Goal: Task Accomplishment & Management: Manage account settings

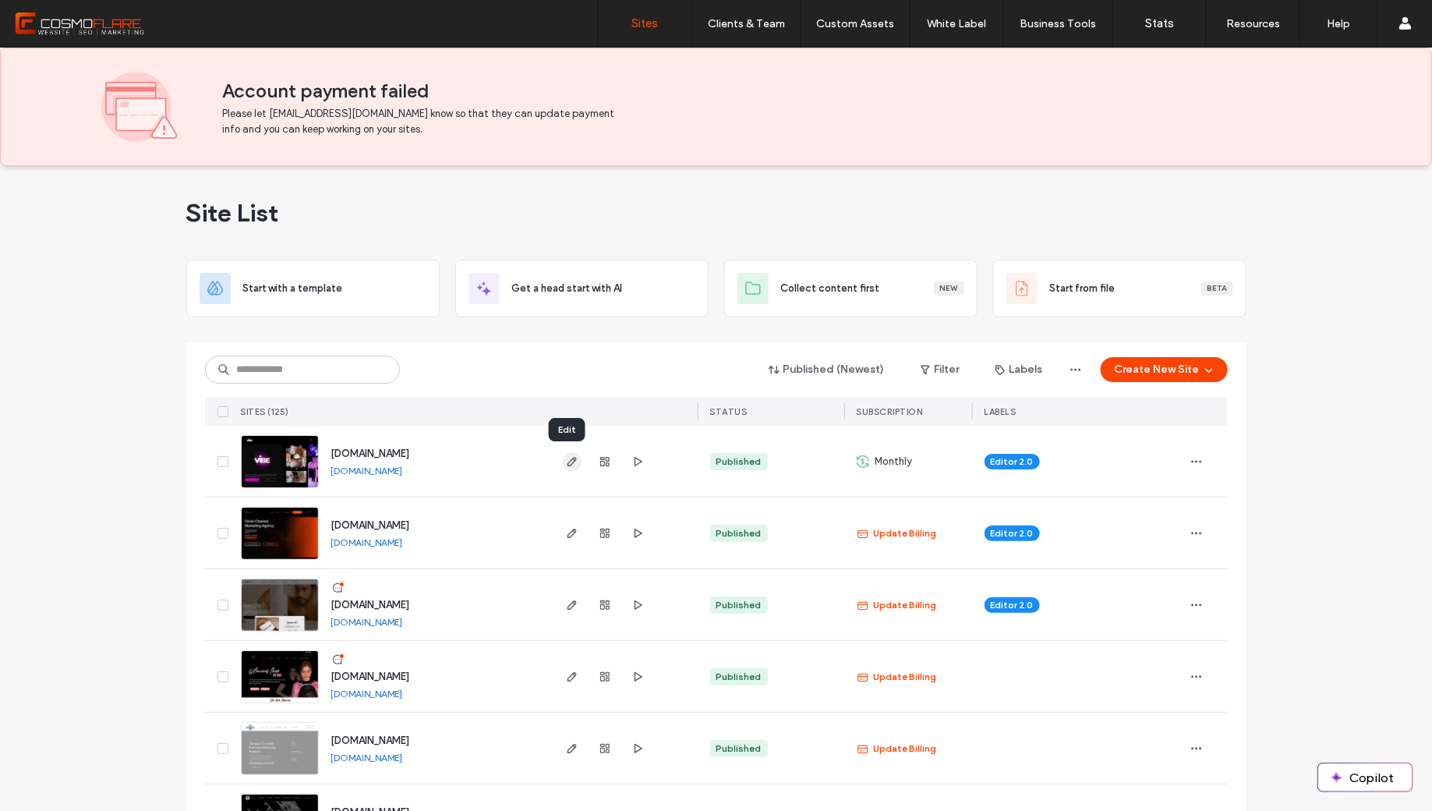
click at [569, 460] on use "button" at bounding box center [571, 461] width 9 height 9
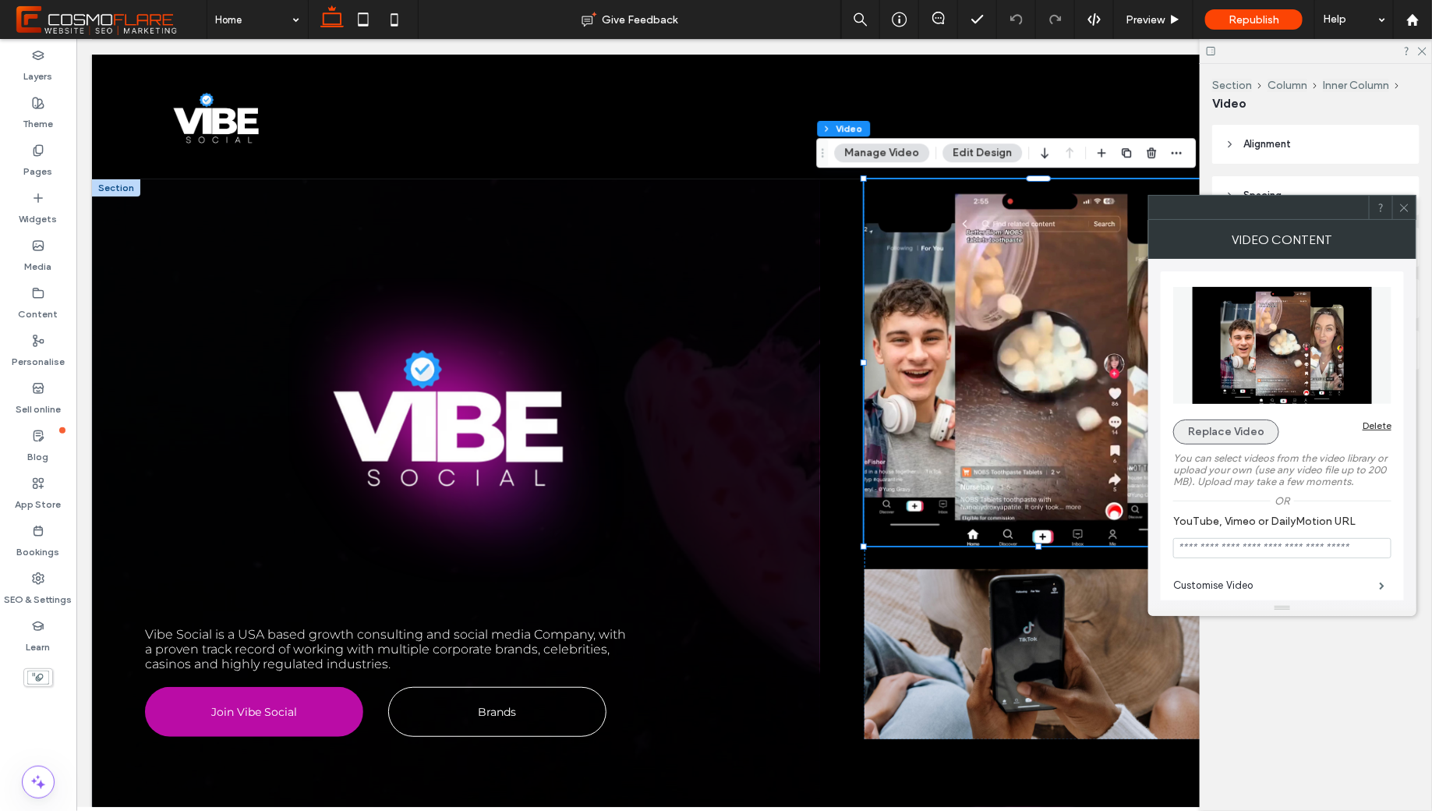
click at [1212, 432] on button "Replace Video" at bounding box center [1226, 431] width 106 height 25
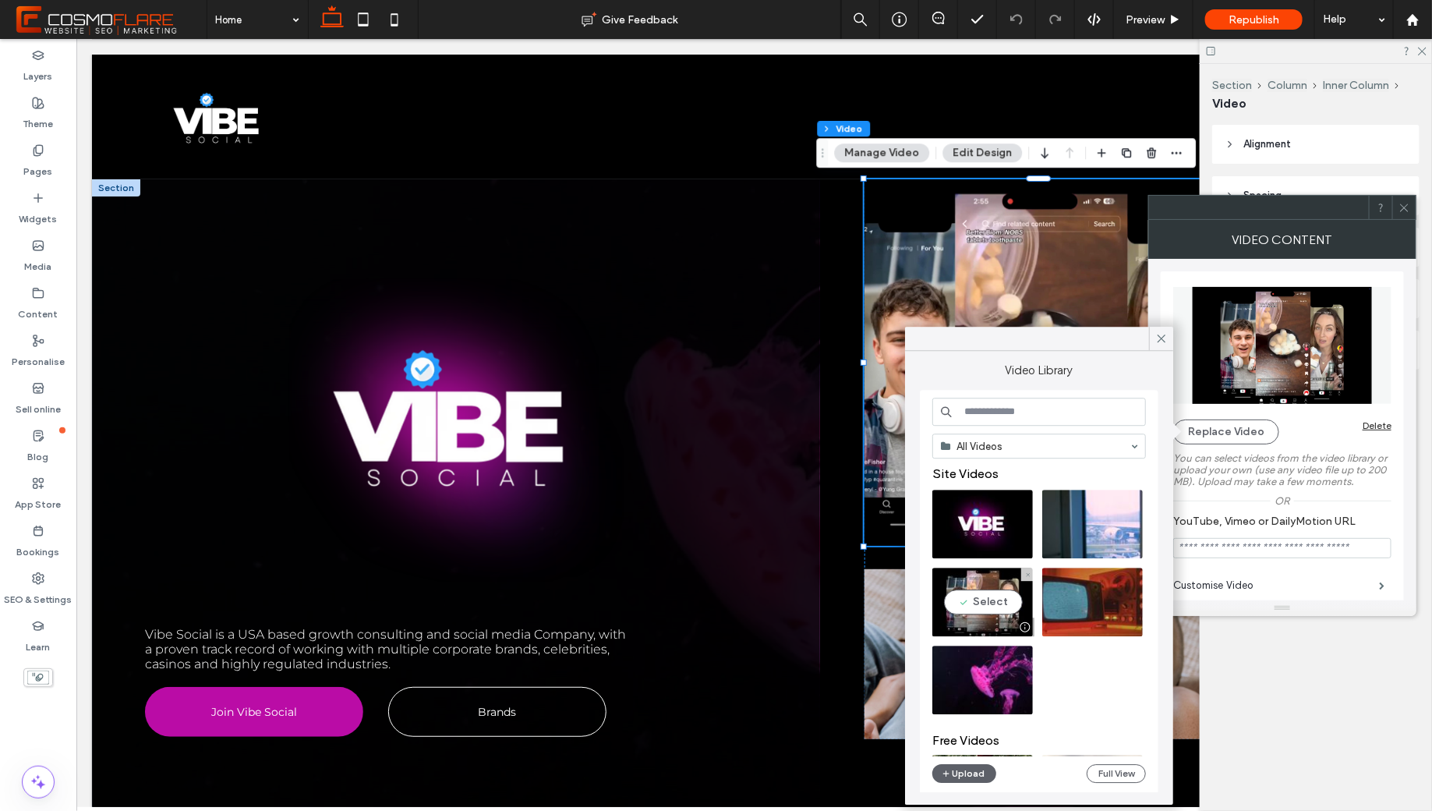
click at [984, 595] on video at bounding box center [982, 601] width 101 height 69
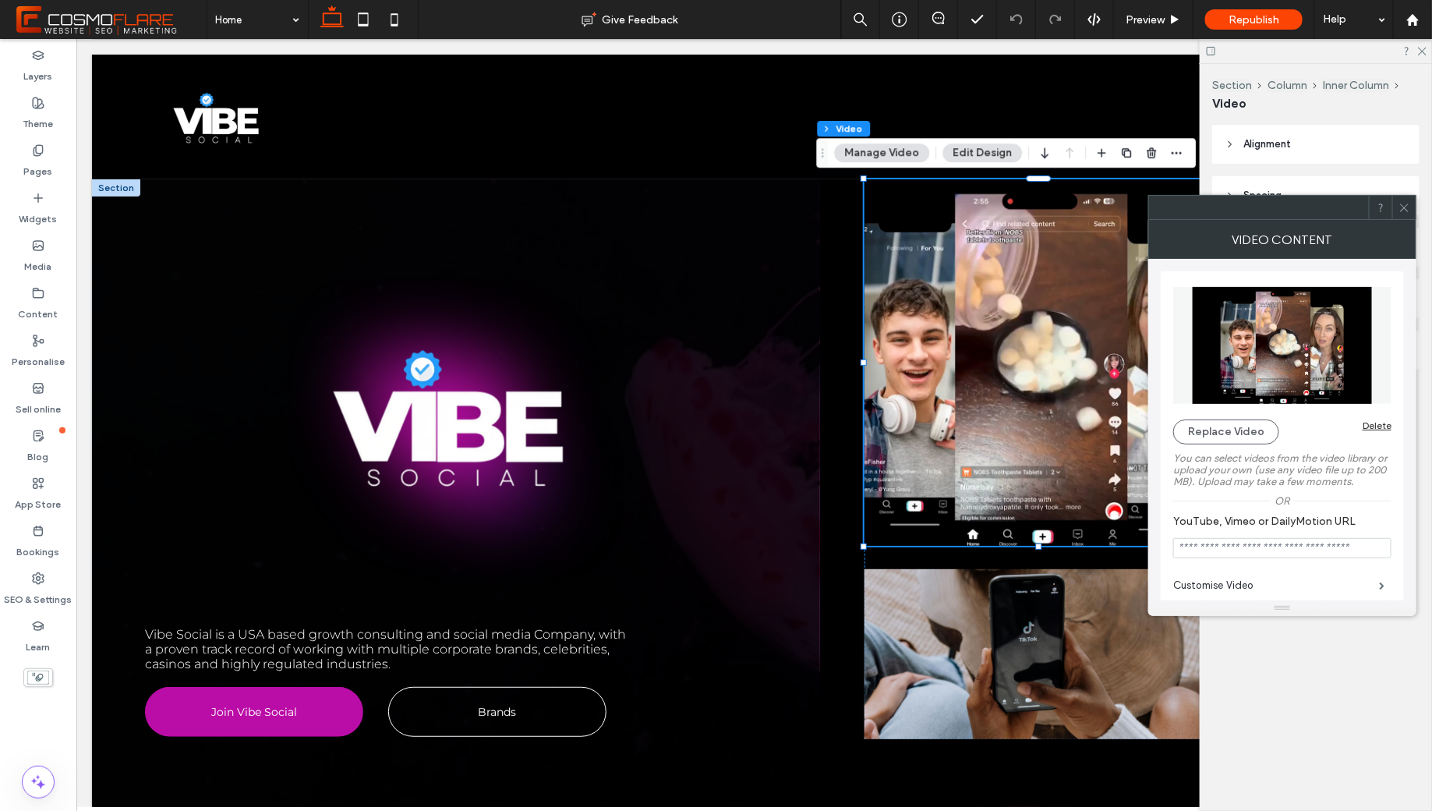
click at [1408, 210] on use at bounding box center [1404, 207] width 8 height 8
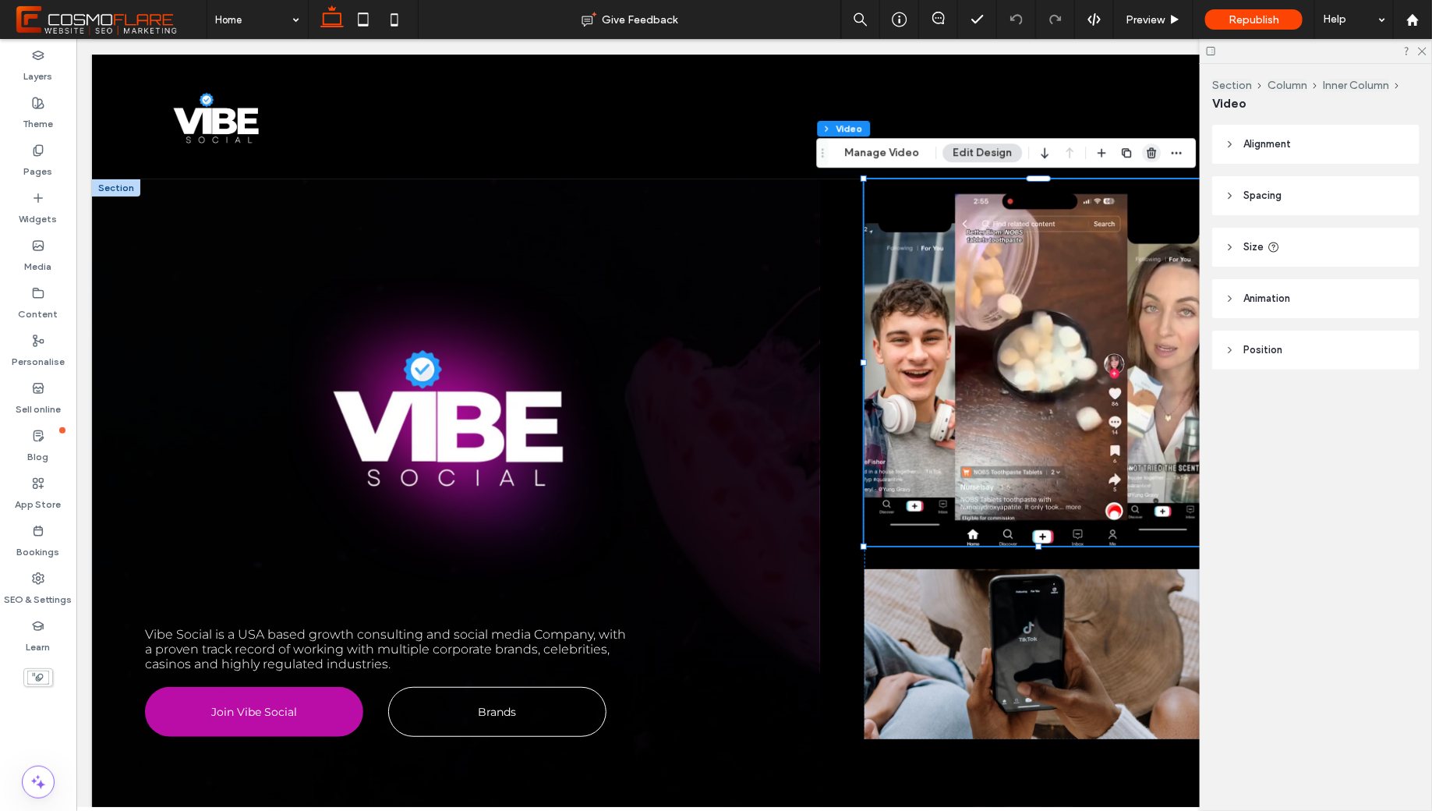
click at [1151, 157] on icon "button" at bounding box center [1152, 153] width 12 height 12
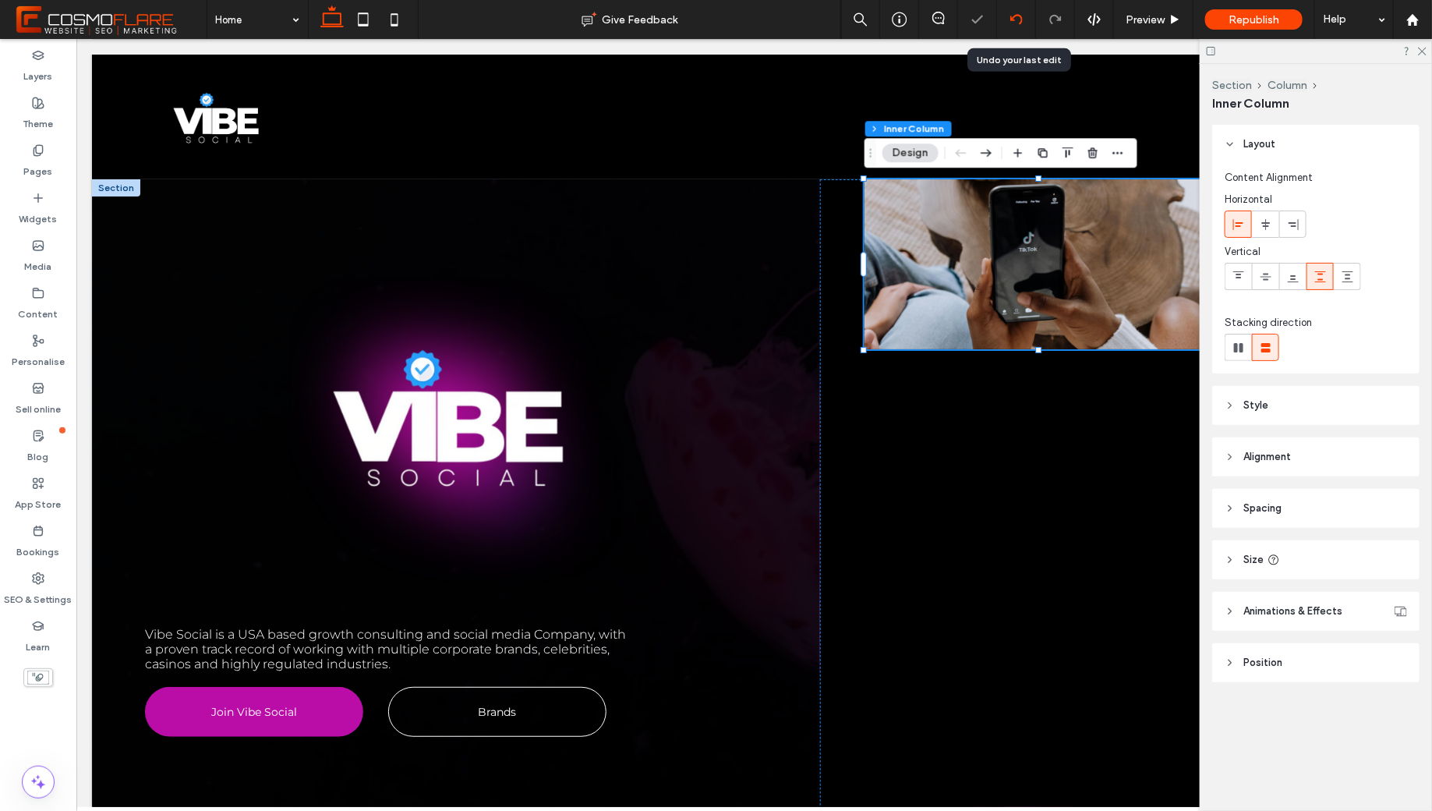
click at [1024, 22] on div at bounding box center [1016, 19] width 38 height 12
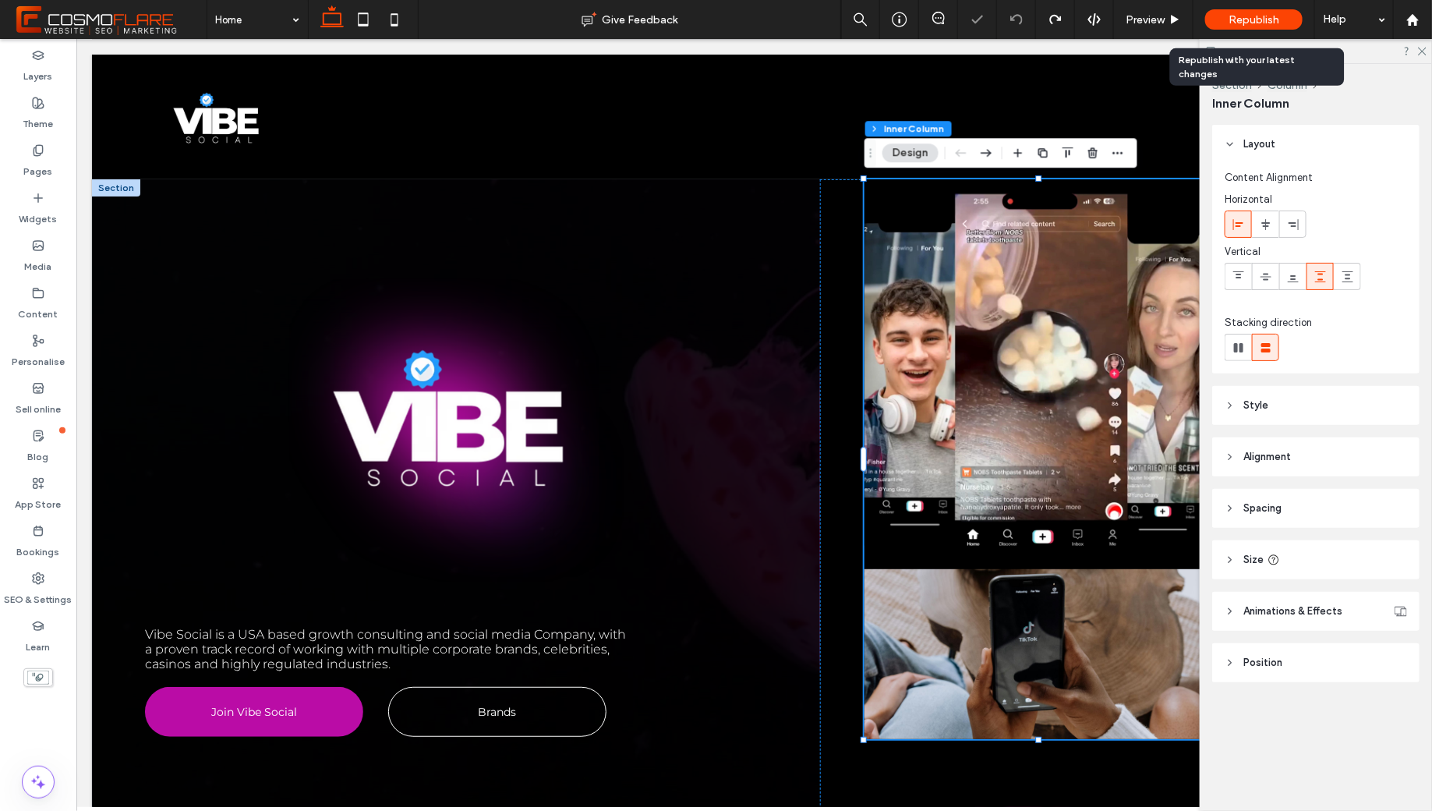
click at [1256, 16] on span "Republish" at bounding box center [1253, 19] width 51 height 13
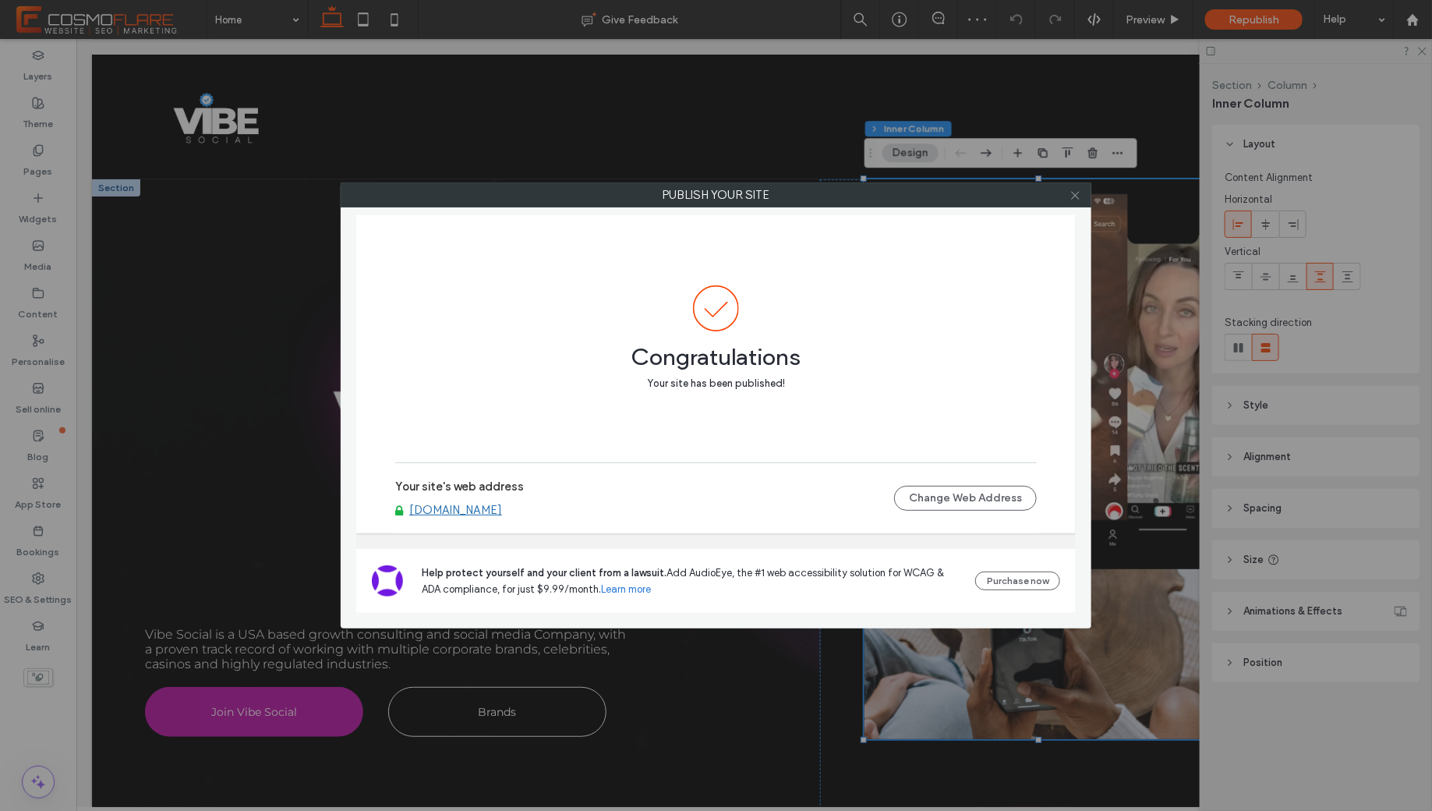
click at [1076, 196] on use at bounding box center [1075, 195] width 8 height 8
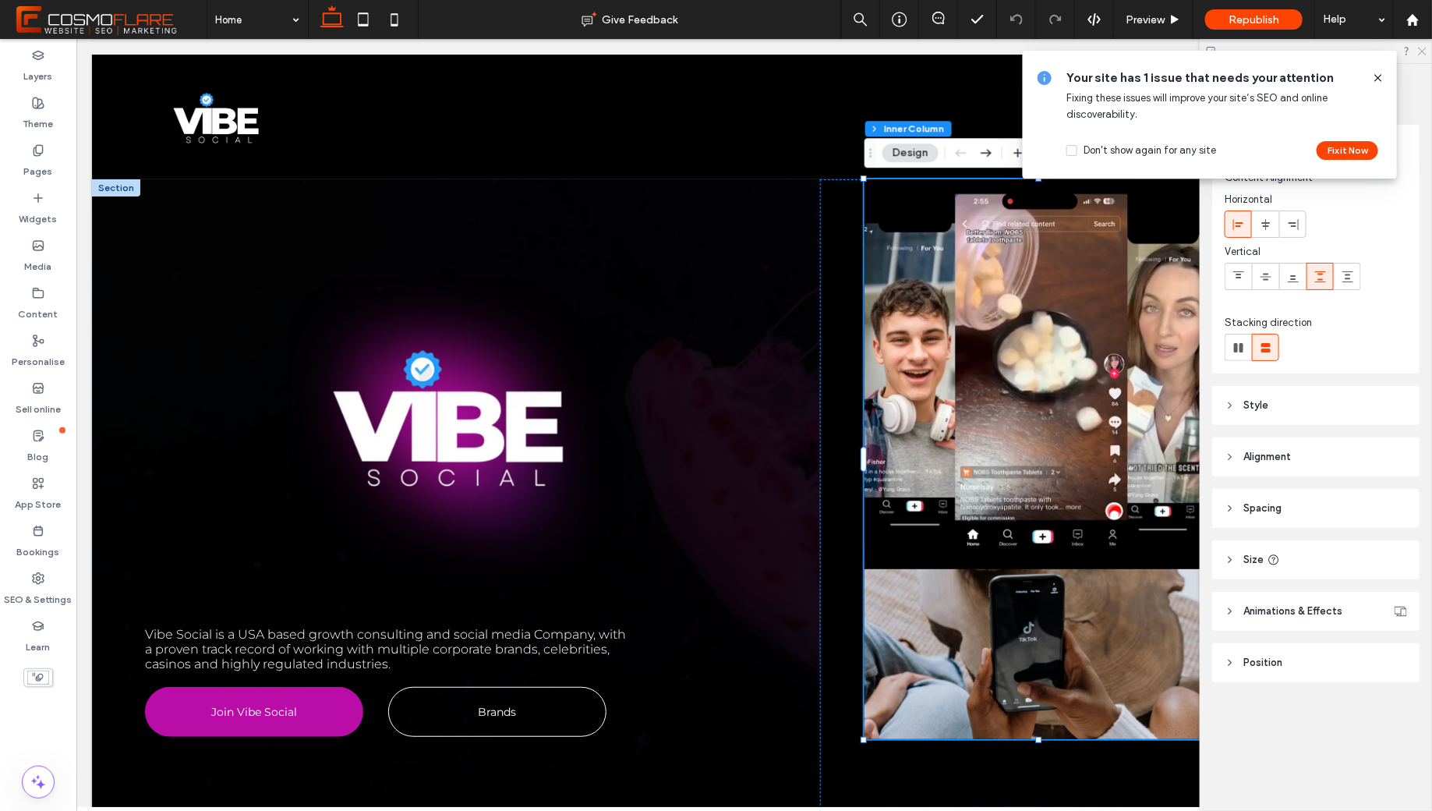
click at [1421, 52] on use at bounding box center [1422, 52] width 9 height 9
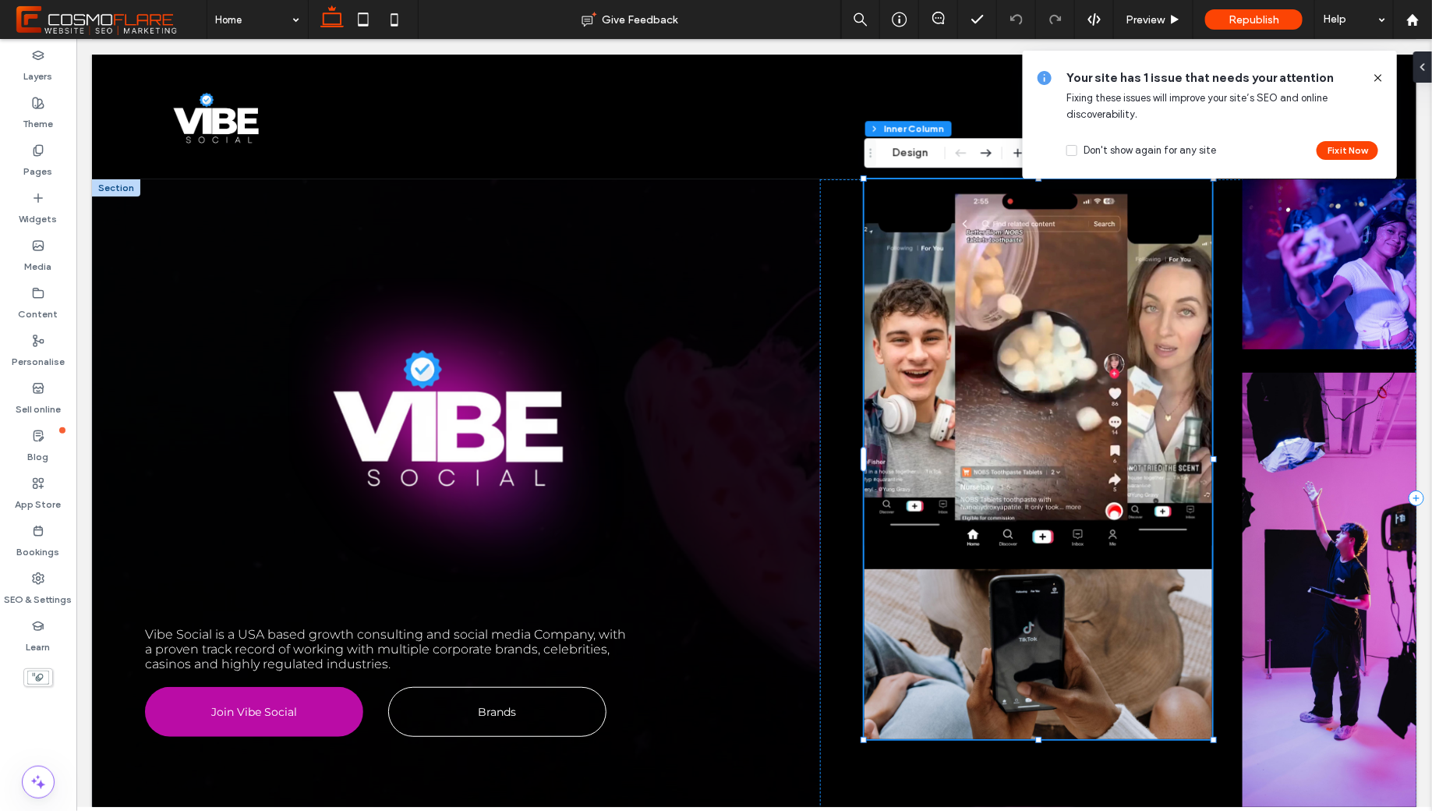
click at [1380, 77] on icon at bounding box center [1378, 78] width 12 height 12
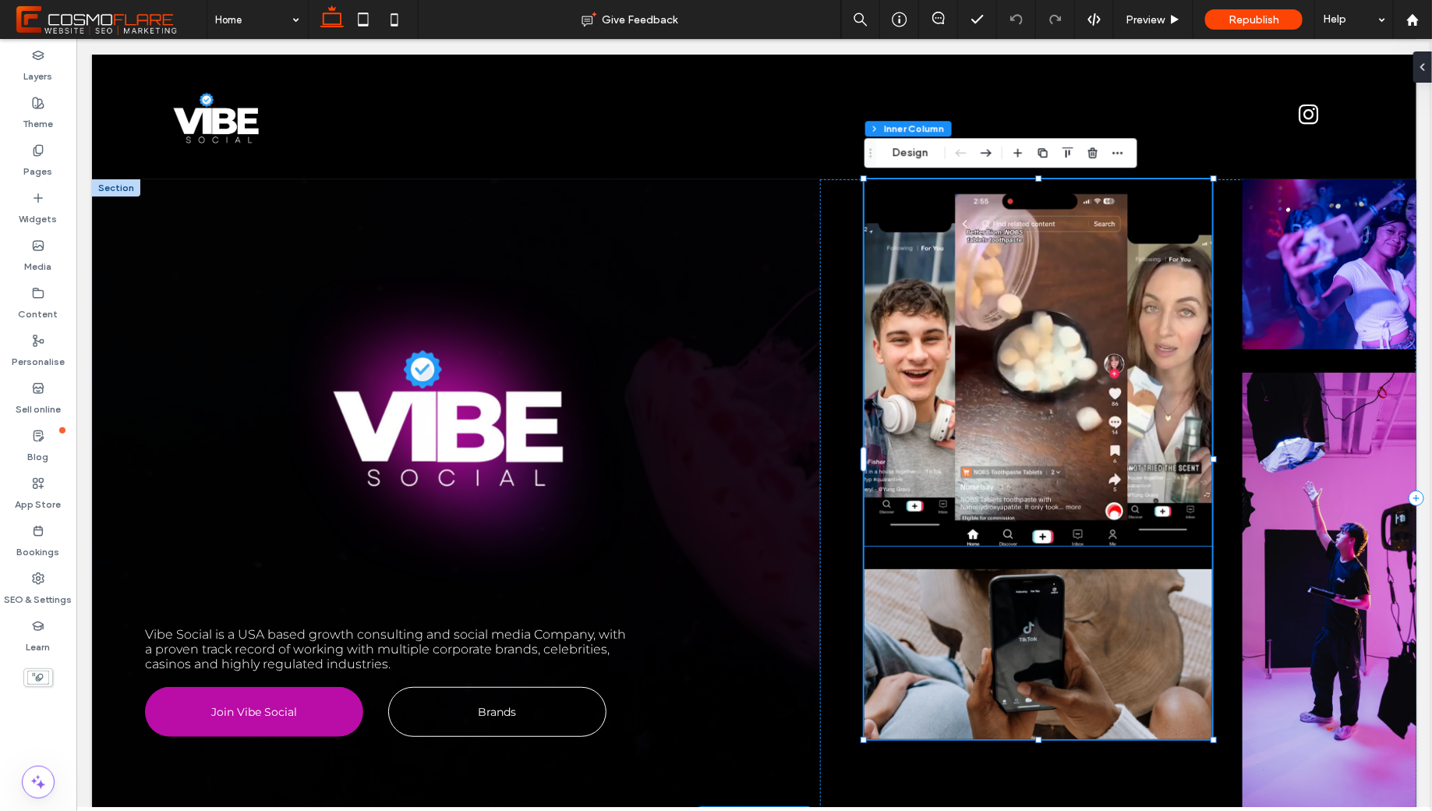
click at [1085, 373] on video at bounding box center [1038, 361] width 348 height 366
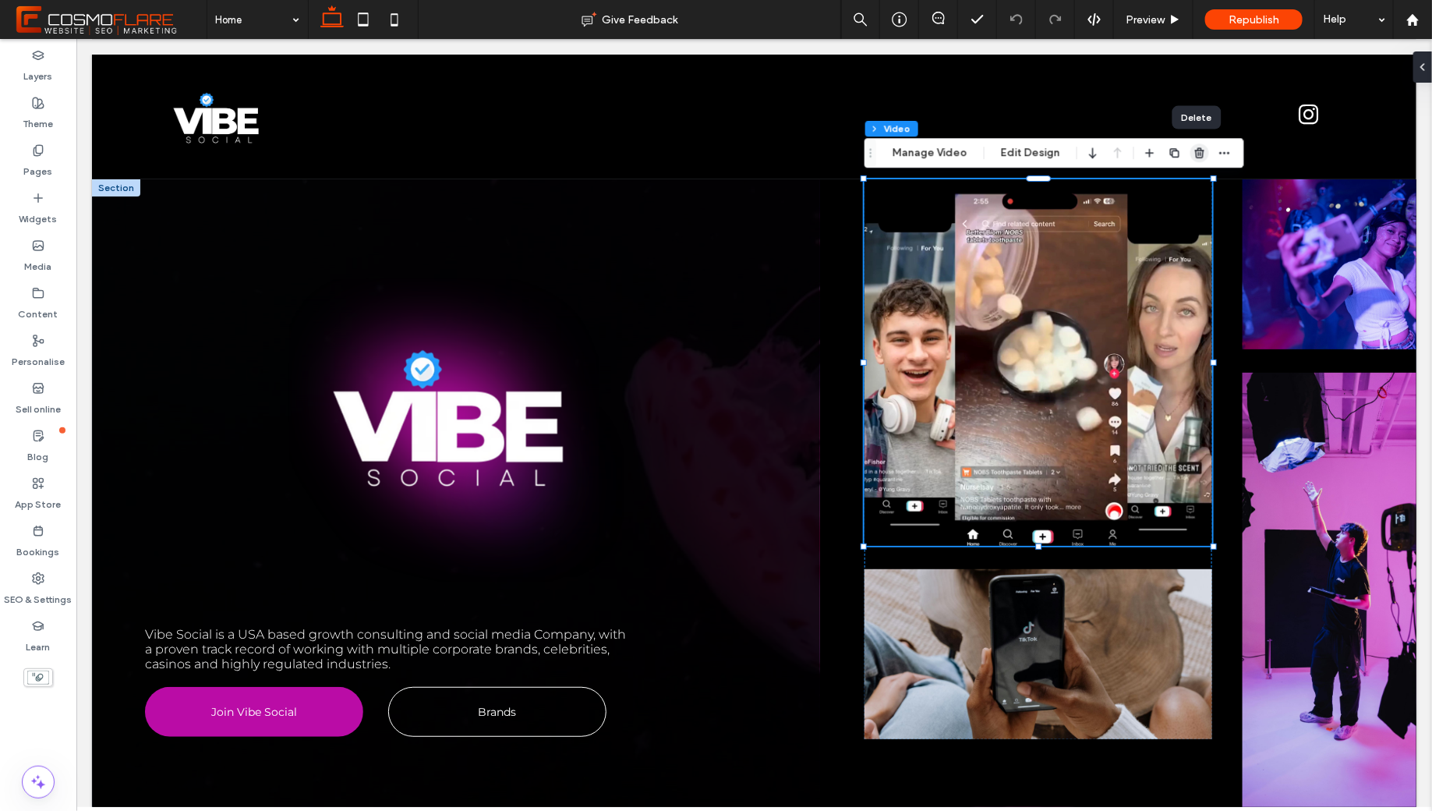
click at [1195, 158] on icon "button" at bounding box center [1199, 153] width 12 height 12
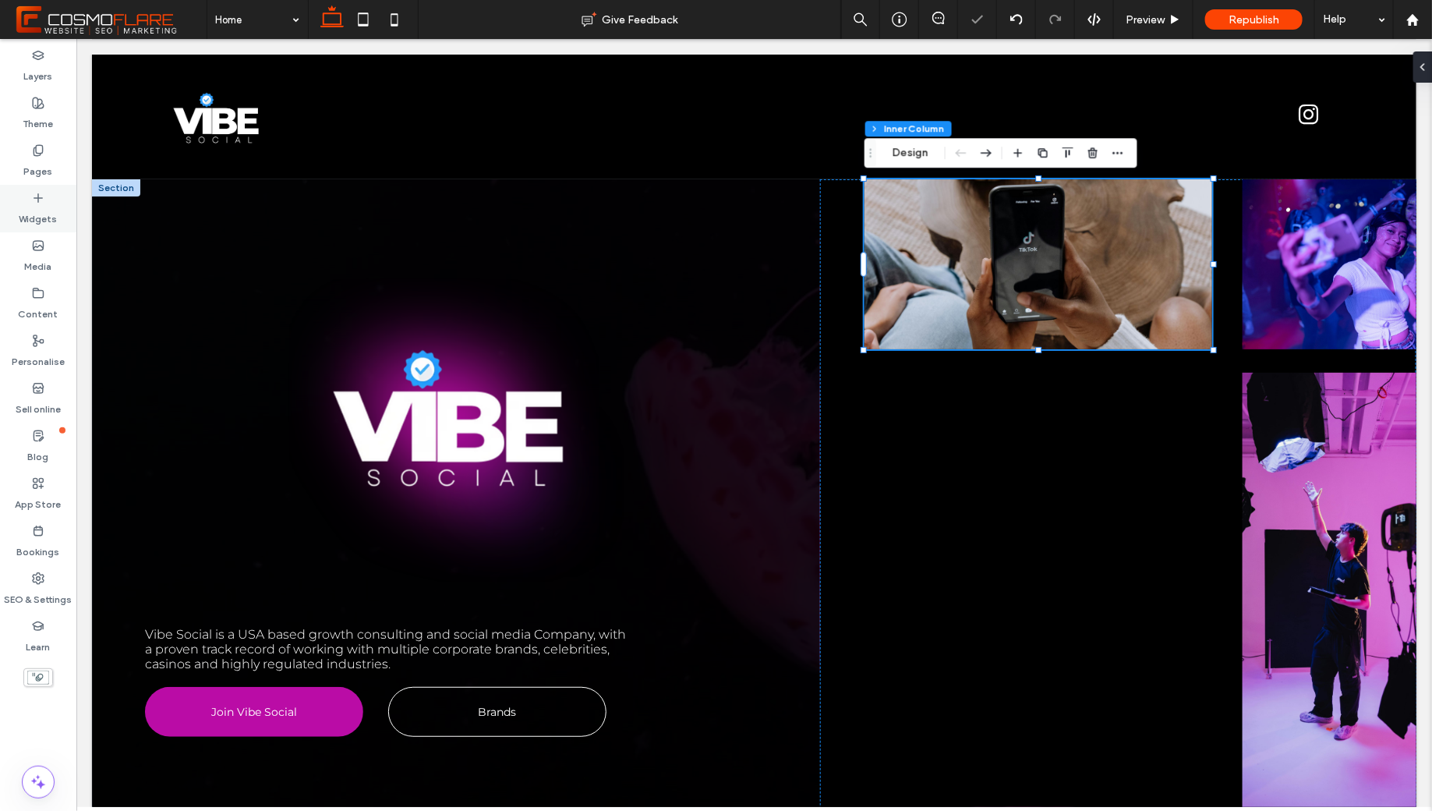
click at [39, 224] on label "Widgets" at bounding box center [38, 215] width 38 height 22
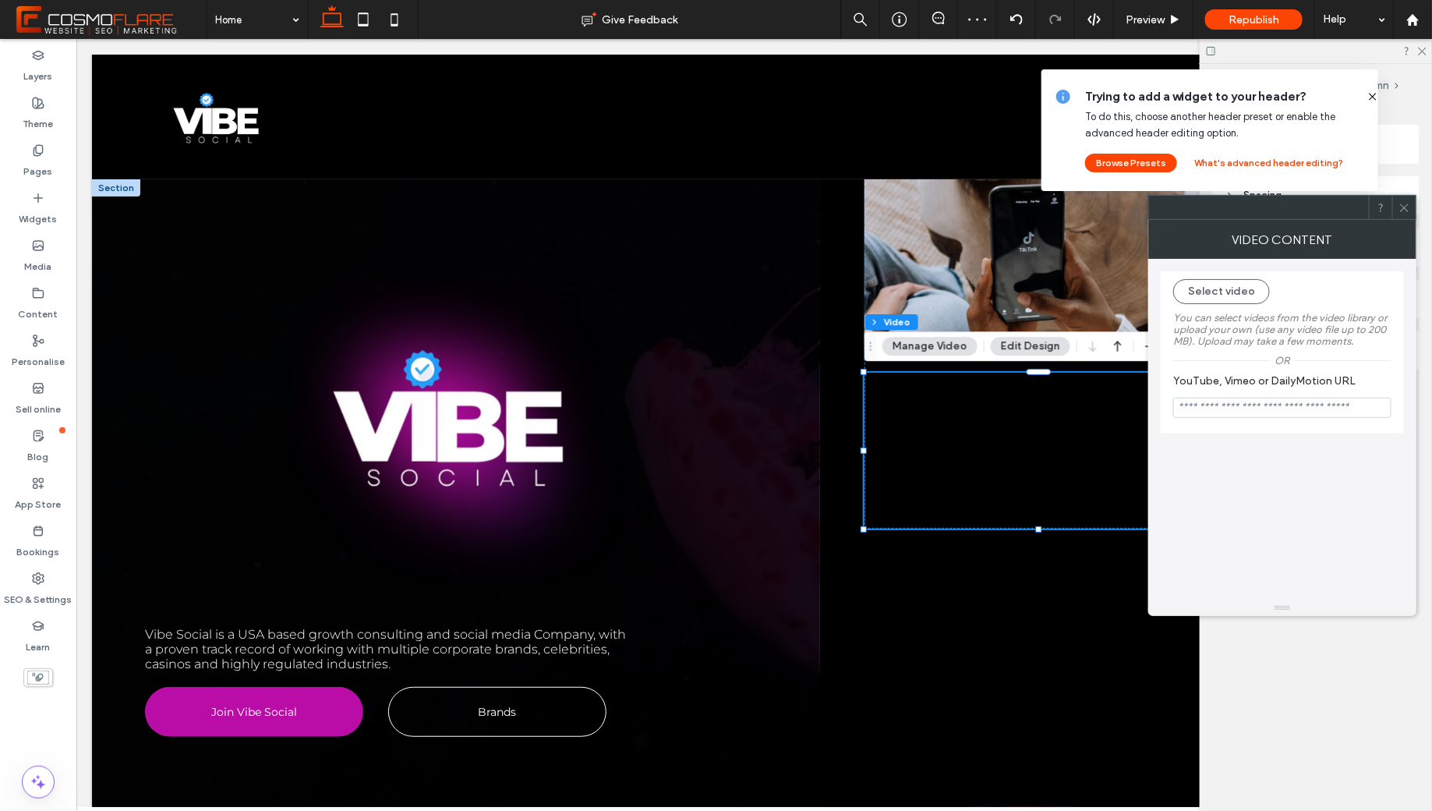
click at [1408, 210] on icon at bounding box center [1404, 208] width 12 height 12
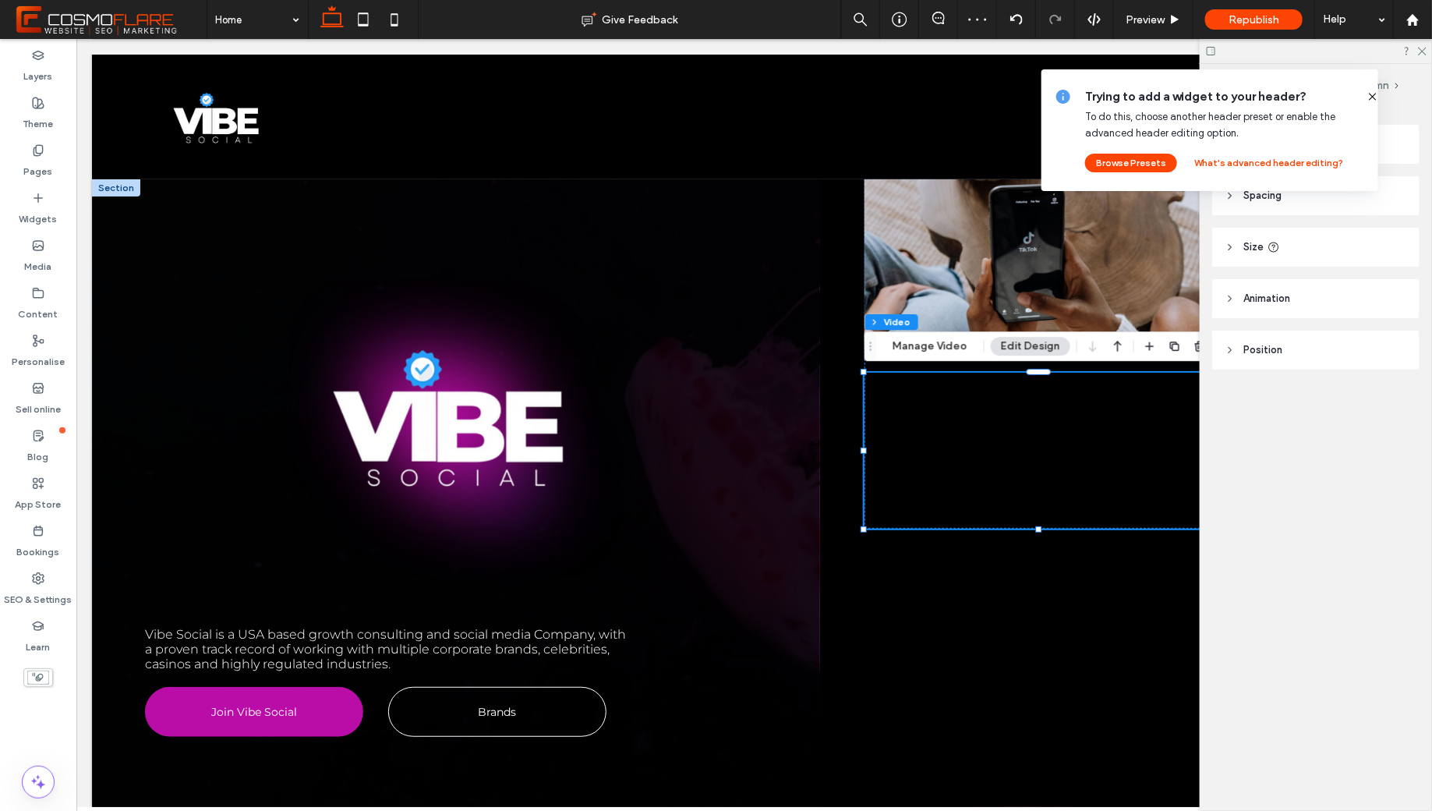
click at [1366, 100] on icon at bounding box center [1372, 96] width 12 height 12
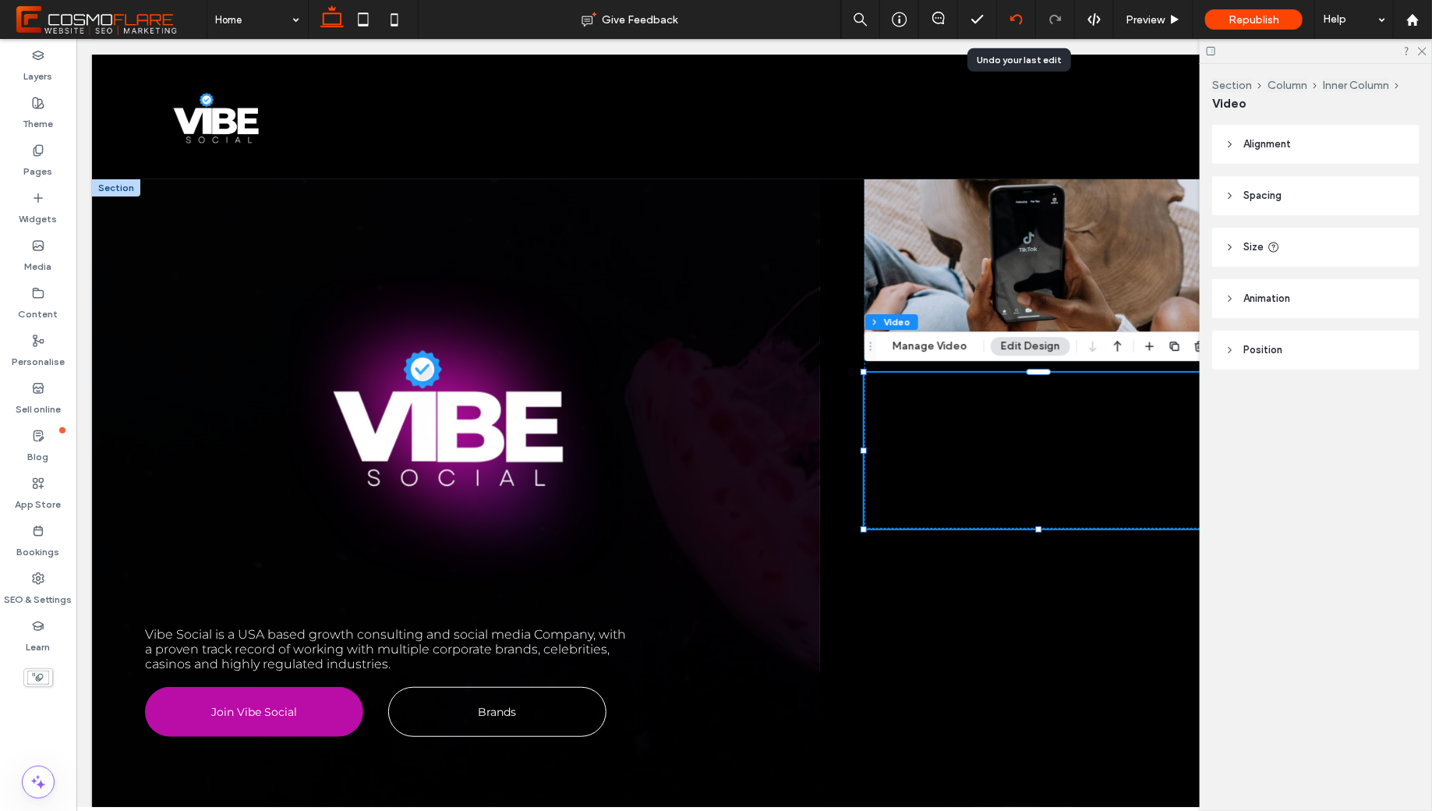
click at [1011, 22] on icon at bounding box center [1016, 19] width 12 height 12
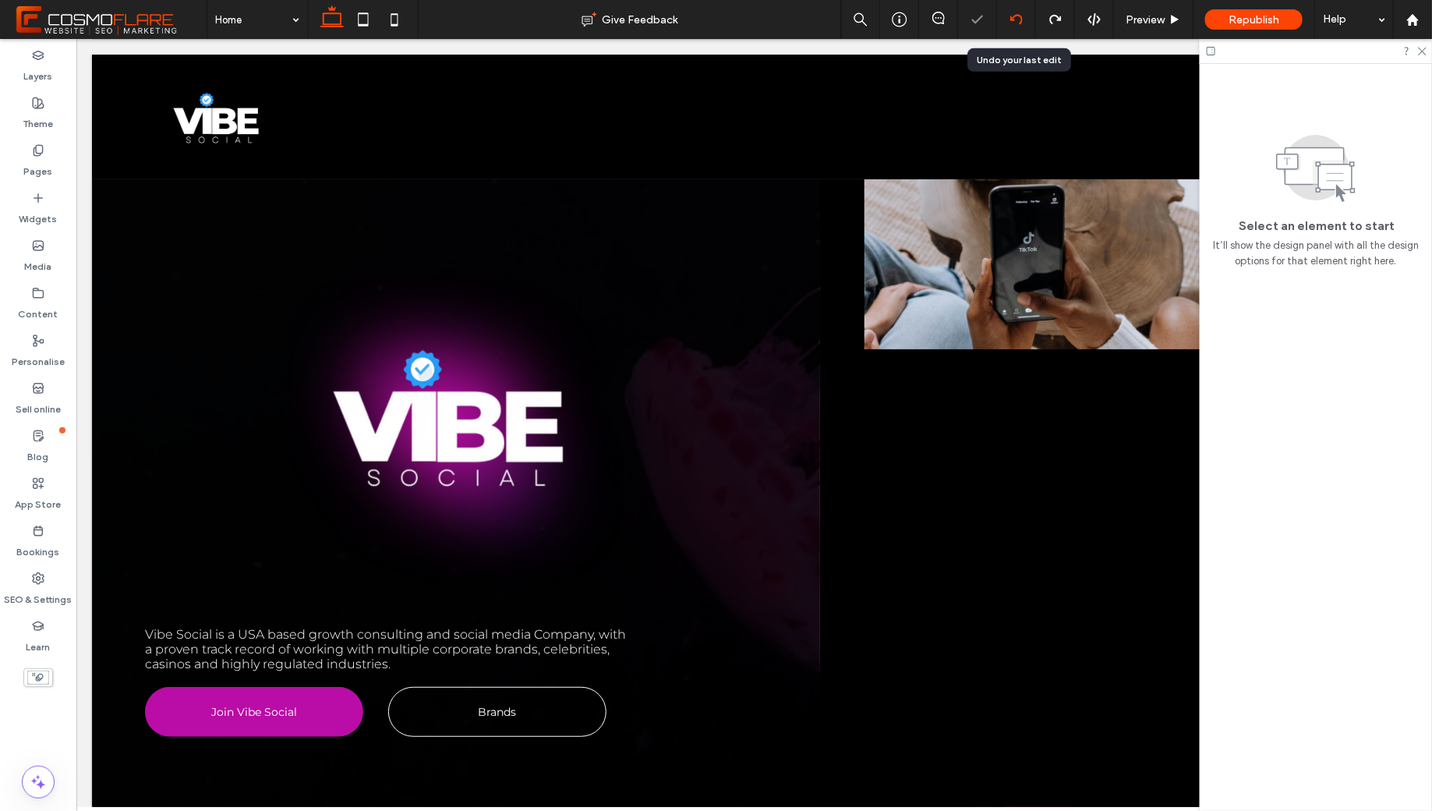
click at [1011, 22] on icon at bounding box center [1016, 19] width 12 height 12
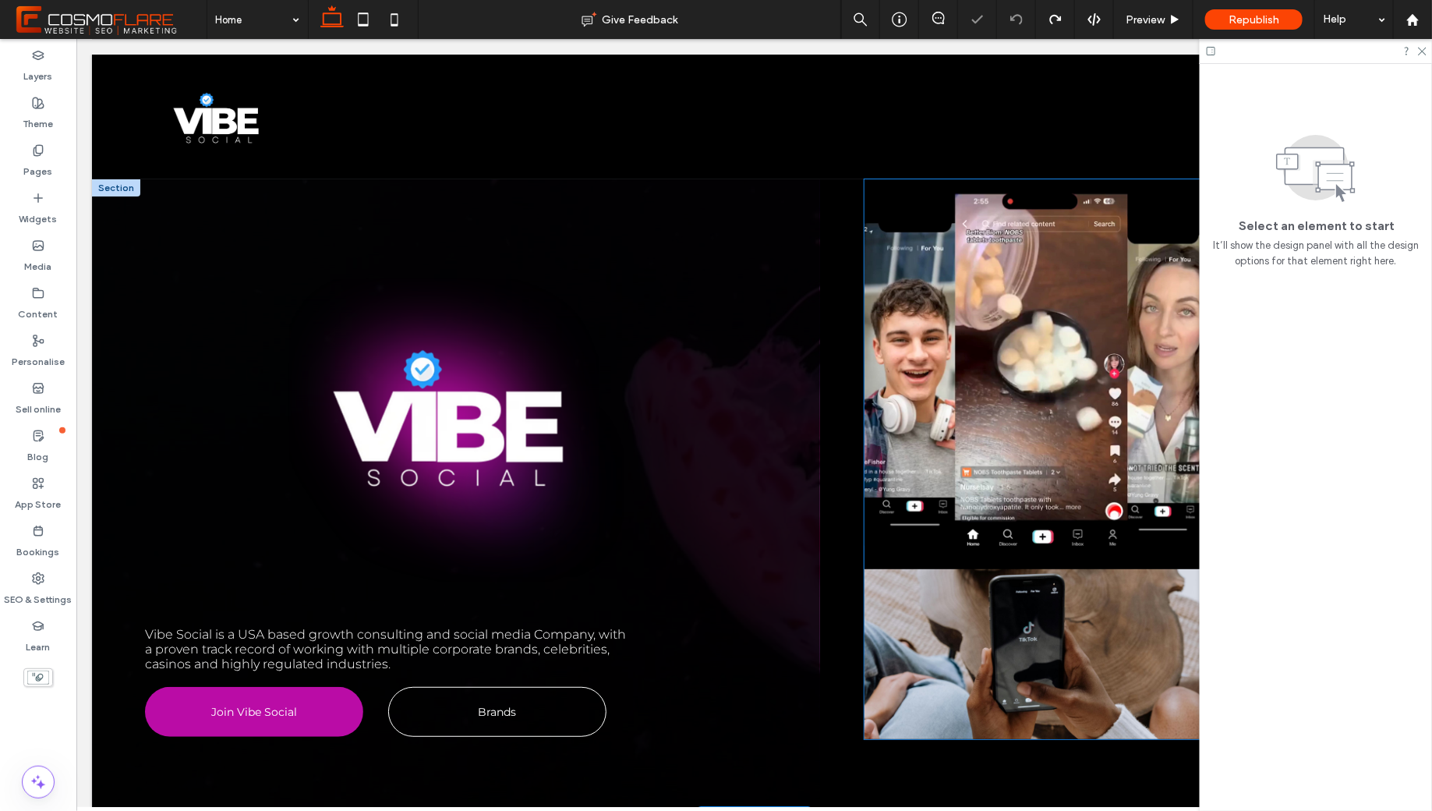
click at [1012, 330] on video at bounding box center [1038, 361] width 348 height 366
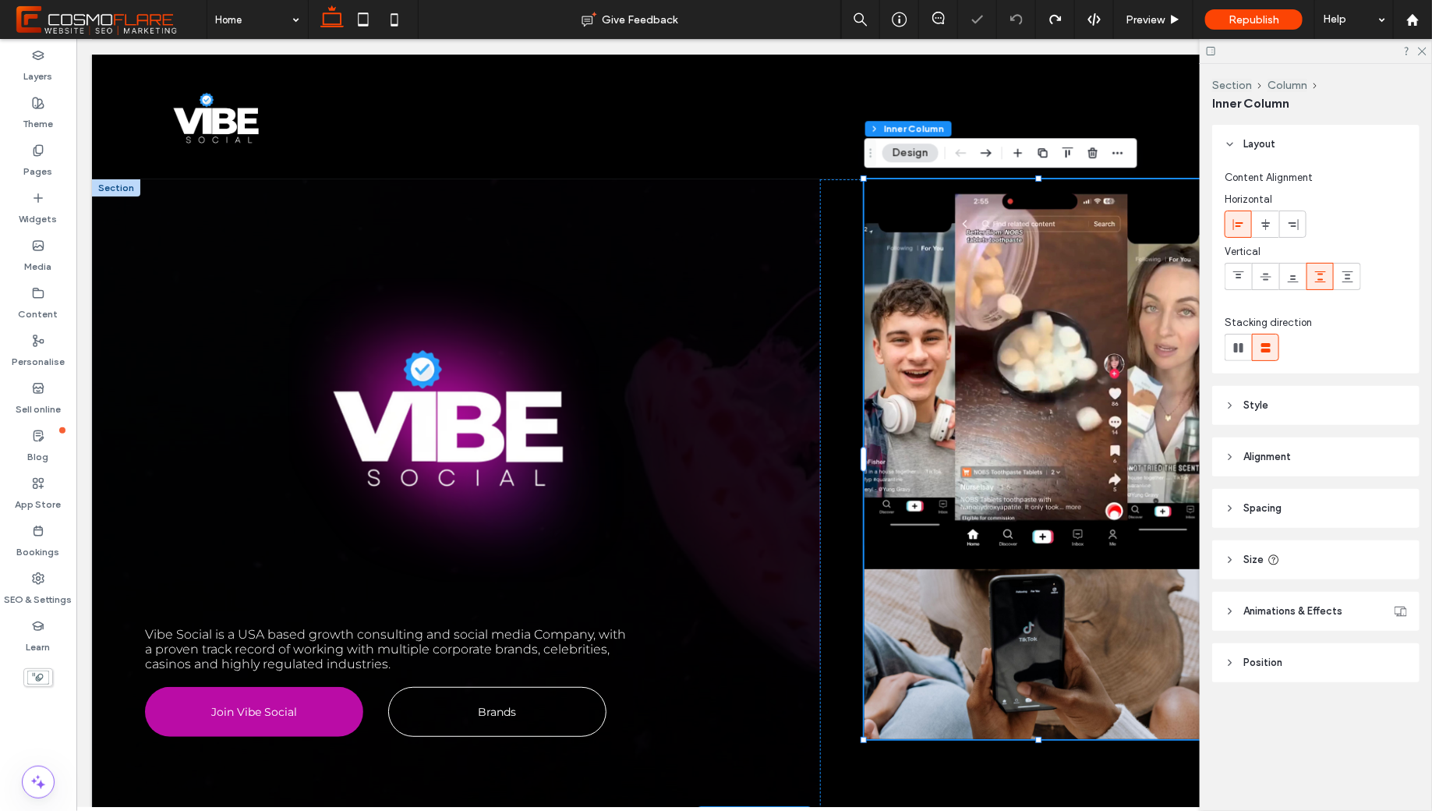
click at [1012, 330] on video at bounding box center [1038, 361] width 348 height 366
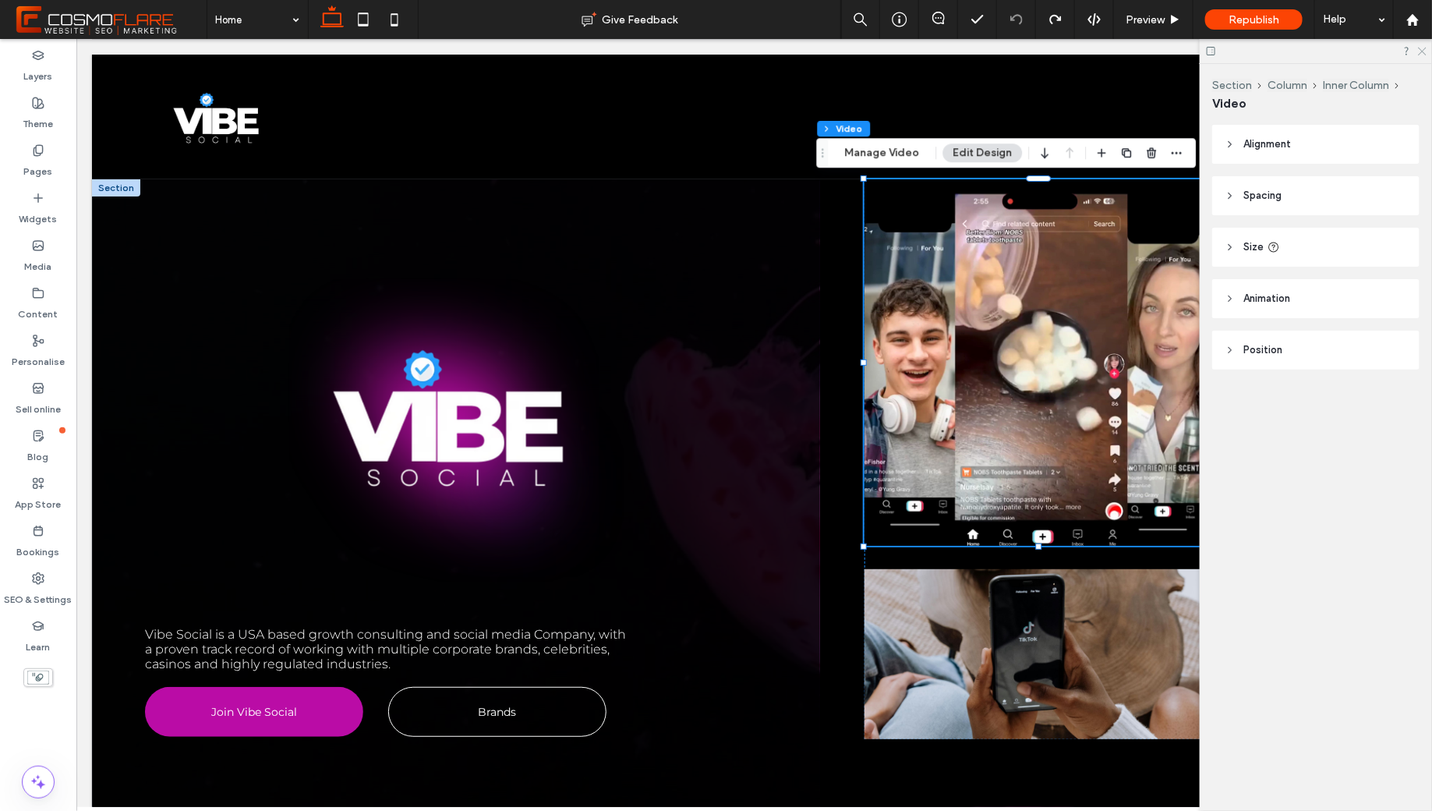
click at [1421, 51] on icon at bounding box center [1421, 50] width 10 height 10
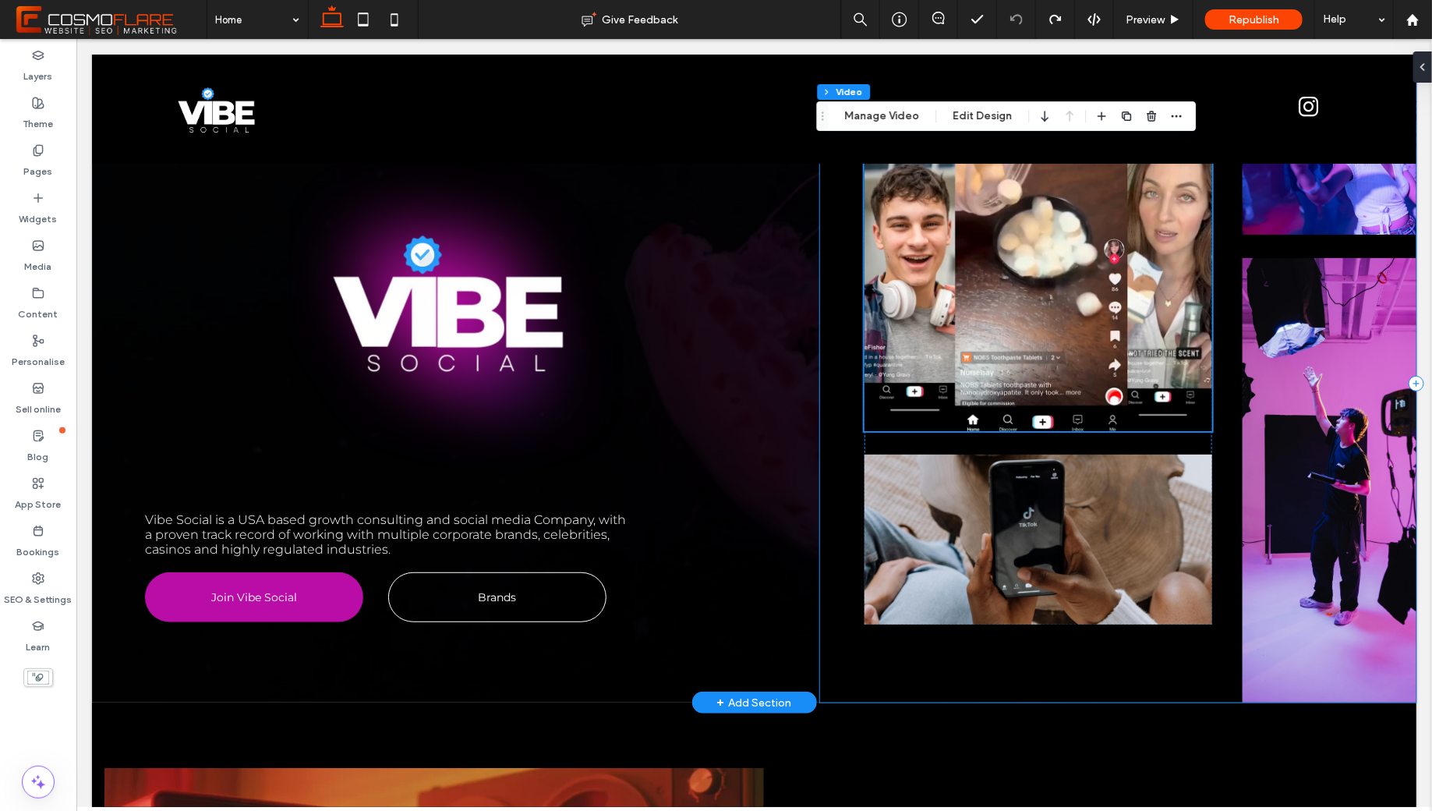
scroll to position [76, 0]
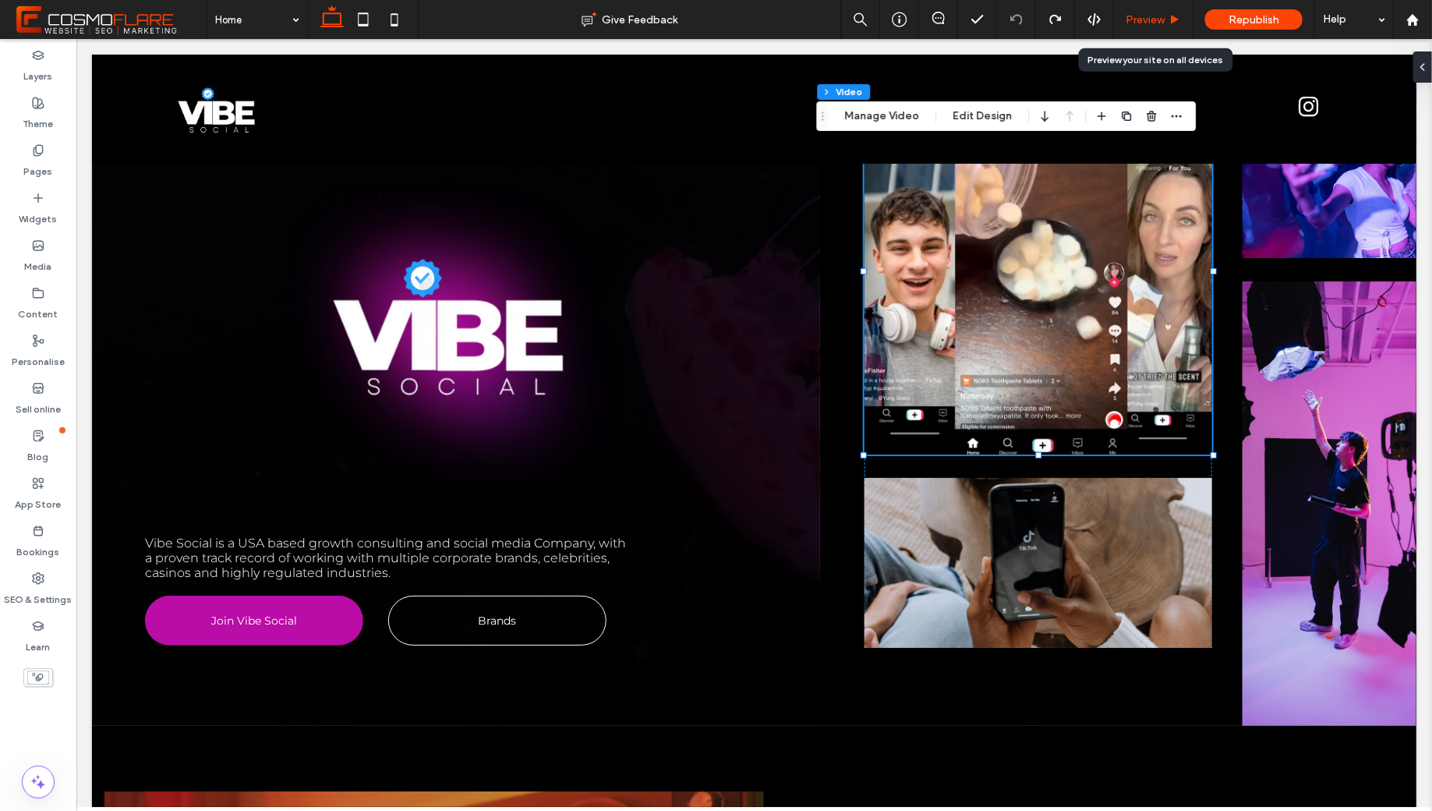
click at [1155, 23] on span "Preview" at bounding box center [1144, 19] width 39 height 13
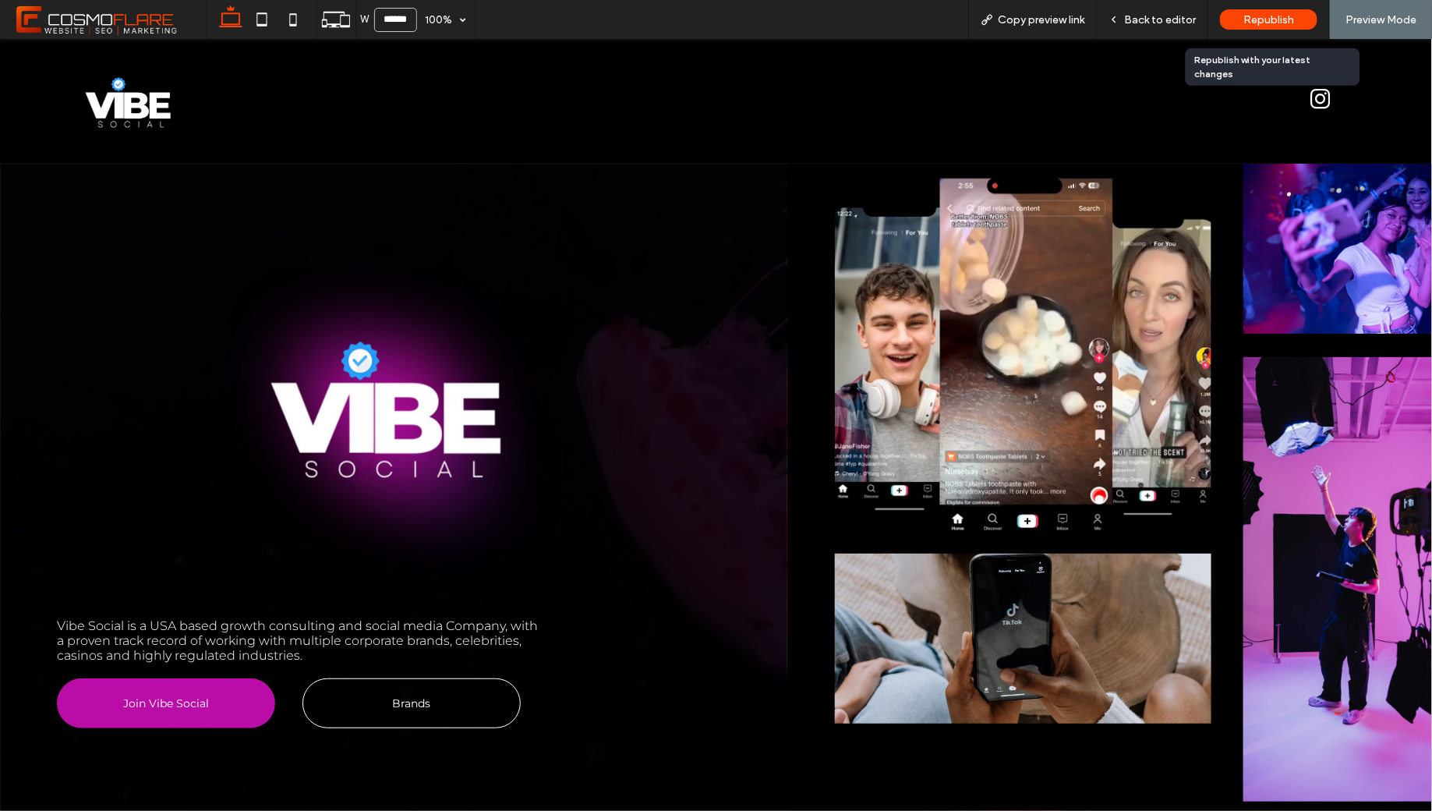
click at [1267, 19] on span "Republish" at bounding box center [1268, 19] width 51 height 13
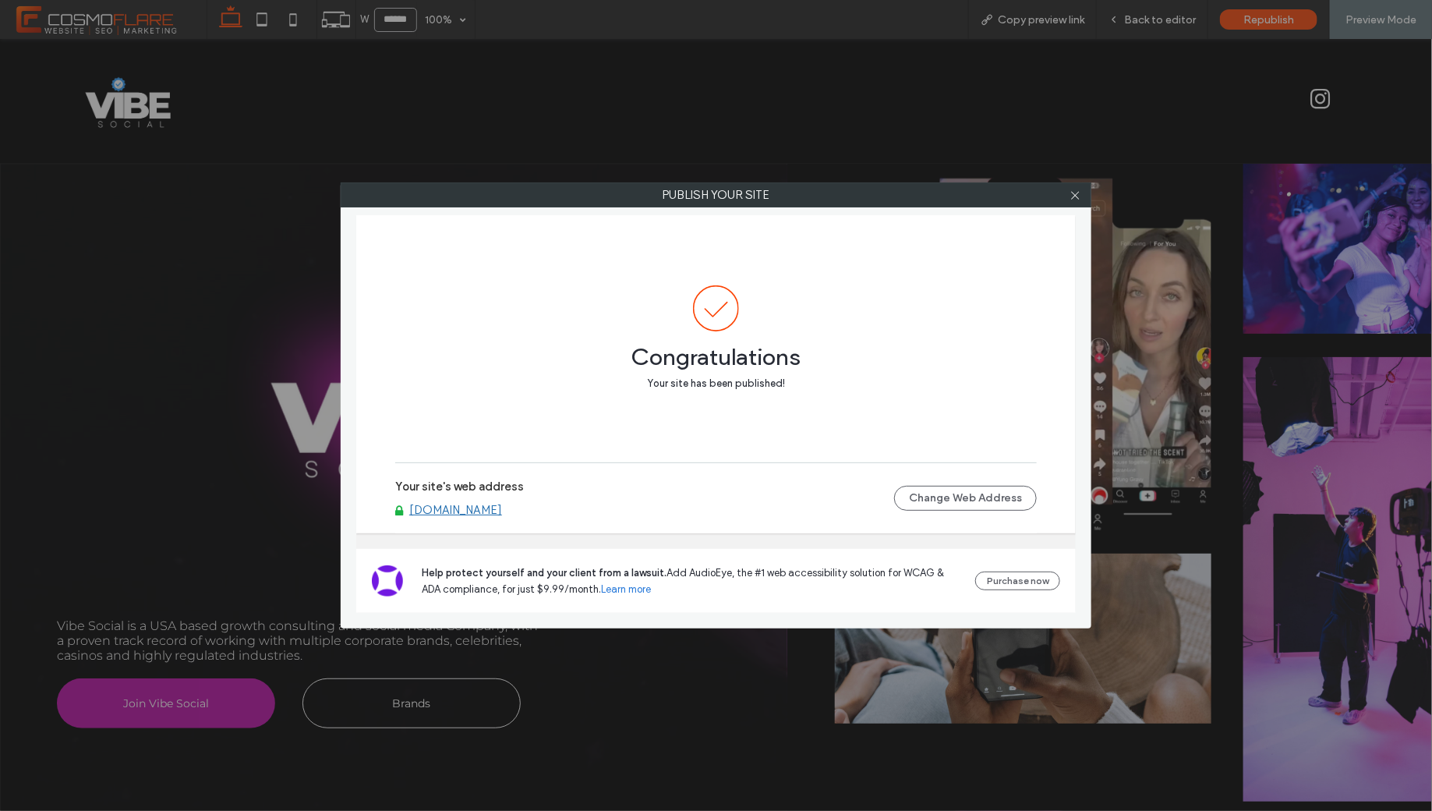
click at [477, 507] on link "[DOMAIN_NAME]" at bounding box center [455, 510] width 93 height 14
click at [1083, 189] on div at bounding box center [1074, 194] width 23 height 23
click at [1078, 191] on icon at bounding box center [1075, 195] width 12 height 12
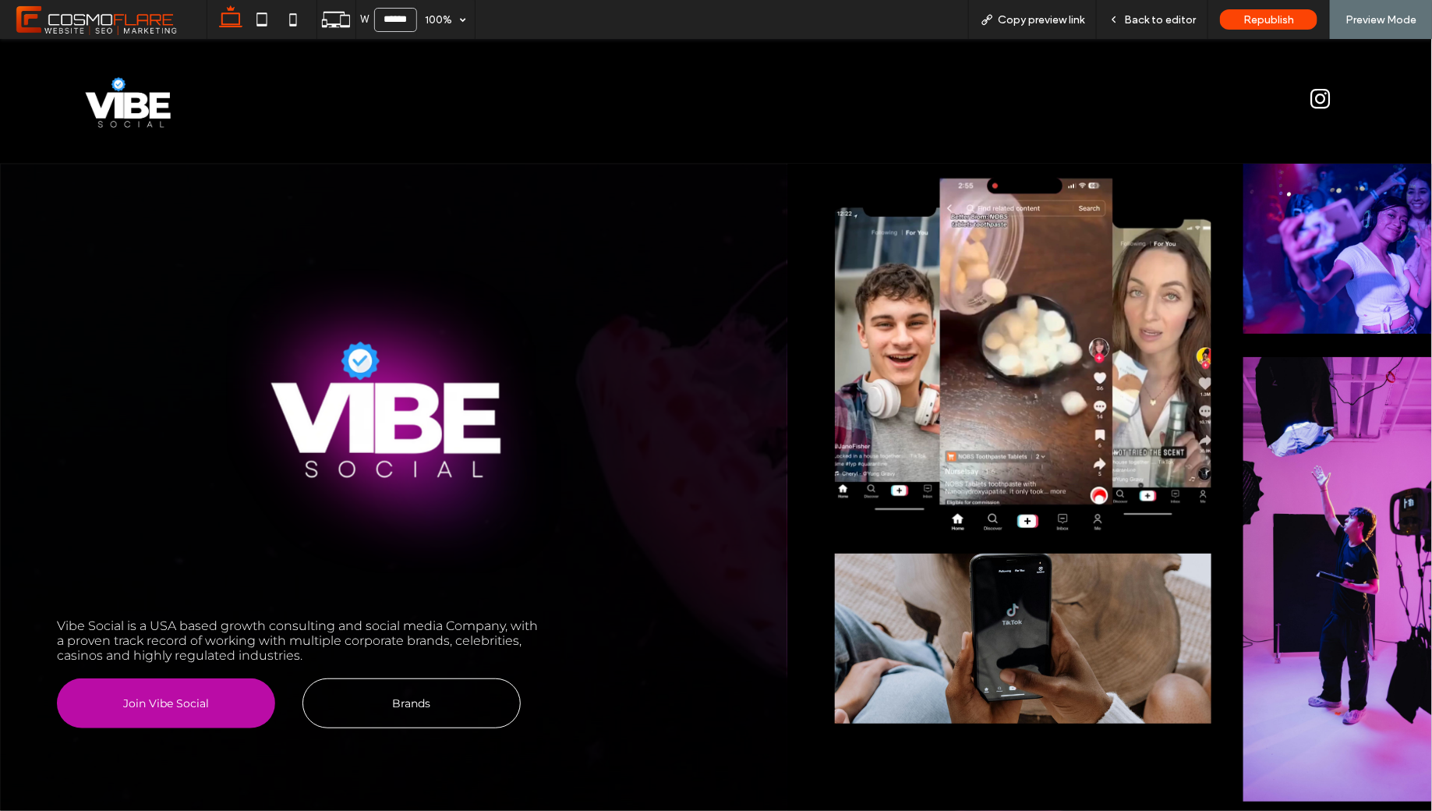
click at [1052, 280] on video at bounding box center [1023, 346] width 376 height 366
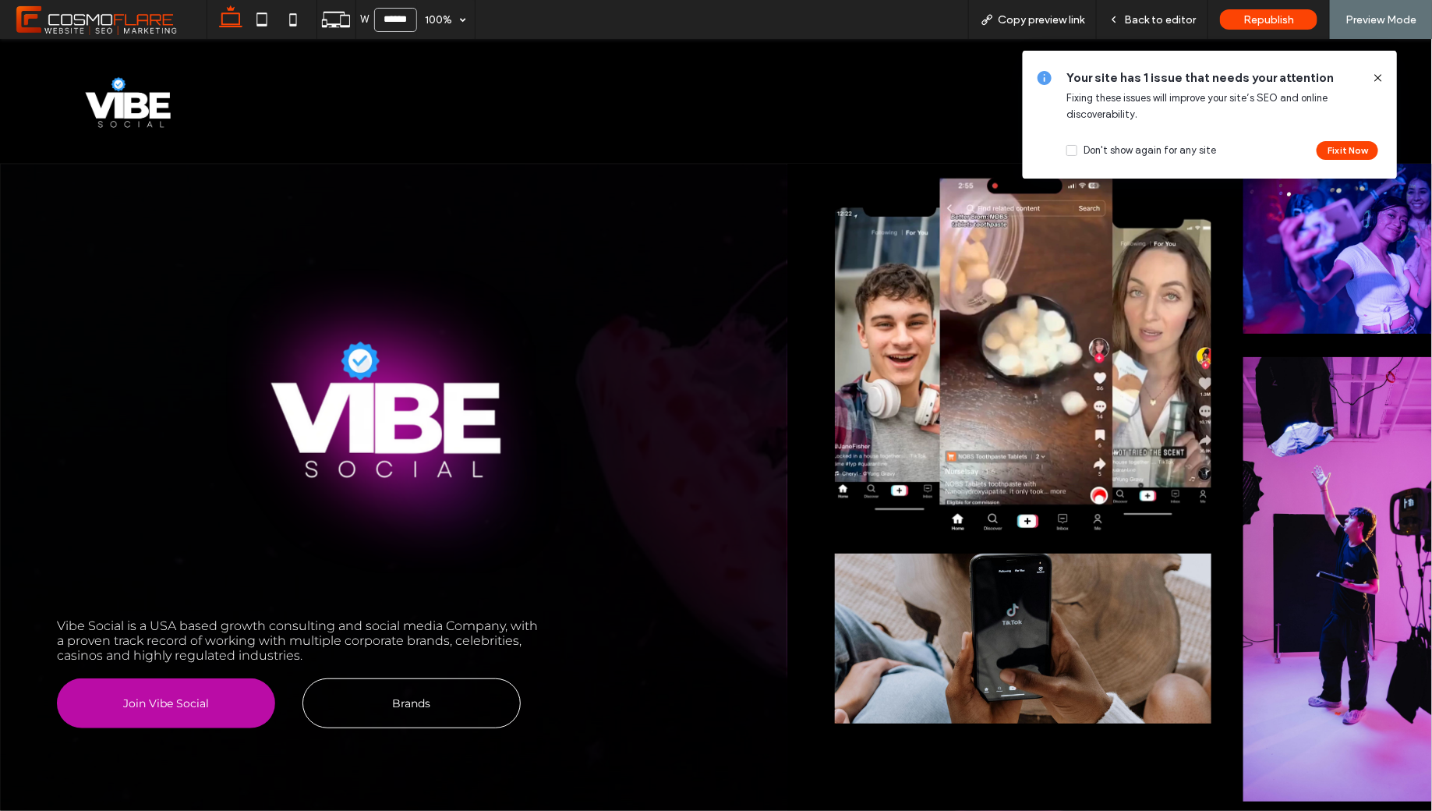
click at [1052, 280] on video at bounding box center [1023, 346] width 376 height 366
click at [1377, 78] on use at bounding box center [1377, 77] width 7 height 7
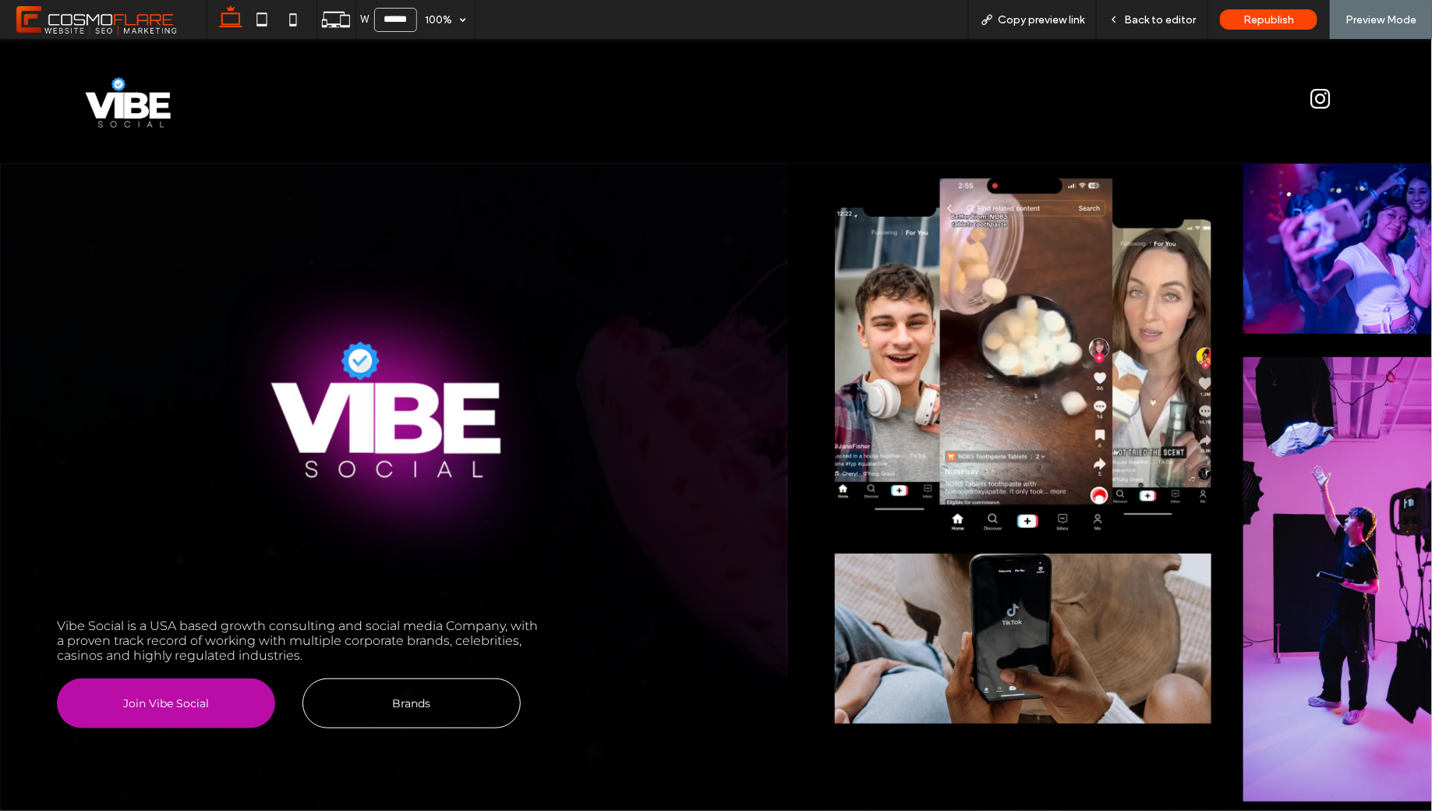
click at [1088, 294] on video at bounding box center [1023, 346] width 376 height 366
click at [1153, 28] on div "Back to editor" at bounding box center [1152, 19] width 111 height 39
click at [1158, 5] on div "Back to editor" at bounding box center [1152, 19] width 111 height 39
click at [1153, 20] on span "Back to editor" at bounding box center [1160, 19] width 72 height 13
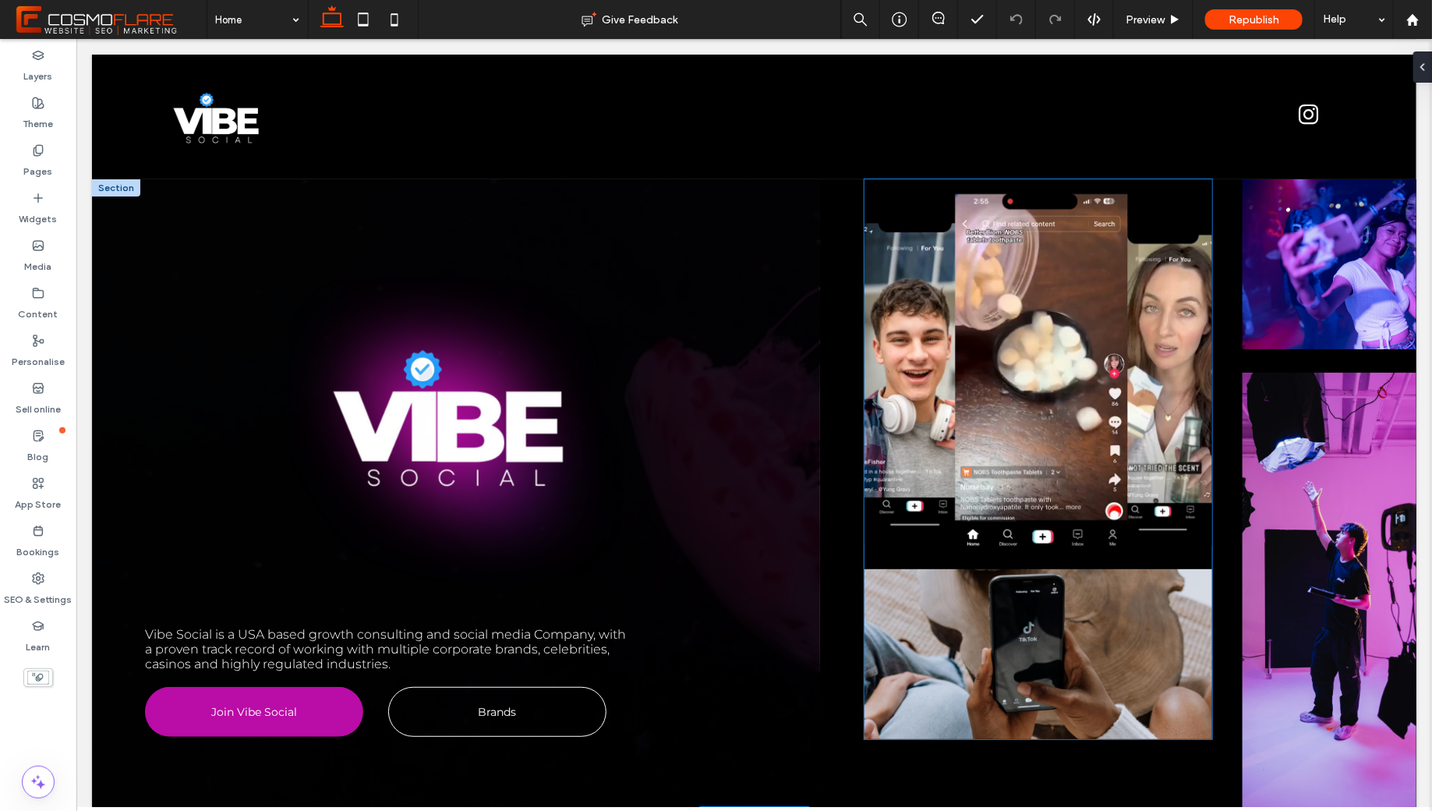
click at [1058, 277] on video at bounding box center [1038, 361] width 348 height 366
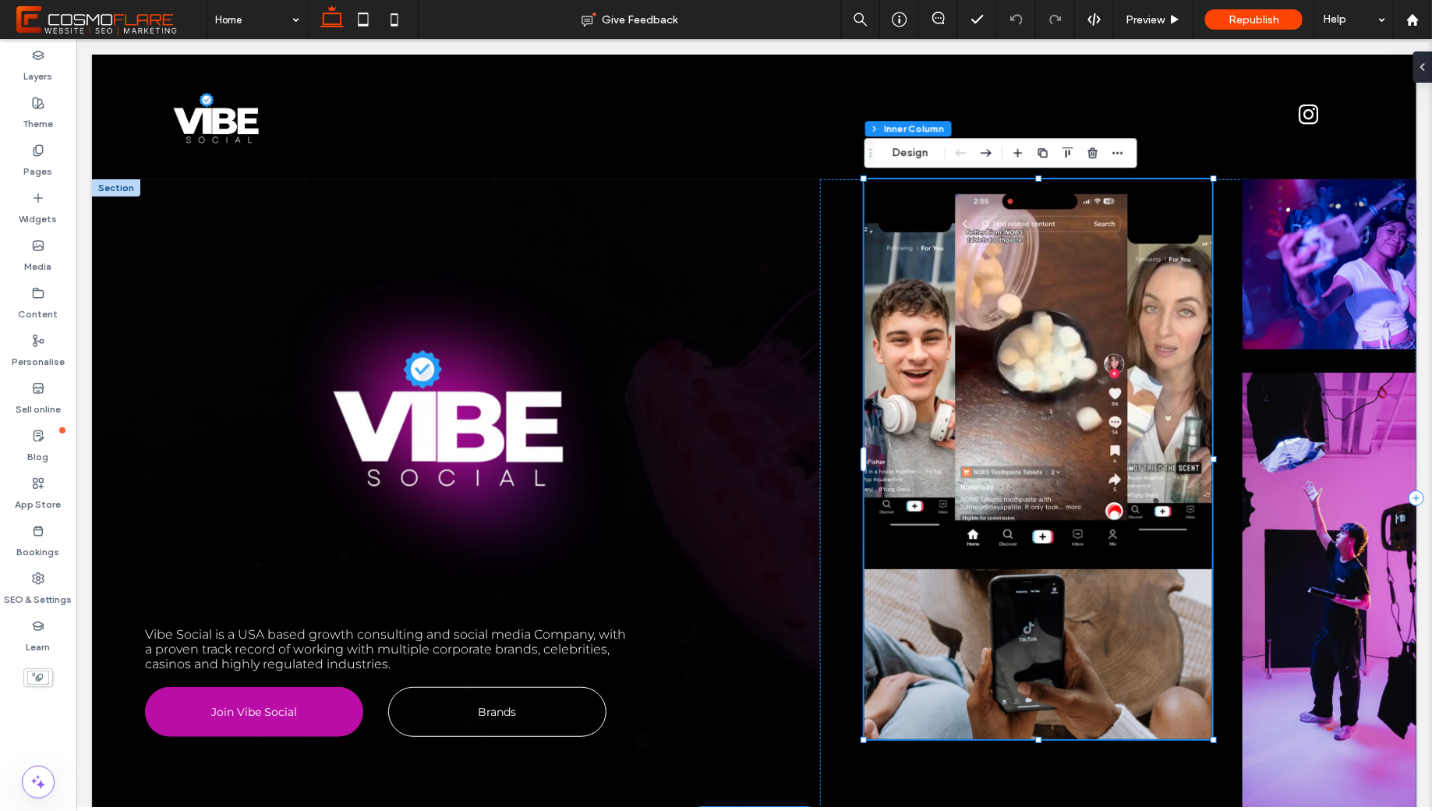
click at [1058, 277] on video at bounding box center [1038, 361] width 348 height 366
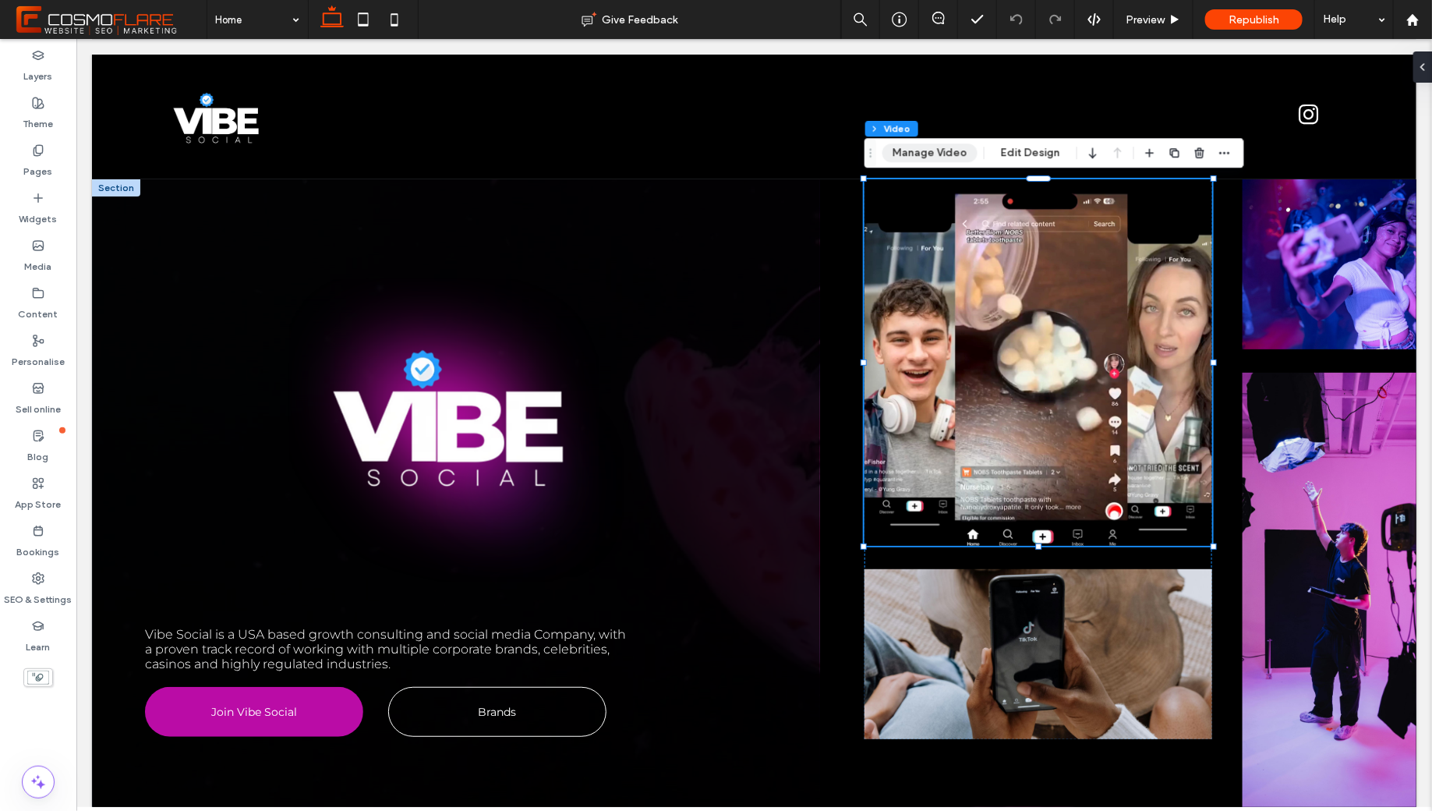
click at [926, 155] on button "Manage Video" at bounding box center [929, 152] width 95 height 19
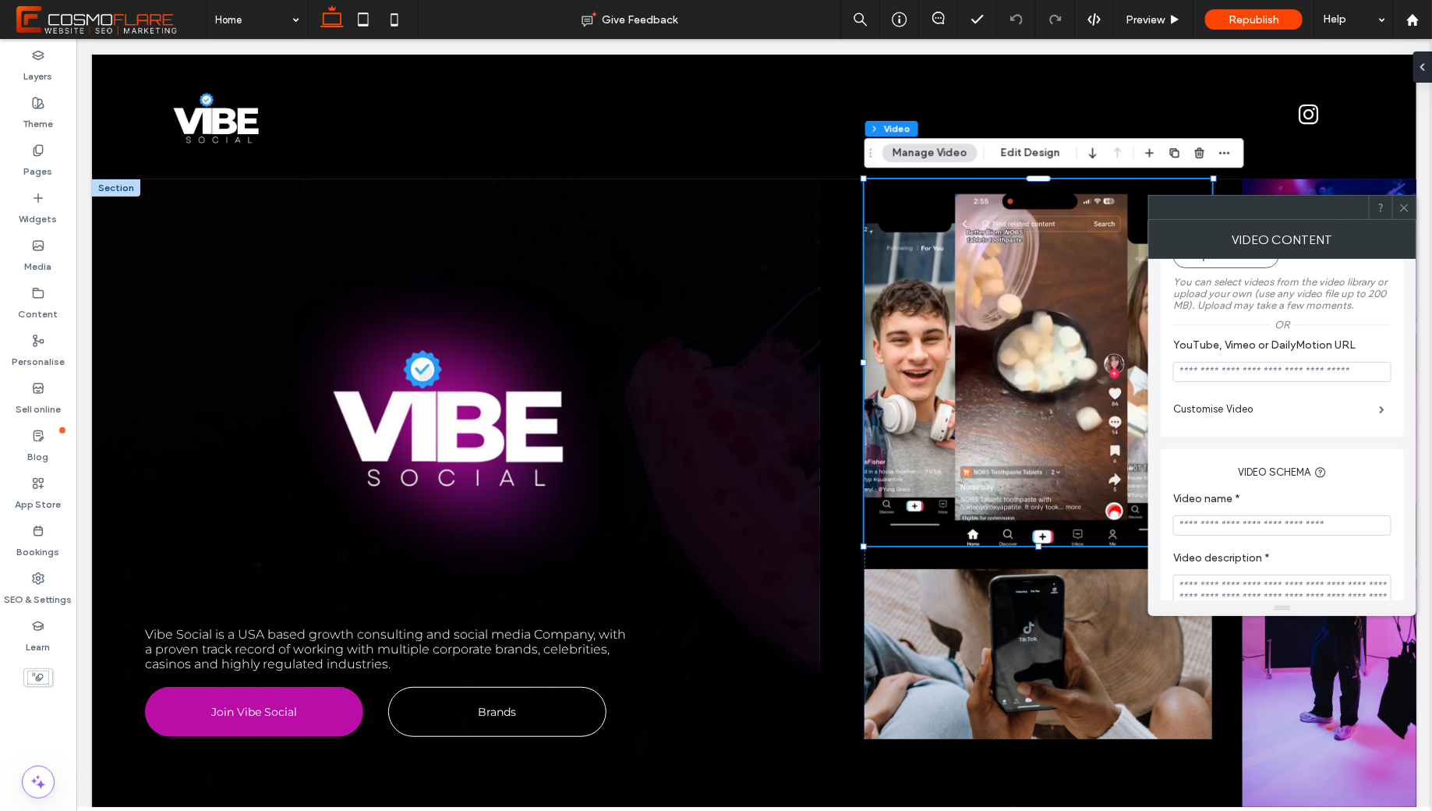
scroll to position [189, 0]
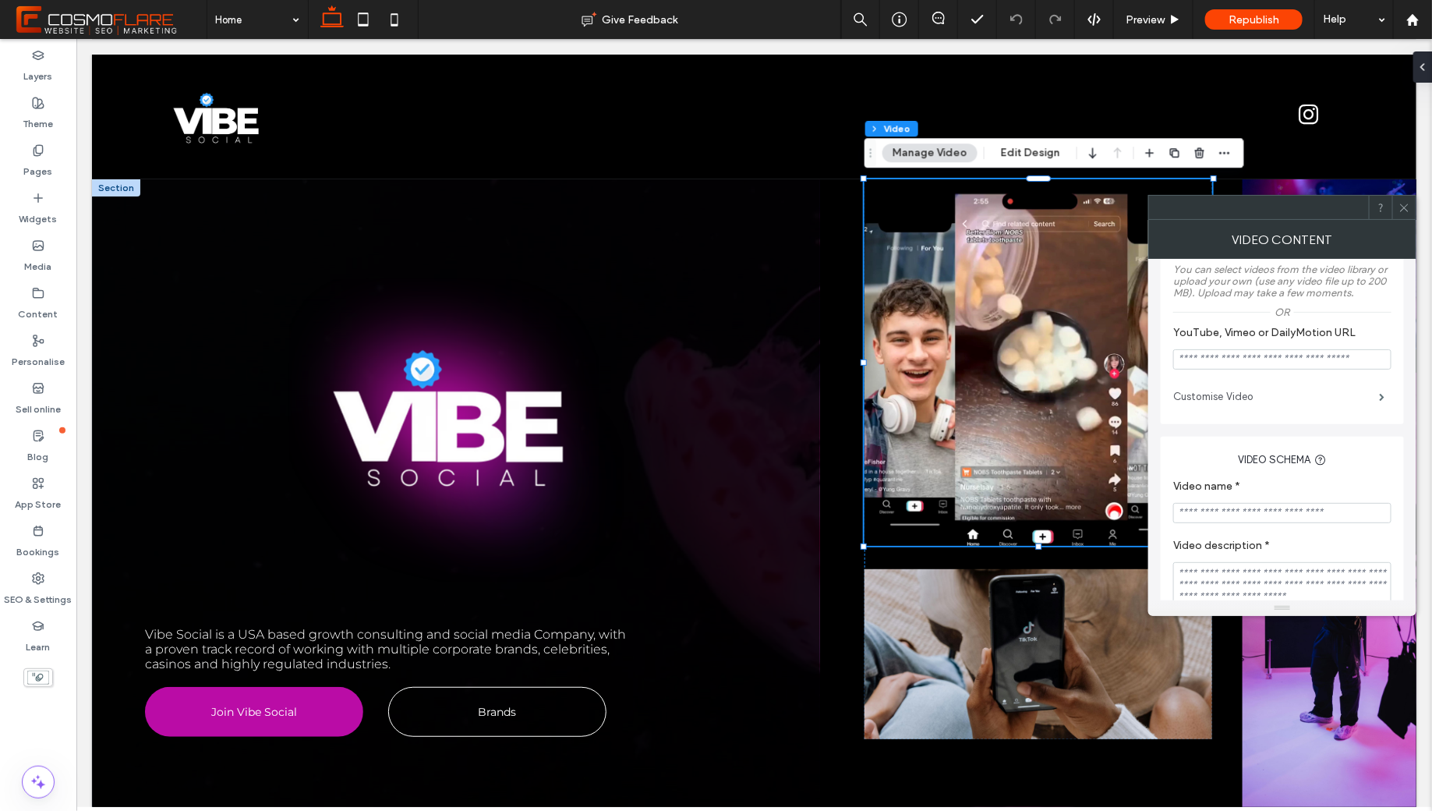
click at [1231, 399] on label "Customise Video" at bounding box center [1276, 396] width 206 height 31
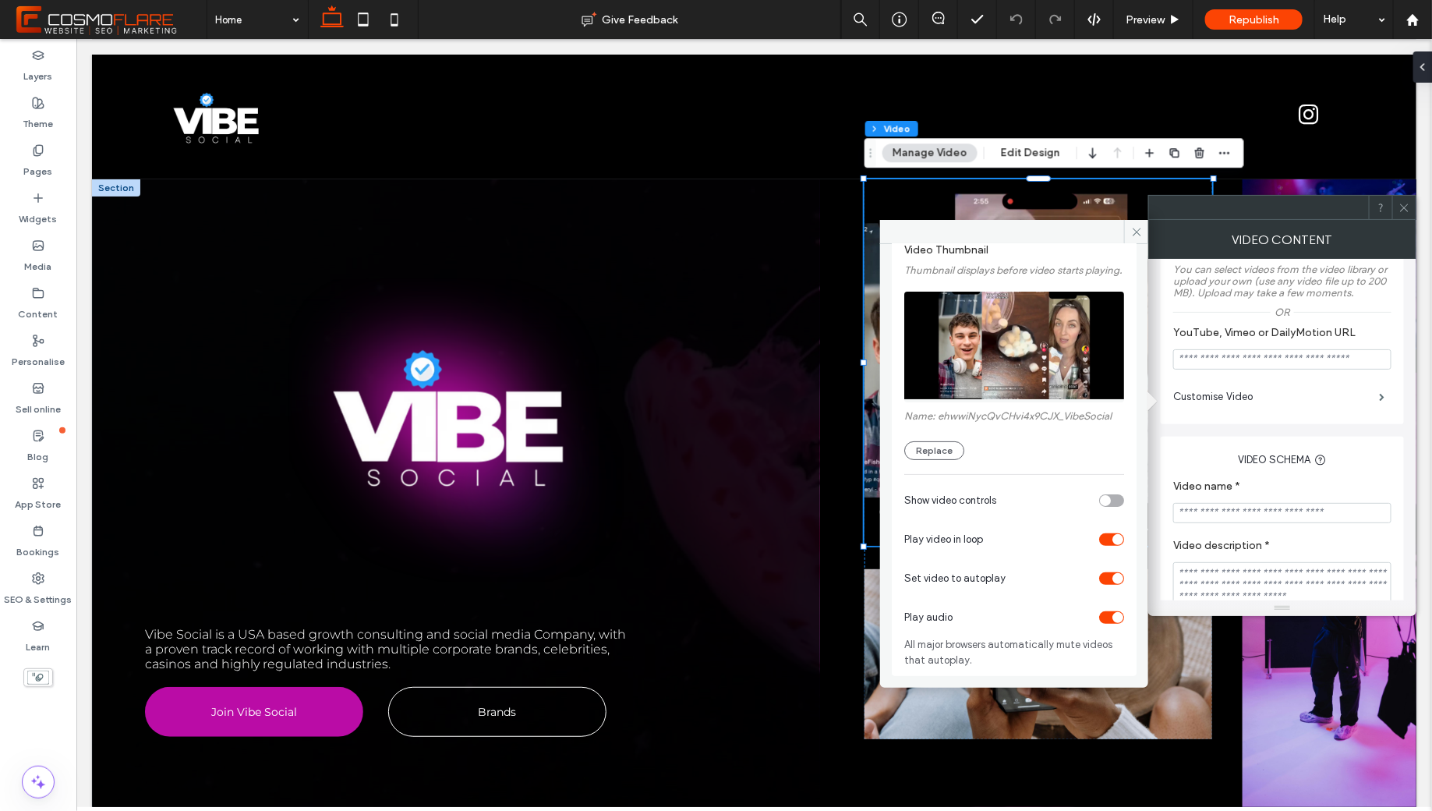
scroll to position [90, 0]
click at [1135, 230] on icon at bounding box center [1137, 232] width 12 height 12
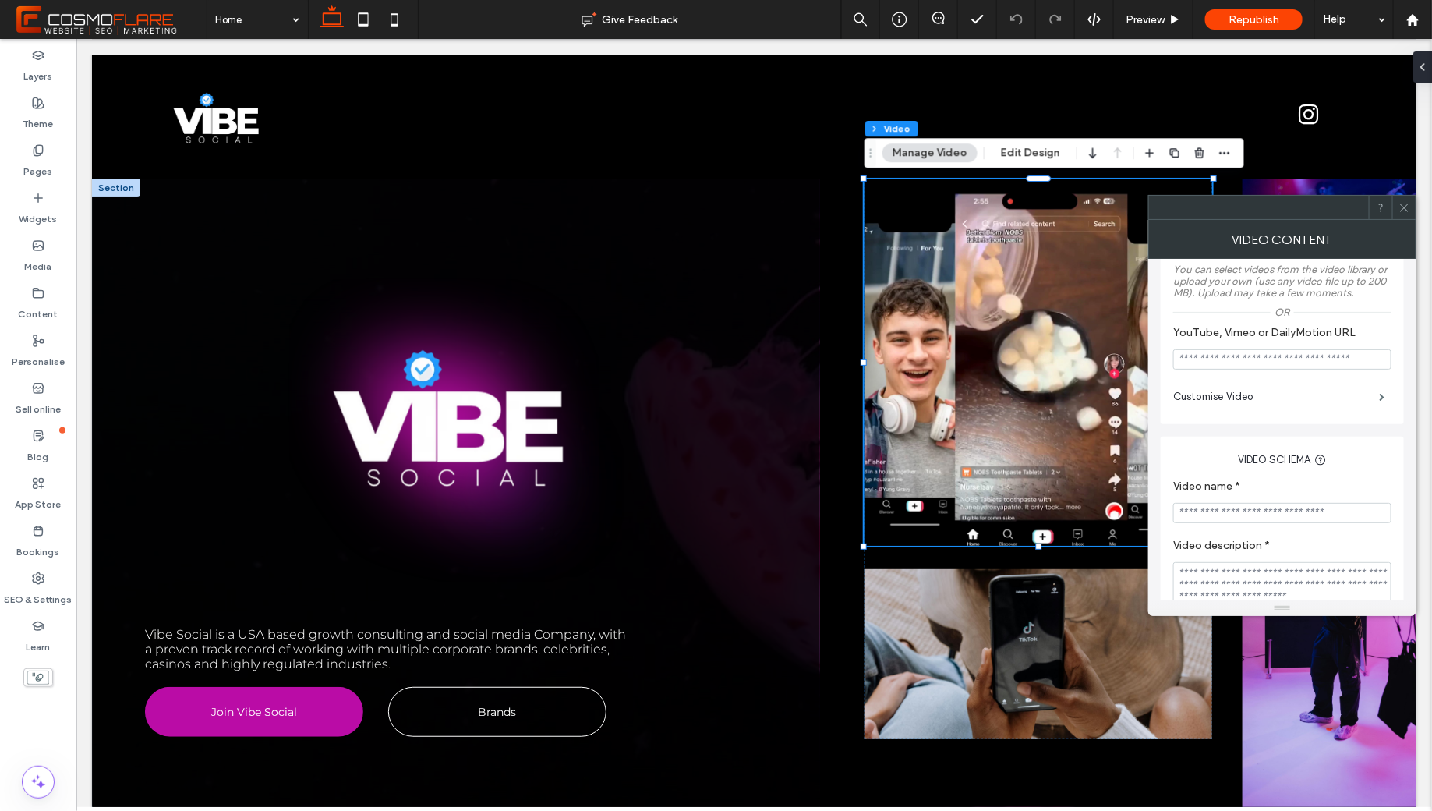
click at [1406, 209] on use at bounding box center [1404, 207] width 8 height 8
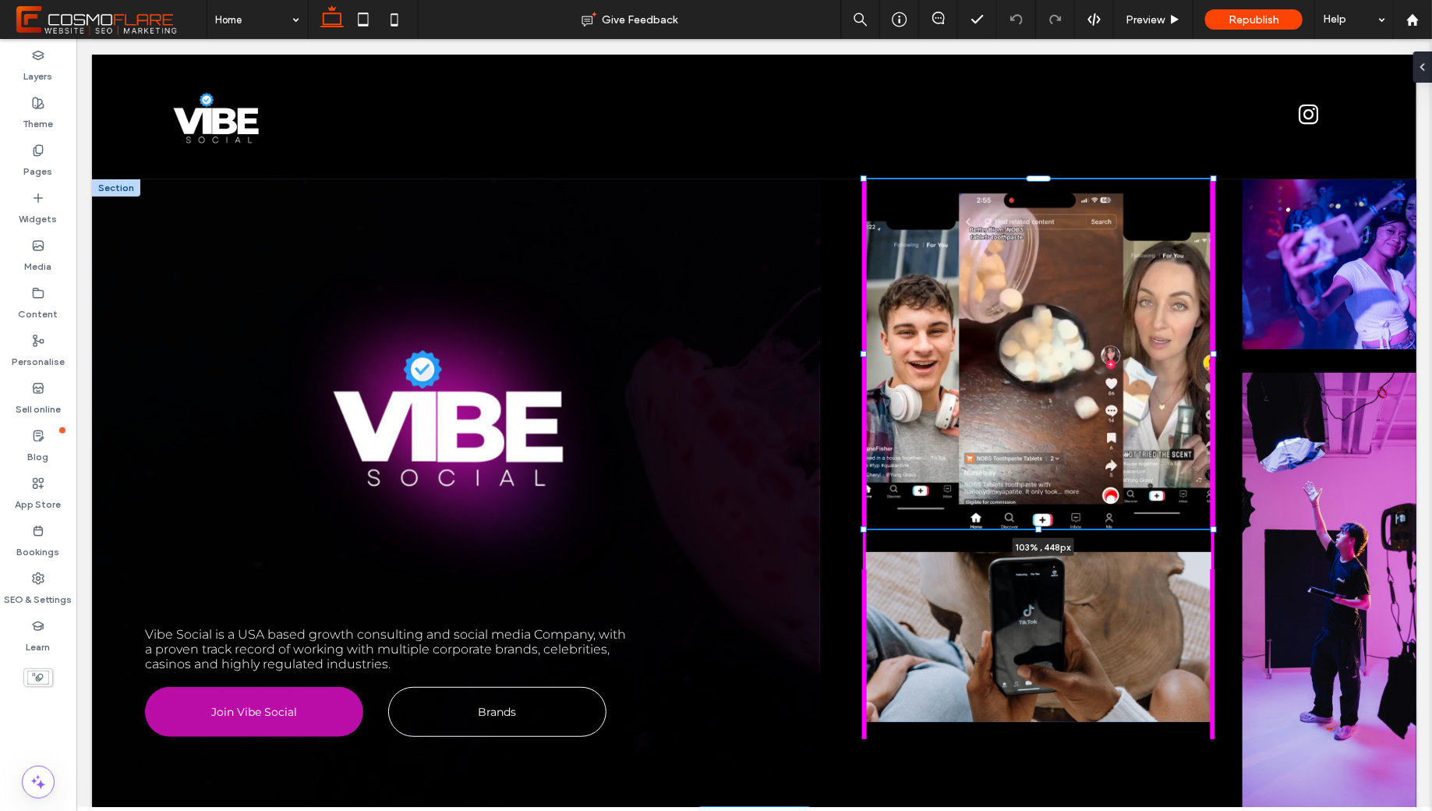
drag, startPoint x: 1212, startPoint y: 546, endPoint x: 1222, endPoint y: 529, distance: 19.9
click at [1222, 529] on div "Vibe Social is a USA based growth consulting and social media Company, with a p…" at bounding box center [753, 497] width 1324 height 638
type input "***"
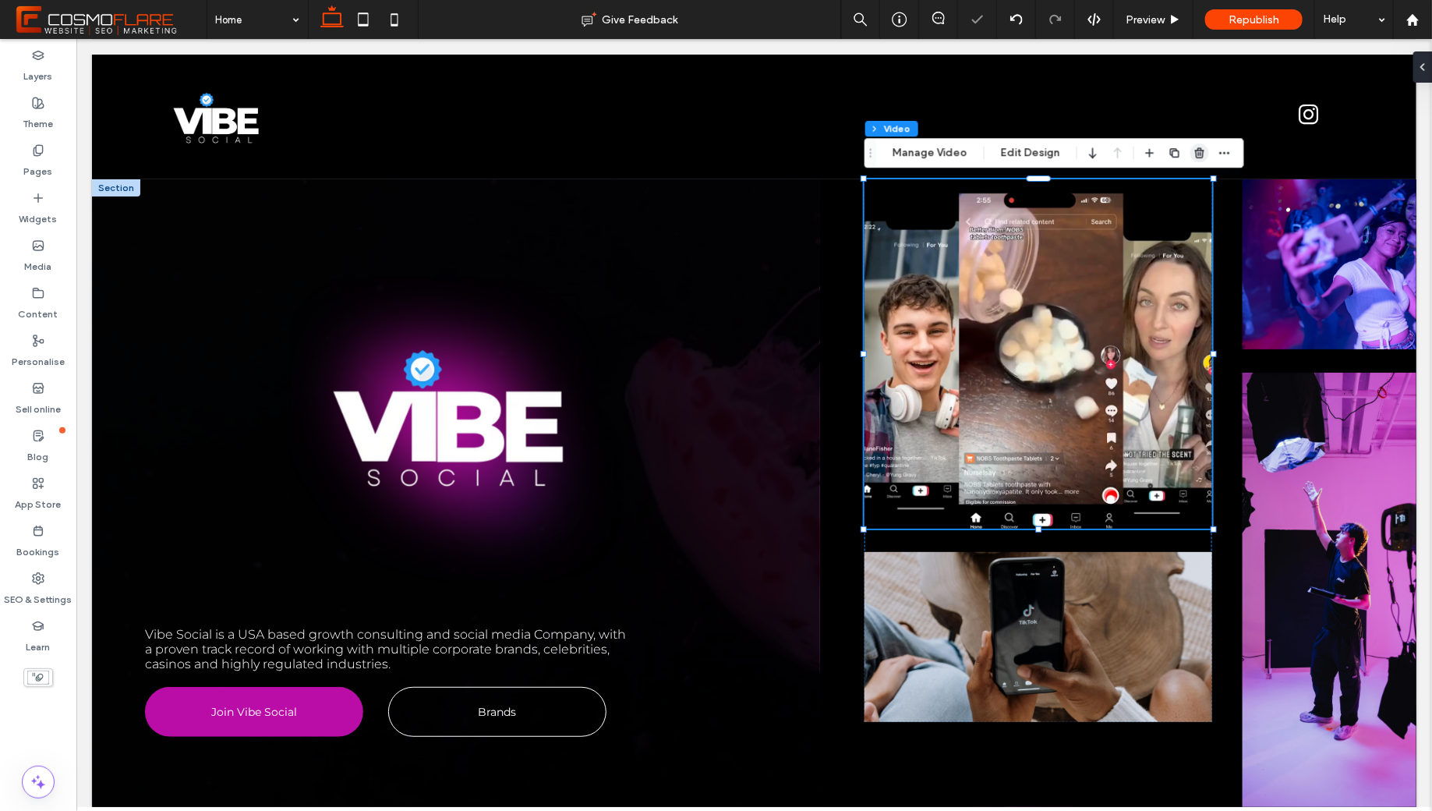
click at [1196, 148] on use "button" at bounding box center [1199, 153] width 9 height 10
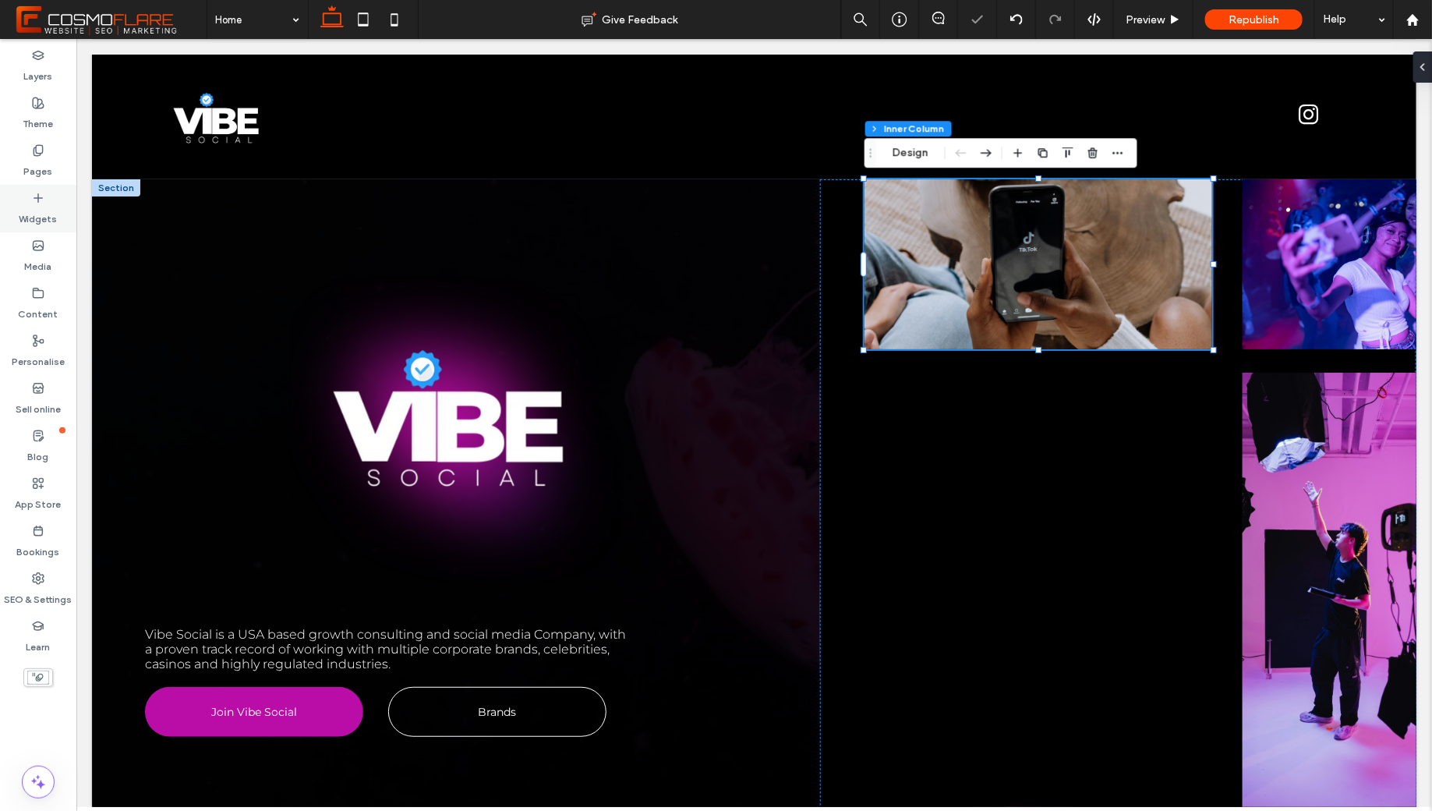
drag, startPoint x: 27, startPoint y: 218, endPoint x: 157, endPoint y: 217, distance: 130.2
click at [27, 218] on label "Widgets" at bounding box center [38, 215] width 38 height 22
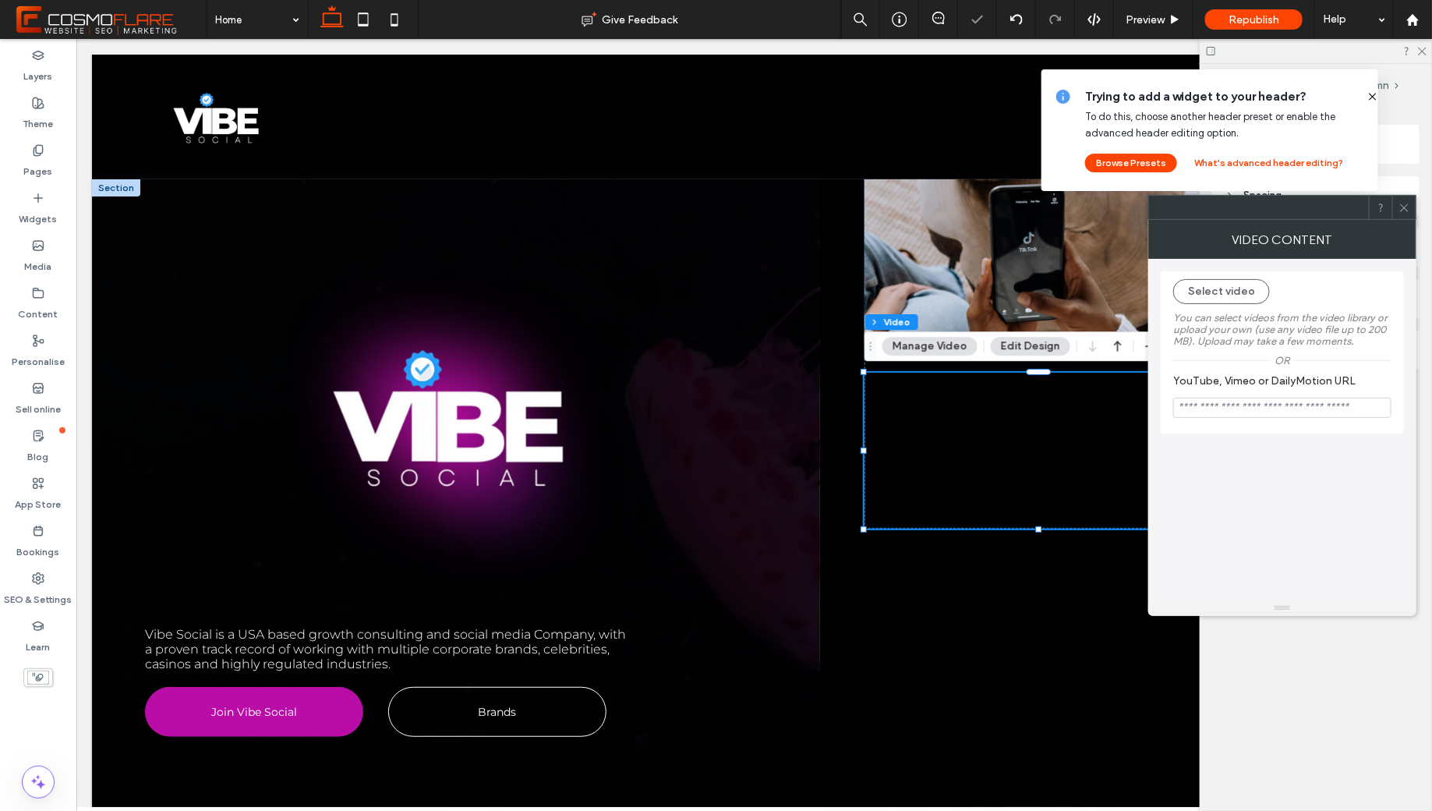
click at [1367, 96] on icon at bounding box center [1372, 96] width 12 height 12
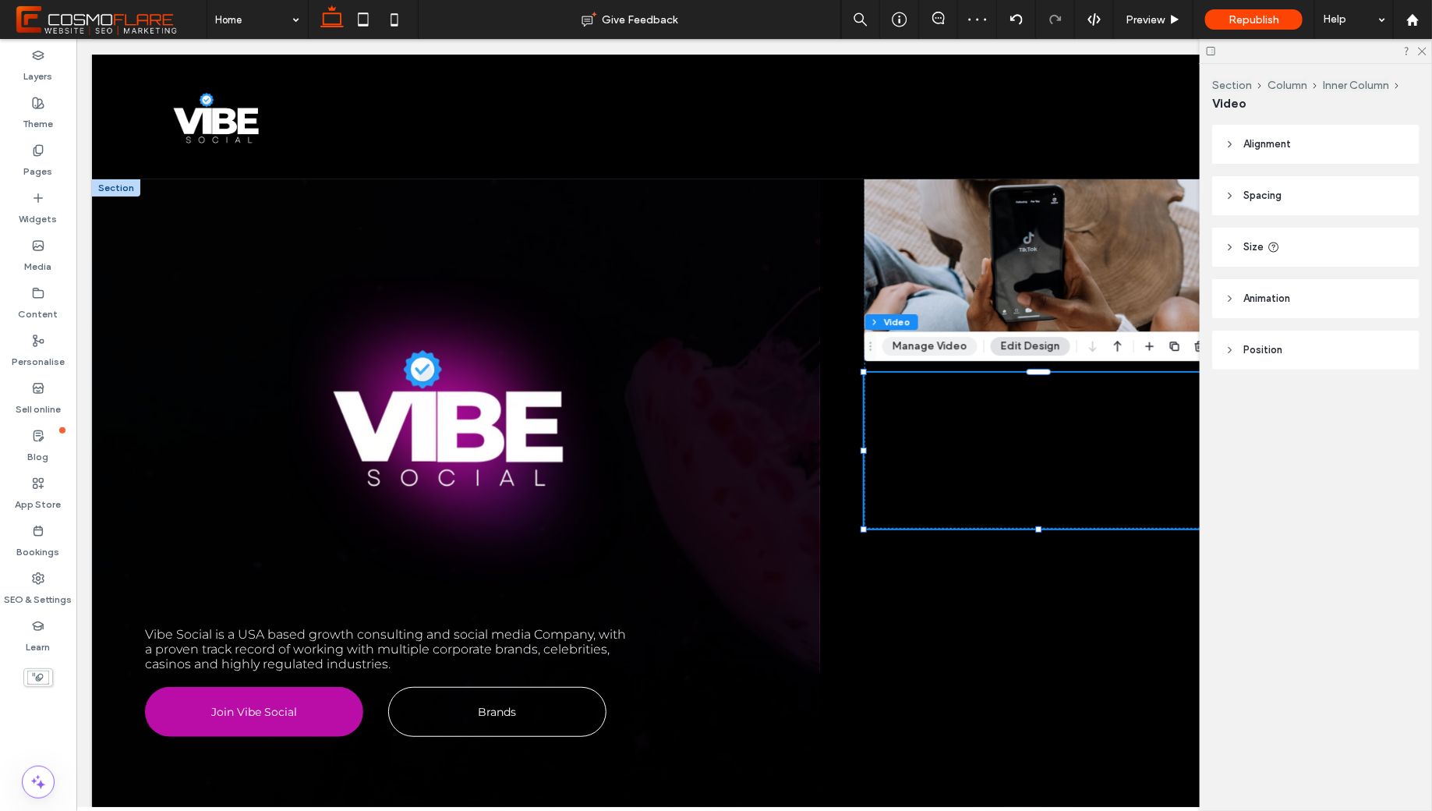
click at [931, 350] on button "Manage Video" at bounding box center [929, 346] width 95 height 19
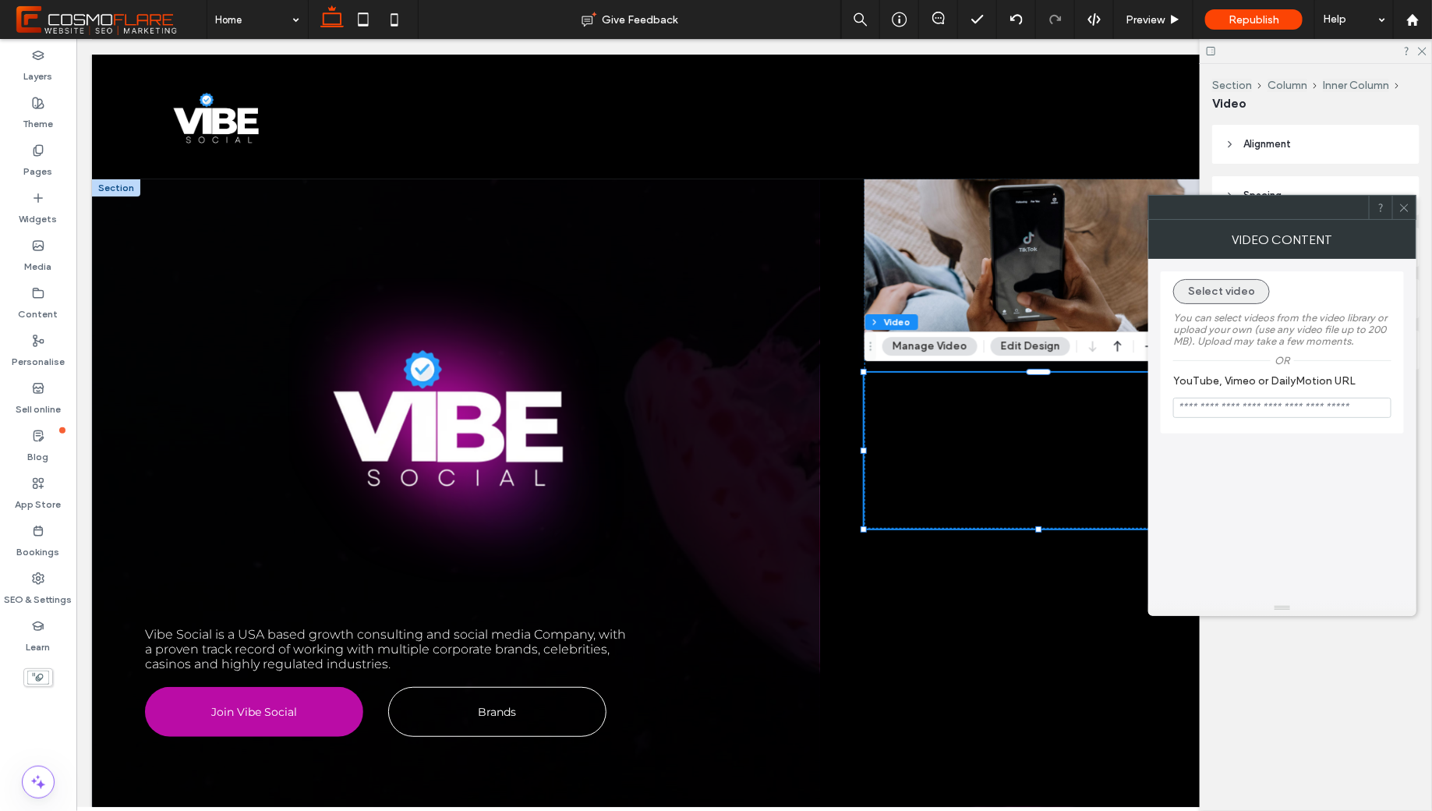
click at [1225, 294] on button "Select video" at bounding box center [1221, 291] width 97 height 25
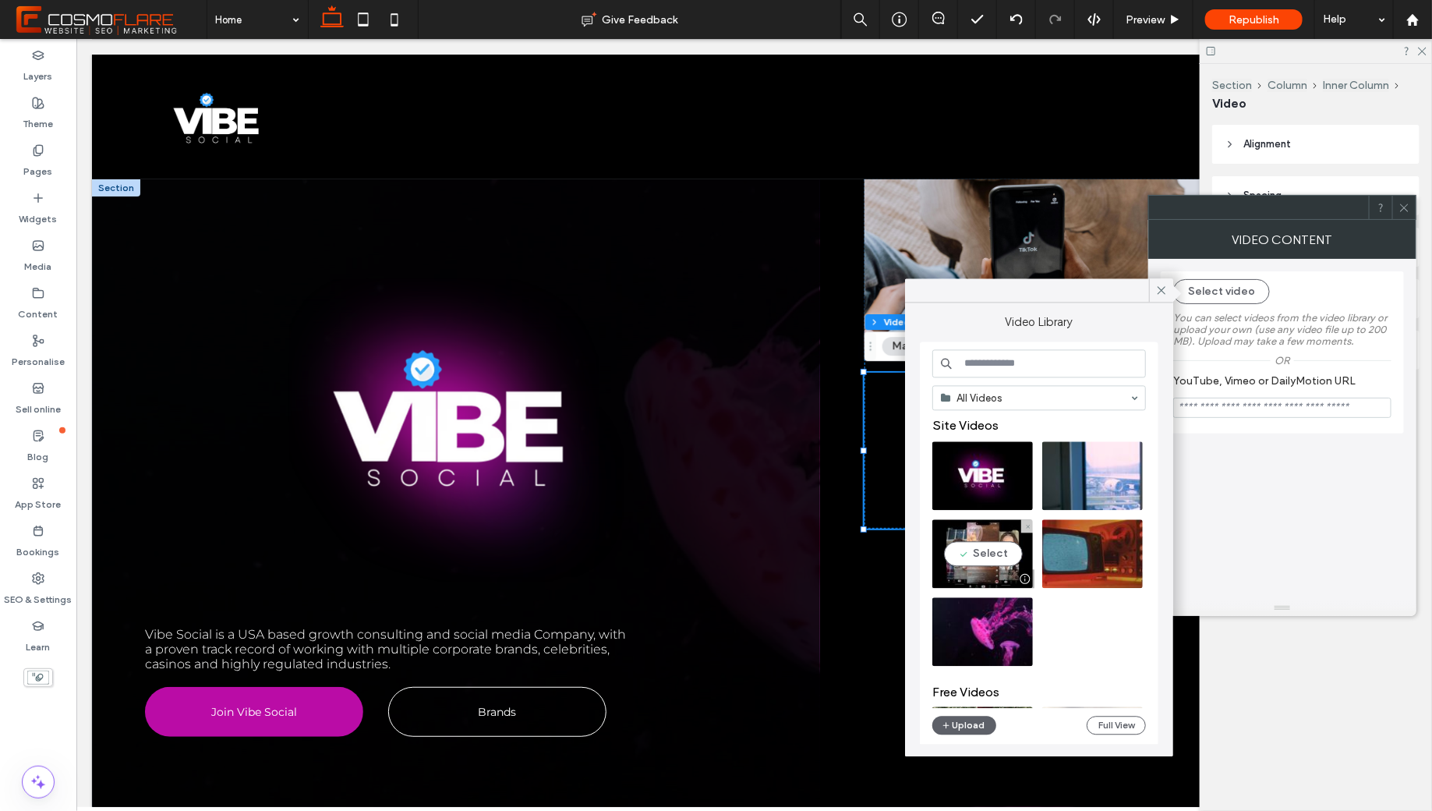
click at [980, 546] on video at bounding box center [982, 554] width 101 height 69
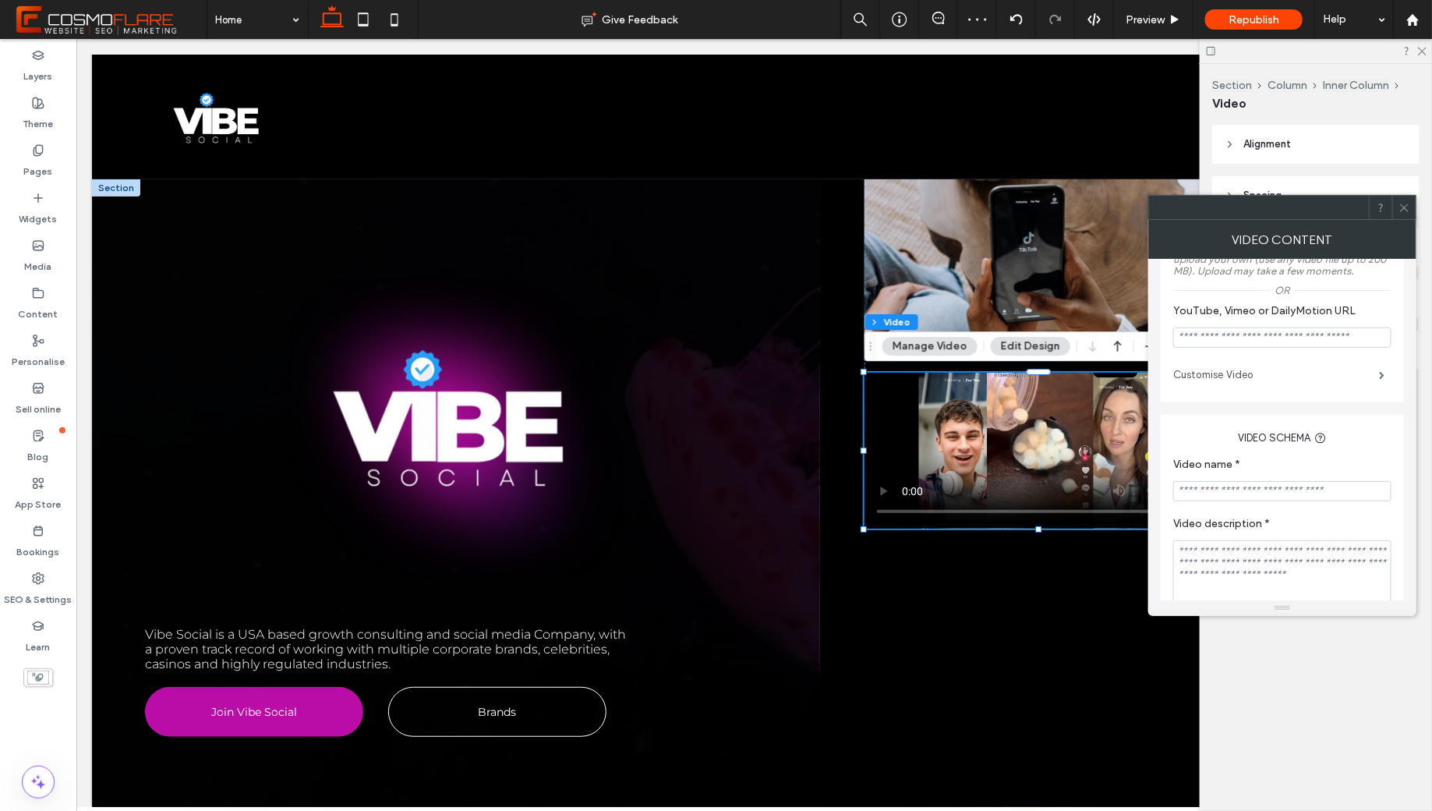
scroll to position [216, 0]
click at [1242, 378] on label "Customise Video" at bounding box center [1276, 369] width 206 height 31
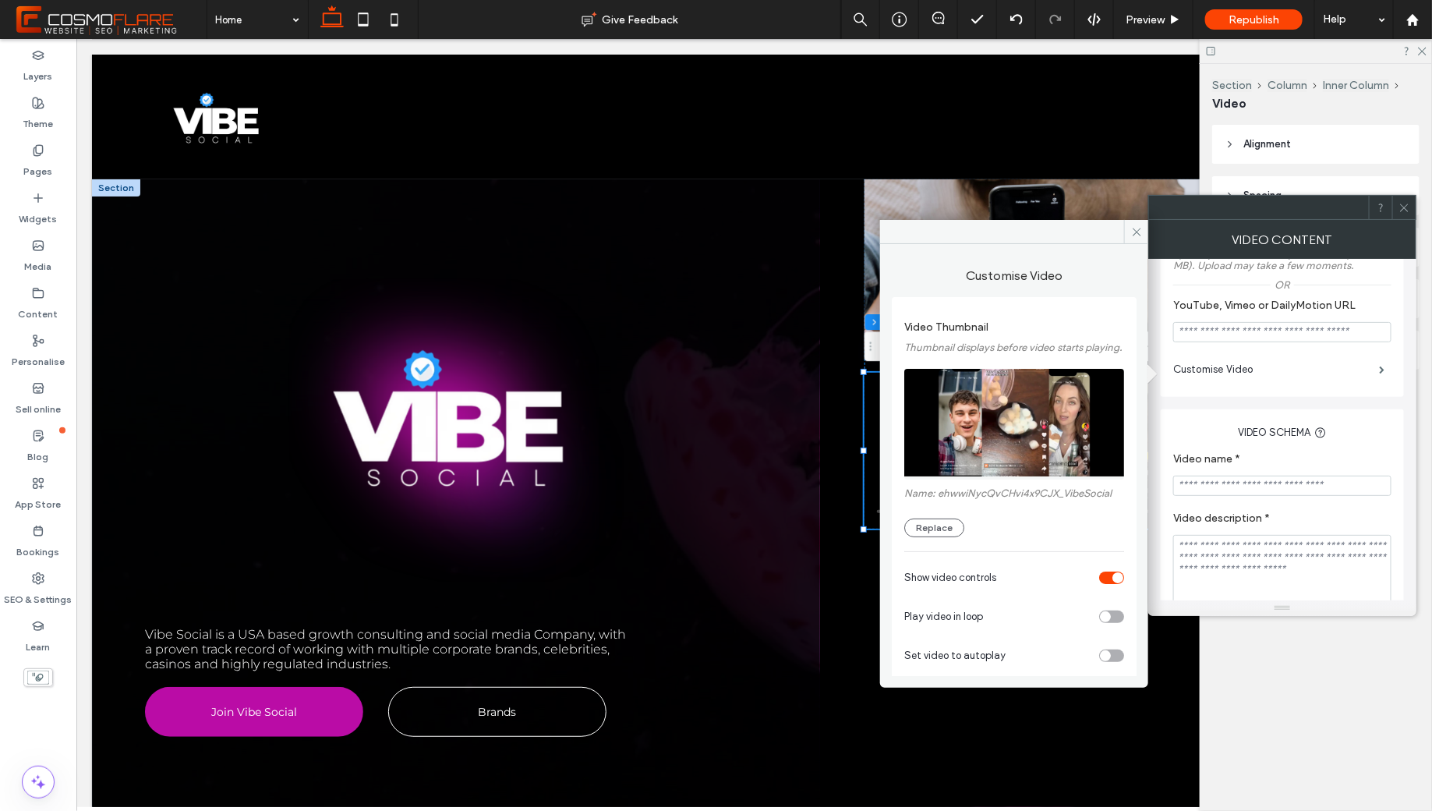
click at [1112, 583] on div "toggle" at bounding box center [1117, 577] width 11 height 11
click at [1100, 622] on div "toggle" at bounding box center [1105, 616] width 11 height 11
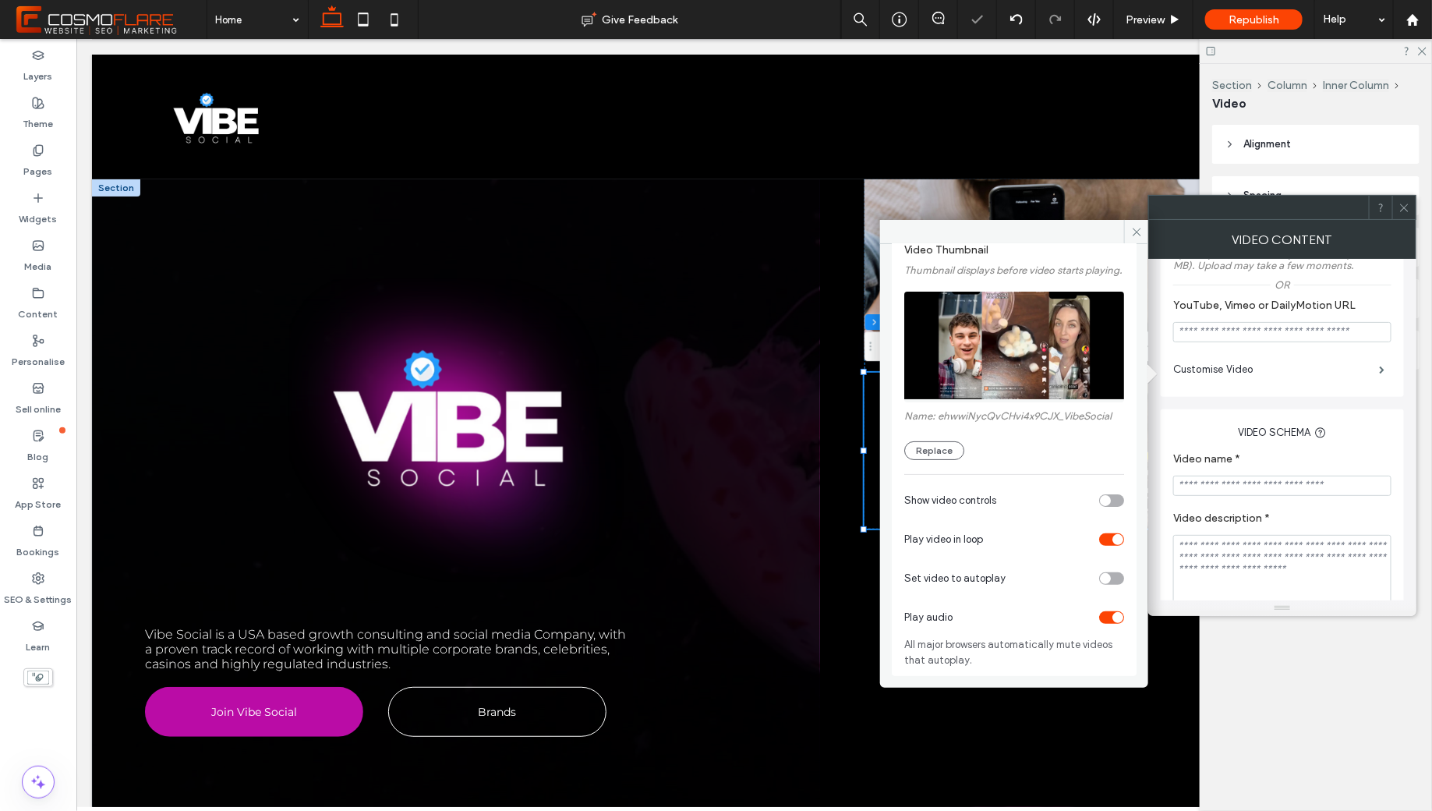
click at [1104, 577] on div "toggle" at bounding box center [1111, 578] width 25 height 12
click at [1098, 617] on div "Play audio" at bounding box center [1014, 617] width 220 height 39
click at [1102, 616] on div "Play audio" at bounding box center [1014, 617] width 220 height 39
click at [1139, 226] on icon at bounding box center [1137, 232] width 12 height 12
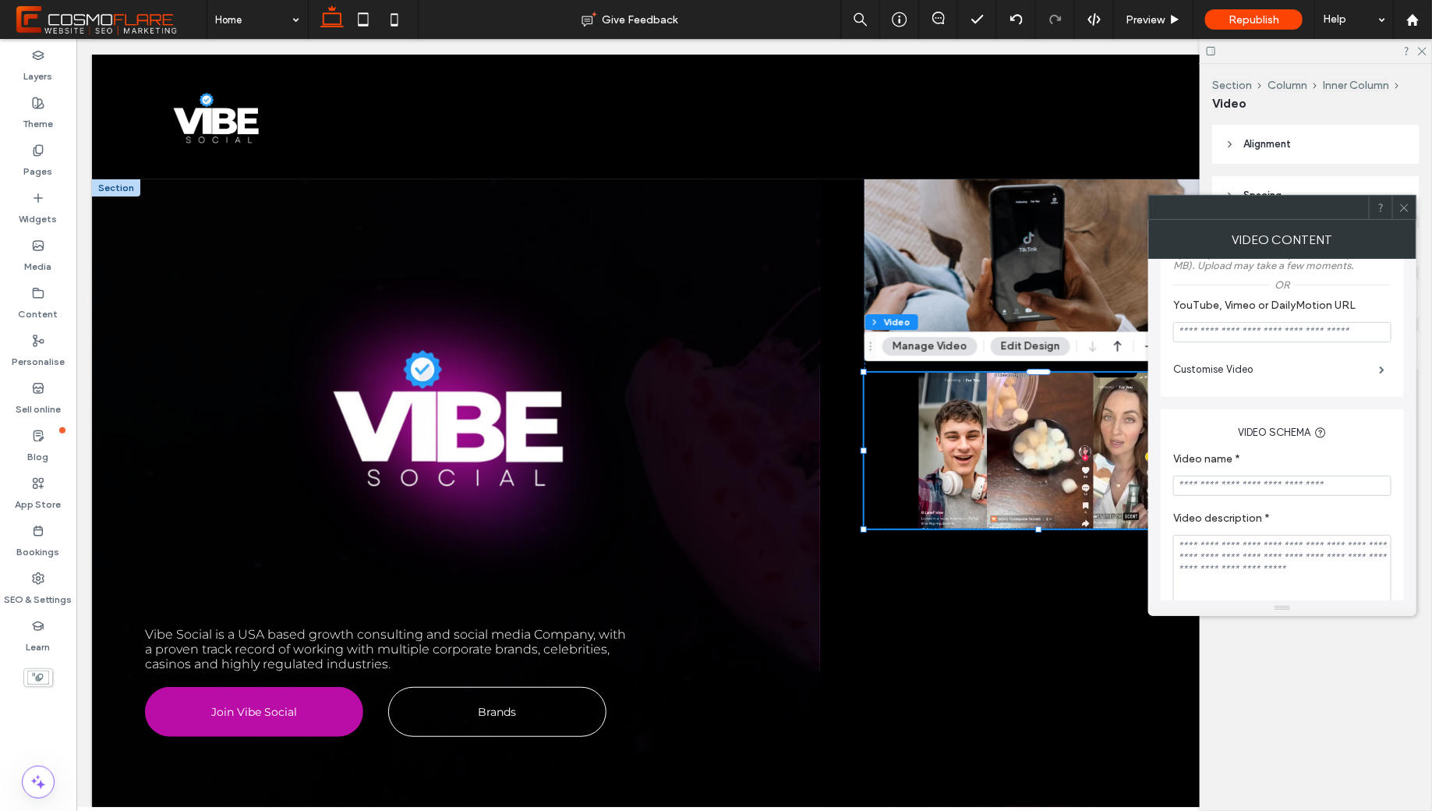
click at [1409, 210] on icon at bounding box center [1404, 208] width 12 height 12
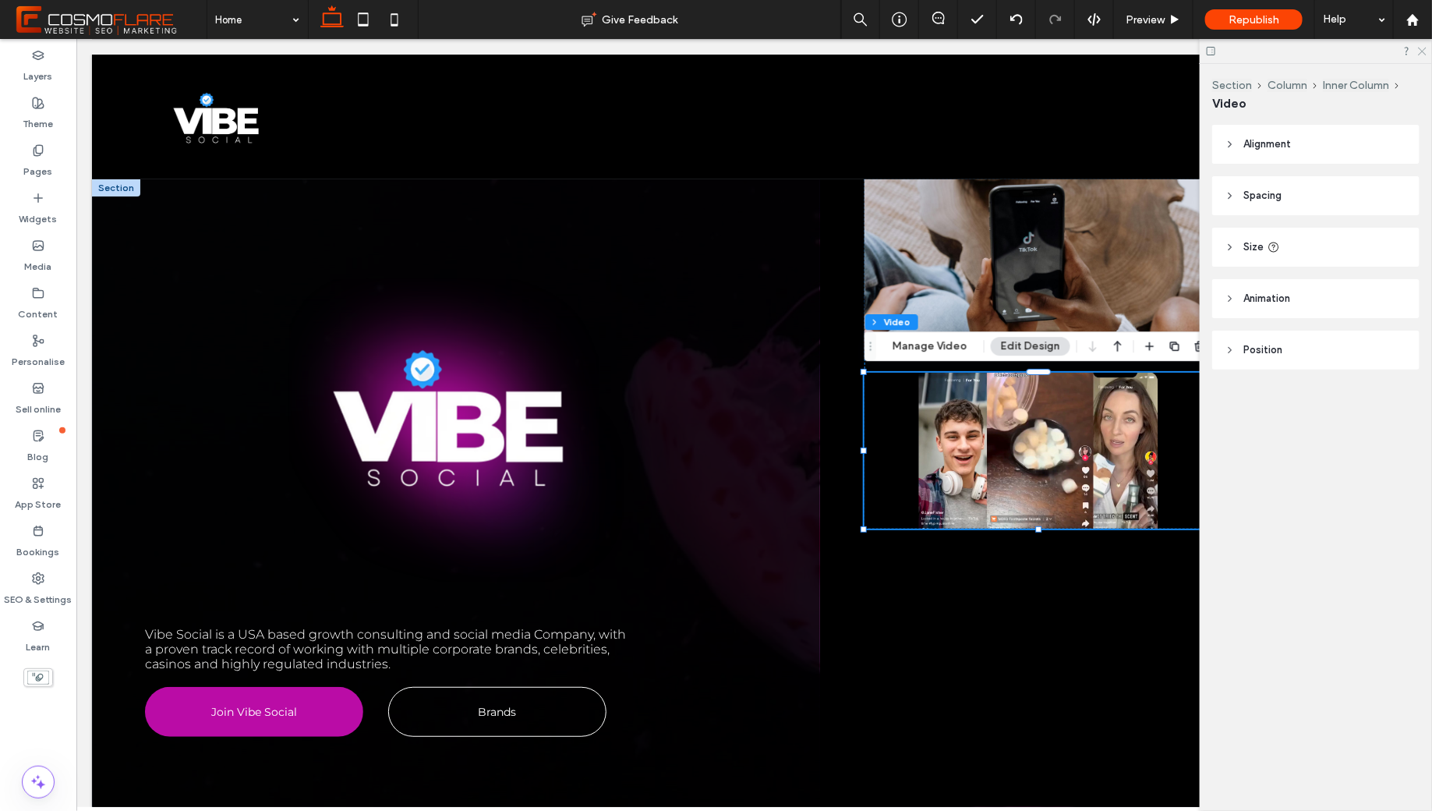
click at [1423, 48] on icon at bounding box center [1421, 50] width 10 height 10
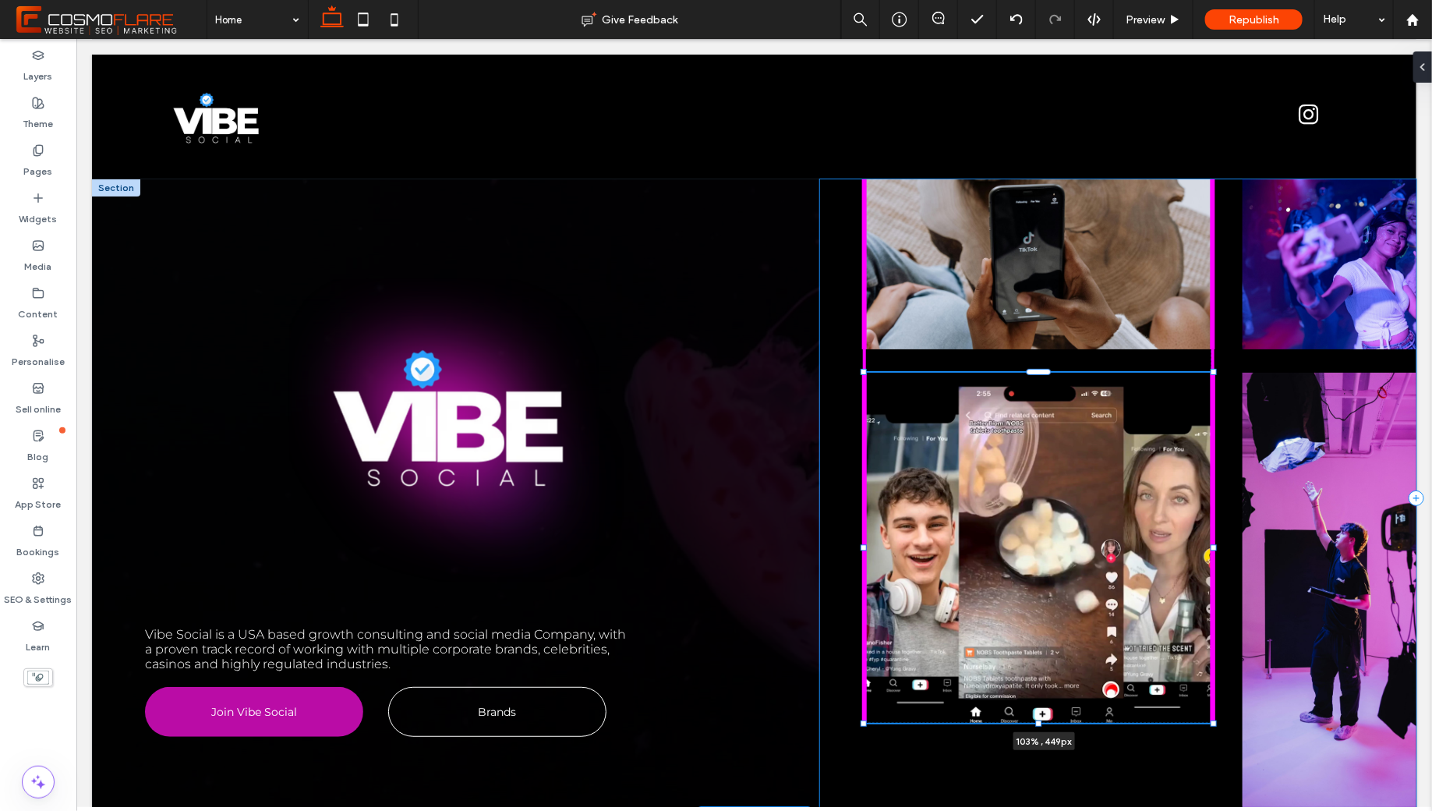
drag, startPoint x: 1214, startPoint y: 528, endPoint x: 1222, endPoint y: 722, distance: 194.3
click at [1222, 722] on div "Vibe Social is a USA based growth consulting and social media Company, with a p…" at bounding box center [753, 497] width 1324 height 638
type input "***"
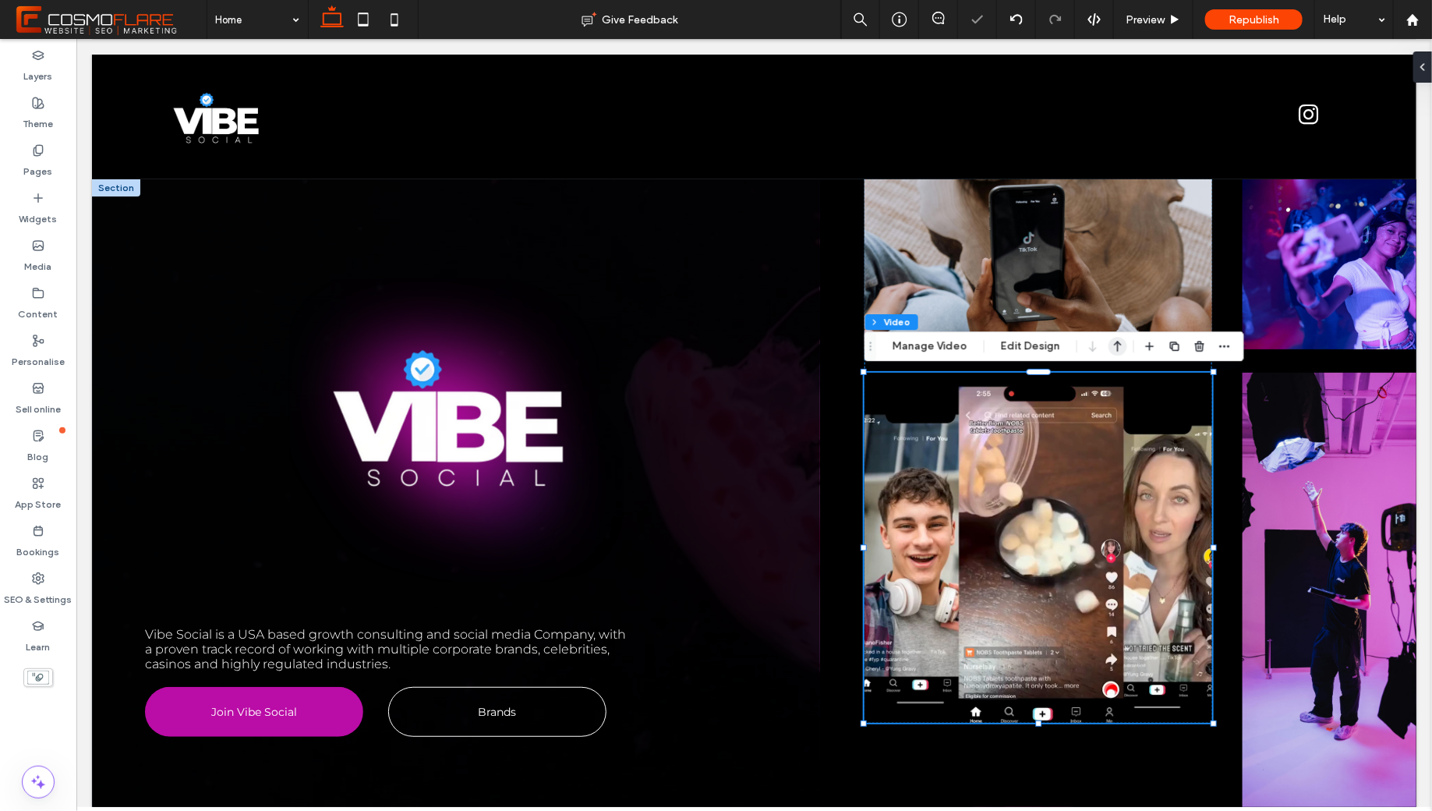
click at [1118, 355] on icon "button" at bounding box center [1117, 346] width 19 height 28
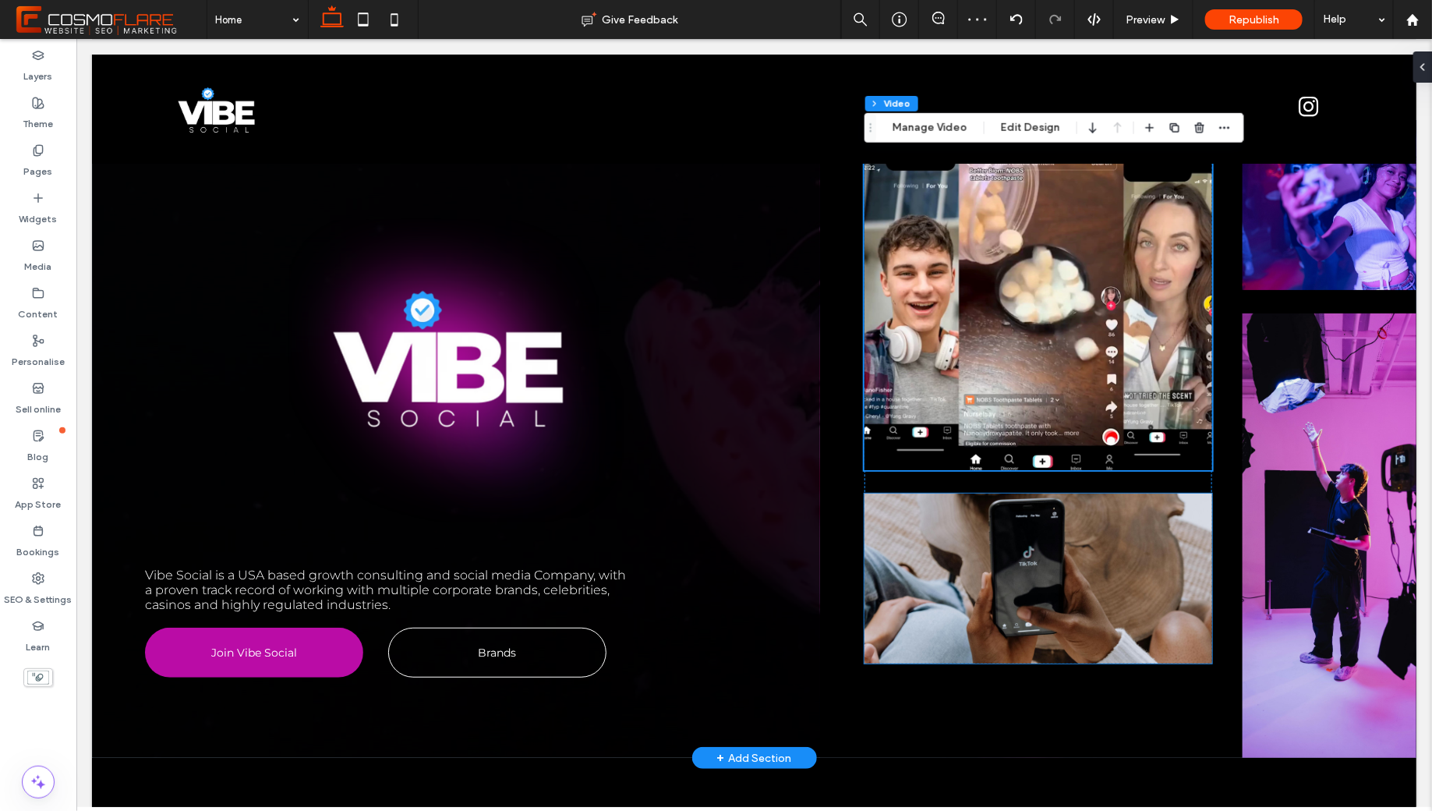
scroll to position [0, 0]
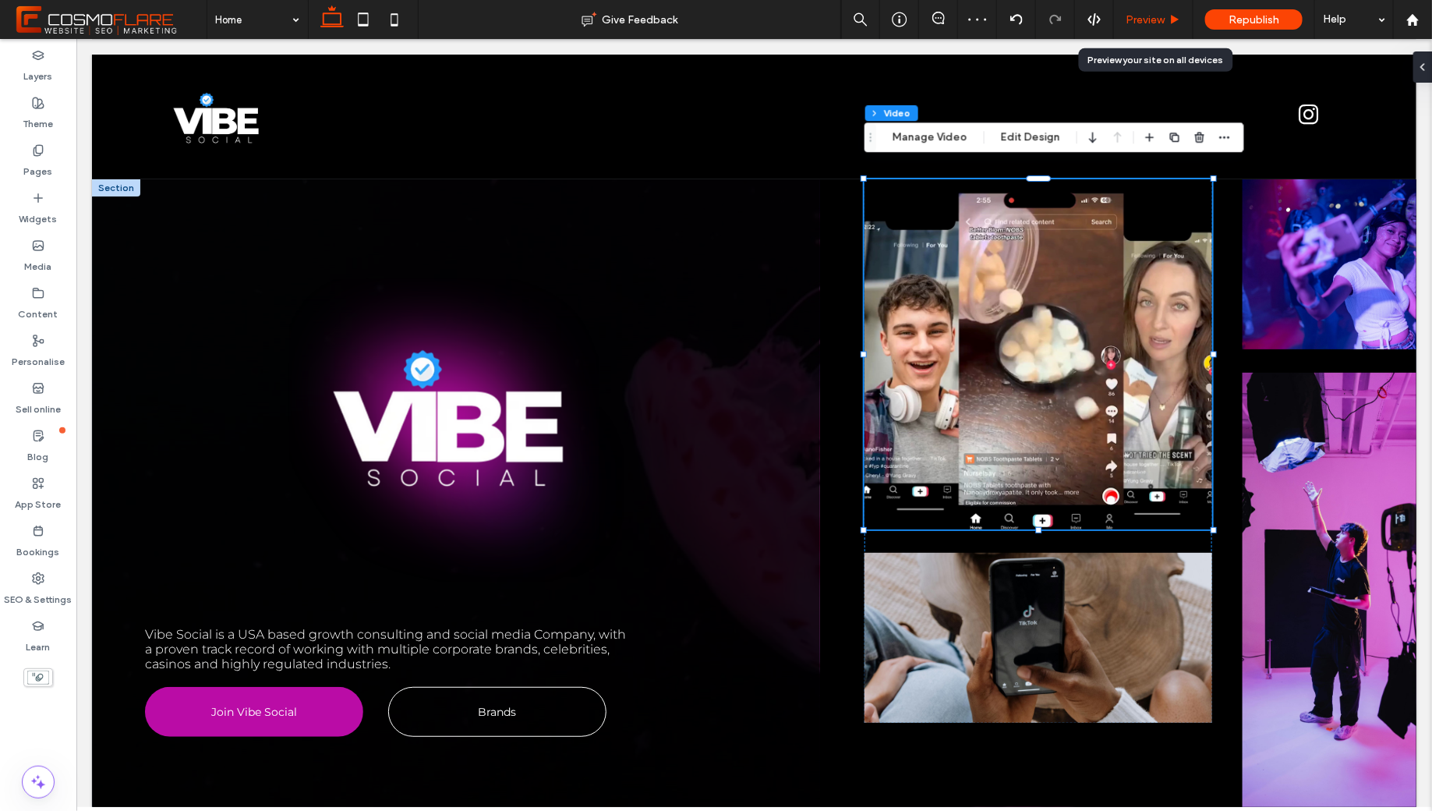
click at [1143, 19] on span "Preview" at bounding box center [1144, 19] width 39 height 13
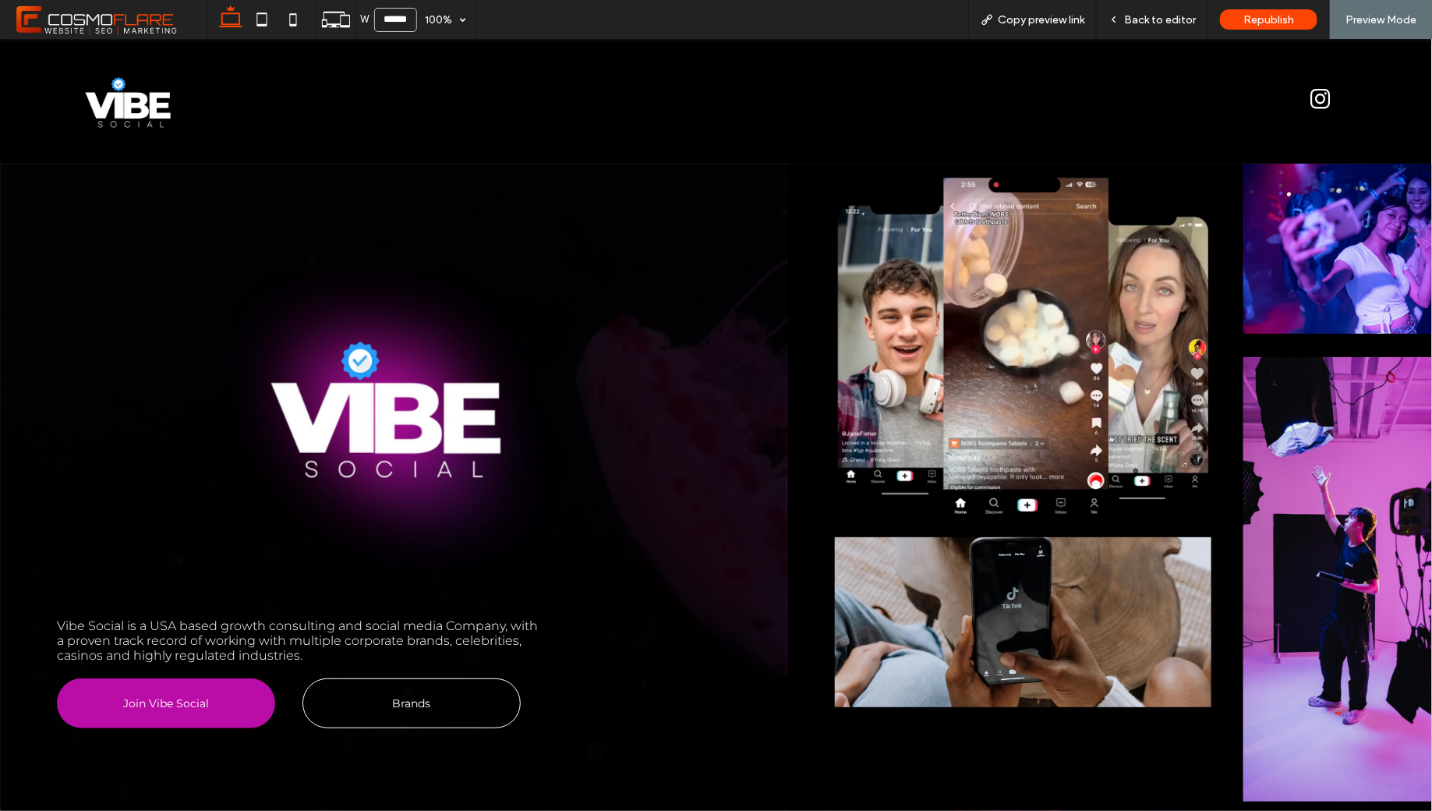
click at [1143, 19] on span "Back to editor" at bounding box center [1160, 19] width 72 height 13
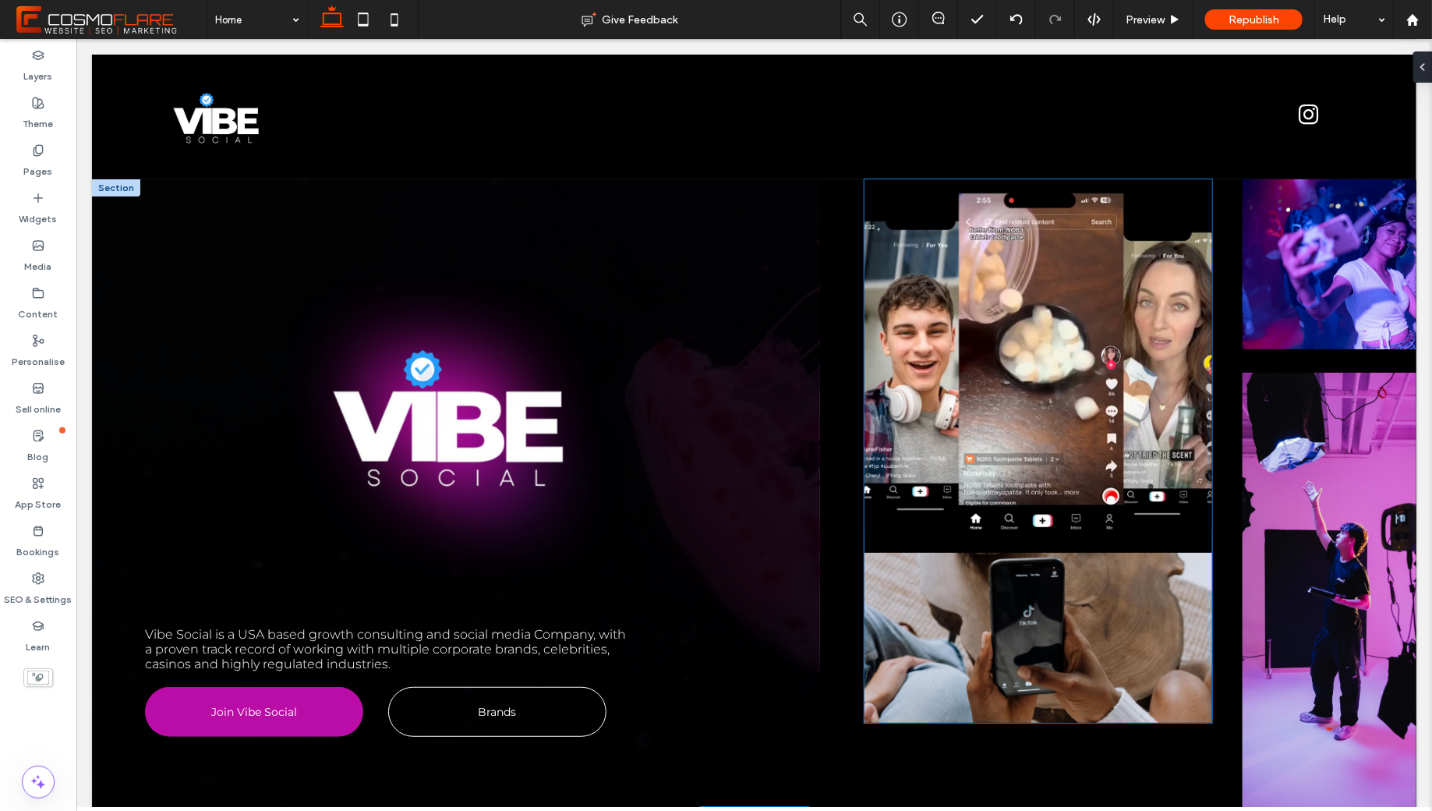
click at [1058, 299] on video at bounding box center [1038, 353] width 348 height 350
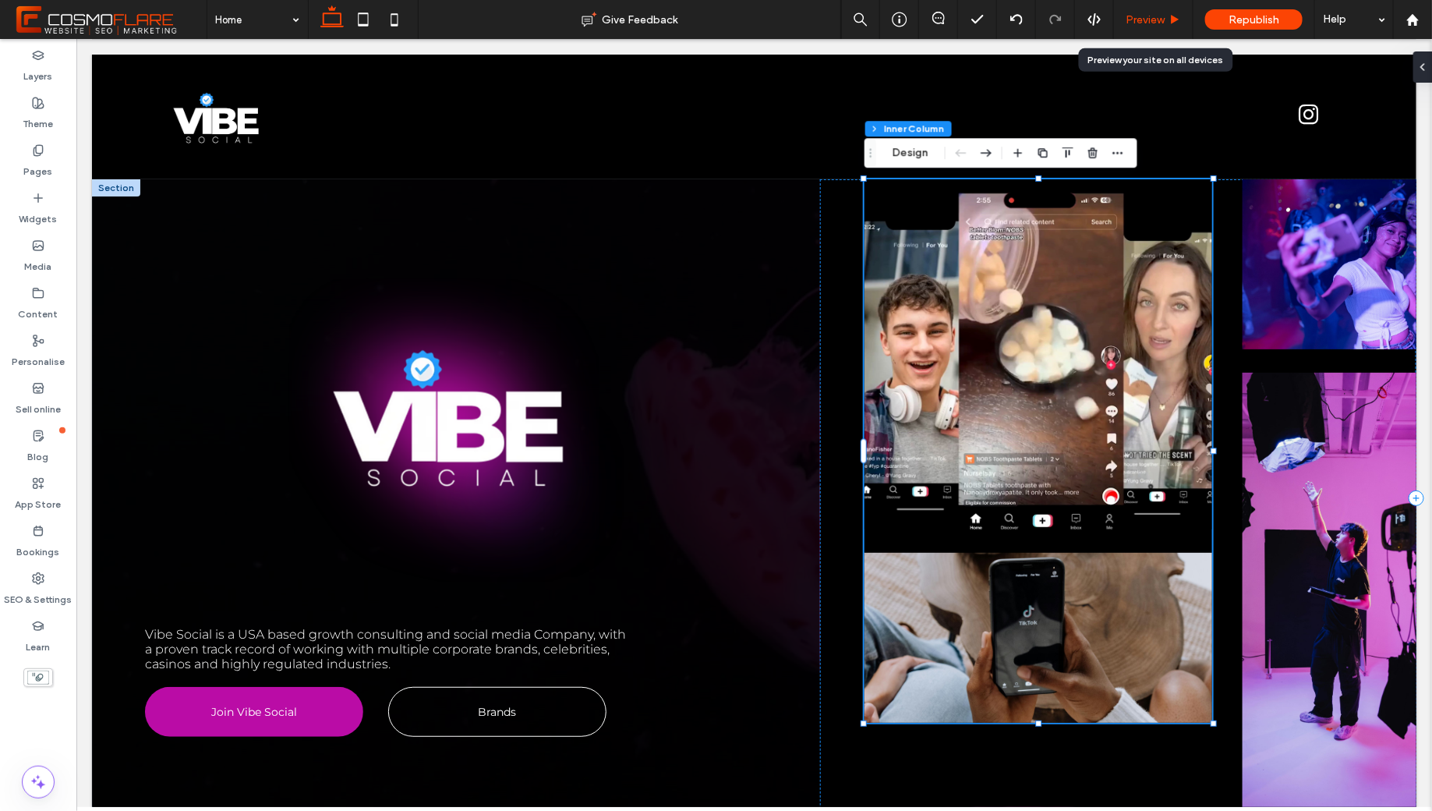
click at [1160, 16] on span "Preview" at bounding box center [1144, 19] width 39 height 13
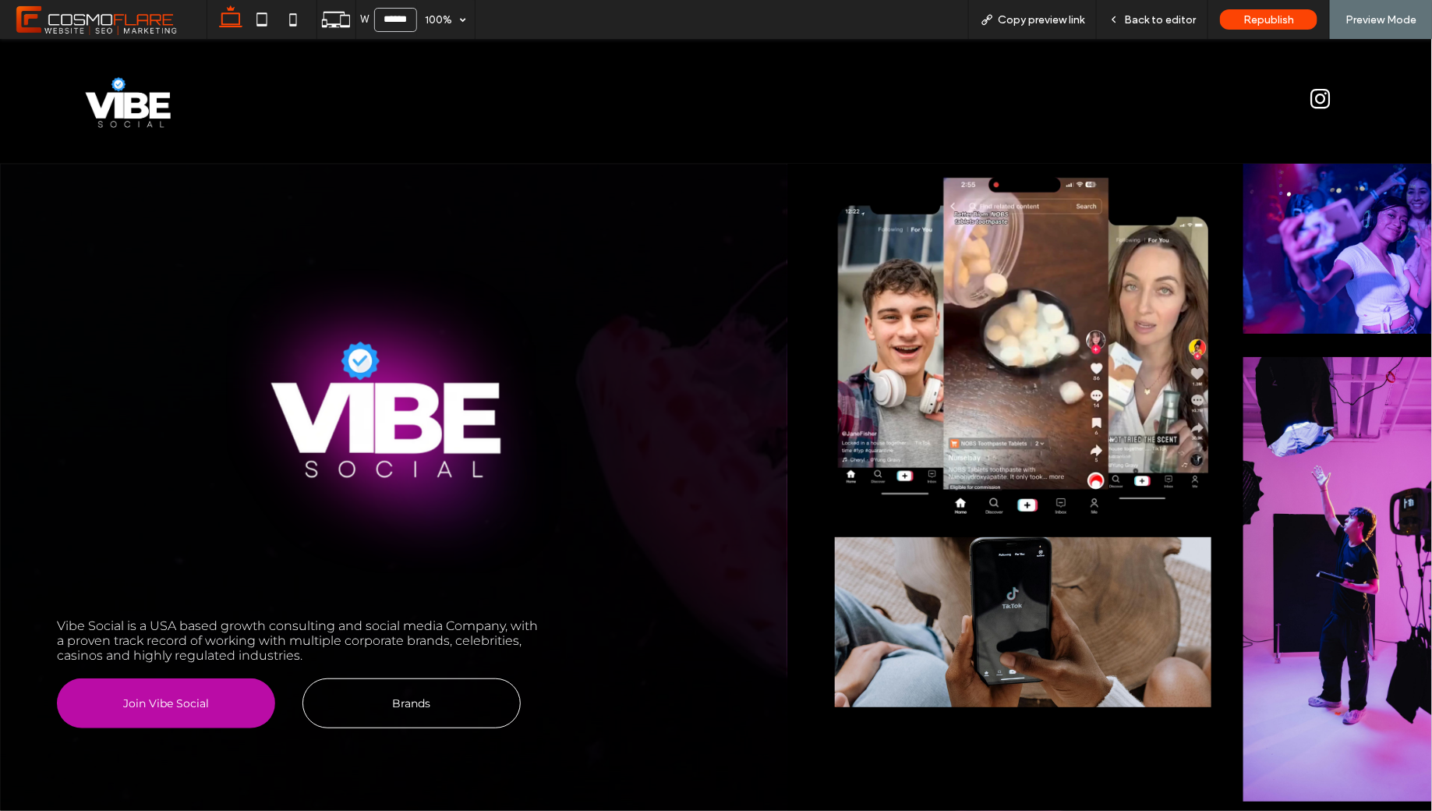
click at [1160, 16] on span "Back to editor" at bounding box center [1160, 19] width 72 height 13
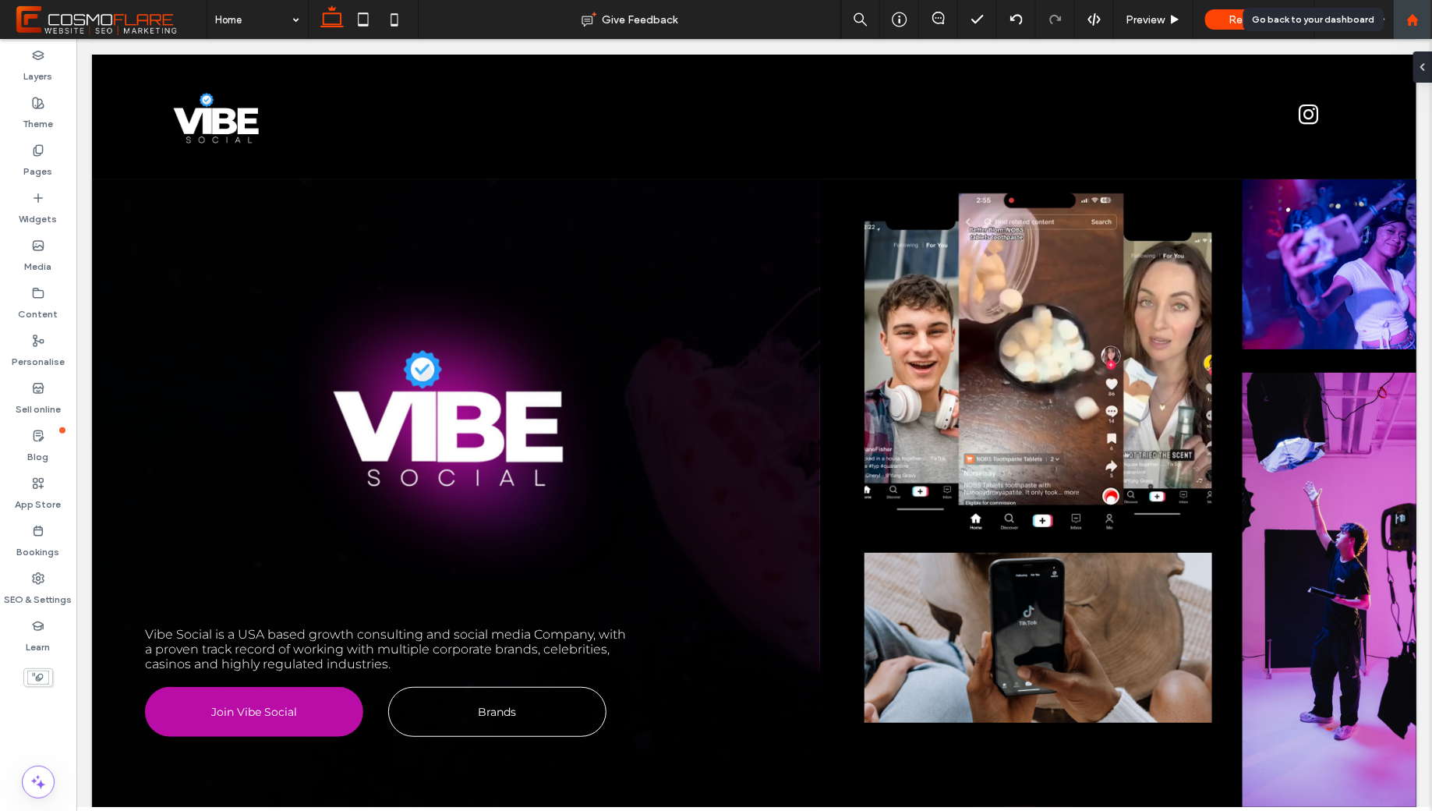
click at [1408, 13] on icon at bounding box center [1412, 19] width 13 height 13
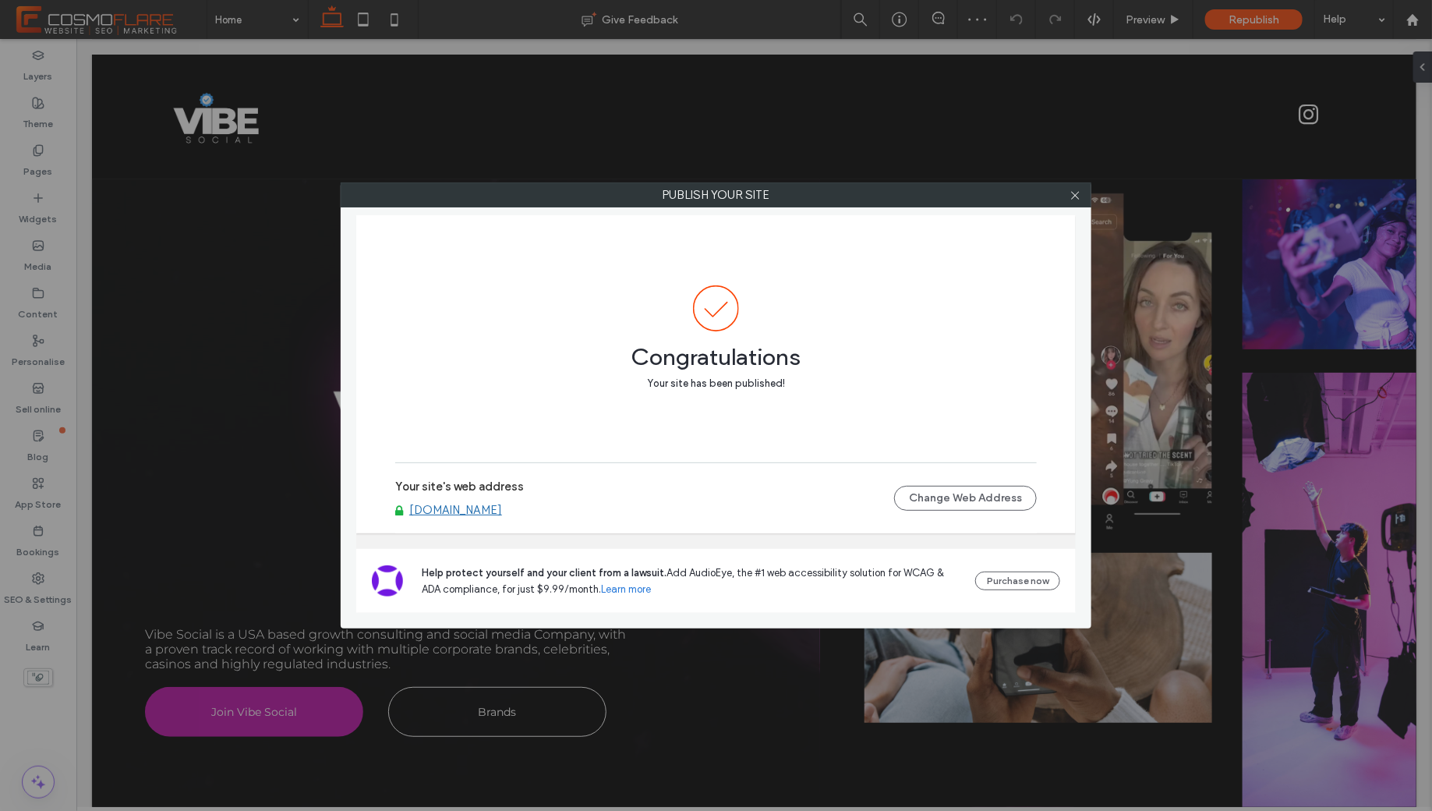
click at [450, 514] on link "[DOMAIN_NAME]" at bounding box center [455, 510] width 93 height 14
click at [1080, 196] on icon at bounding box center [1075, 195] width 12 height 12
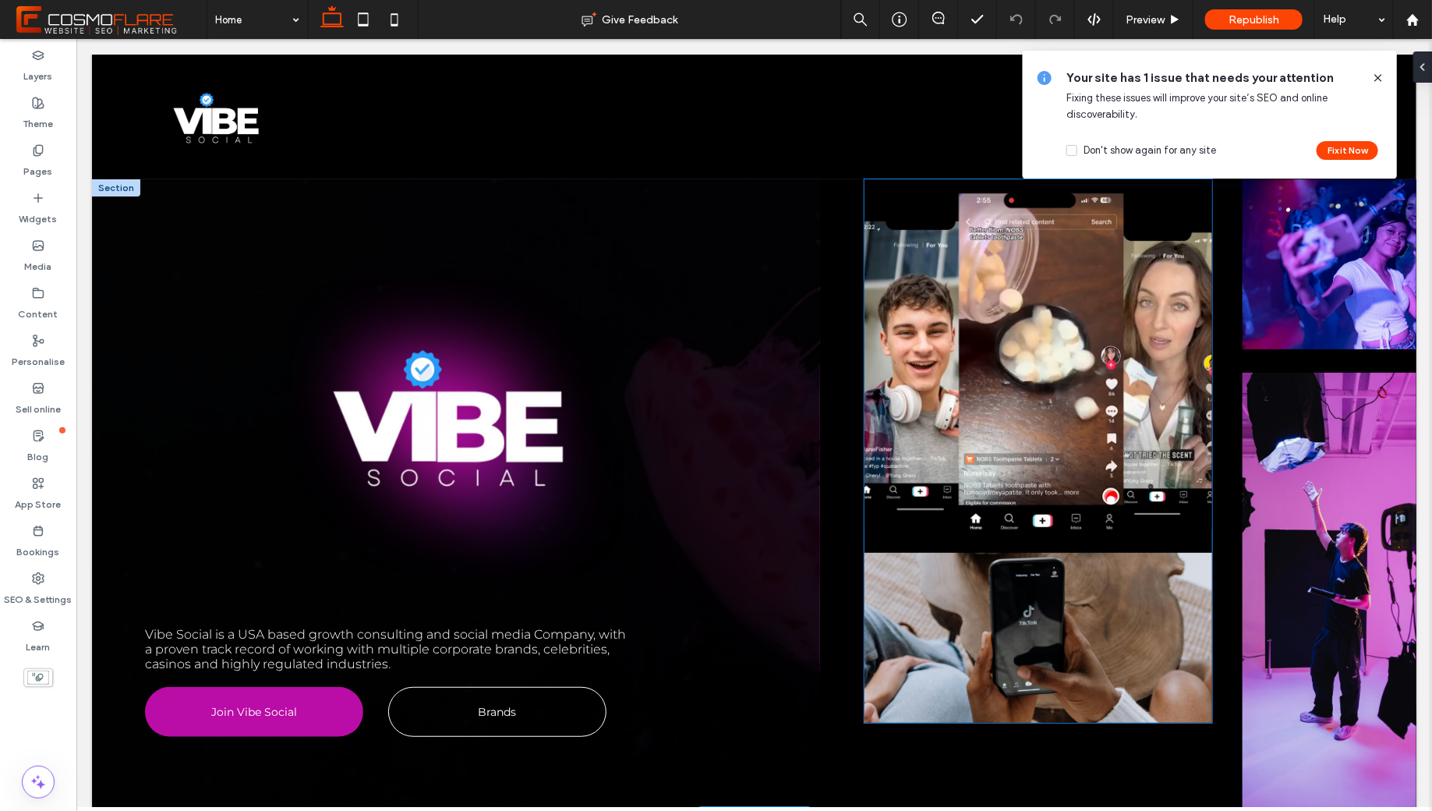
click at [1211, 389] on video at bounding box center [1038, 353] width 348 height 350
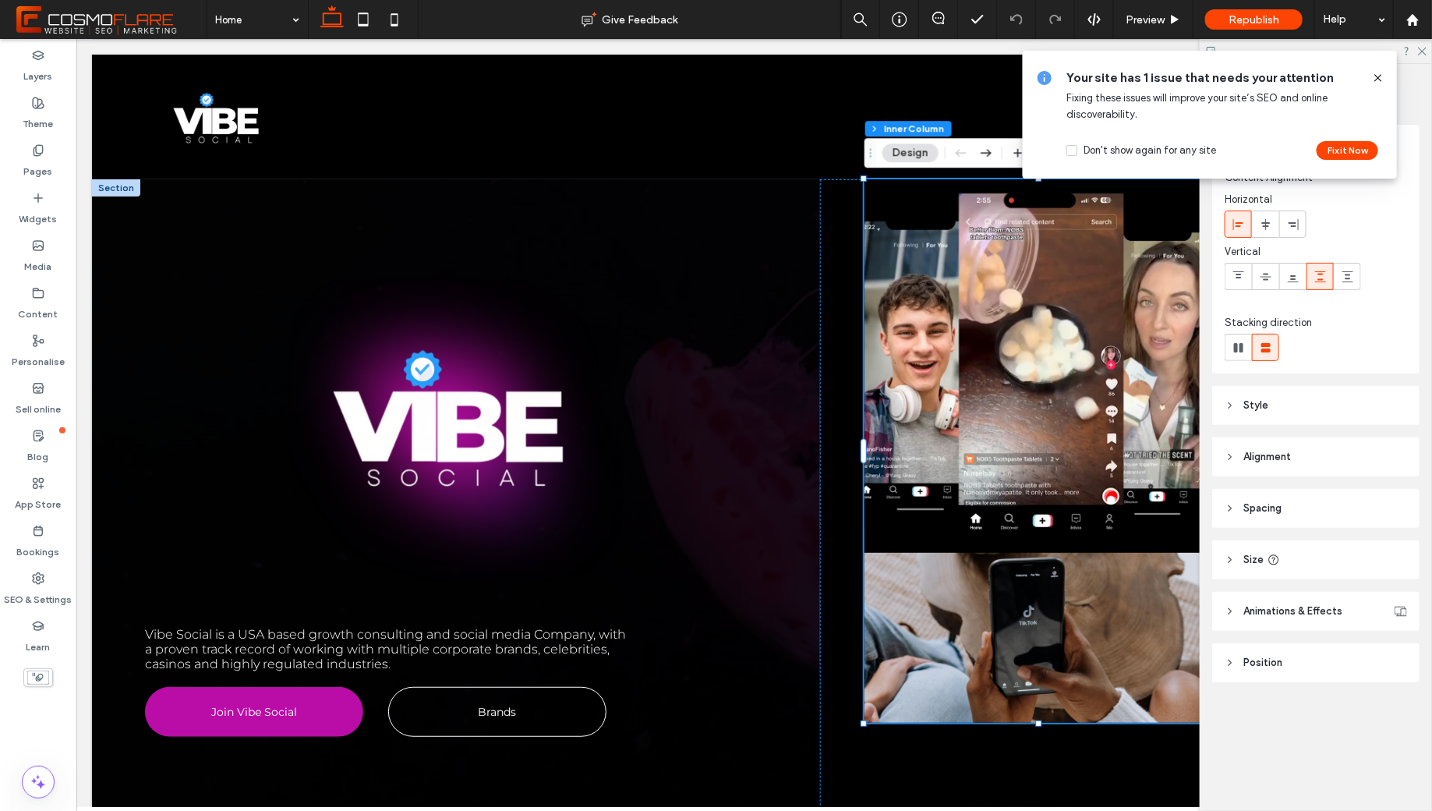
click at [1380, 79] on icon at bounding box center [1378, 78] width 12 height 12
click at [1374, 76] on icon at bounding box center [1378, 78] width 12 height 12
click at [1377, 76] on icon at bounding box center [1378, 78] width 12 height 12
click at [1378, 79] on icon at bounding box center [1378, 78] width 12 height 12
click at [1379, 79] on icon at bounding box center [1378, 78] width 12 height 12
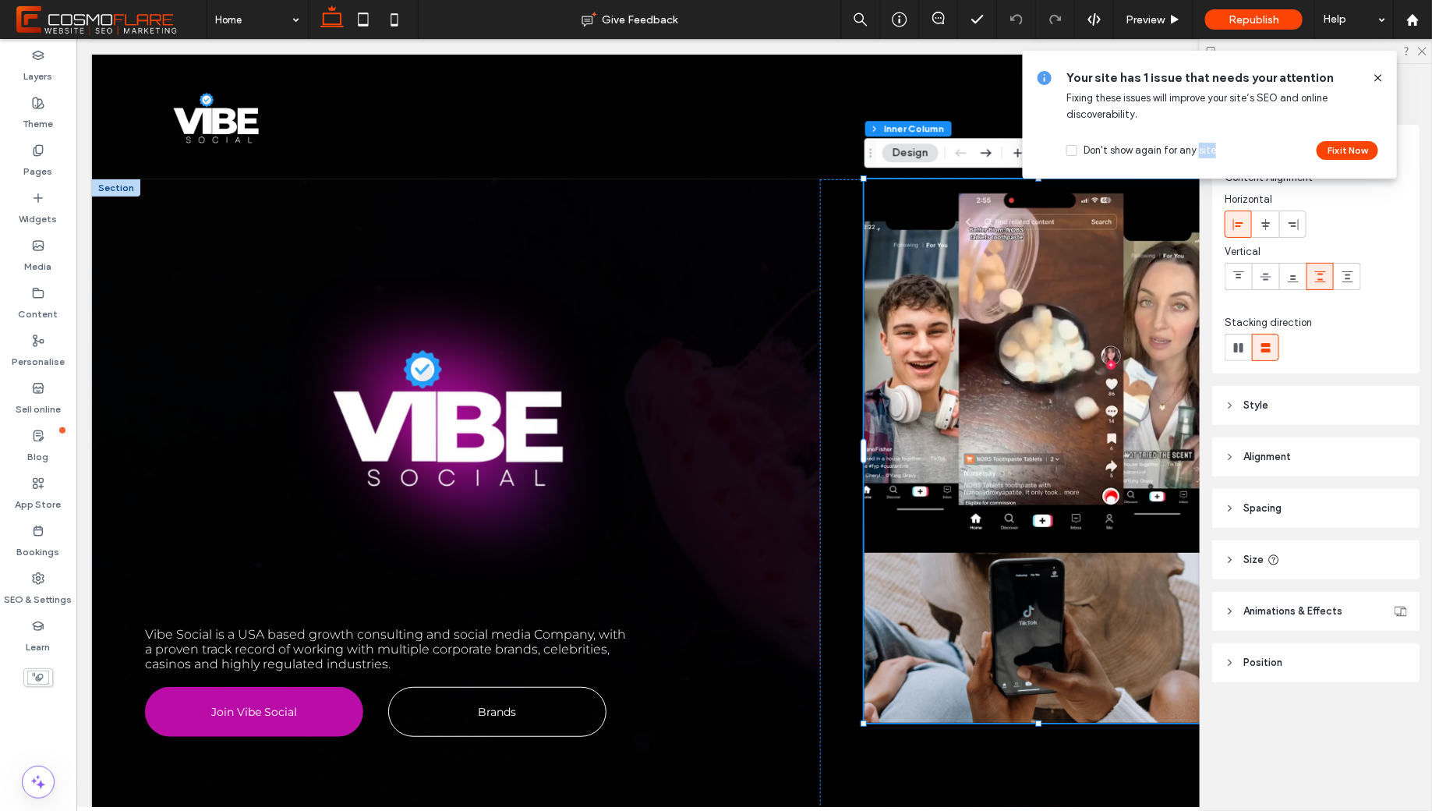
click at [1379, 79] on icon at bounding box center [1378, 78] width 12 height 12
click at [1425, 48] on use at bounding box center [1422, 52] width 9 height 9
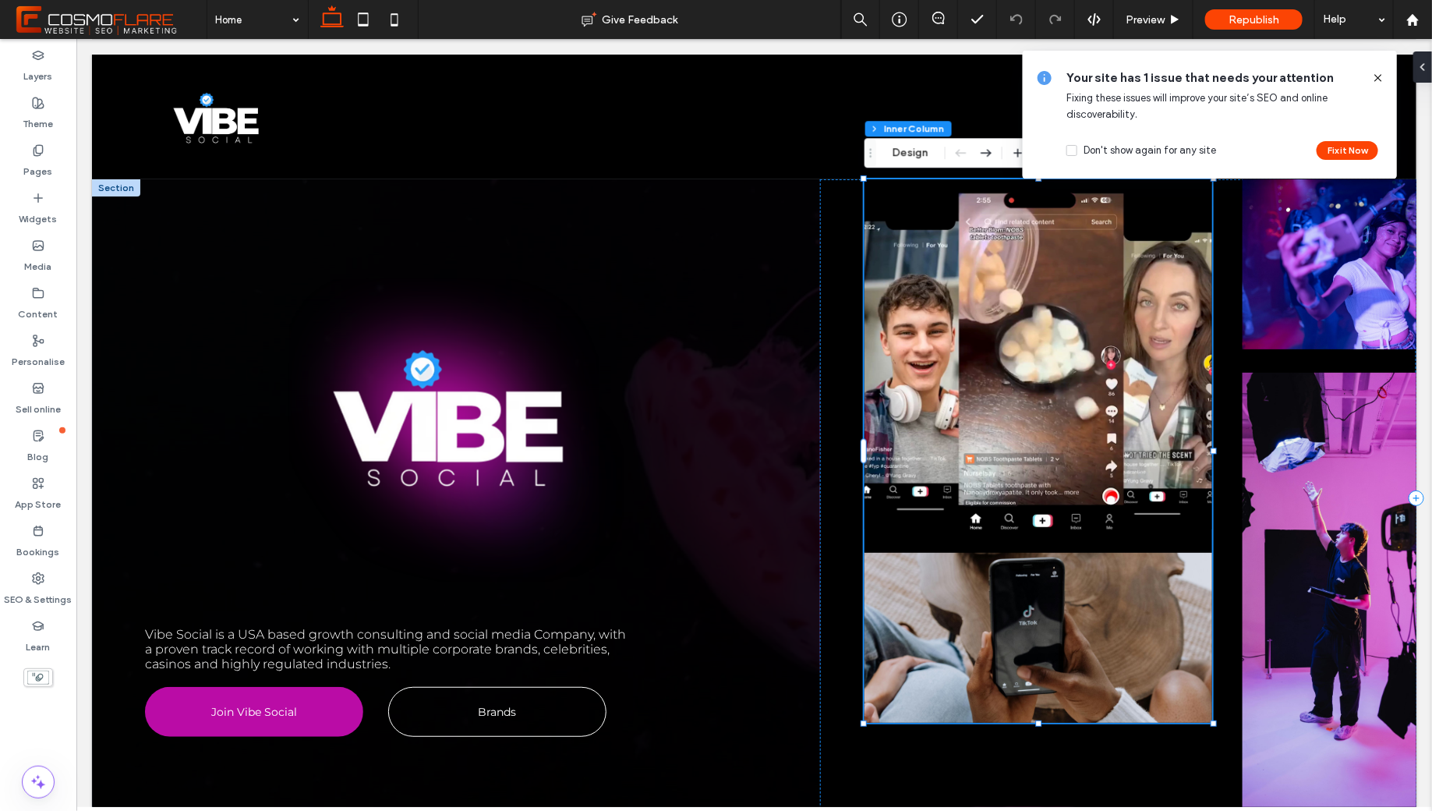
click at [1380, 76] on use at bounding box center [1377, 77] width 7 height 7
click at [1348, 142] on button "Fix it Now" at bounding box center [1347, 150] width 62 height 19
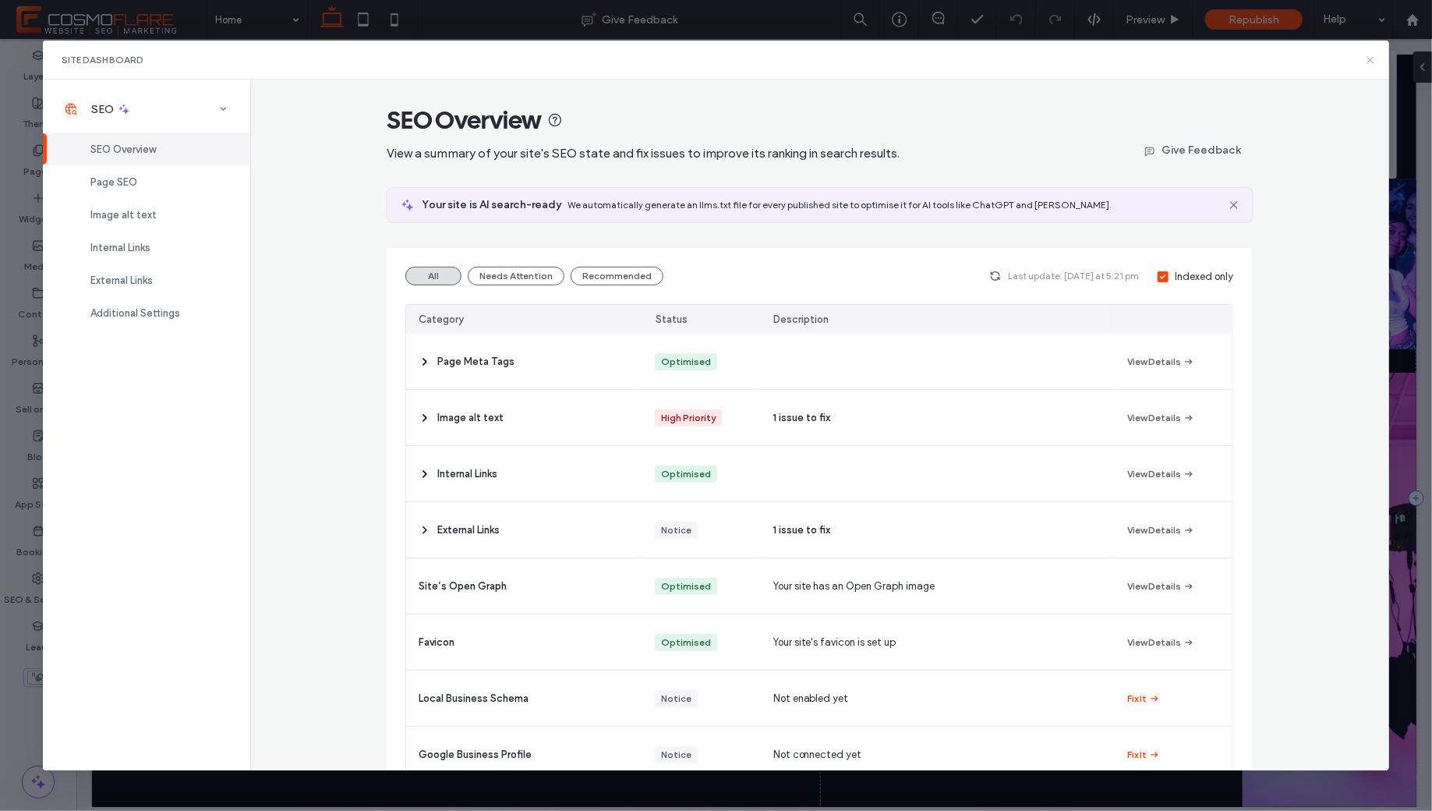
click at [1368, 60] on icon at bounding box center [1370, 60] width 12 height 12
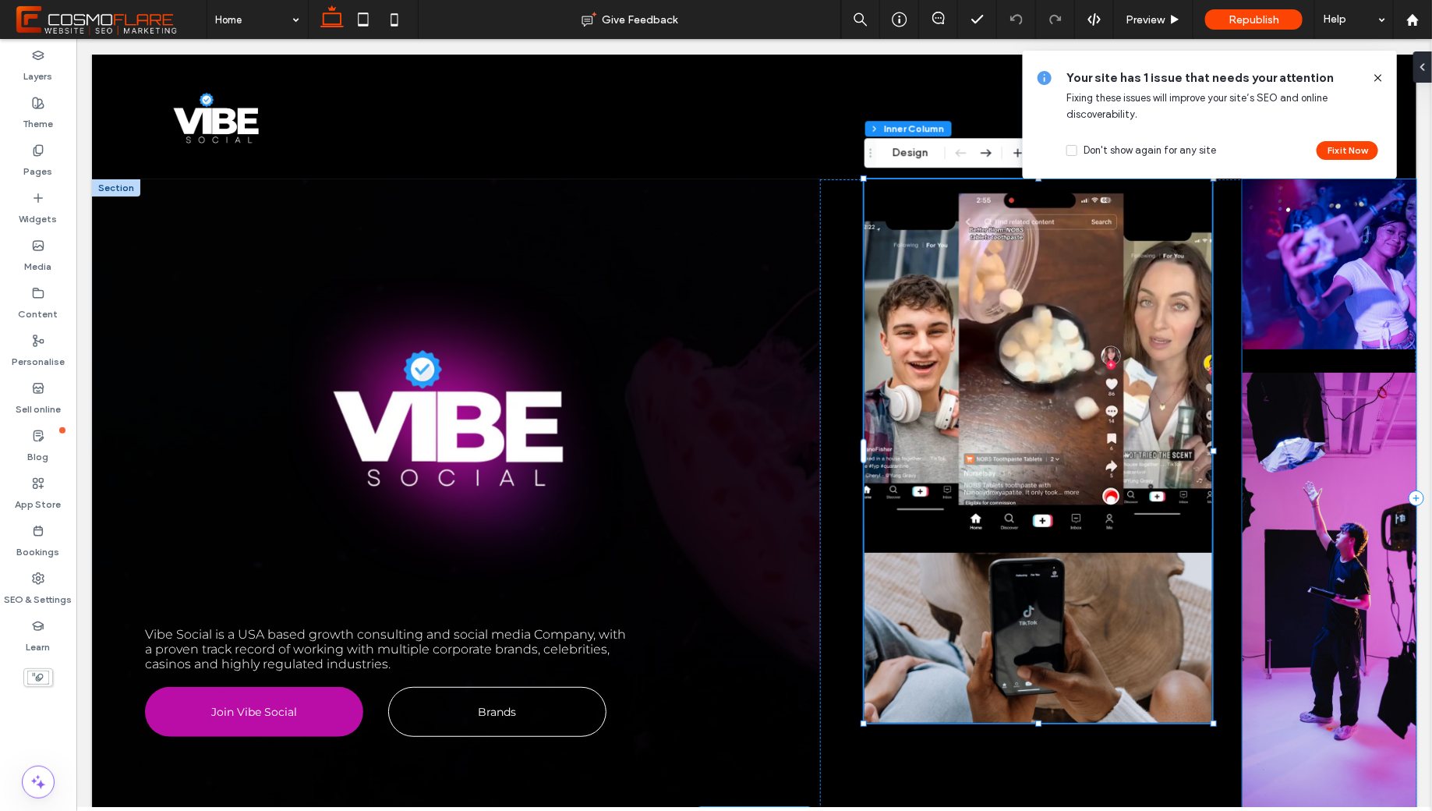
click at [1262, 269] on img at bounding box center [1329, 263] width 174 height 170
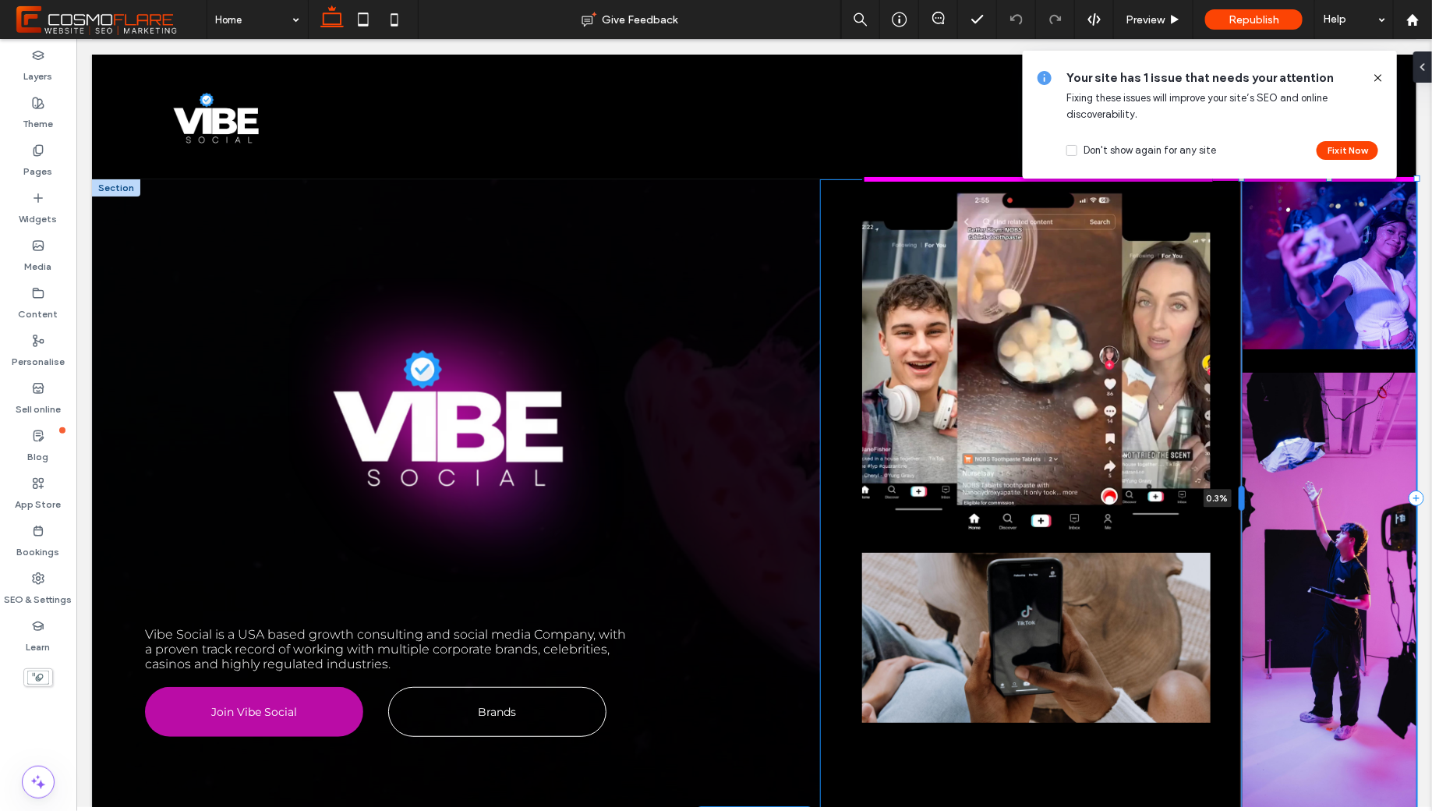
click at [1240, 488] on div at bounding box center [1241, 497] width 6 height 25
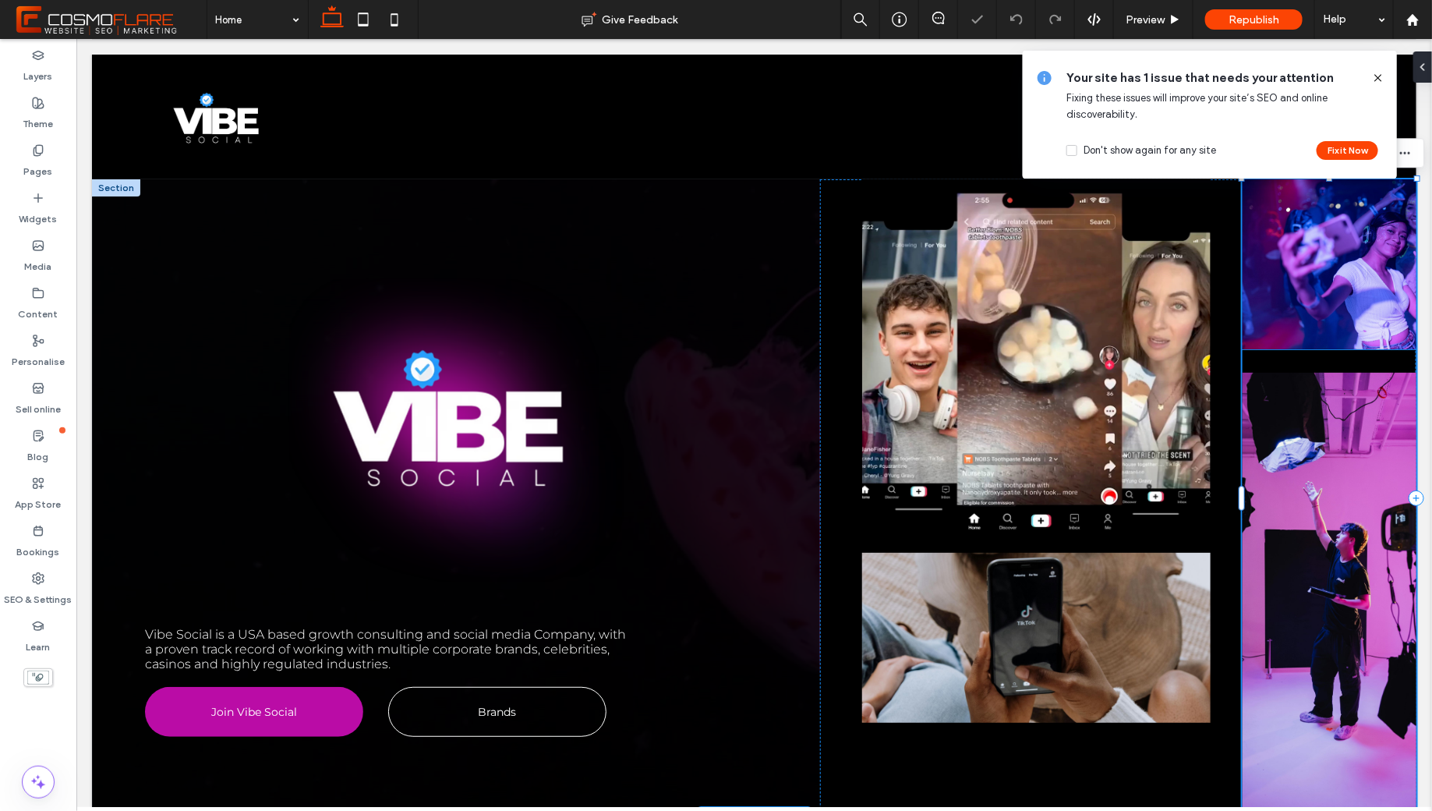
click at [1319, 344] on img at bounding box center [1329, 263] width 174 height 170
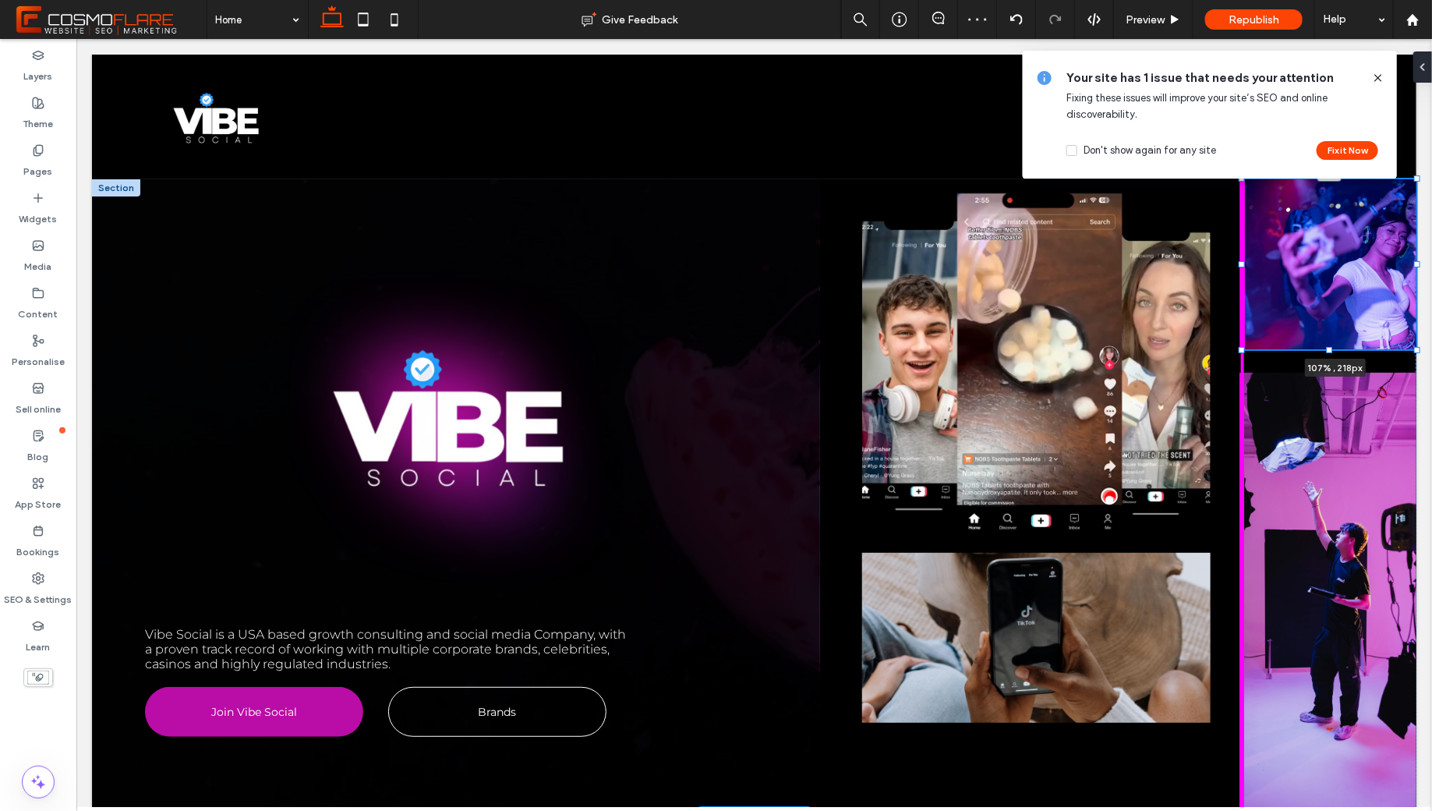
drag, startPoint x: 1241, startPoint y: 263, endPoint x: 1227, endPoint y: 263, distance: 14.1
click at [1227, 264] on div "Vibe Social is a USA based growth consulting and social media Company, with a p…" at bounding box center [753, 497] width 1324 height 638
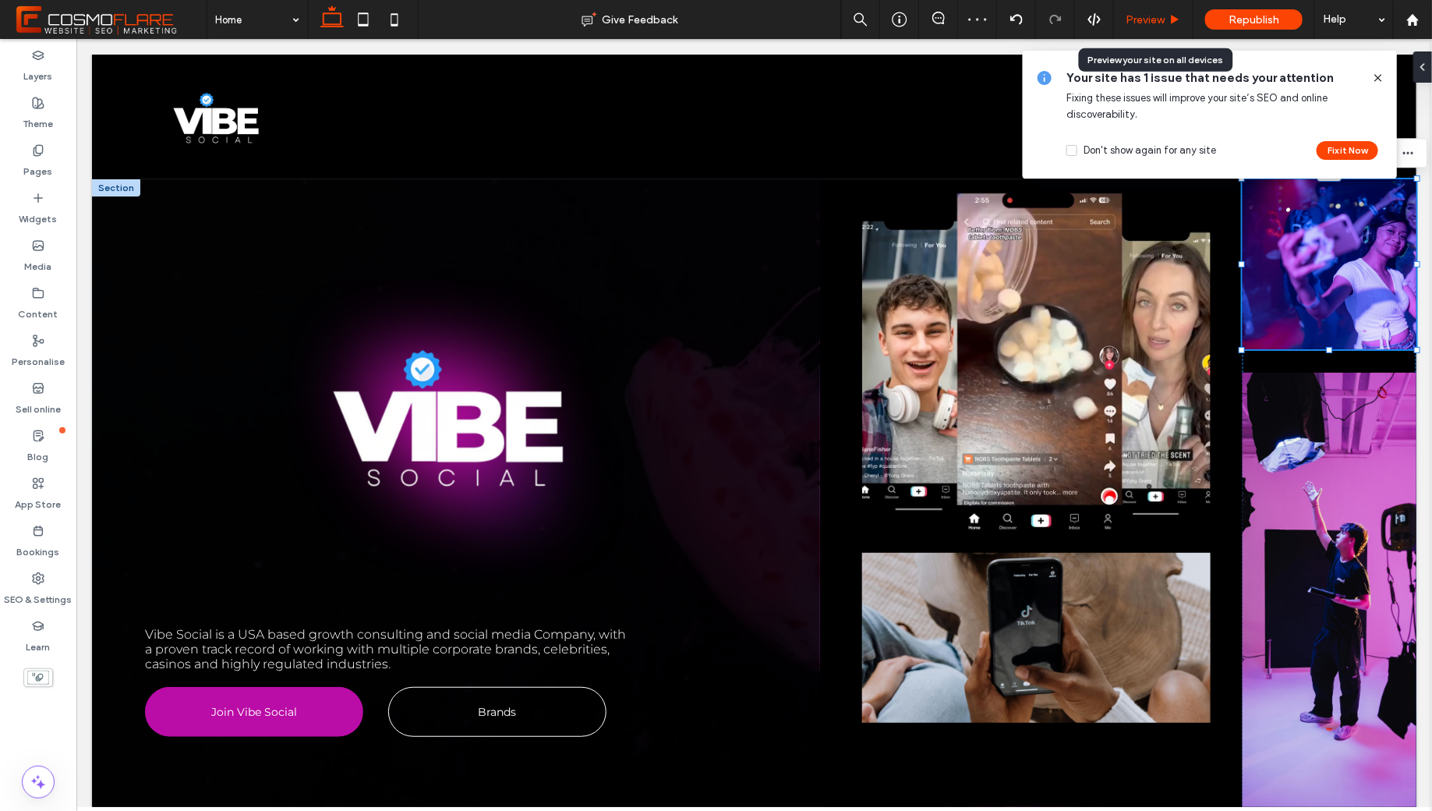
click at [1165, 22] on div "Preview" at bounding box center [1153, 19] width 79 height 13
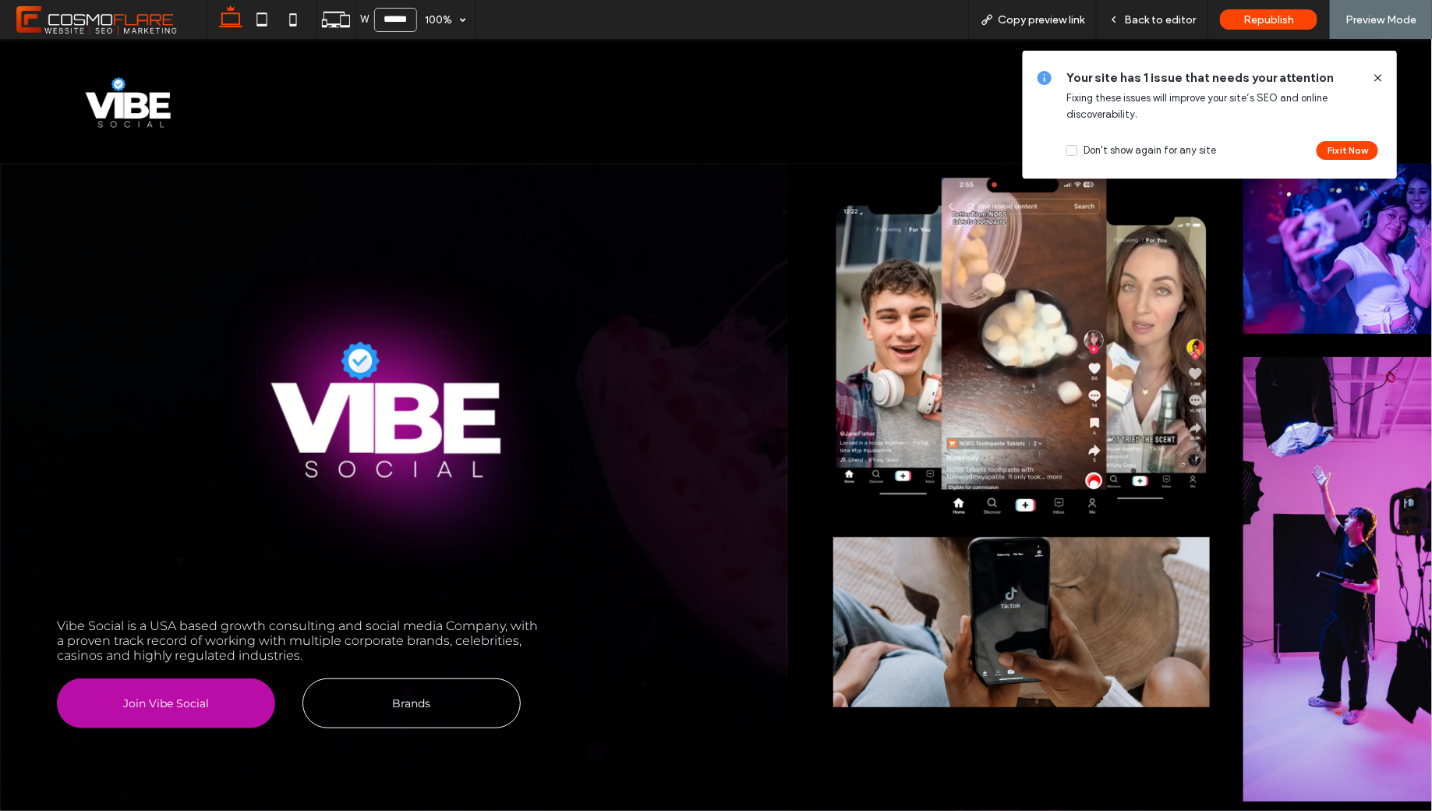
click at [1378, 76] on icon at bounding box center [1378, 78] width 12 height 12
click at [1379, 75] on icon at bounding box center [1378, 78] width 12 height 12
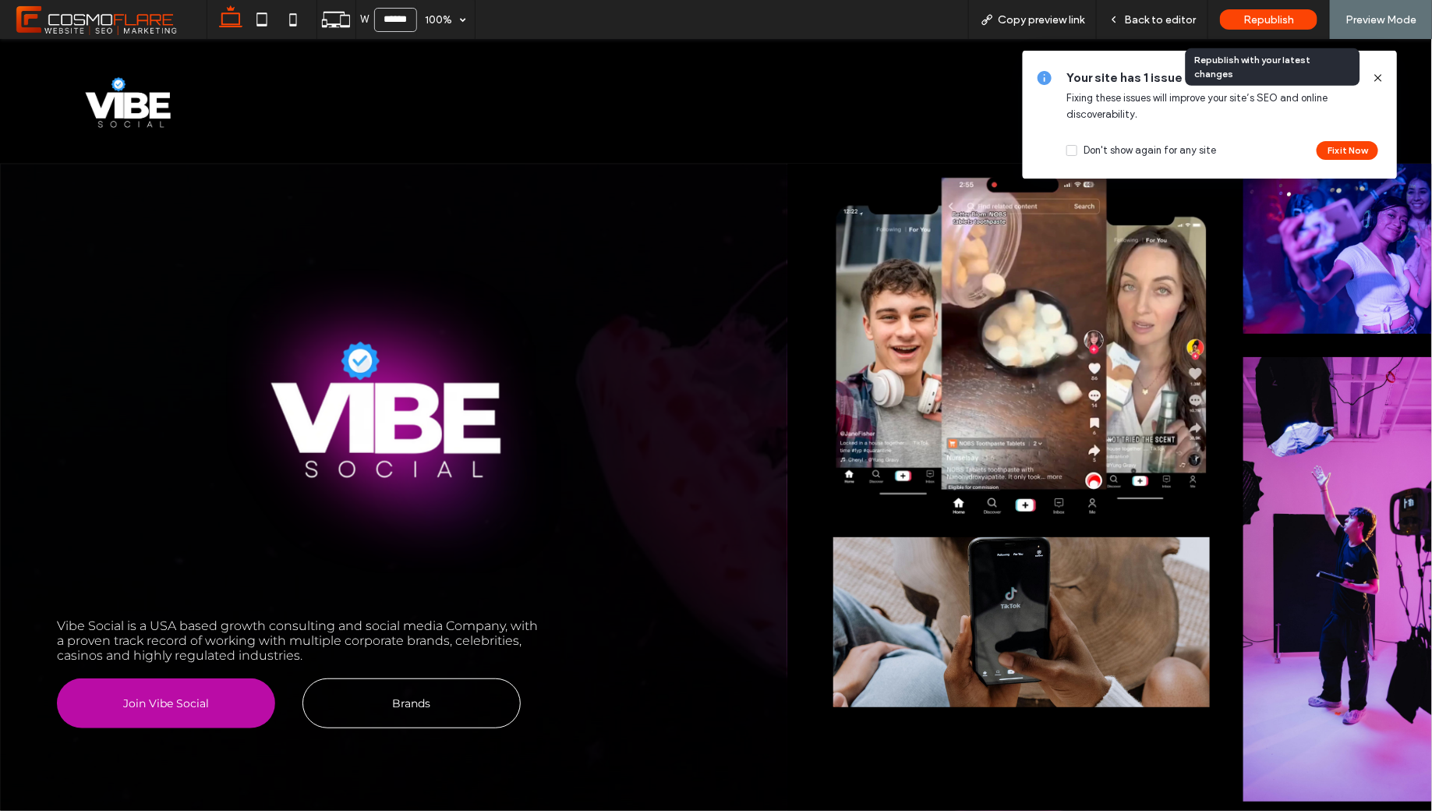
click at [1274, 17] on span "Republish" at bounding box center [1268, 19] width 51 height 13
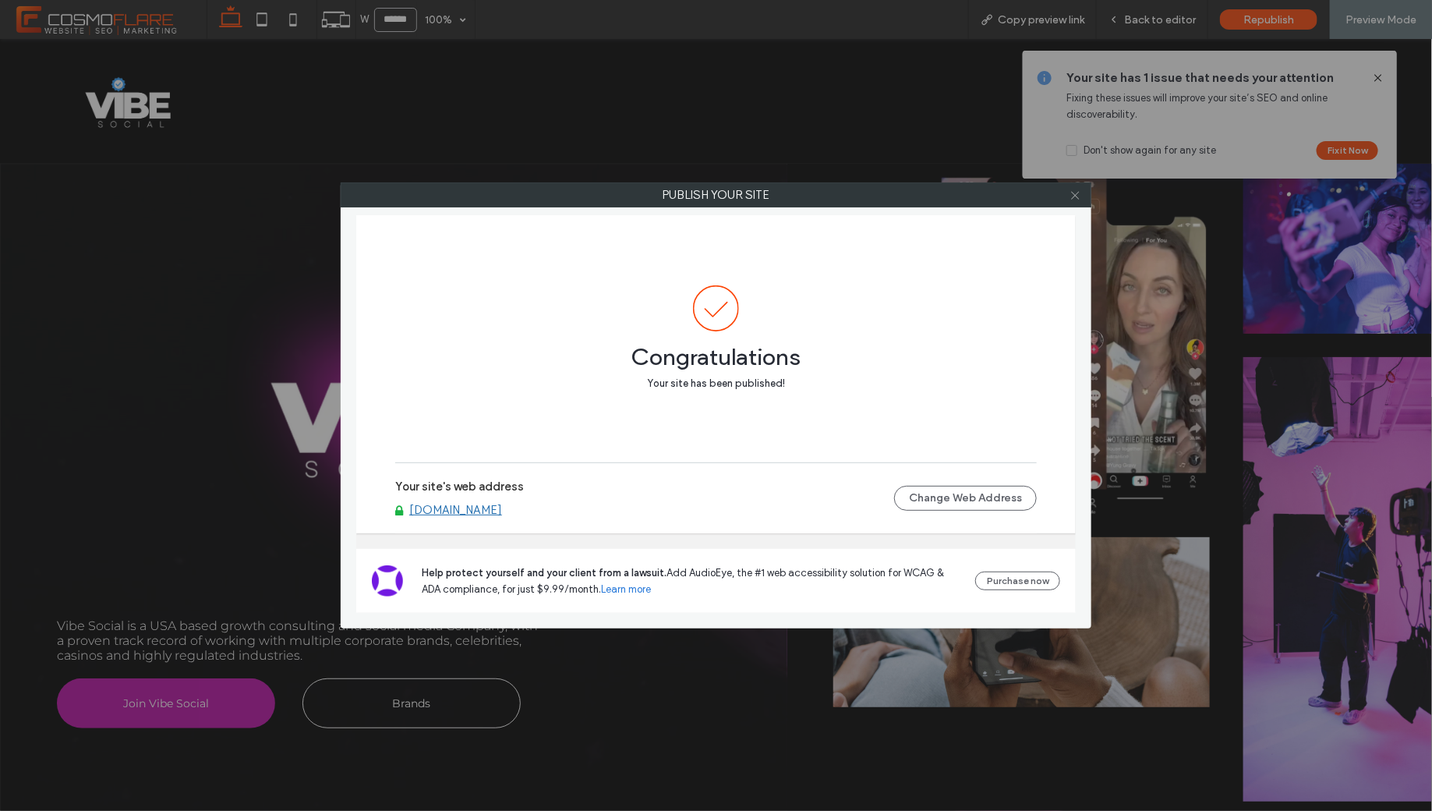
click at [1079, 192] on icon at bounding box center [1075, 195] width 12 height 12
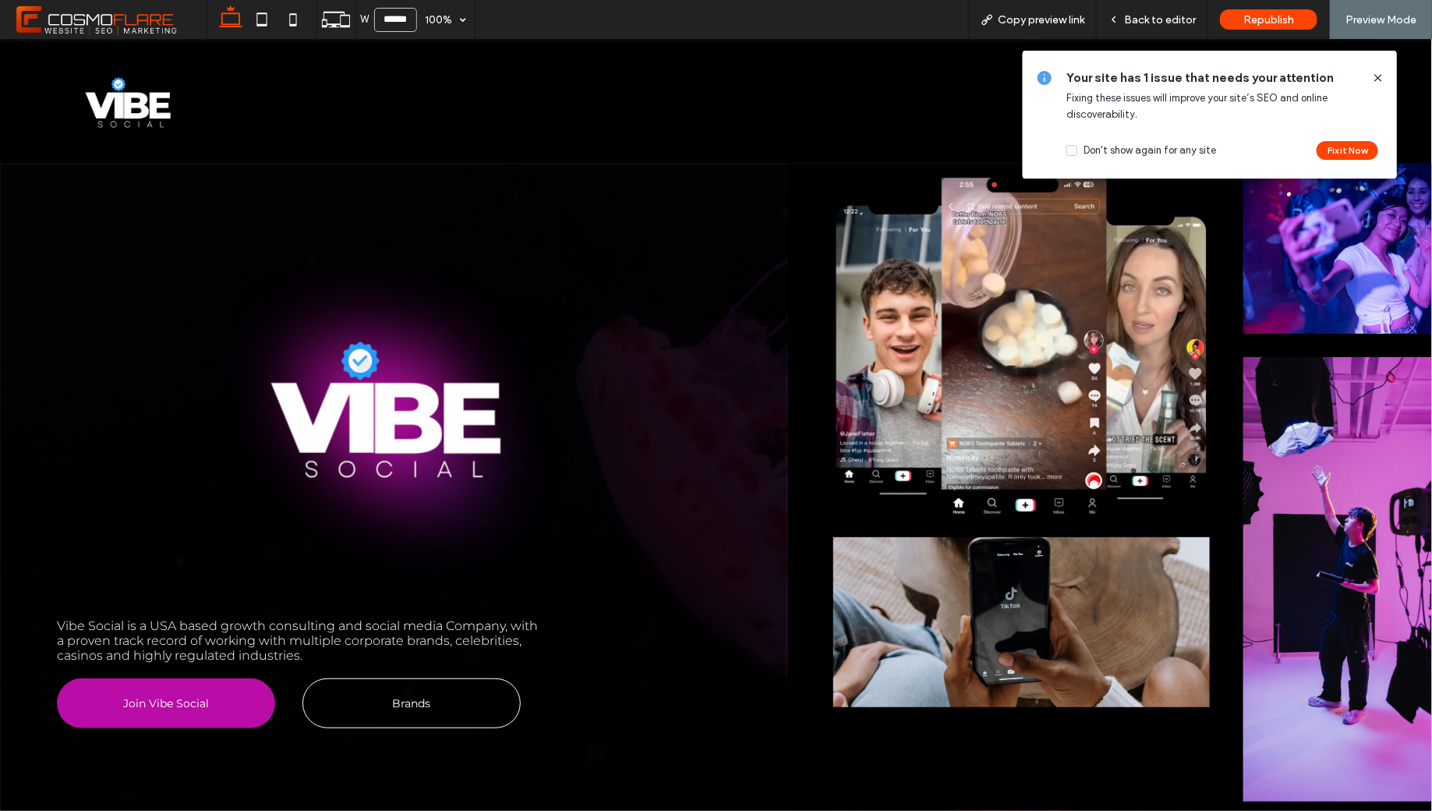
click at [1375, 74] on use at bounding box center [1377, 77] width 7 height 7
click at [1377, 79] on use at bounding box center [1377, 77] width 7 height 7
click at [1384, 72] on icon at bounding box center [1378, 78] width 12 height 12
click at [1171, 20] on span "Back to editor" at bounding box center [1160, 19] width 72 height 13
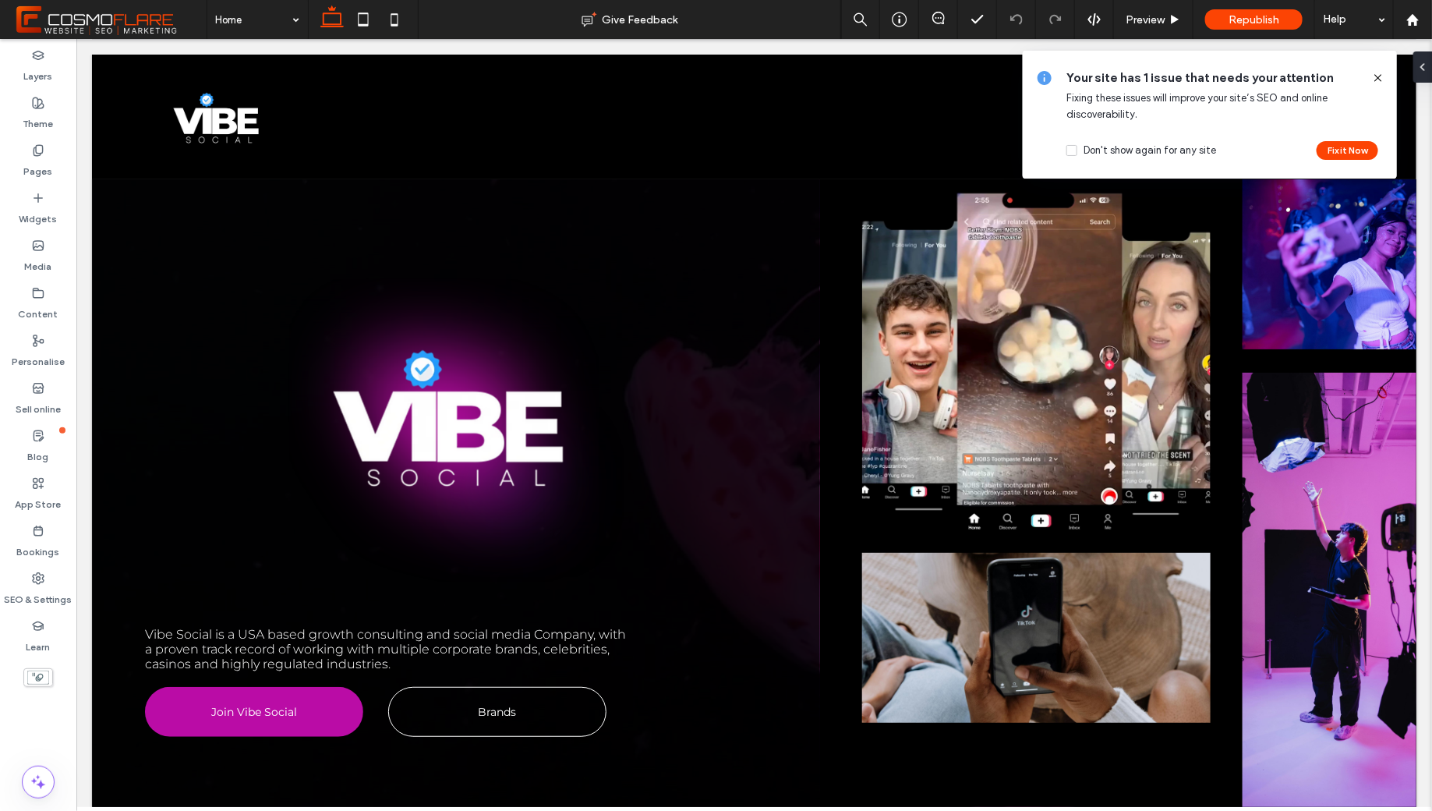
click at [1077, 150] on span at bounding box center [1071, 150] width 11 height 11
click at [1379, 82] on icon at bounding box center [1378, 78] width 12 height 12
click at [1379, 78] on use at bounding box center [1377, 77] width 7 height 7
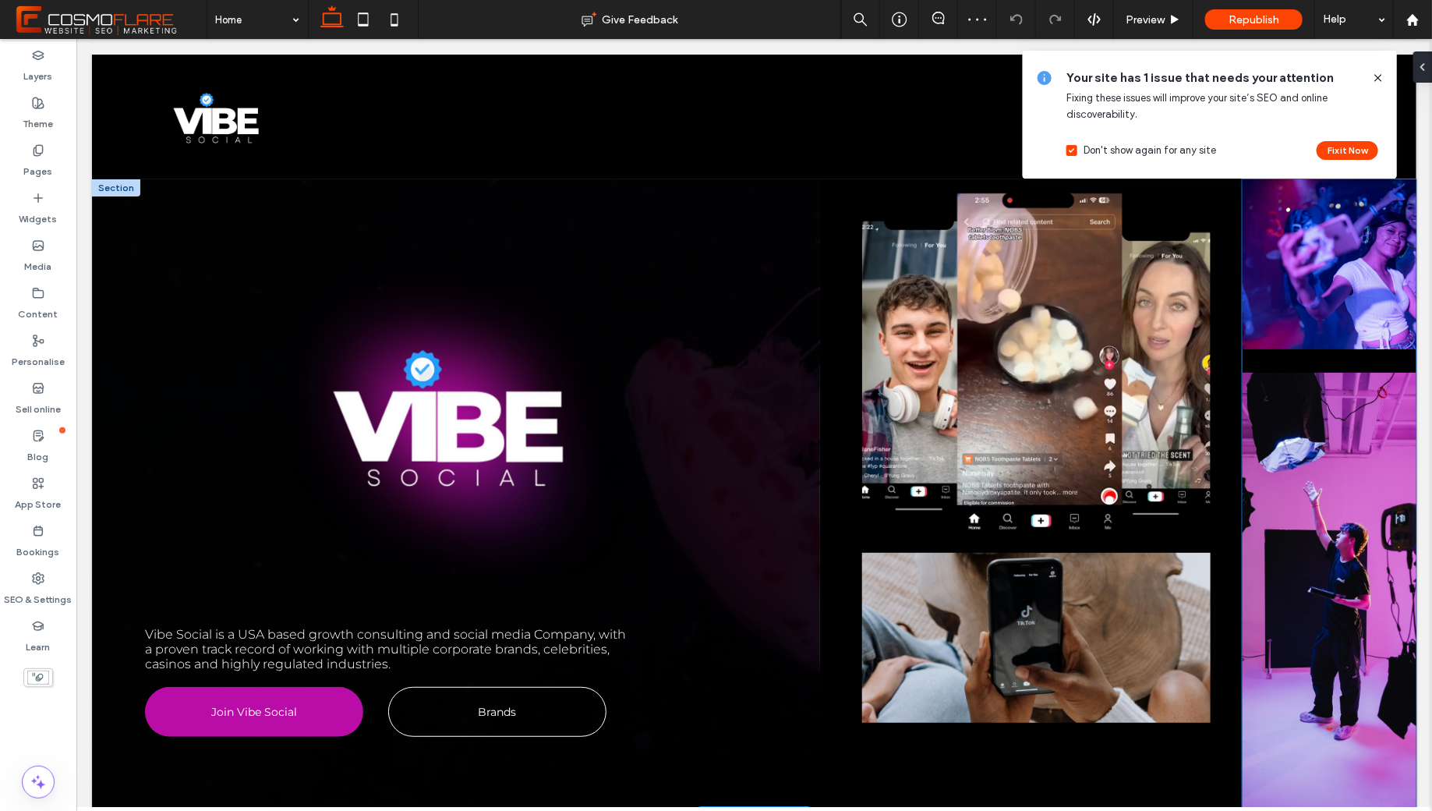
click at [1358, 256] on img at bounding box center [1329, 263] width 174 height 170
click at [1425, 76] on div at bounding box center [1419, 66] width 25 height 31
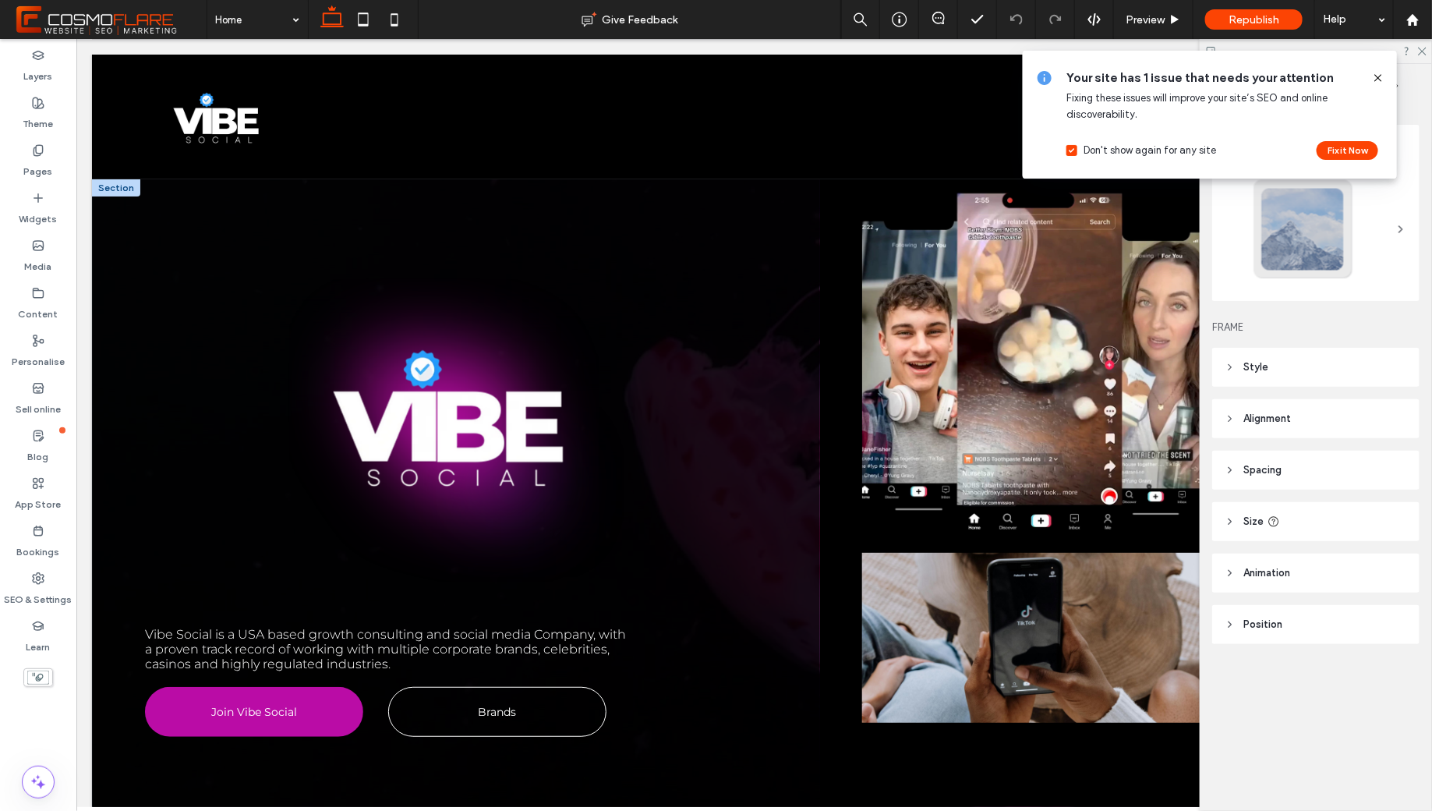
click at [1270, 378] on header "Style" at bounding box center [1315, 367] width 207 height 39
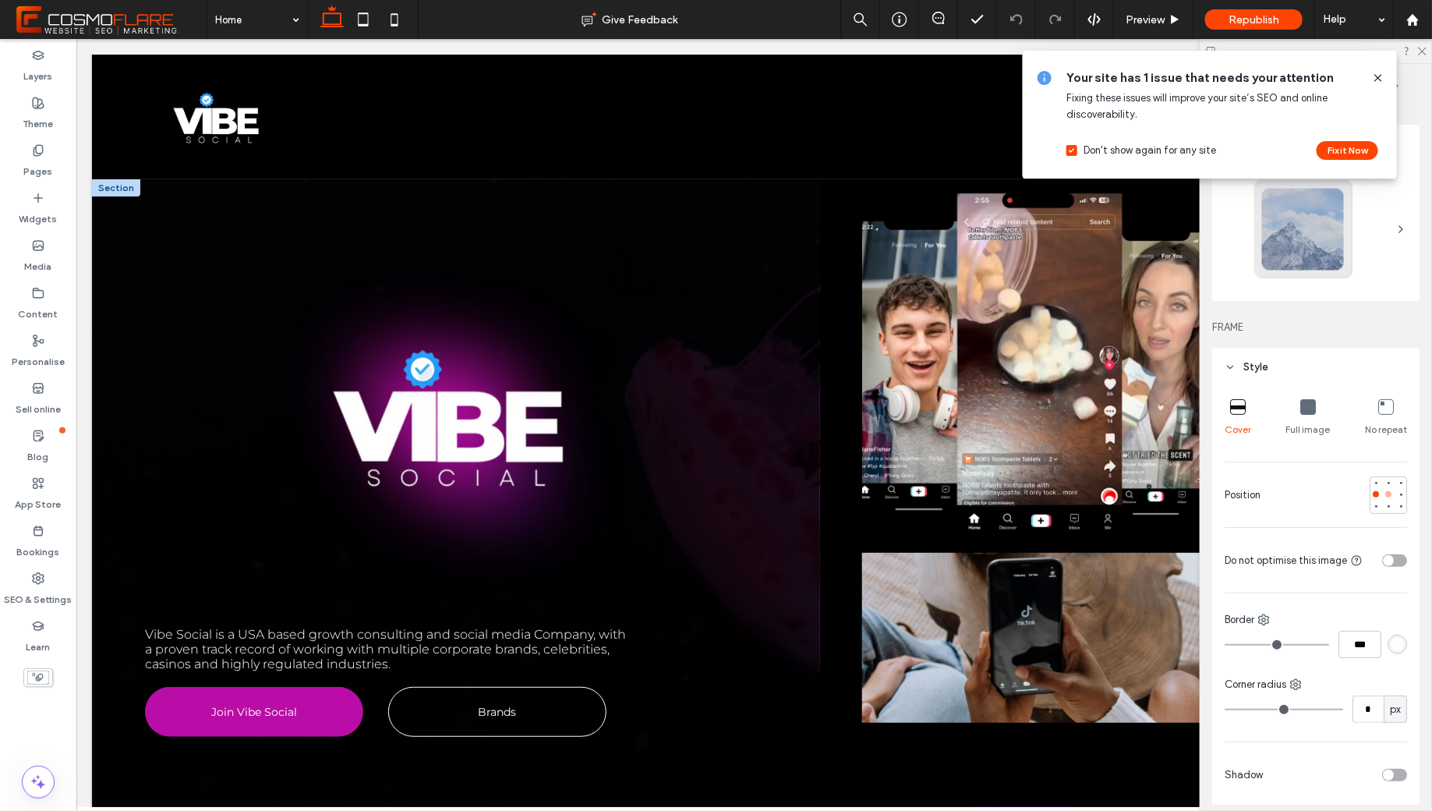
click at [1387, 492] on div at bounding box center [1388, 494] width 6 height 6
click at [1385, 74] on div "Your site has 1 issue that needs your attention Fixing these issues will improv…" at bounding box center [1210, 115] width 374 height 128
click at [1381, 75] on use at bounding box center [1377, 77] width 7 height 7
click at [1422, 48] on icon at bounding box center [1421, 50] width 10 height 10
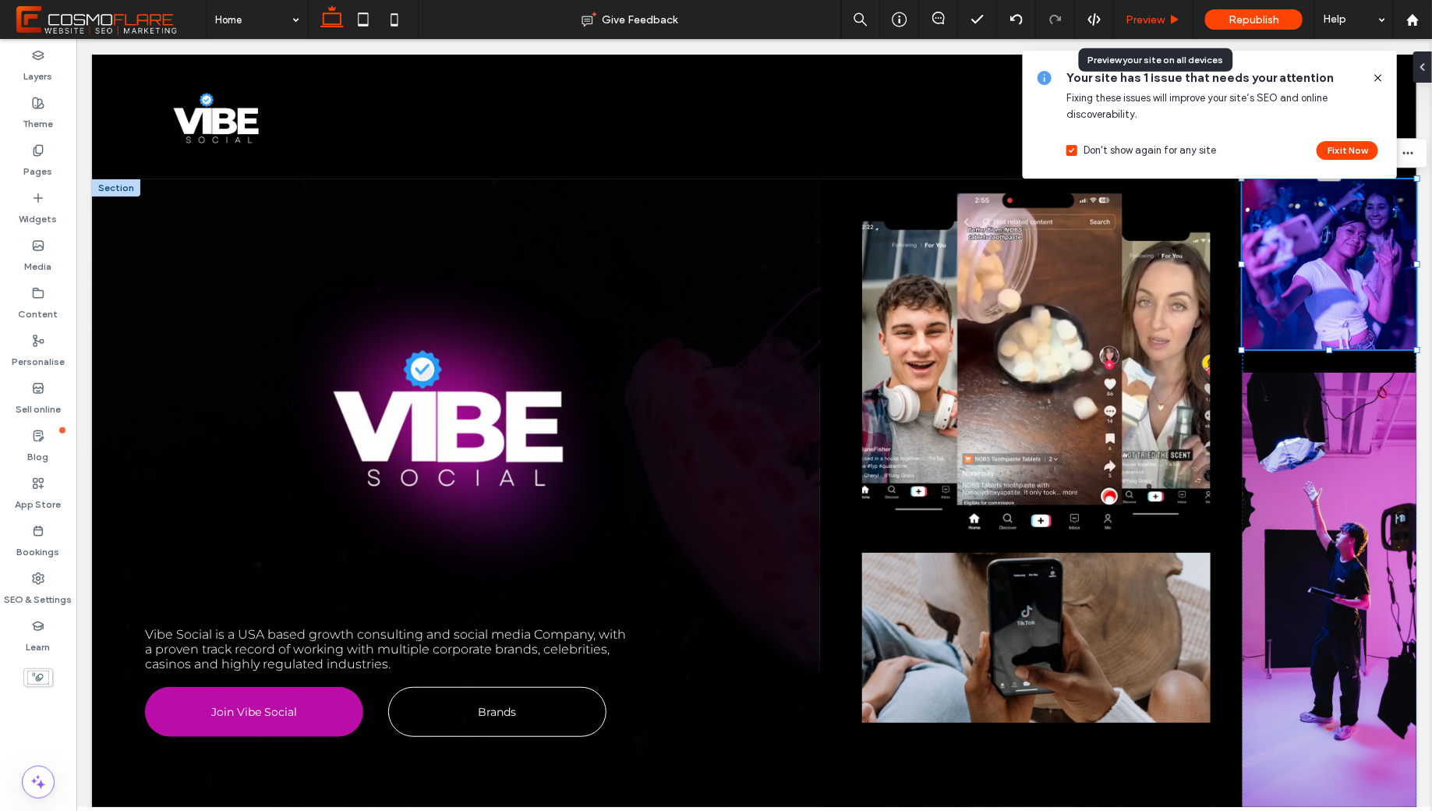
click at [1162, 23] on span "Preview" at bounding box center [1144, 19] width 39 height 13
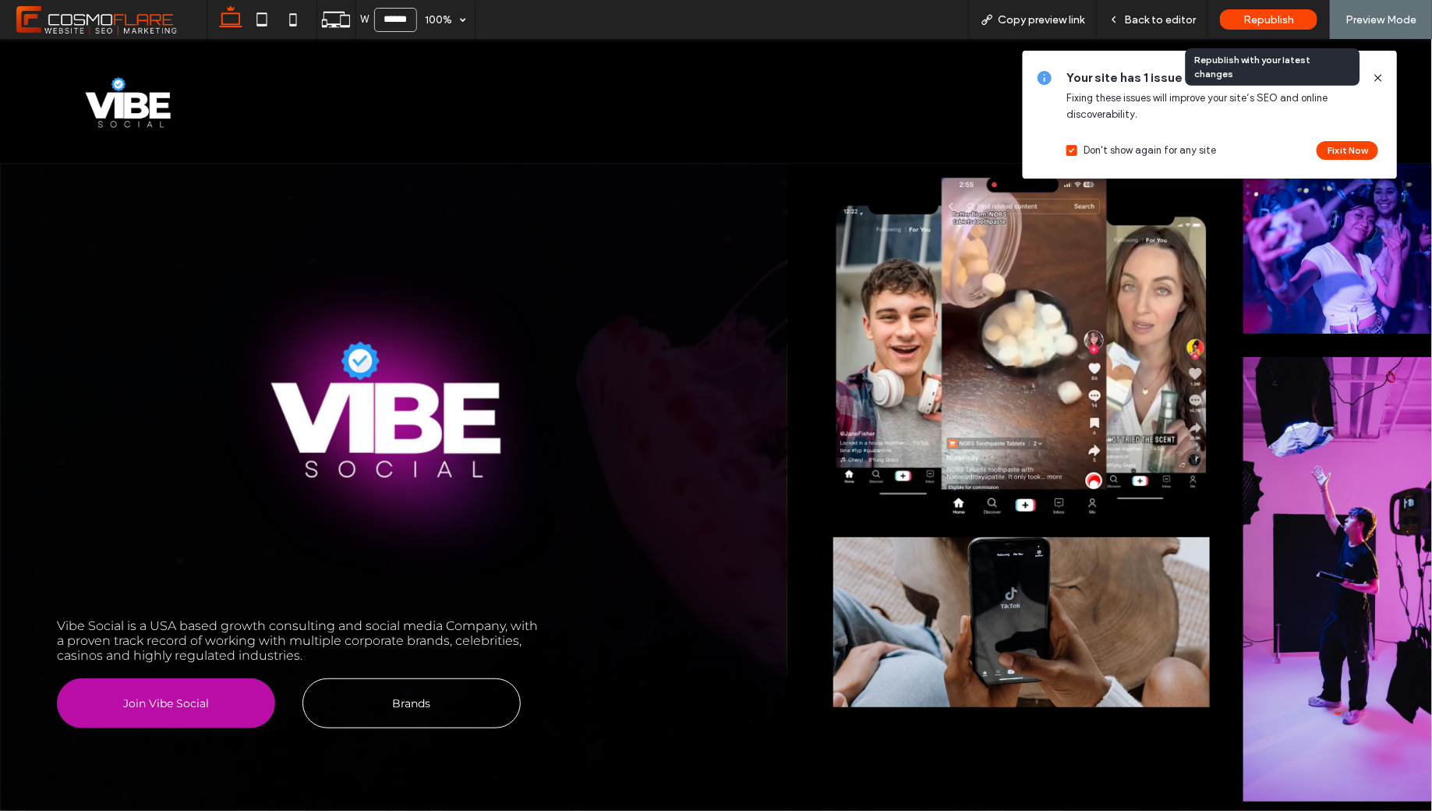
click at [1245, 16] on span "Republish" at bounding box center [1268, 19] width 51 height 13
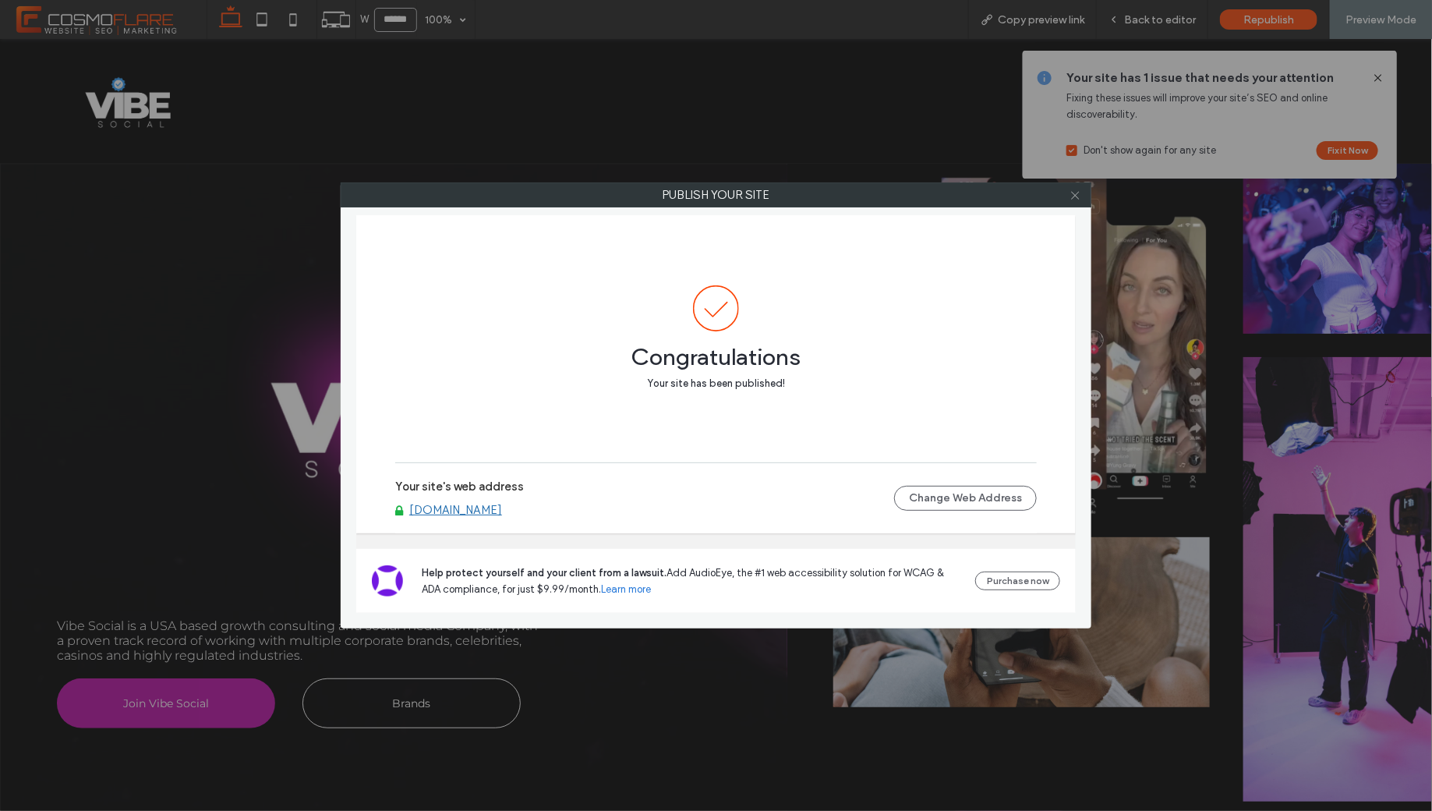
click at [1076, 196] on icon at bounding box center [1075, 195] width 12 height 12
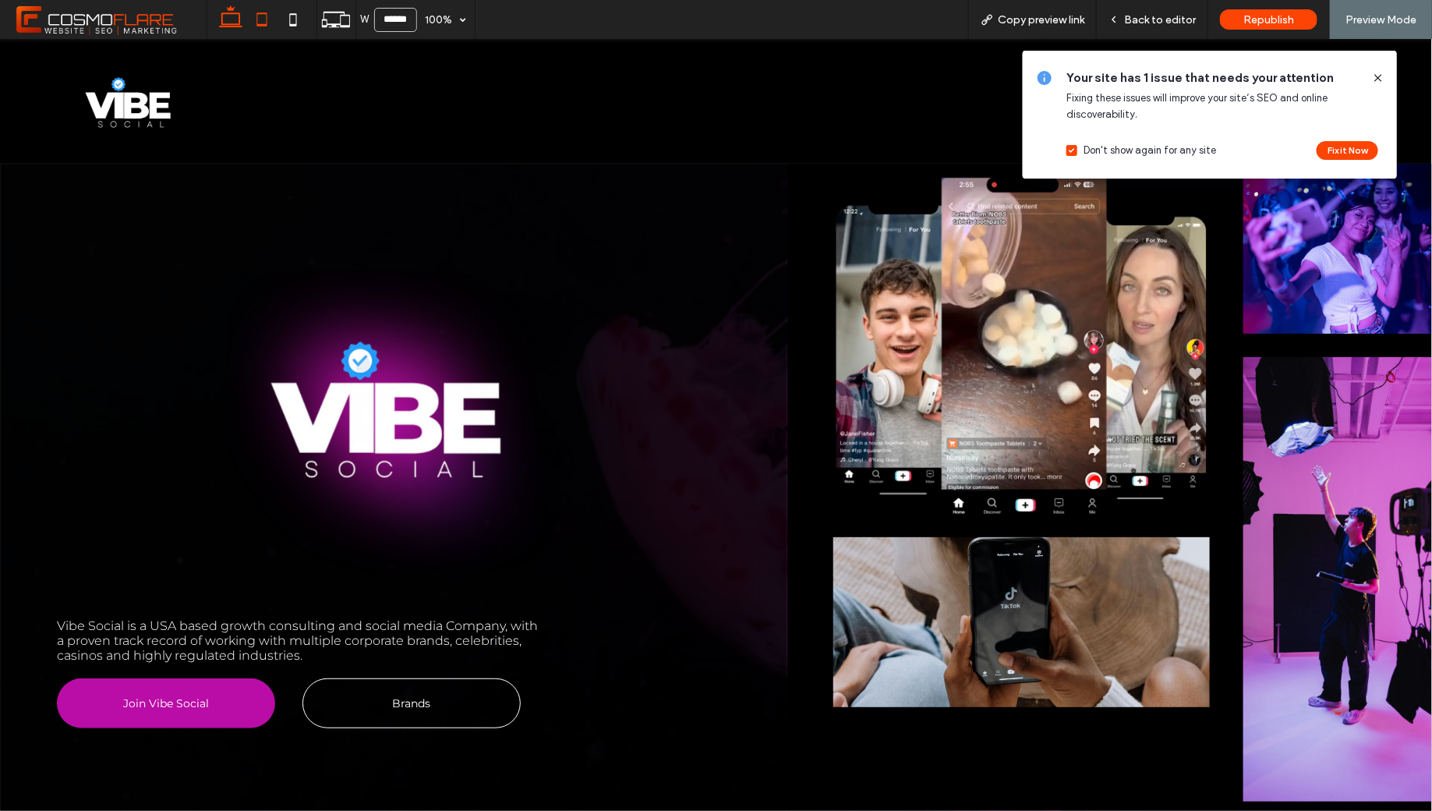
click at [262, 16] on icon at bounding box center [261, 19] width 31 height 31
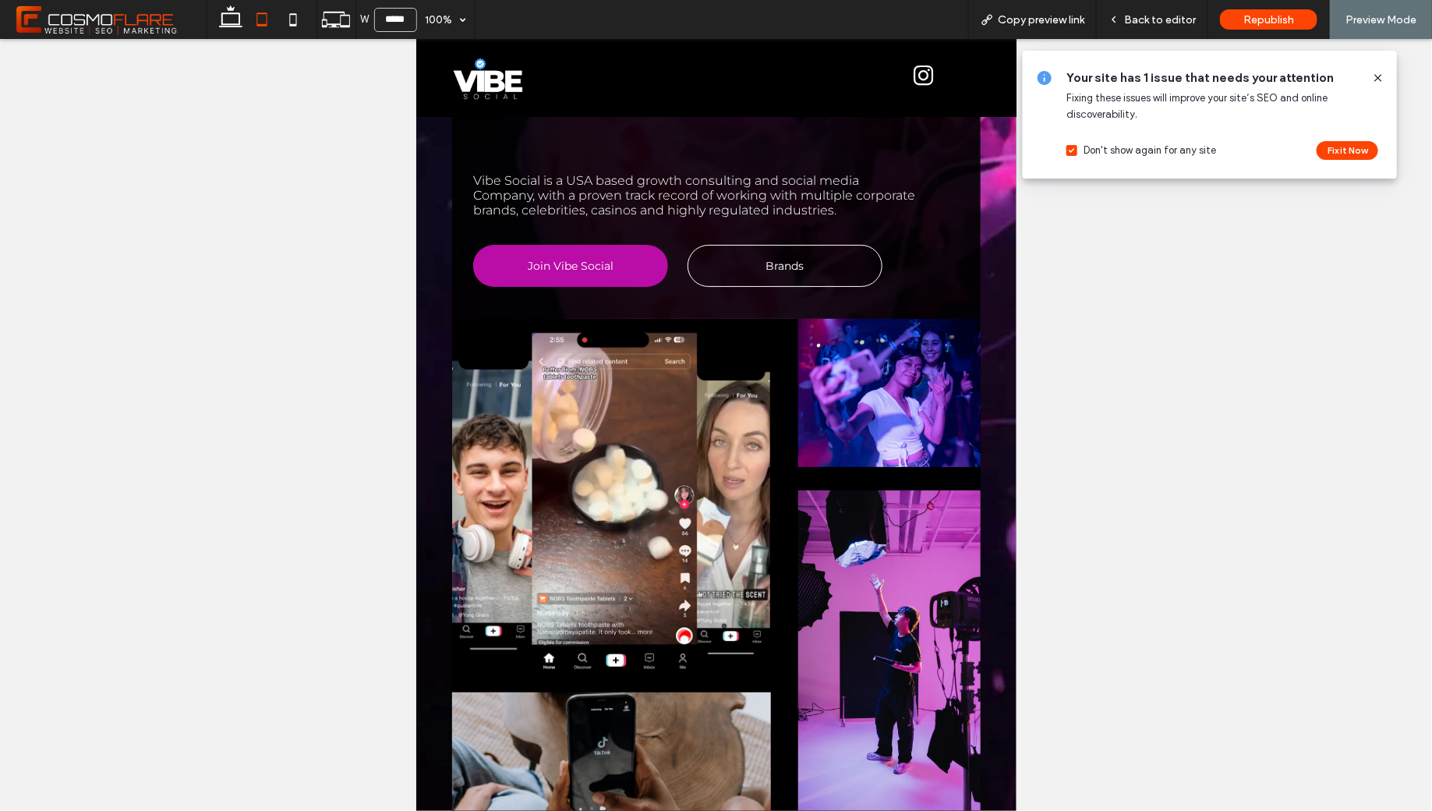
scroll to position [402, 0]
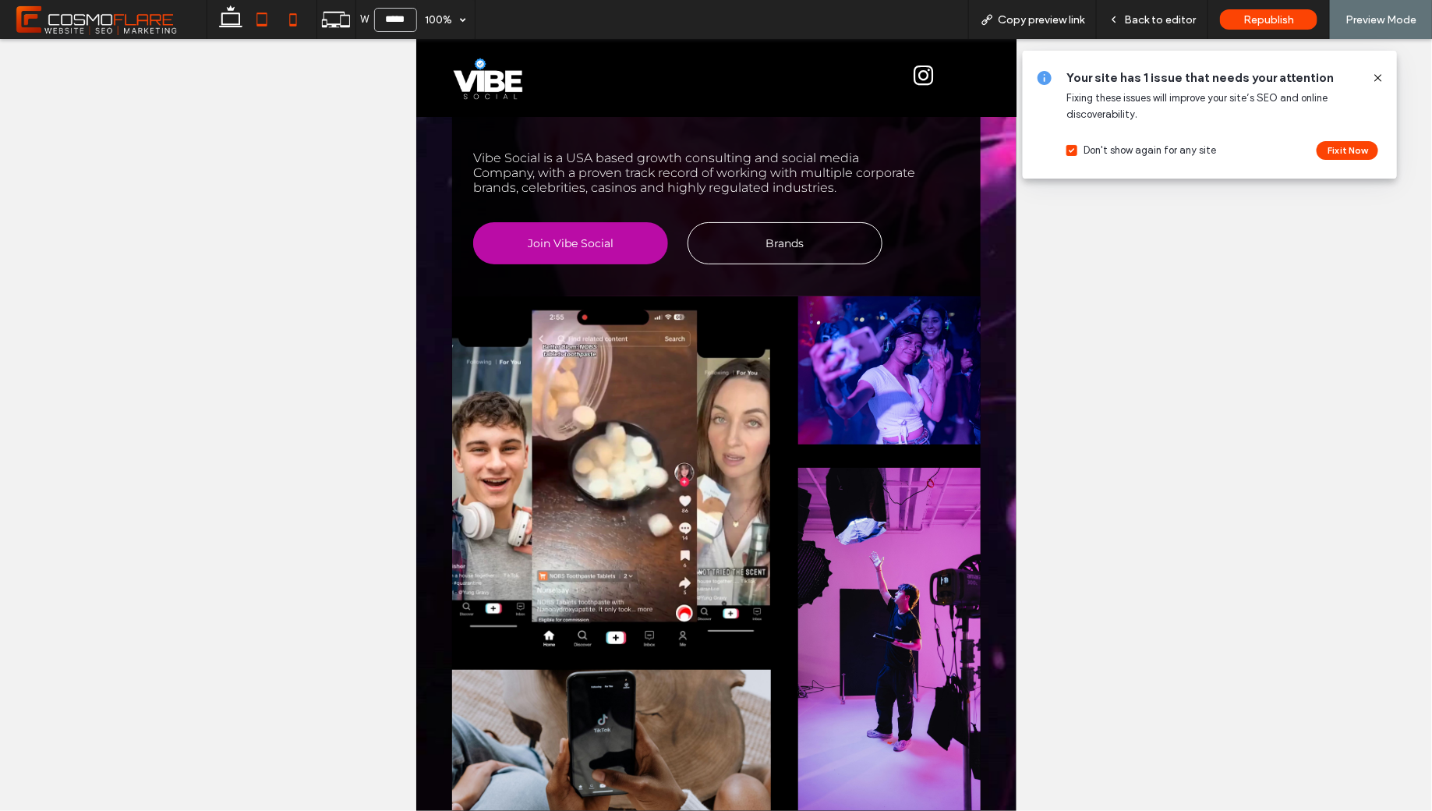
click at [299, 19] on icon at bounding box center [292, 19] width 31 height 31
type input "*****"
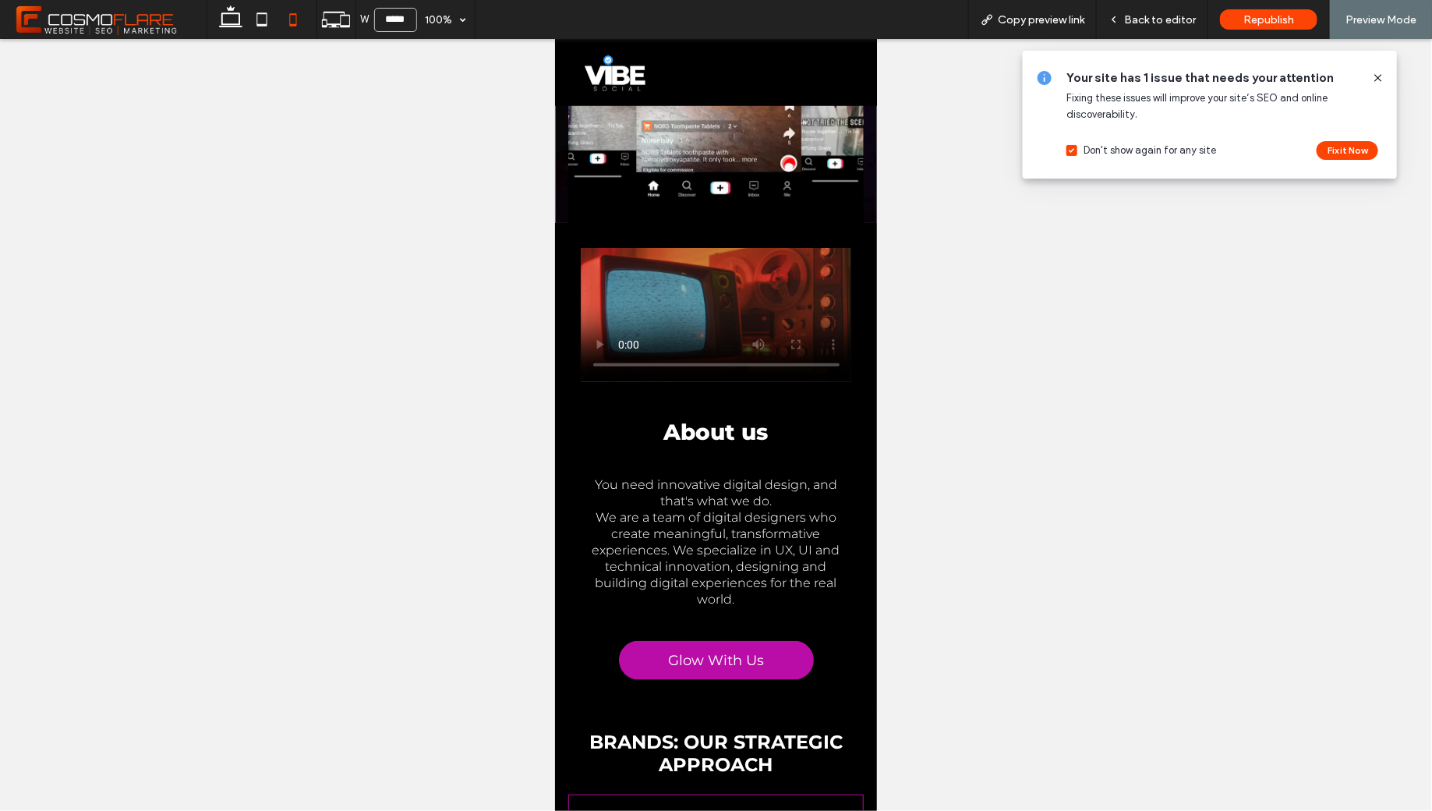
scroll to position [609, 0]
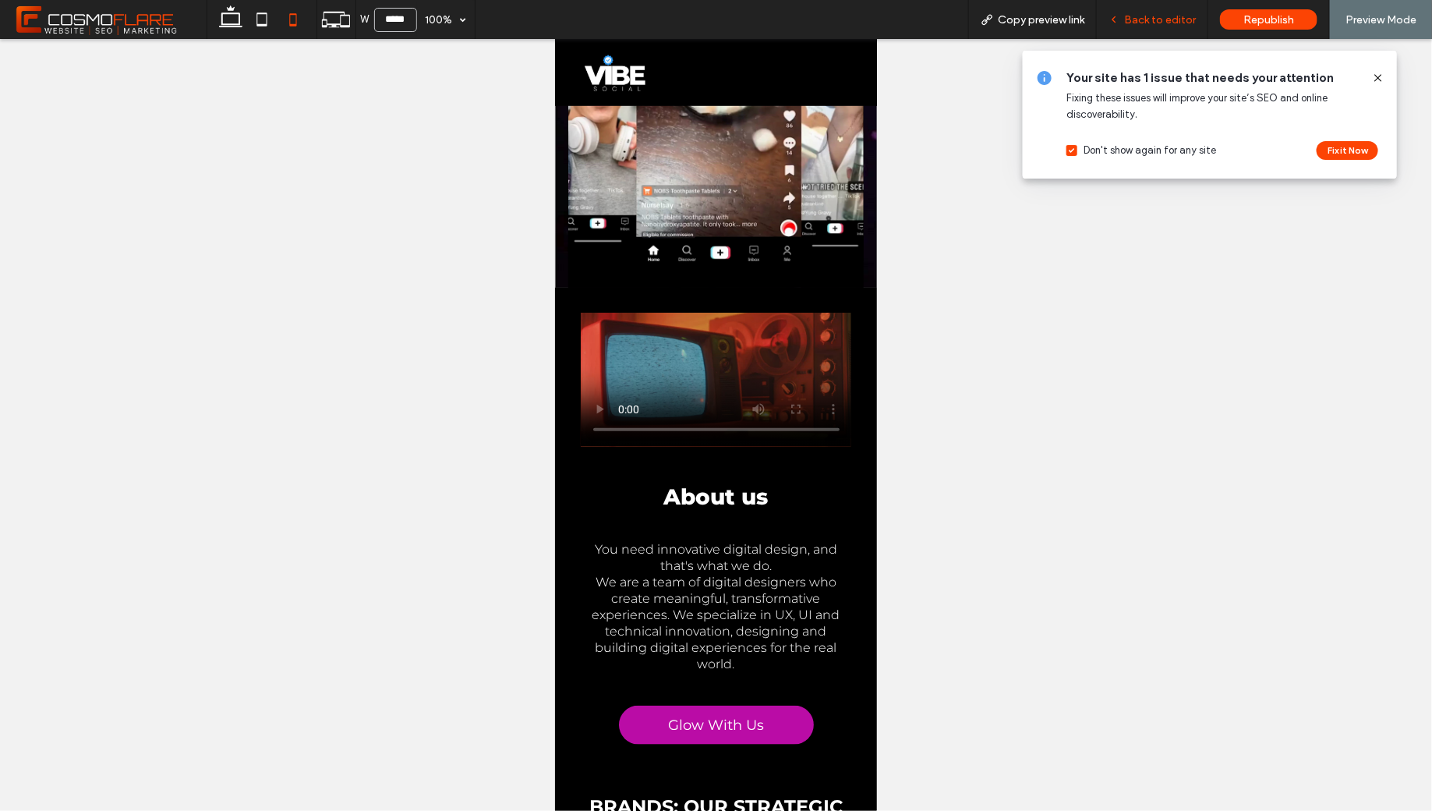
click at [1171, 11] on div "Back to editor" at bounding box center [1152, 19] width 111 height 39
click at [1151, 24] on span "Back to editor" at bounding box center [1160, 19] width 72 height 13
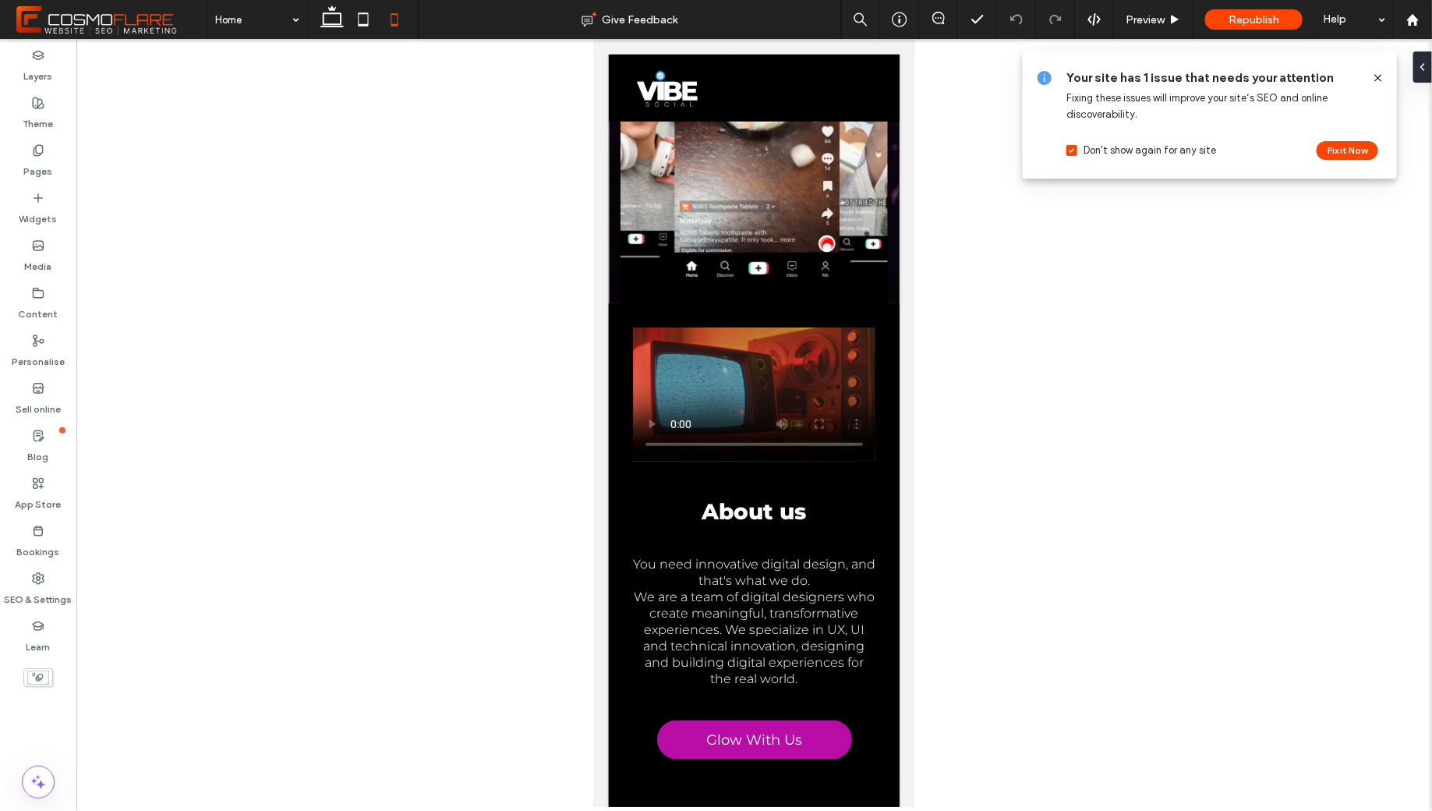
scroll to position [624, 0]
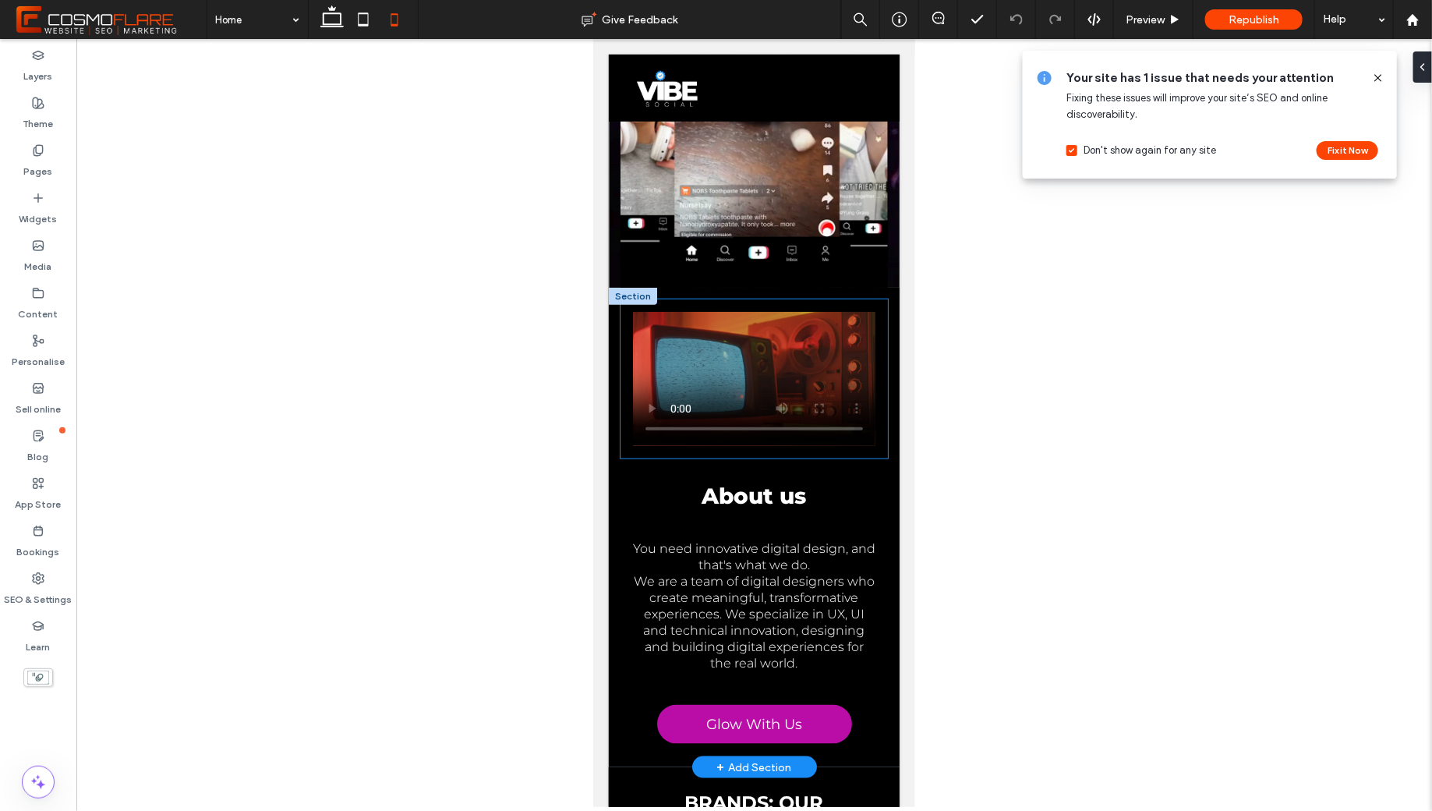
click at [874, 447] on div at bounding box center [753, 378] width 267 height 159
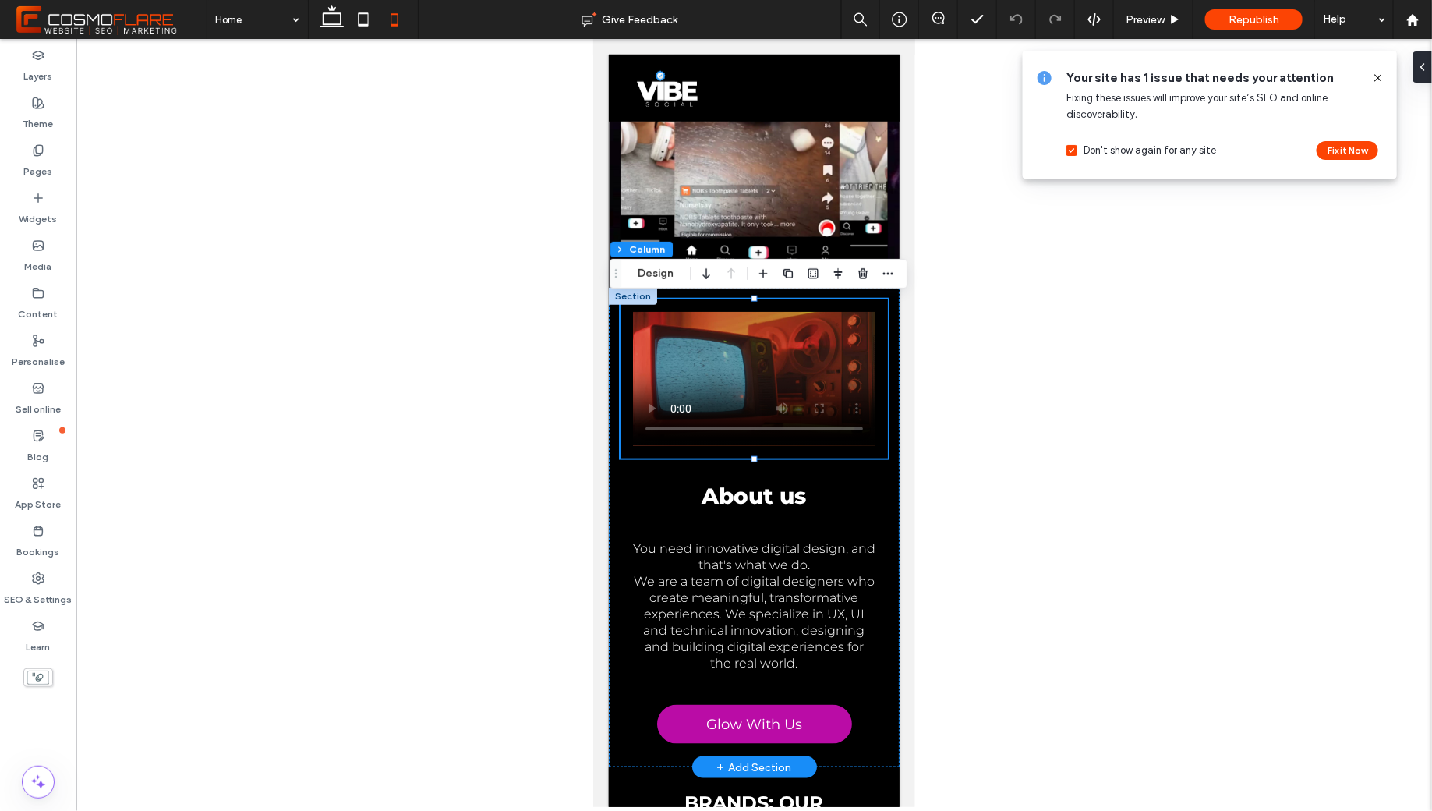
click at [871, 447] on div at bounding box center [753, 378] width 267 height 159
click at [703, 336] on video at bounding box center [753, 378] width 242 height 134
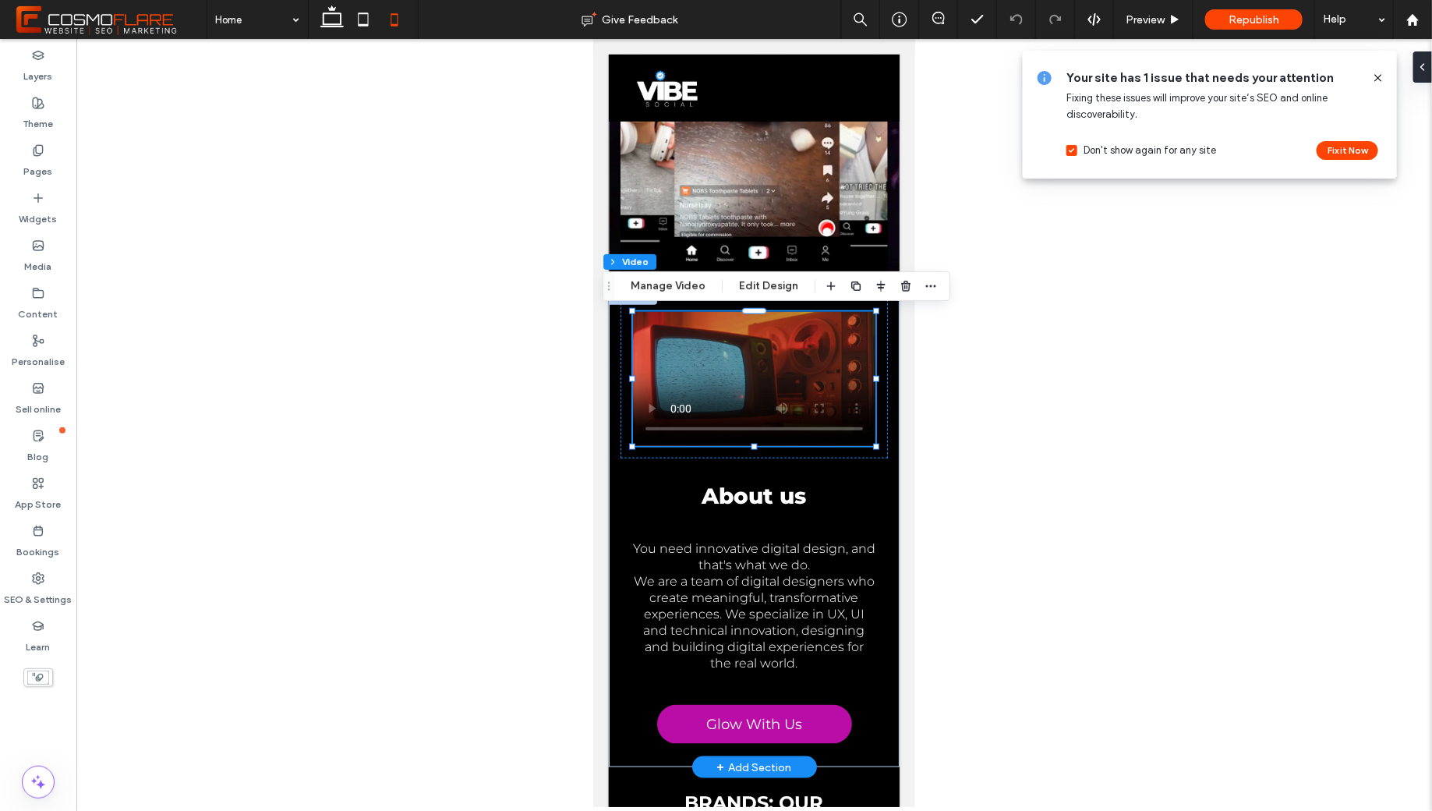
click at [703, 336] on video at bounding box center [753, 378] width 242 height 134
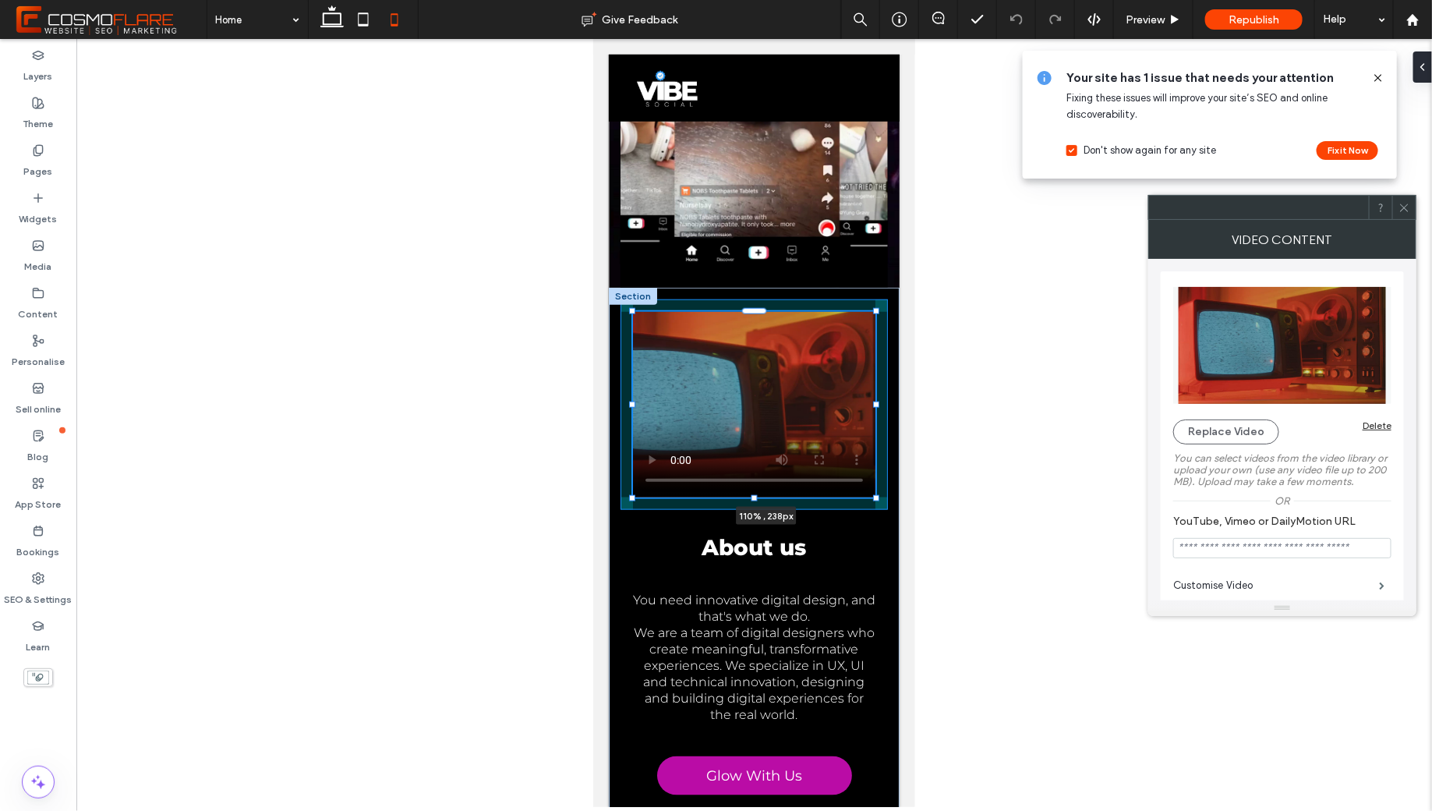
drag, startPoint x: 876, startPoint y: 448, endPoint x: 888, endPoint y: 474, distance: 28.3
click at [888, 474] on div "110% , 238px About us You need innovative digital design, and that's what we do…" at bounding box center [753, 553] width 291 height 532
type input "***"
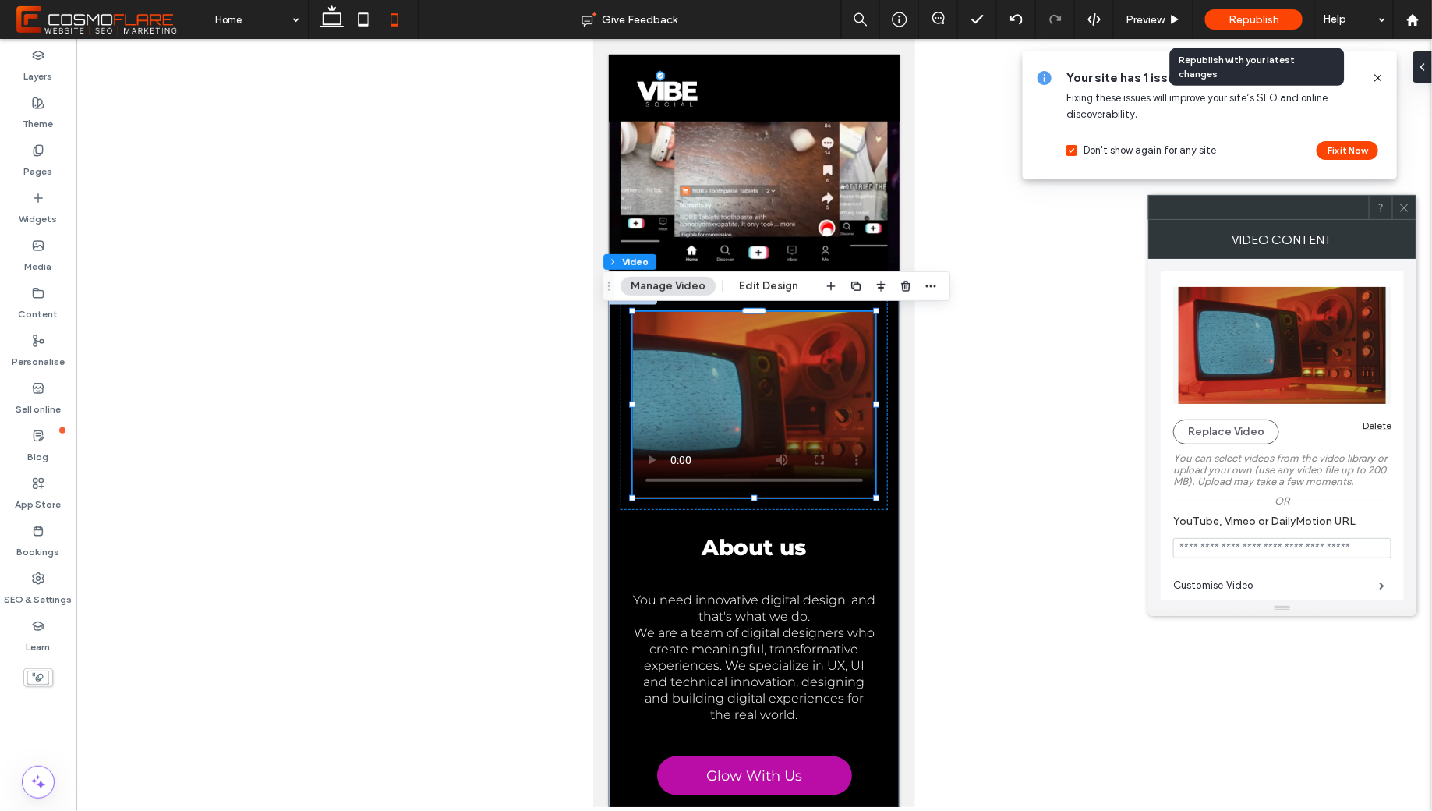
click at [1242, 19] on span "Republish" at bounding box center [1253, 19] width 51 height 13
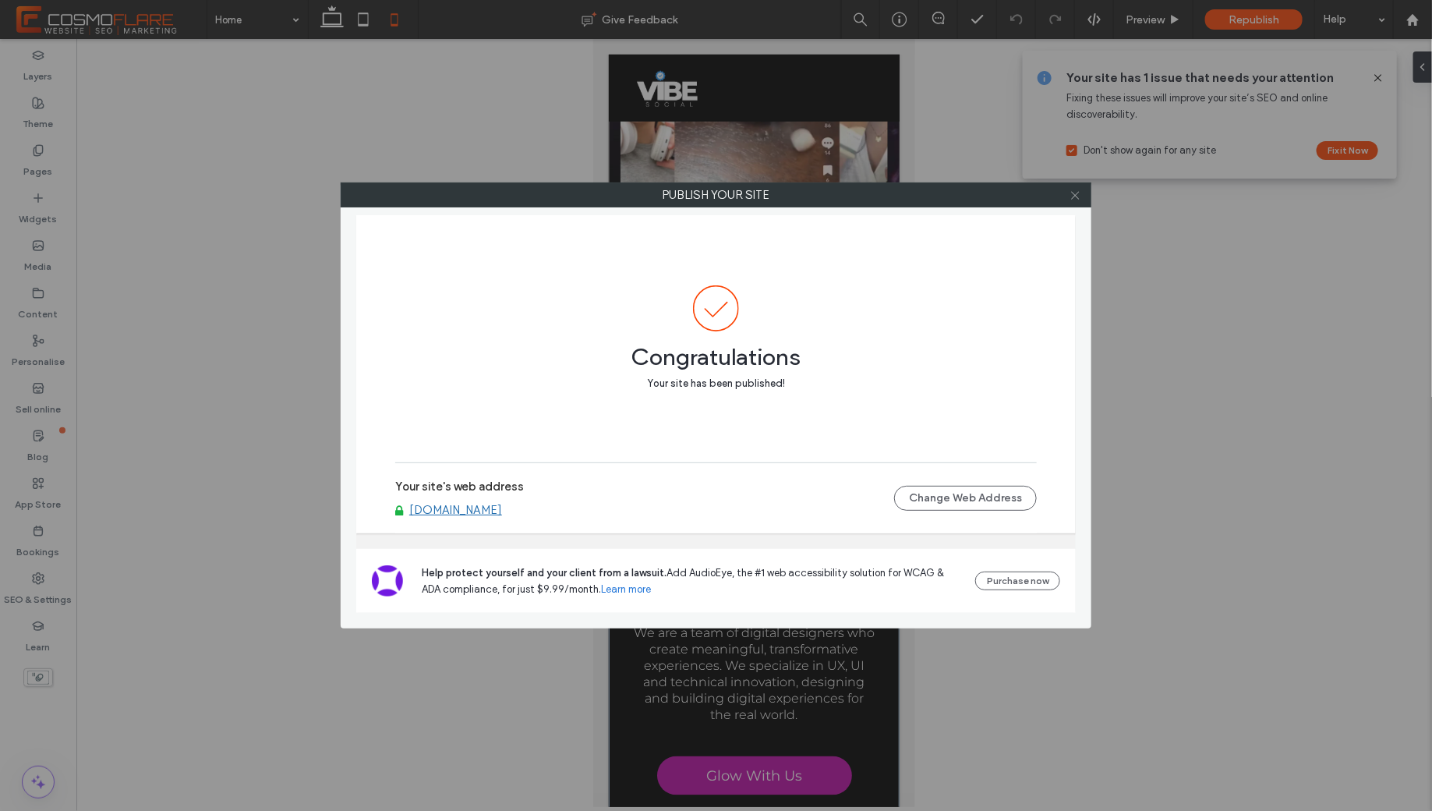
click at [1071, 199] on icon at bounding box center [1075, 195] width 12 height 12
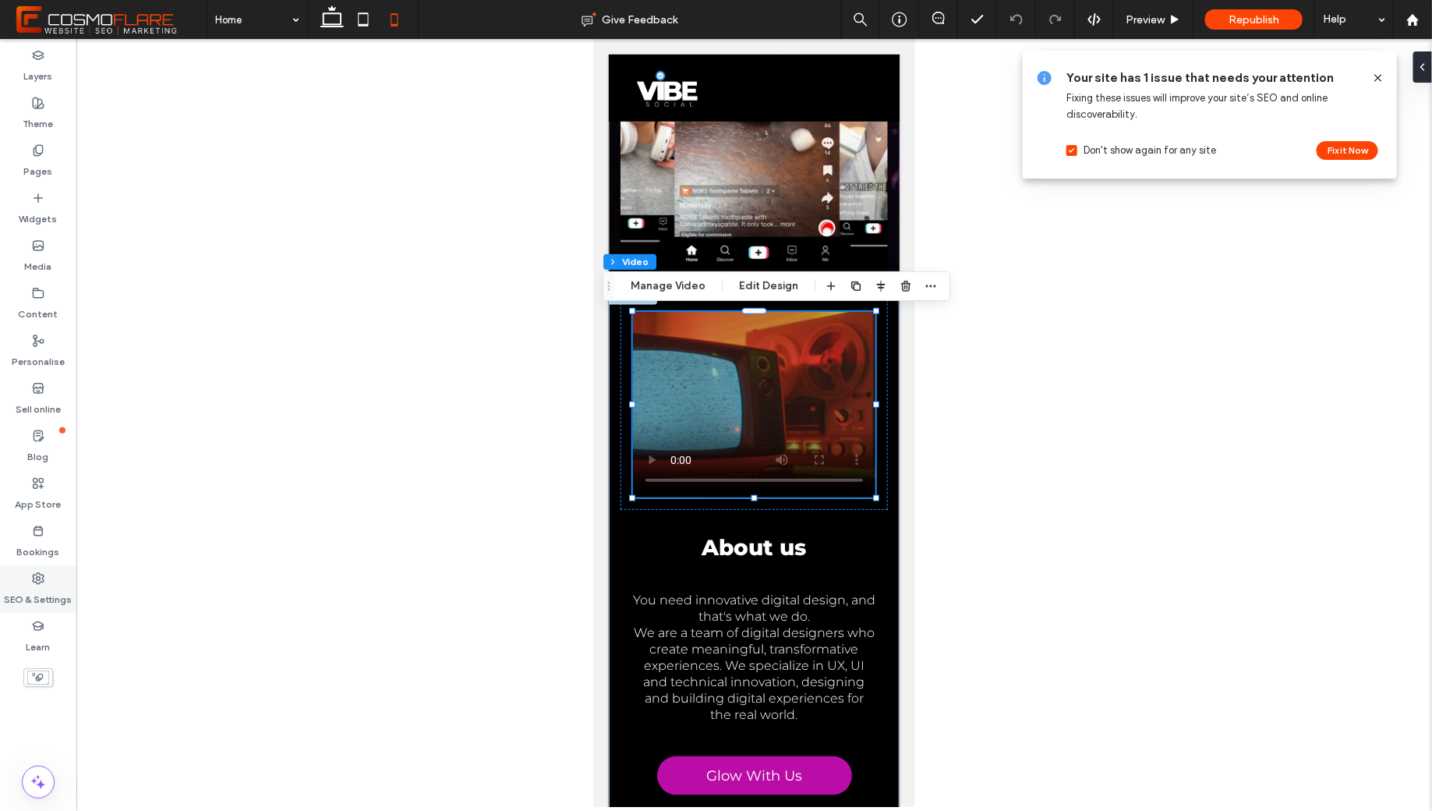
click at [39, 583] on use at bounding box center [38, 578] width 11 height 11
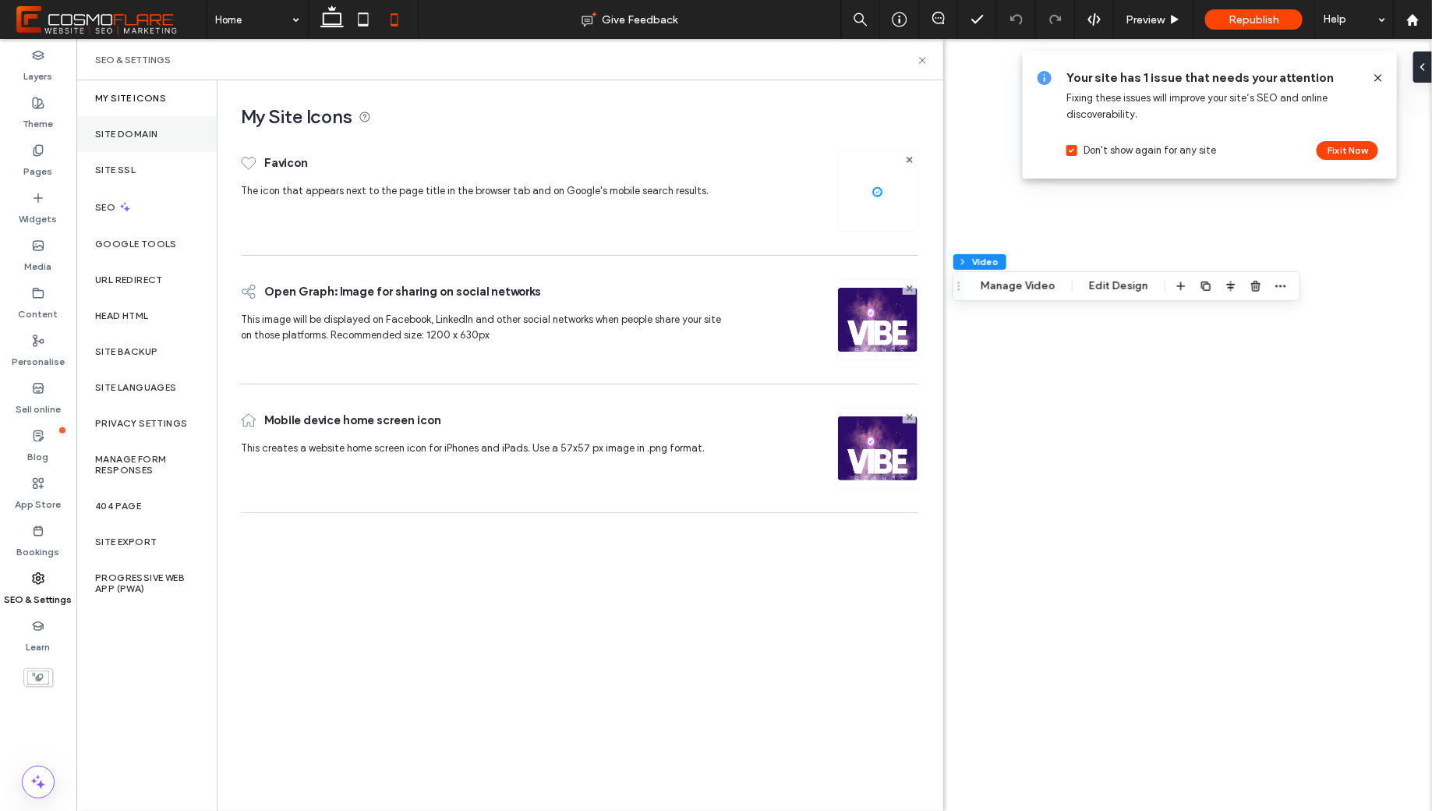
drag, startPoint x: 150, startPoint y: 169, endPoint x: 150, endPoint y: 132, distance: 37.4
click at [150, 169] on div "Site SSL" at bounding box center [146, 170] width 140 height 36
click at [150, 132] on label "Site Domain" at bounding box center [126, 134] width 62 height 11
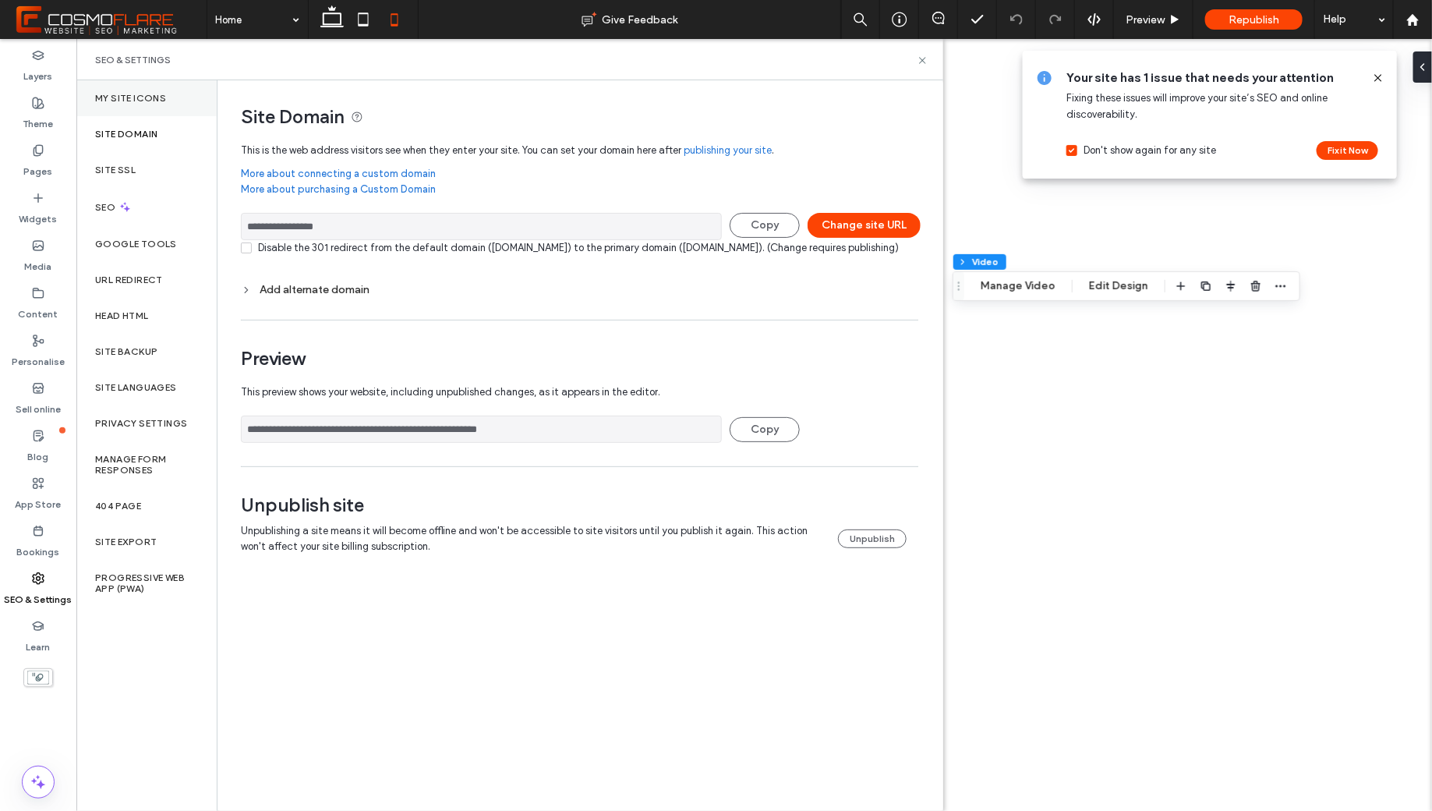
click at [154, 102] on label "My Site Icons" at bounding box center [130, 98] width 71 height 11
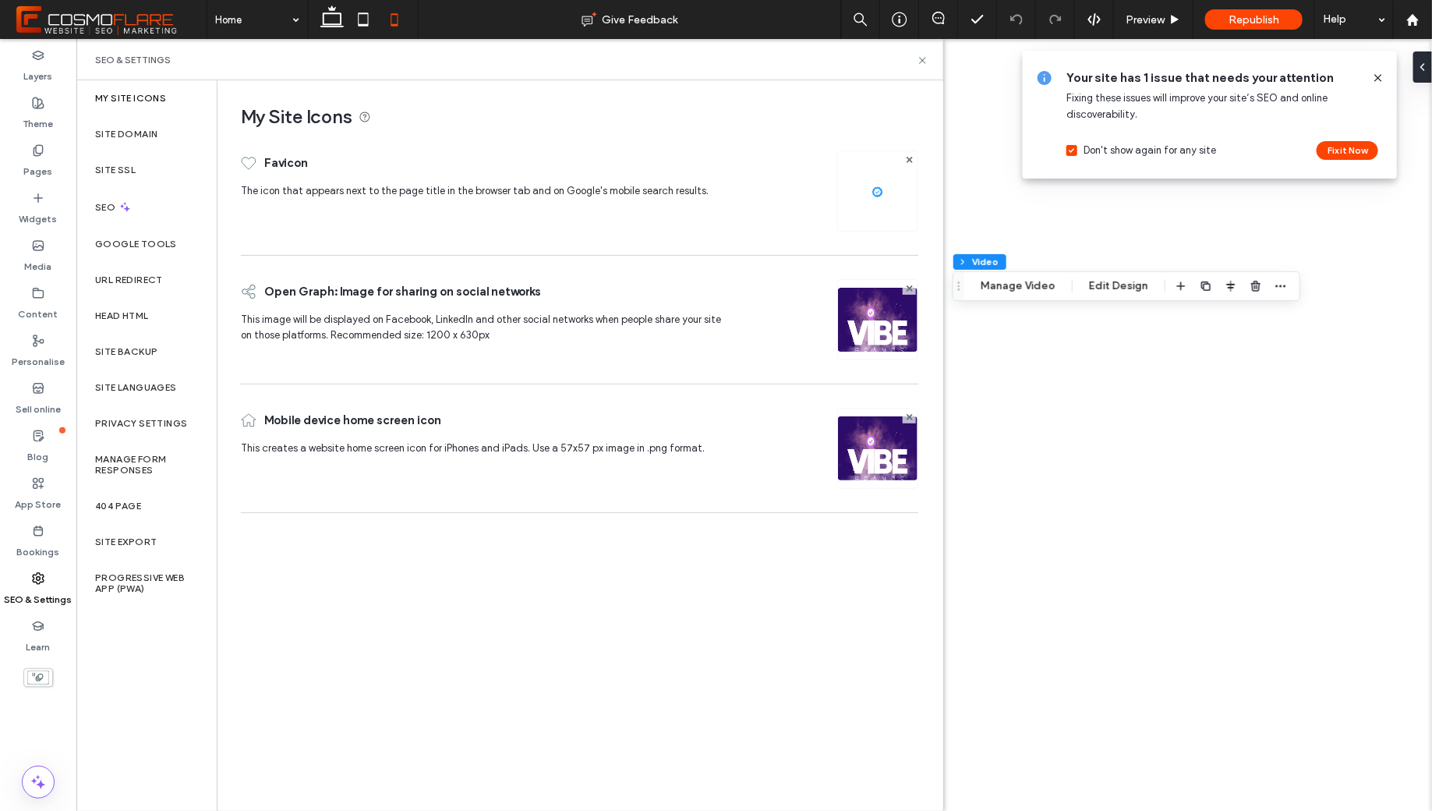
click at [874, 193] on img at bounding box center [877, 190] width 25 height 25
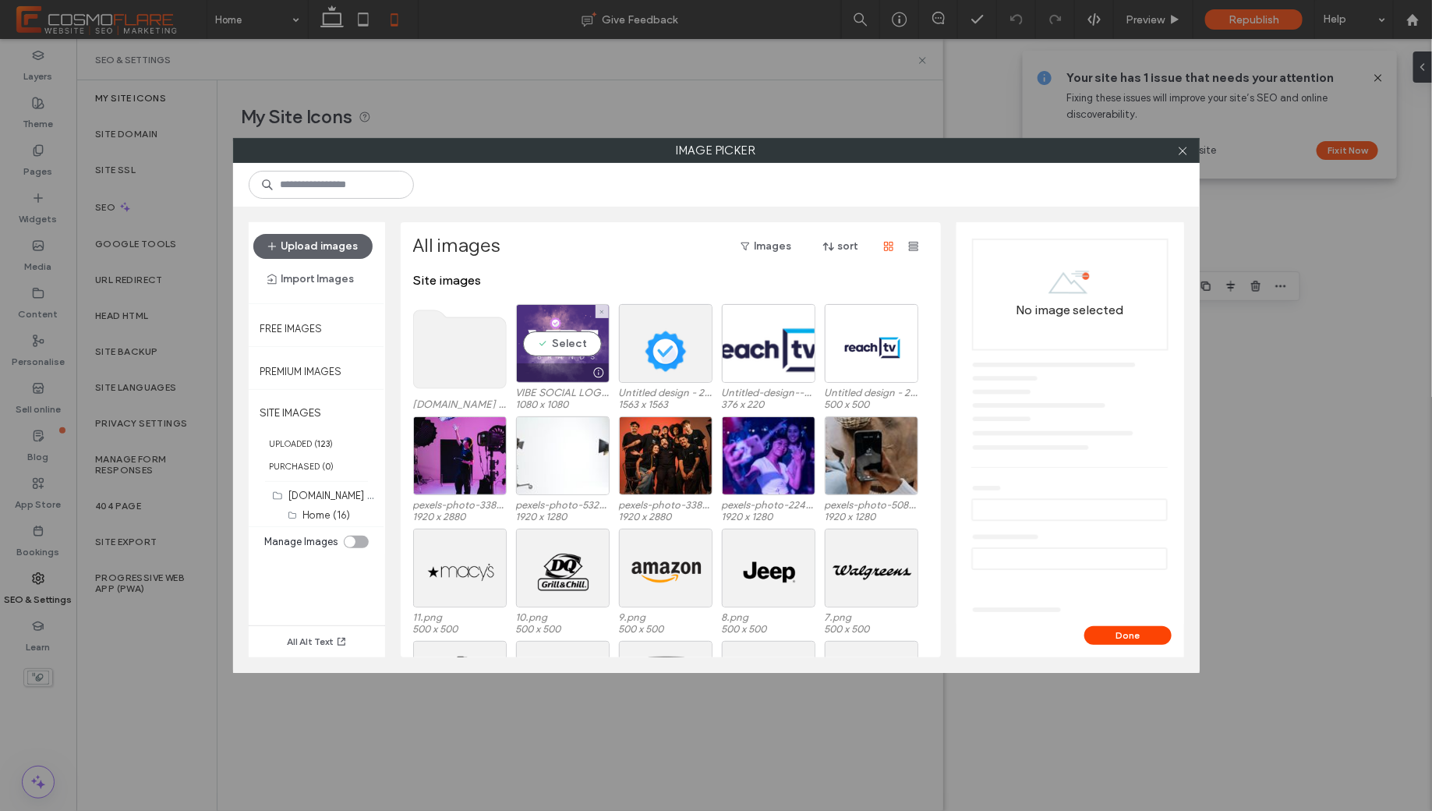
click at [574, 337] on div "Select" at bounding box center [563, 343] width 94 height 79
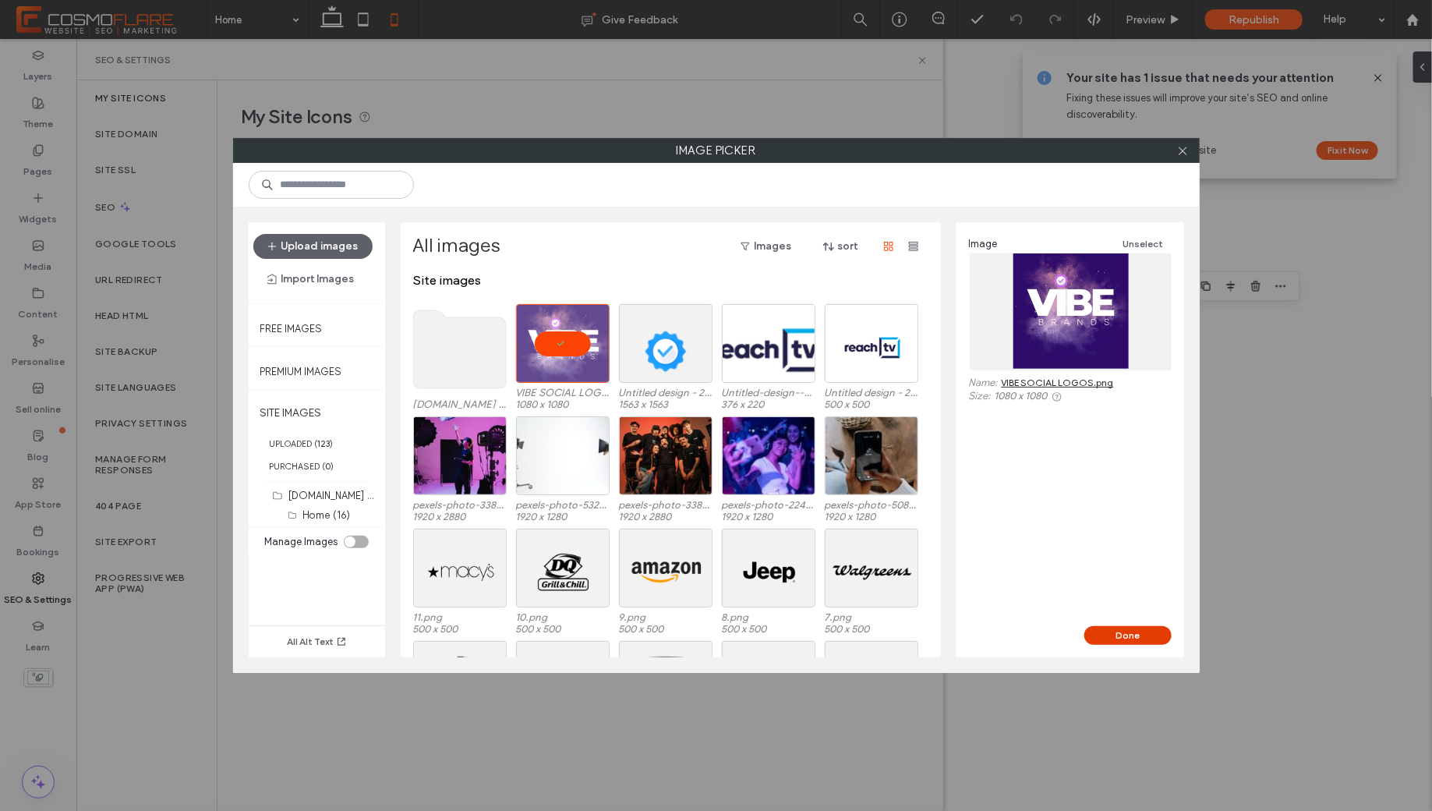
click at [1128, 638] on button "Done" at bounding box center [1127, 635] width 87 height 19
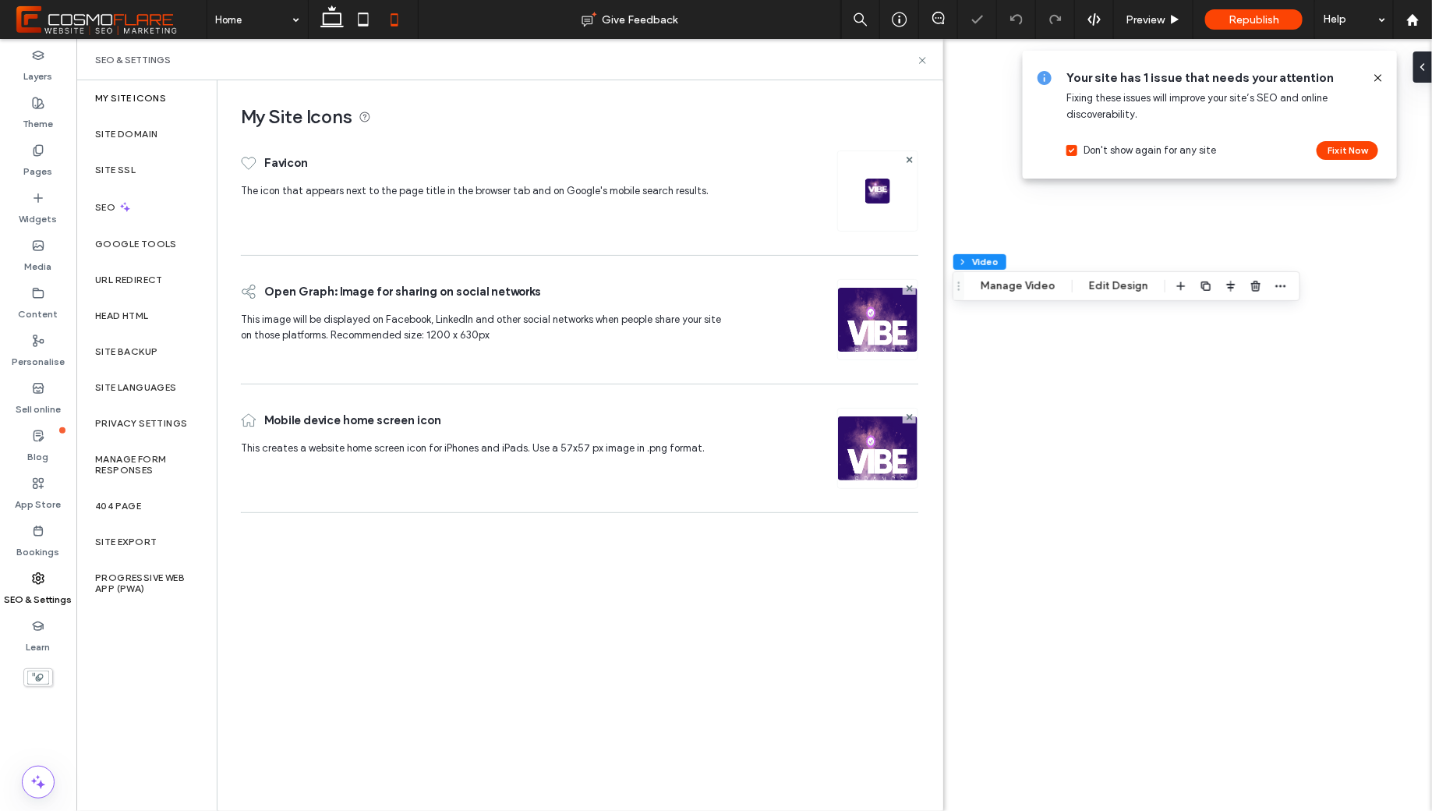
click at [1378, 70] on span at bounding box center [1378, 77] width 12 height 17
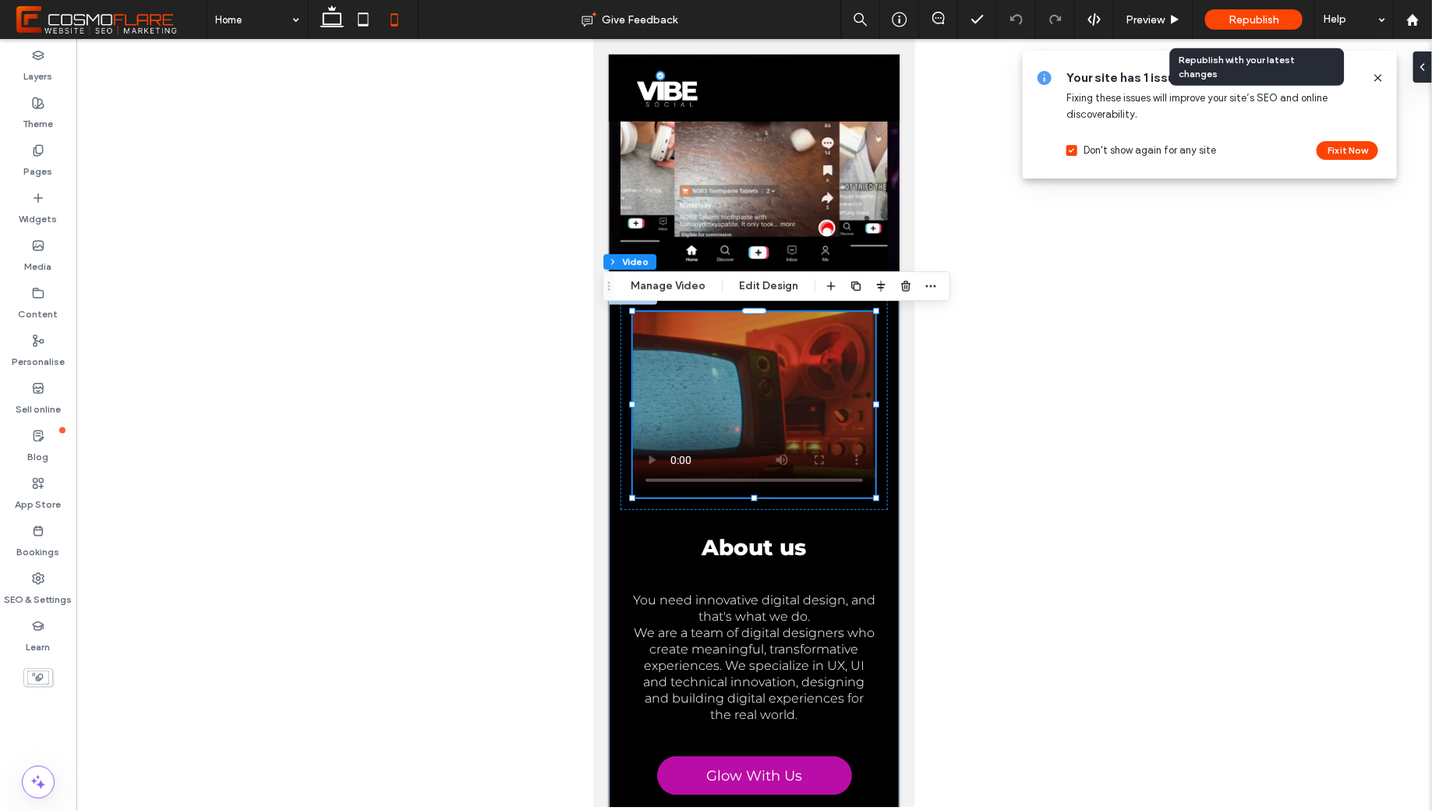
click at [1233, 16] on span "Republish" at bounding box center [1253, 19] width 51 height 13
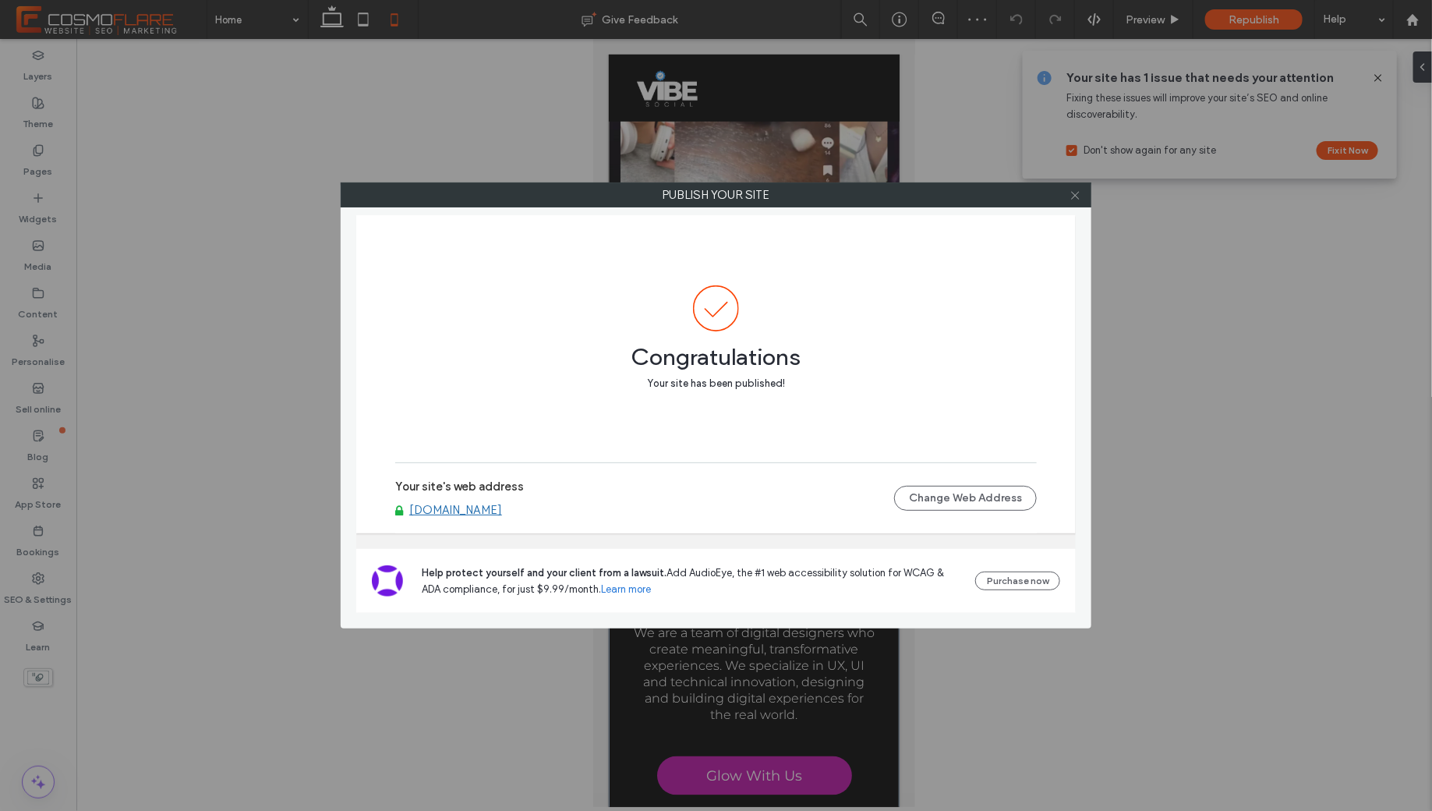
click at [1076, 194] on icon at bounding box center [1075, 195] width 12 height 12
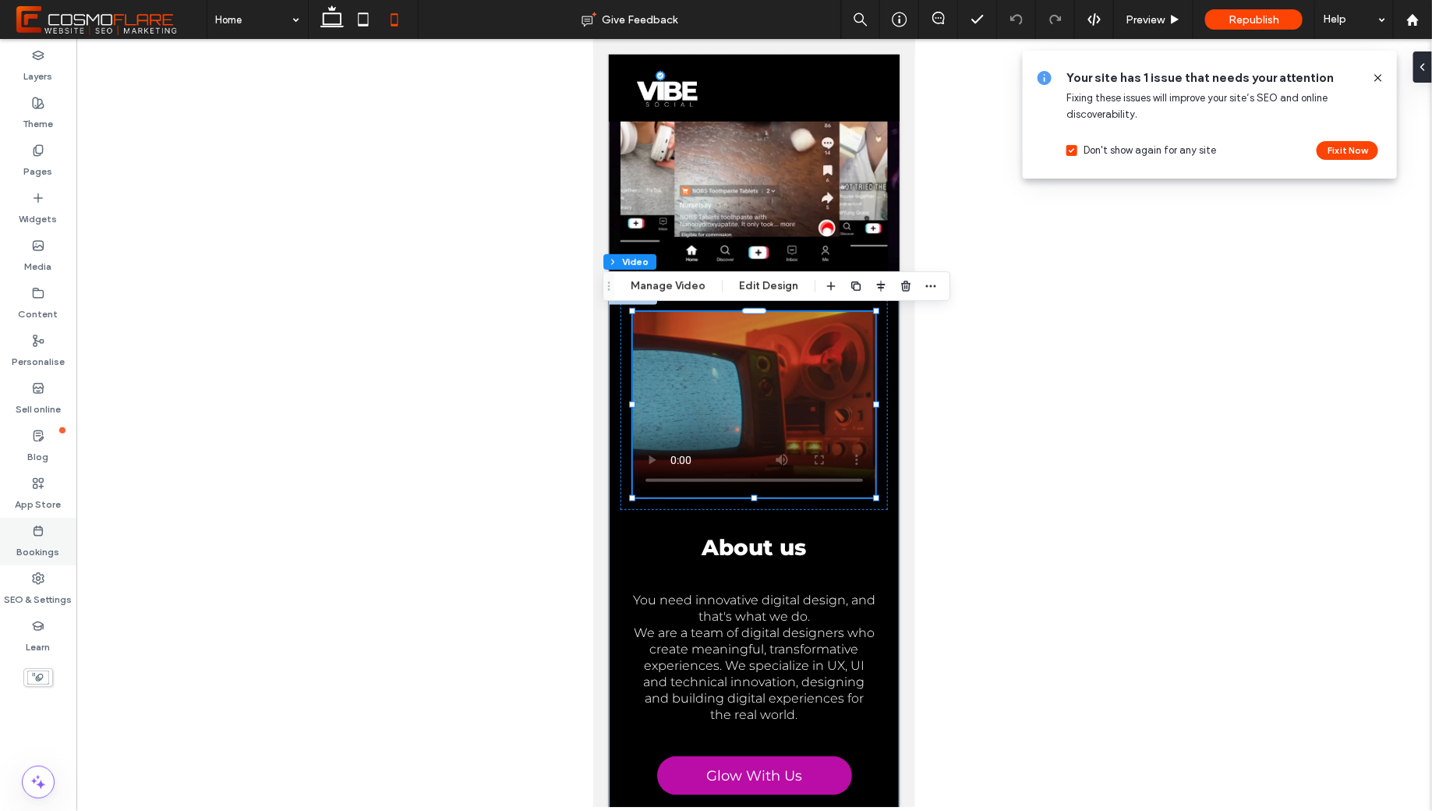
drag, startPoint x: 39, startPoint y: 581, endPoint x: 56, endPoint y: 539, distance: 46.2
click at [40, 581] on use at bounding box center [38, 578] width 11 height 11
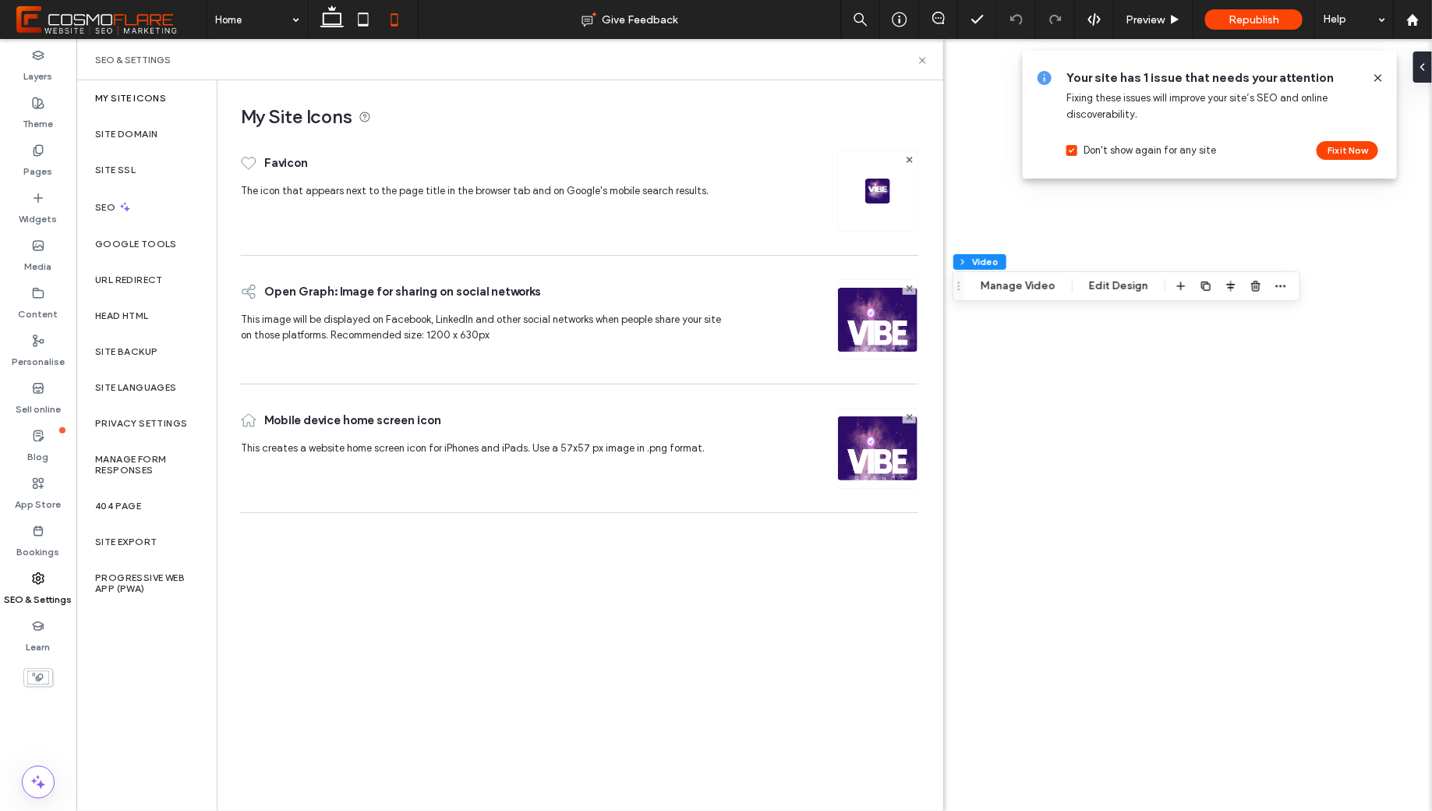
click at [877, 198] on img at bounding box center [877, 190] width 25 height 25
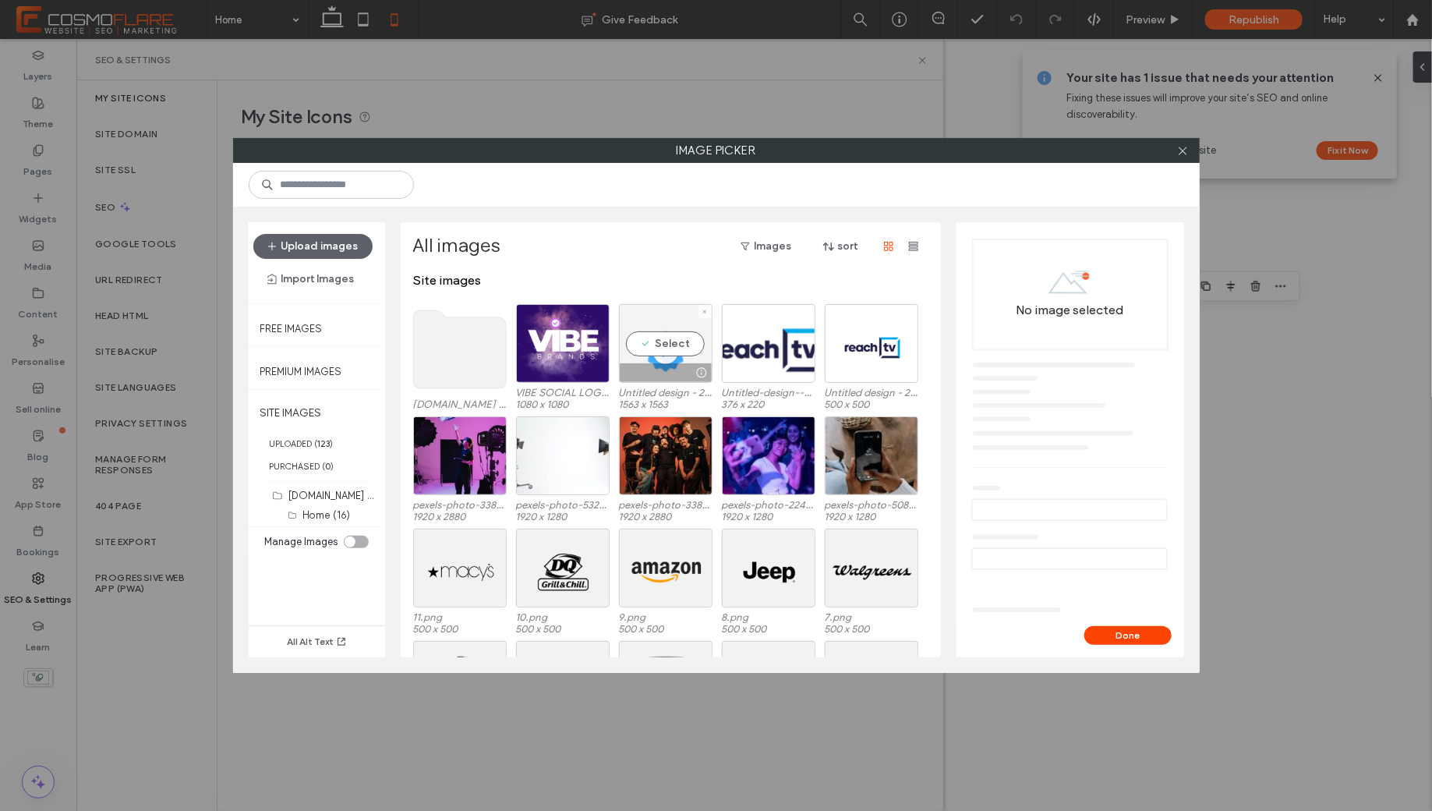
click at [660, 334] on div "Select" at bounding box center [666, 343] width 94 height 79
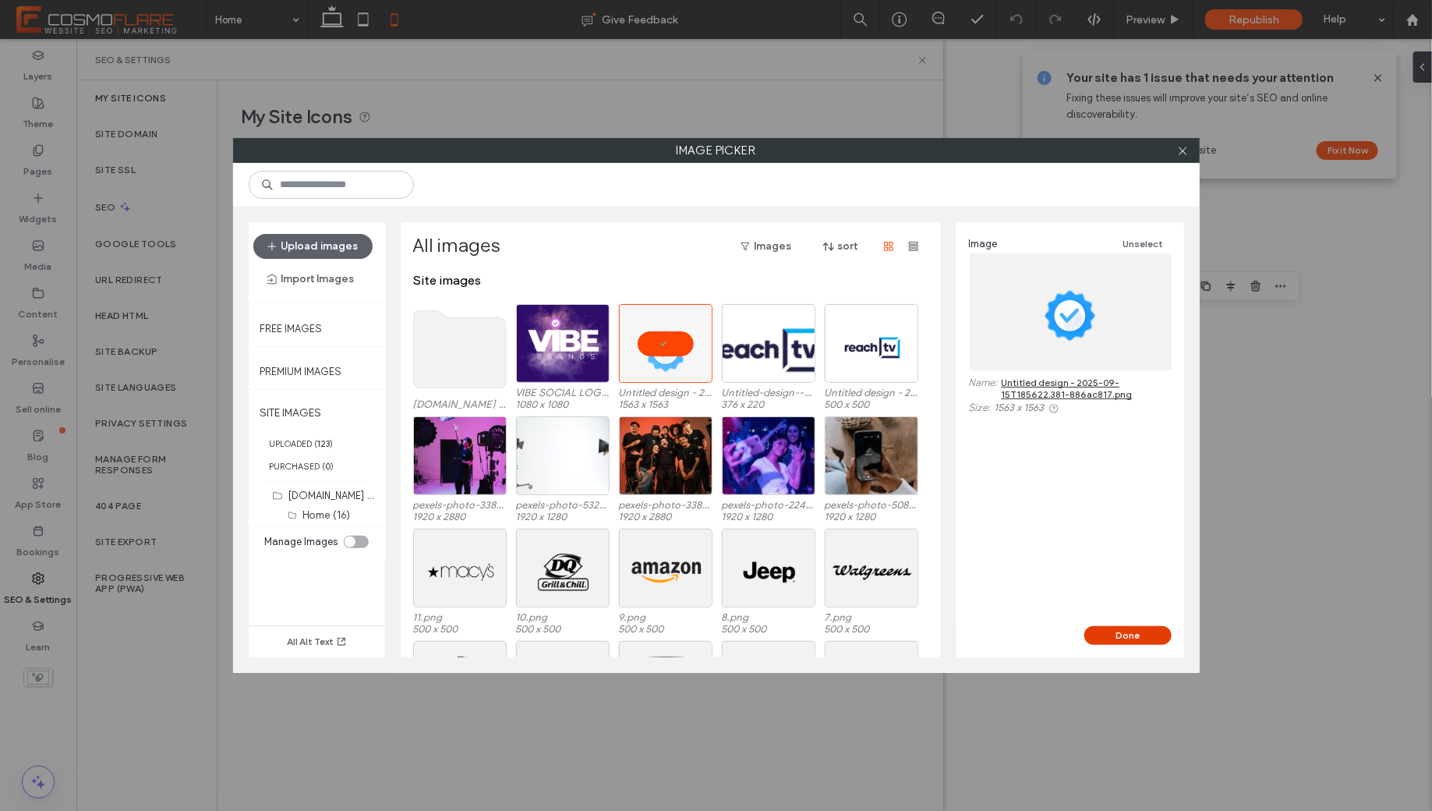
click at [1121, 641] on button "Done" at bounding box center [1127, 635] width 87 height 19
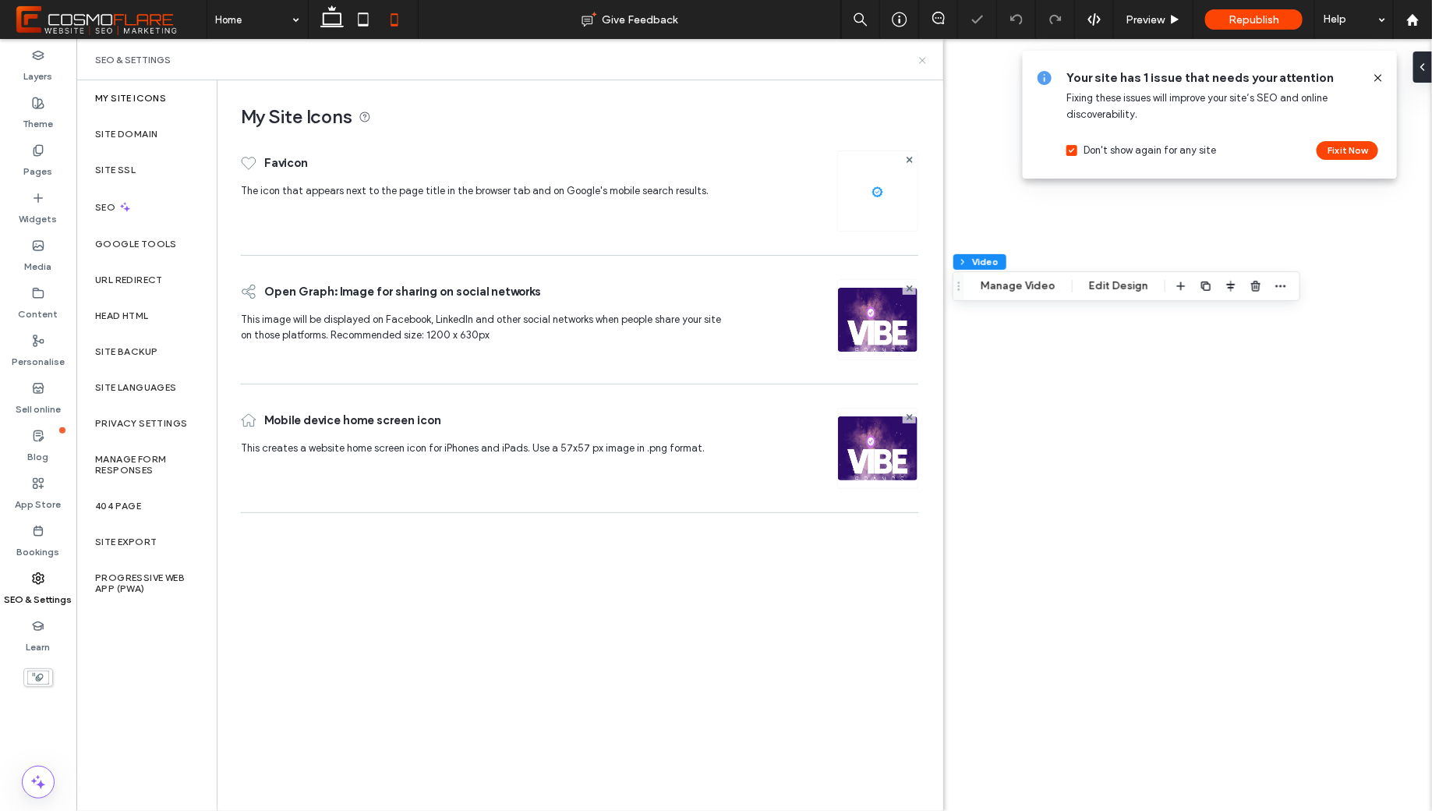
click at [917, 64] on icon at bounding box center [923, 61] width 12 height 12
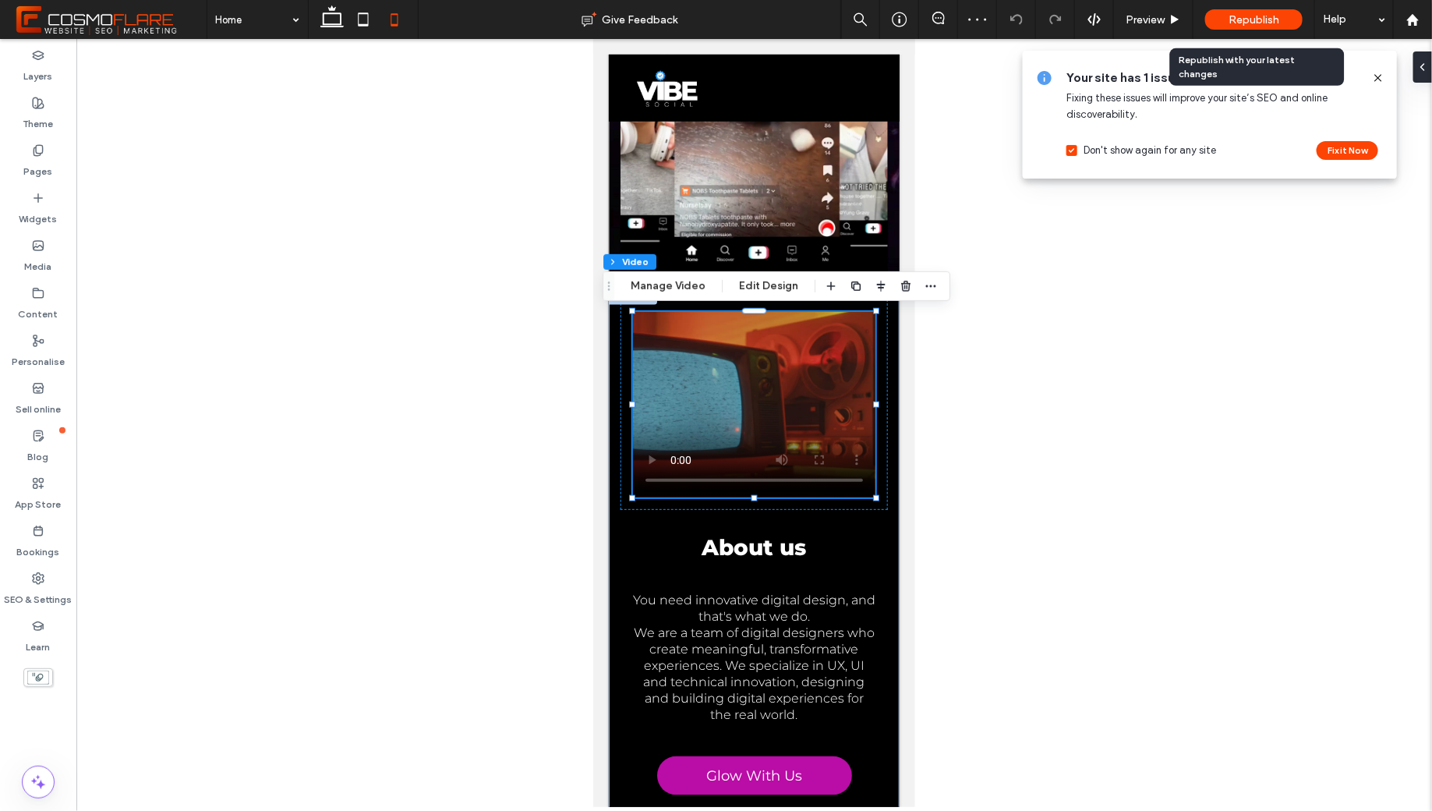
click at [1279, 17] on span "Republish" at bounding box center [1253, 19] width 51 height 13
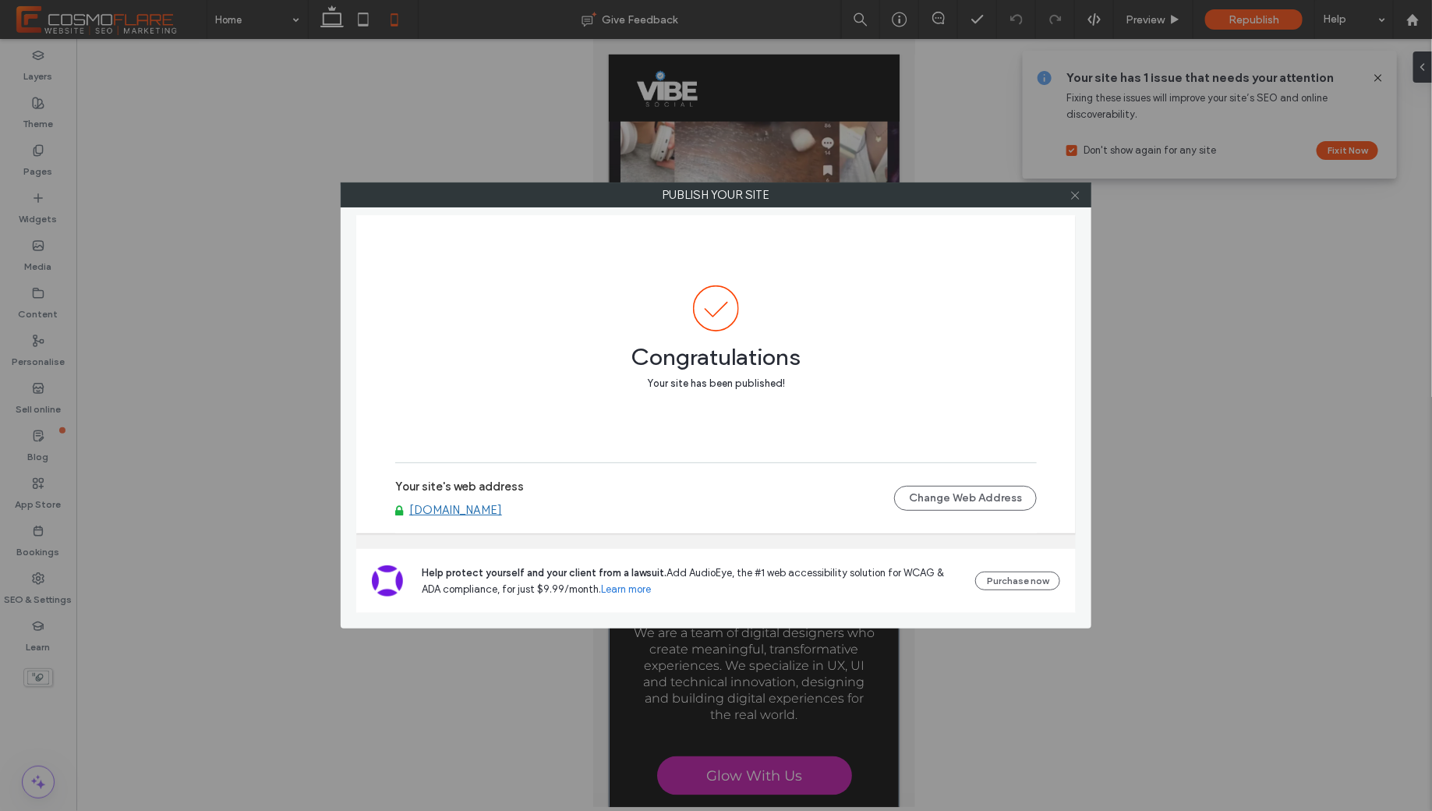
click at [1077, 189] on icon at bounding box center [1075, 195] width 12 height 12
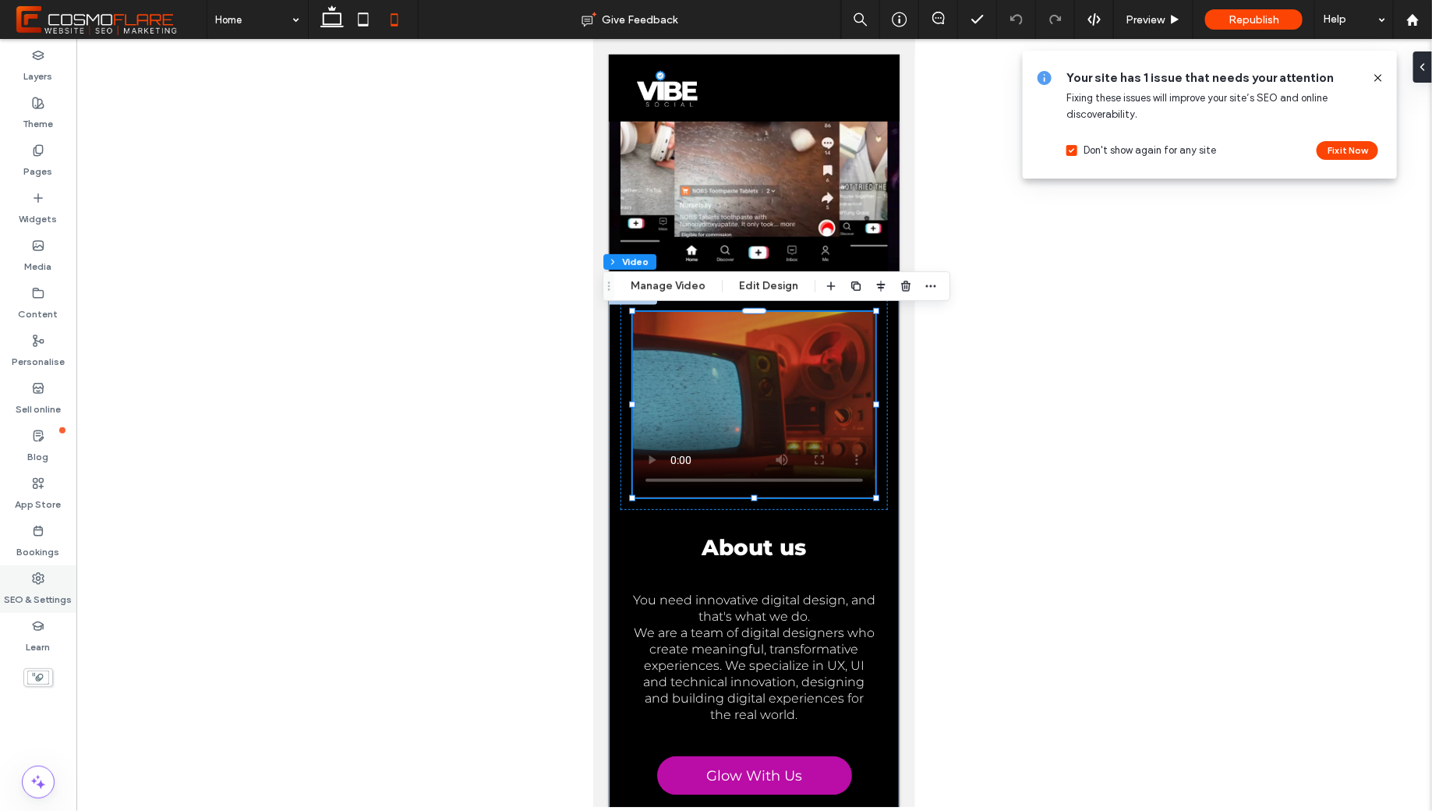
click at [41, 576] on icon at bounding box center [38, 578] width 12 height 12
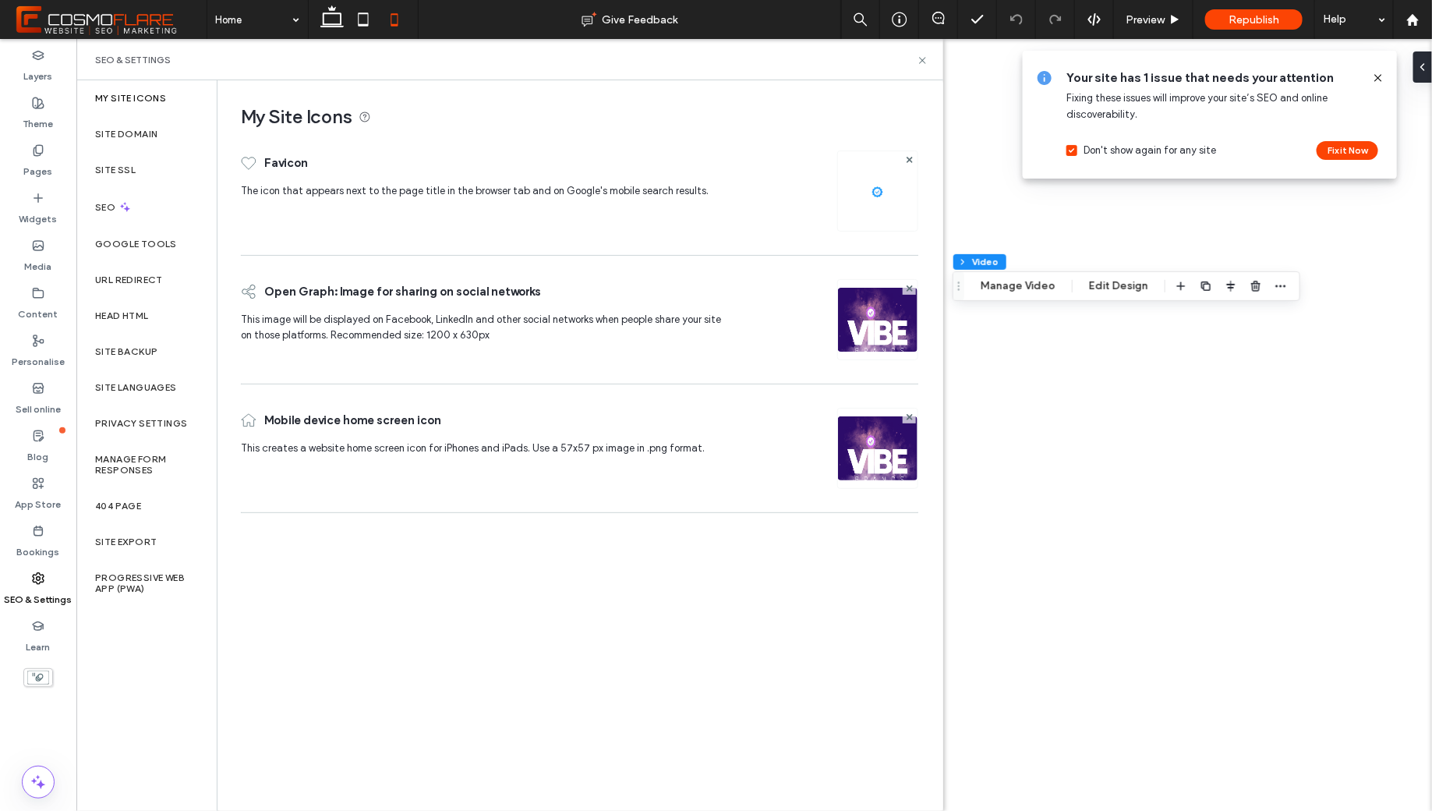
click at [866, 448] on img at bounding box center [877, 469] width 79 height 106
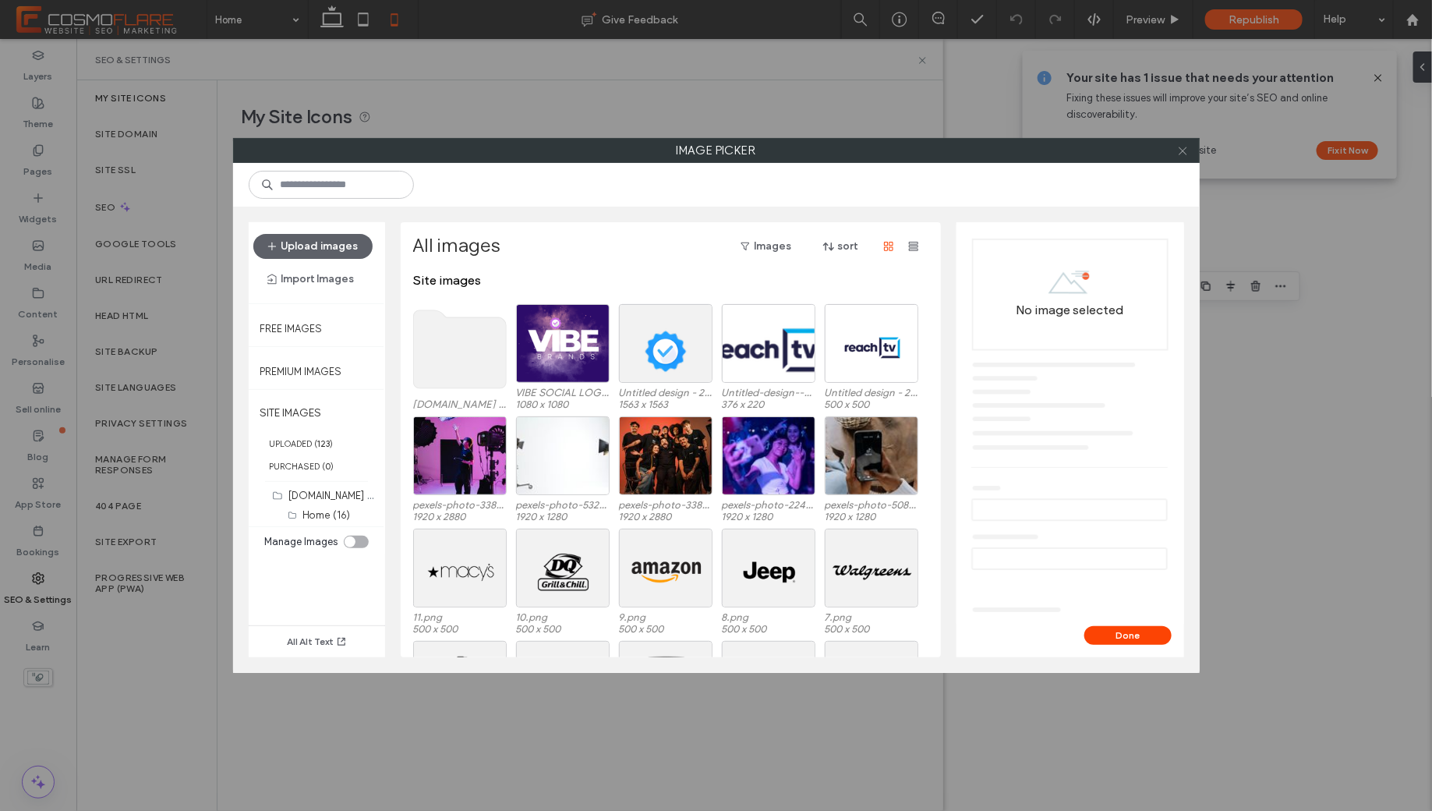
click at [1181, 153] on icon at bounding box center [1183, 151] width 12 height 12
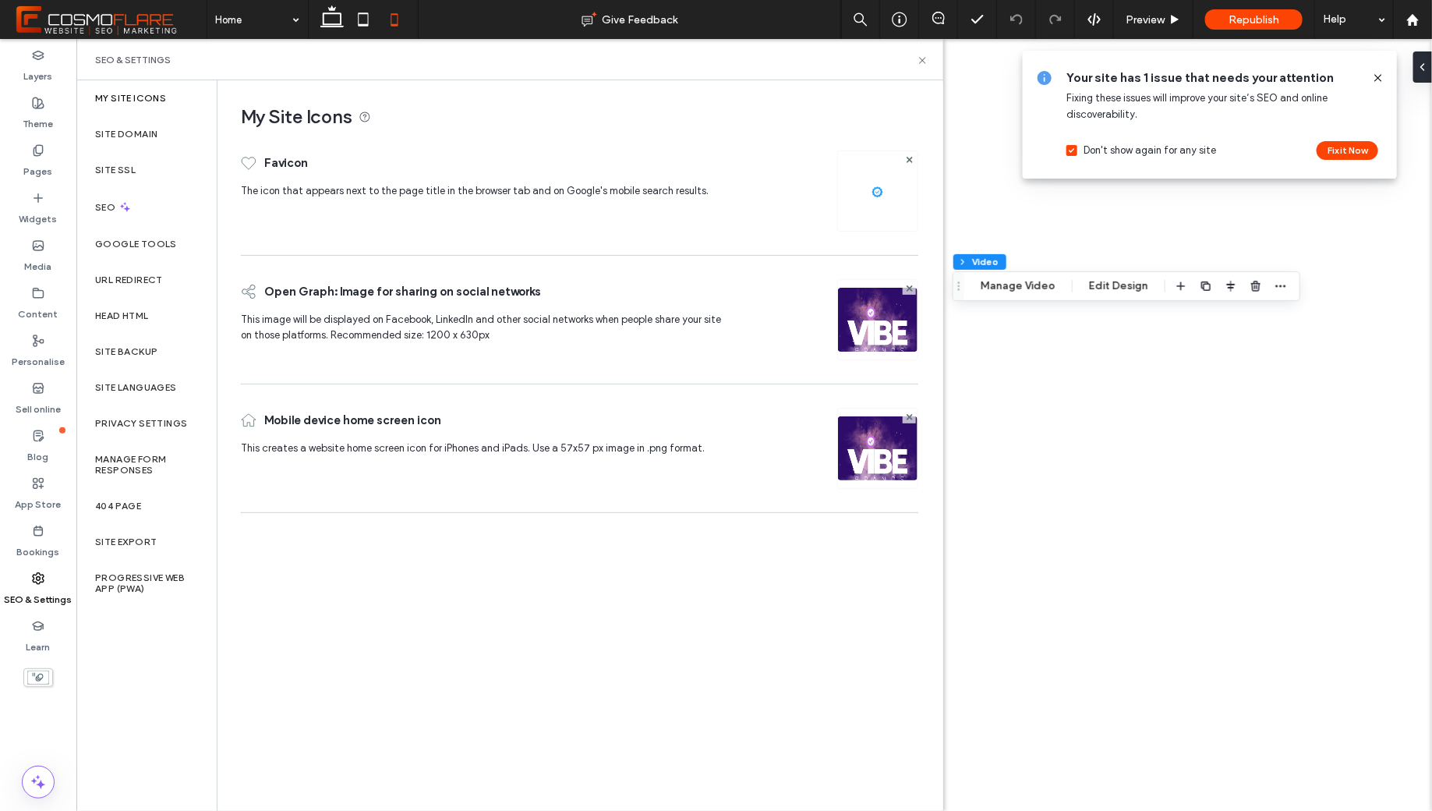
click at [876, 449] on img at bounding box center [877, 469] width 79 height 106
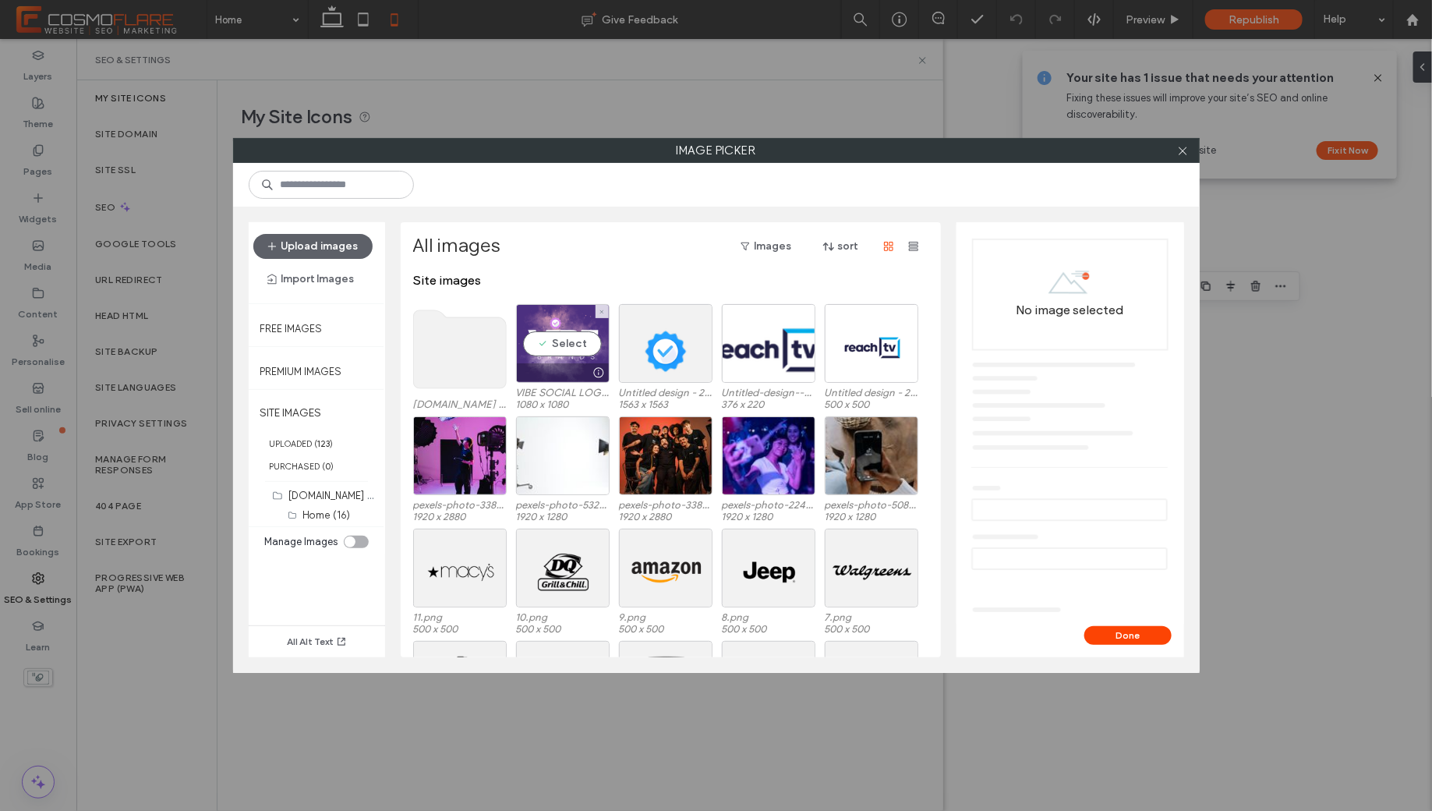
click at [573, 340] on div "Select" at bounding box center [563, 343] width 94 height 79
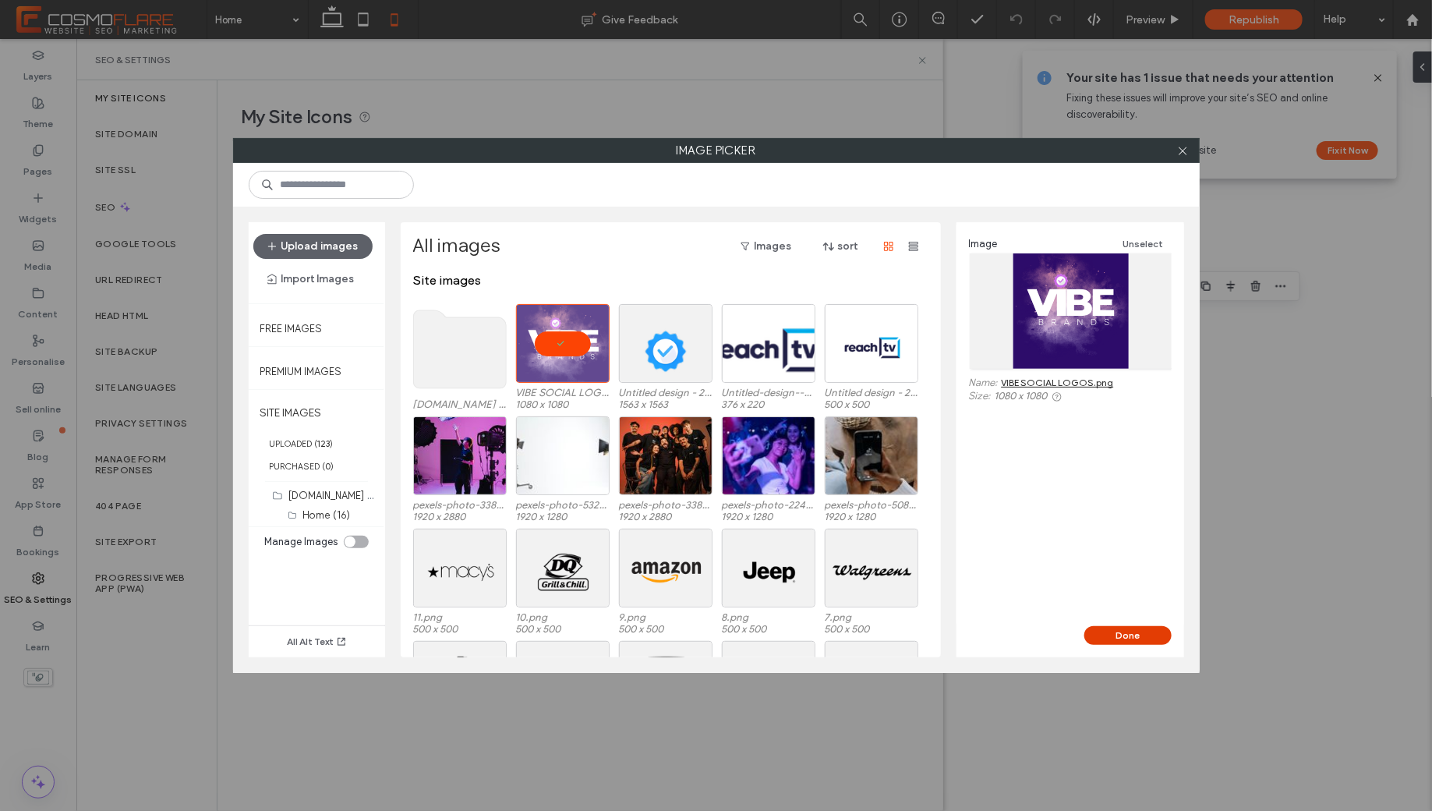
click at [1153, 633] on button "Done" at bounding box center [1127, 635] width 87 height 19
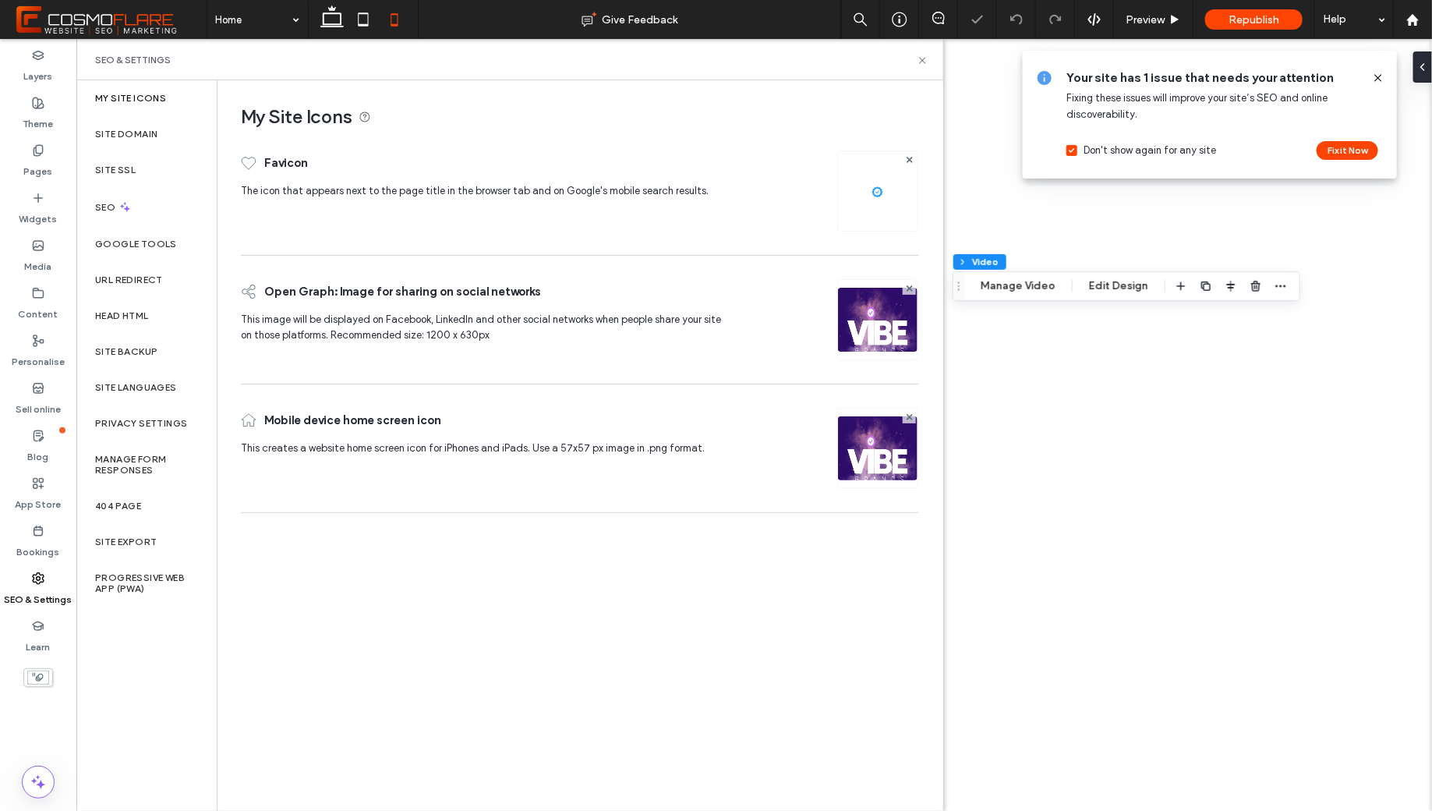
click at [885, 445] on img at bounding box center [877, 469] width 79 height 106
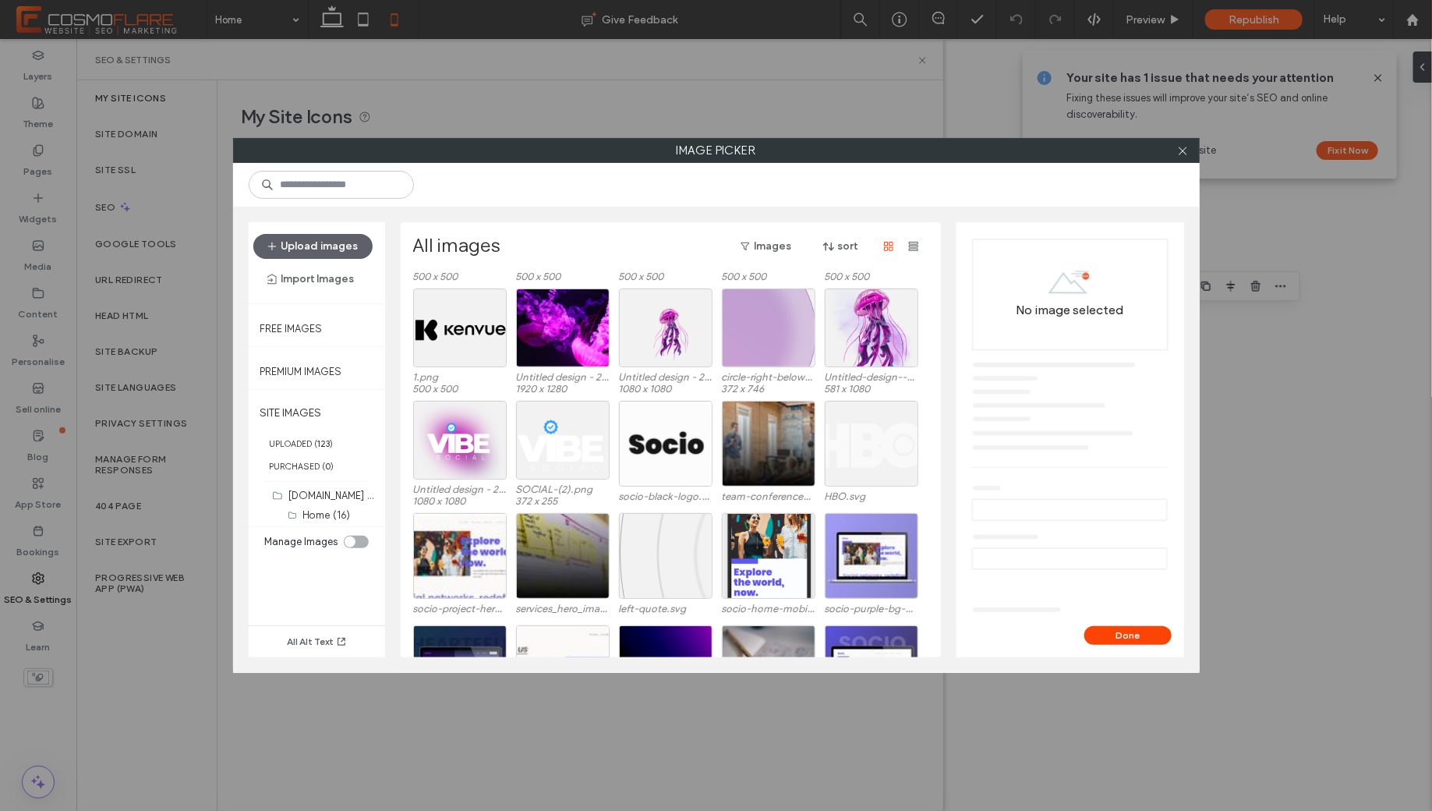
scroll to position [468, 0]
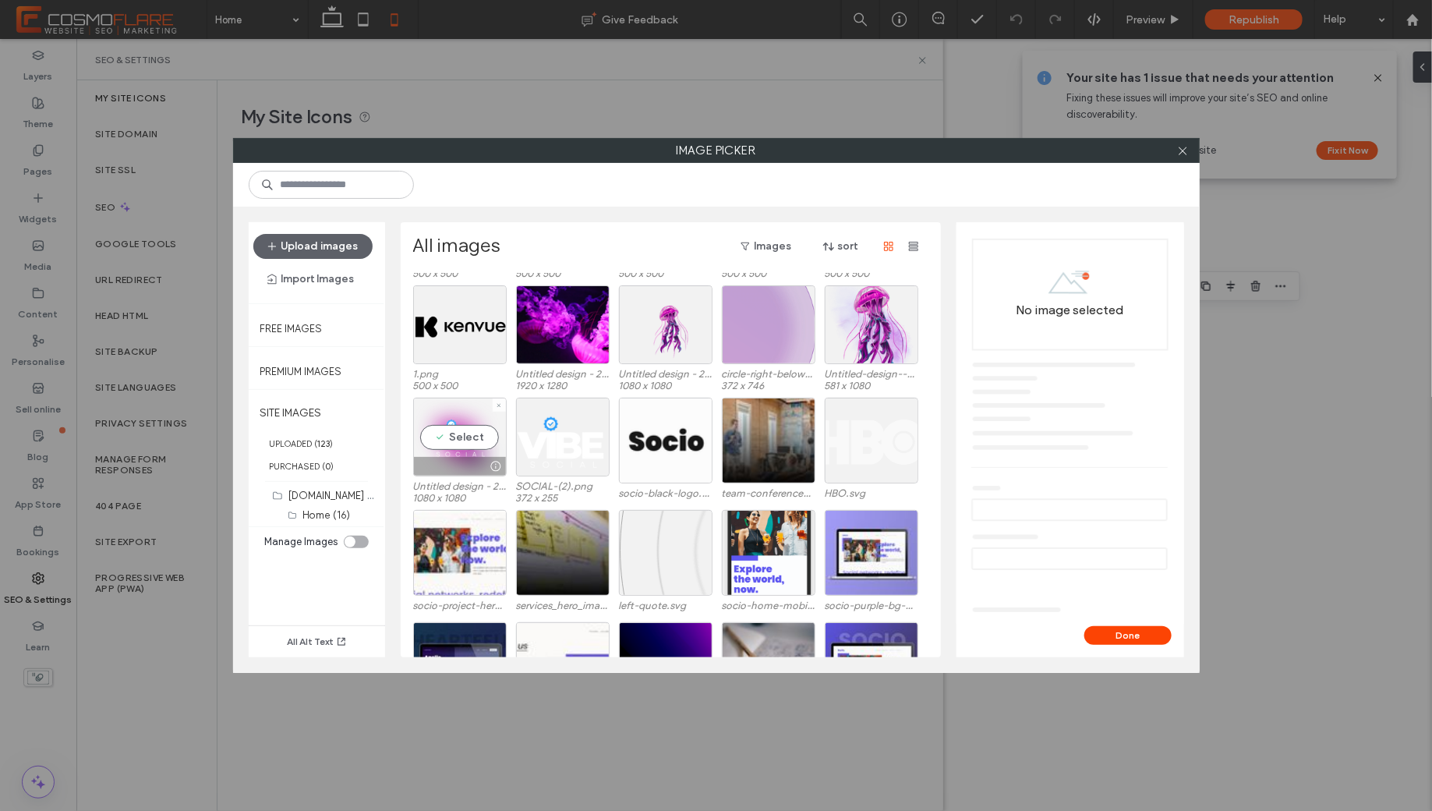
click at [429, 434] on div "Select" at bounding box center [460, 436] width 94 height 79
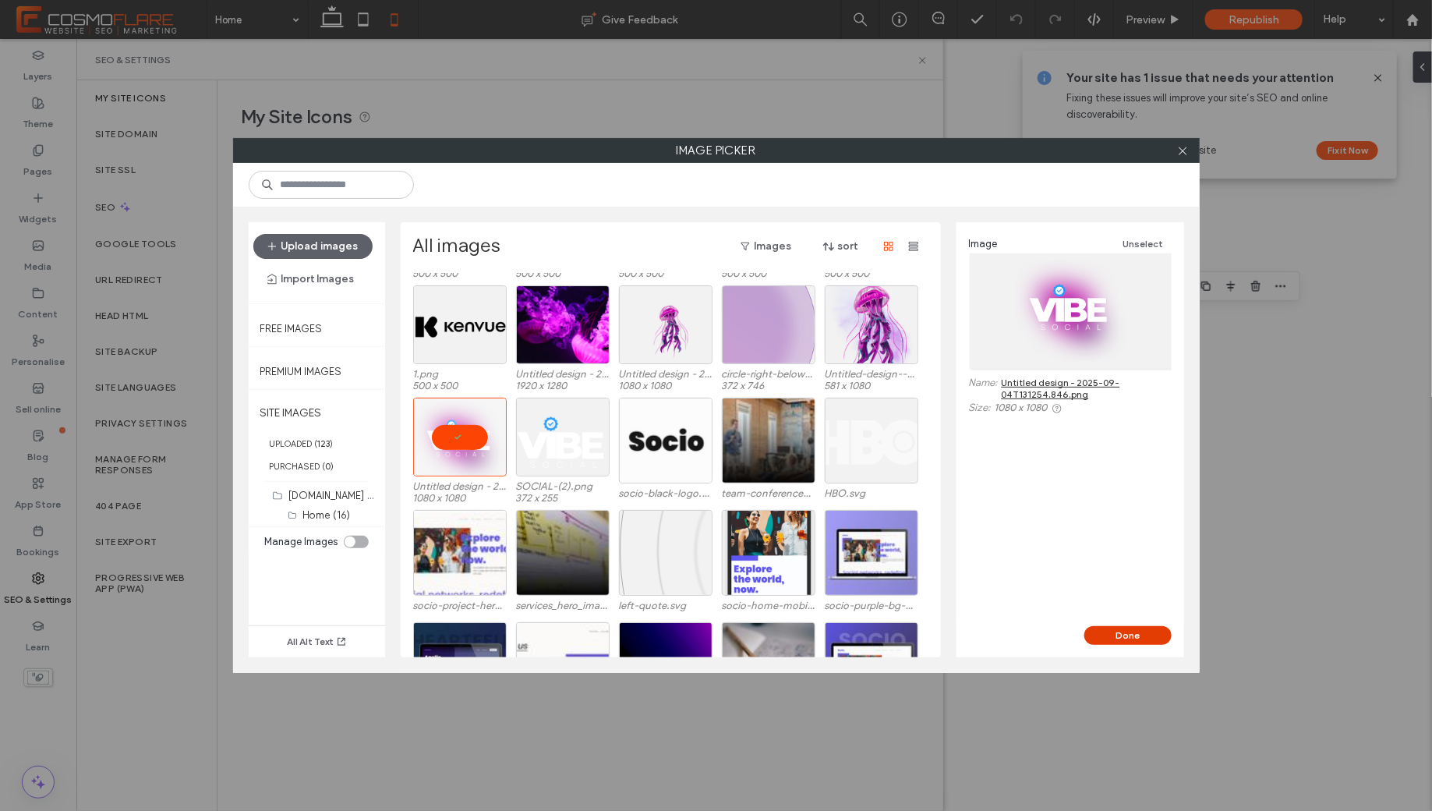
click at [1125, 634] on button "Done" at bounding box center [1127, 635] width 87 height 19
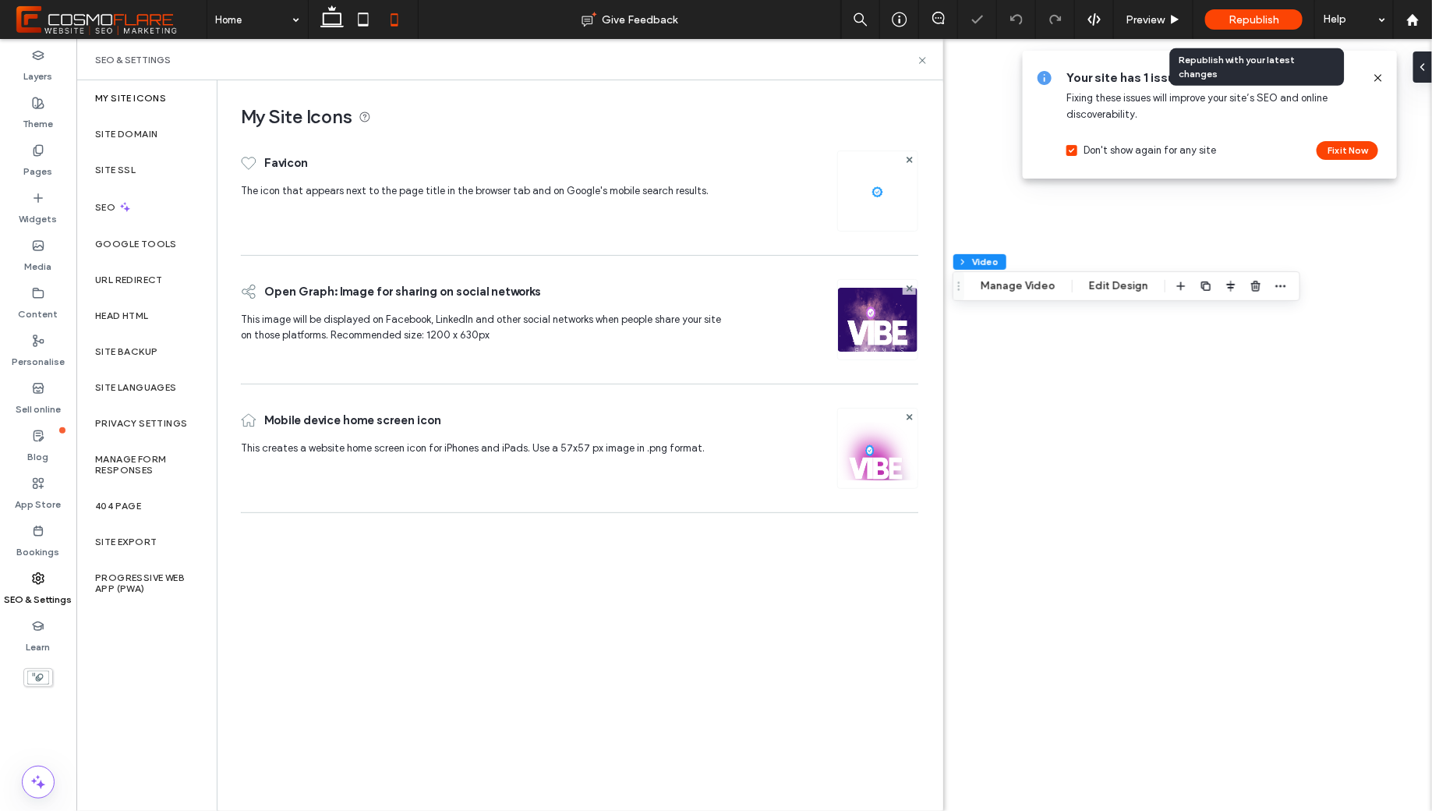
click at [1256, 16] on span "Republish" at bounding box center [1253, 19] width 51 height 13
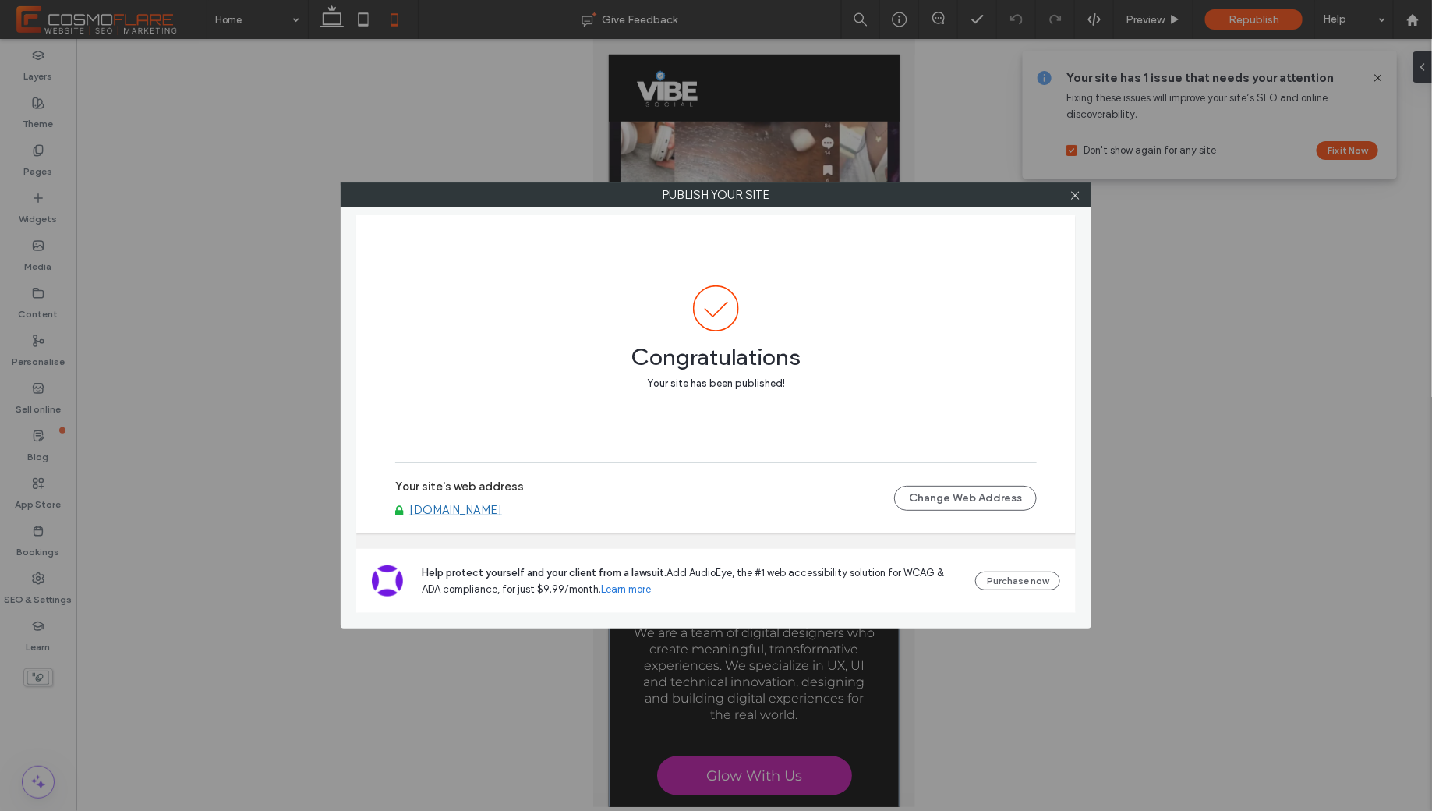
click at [1082, 189] on div at bounding box center [1074, 194] width 23 height 23
click at [1076, 193] on icon at bounding box center [1075, 195] width 12 height 12
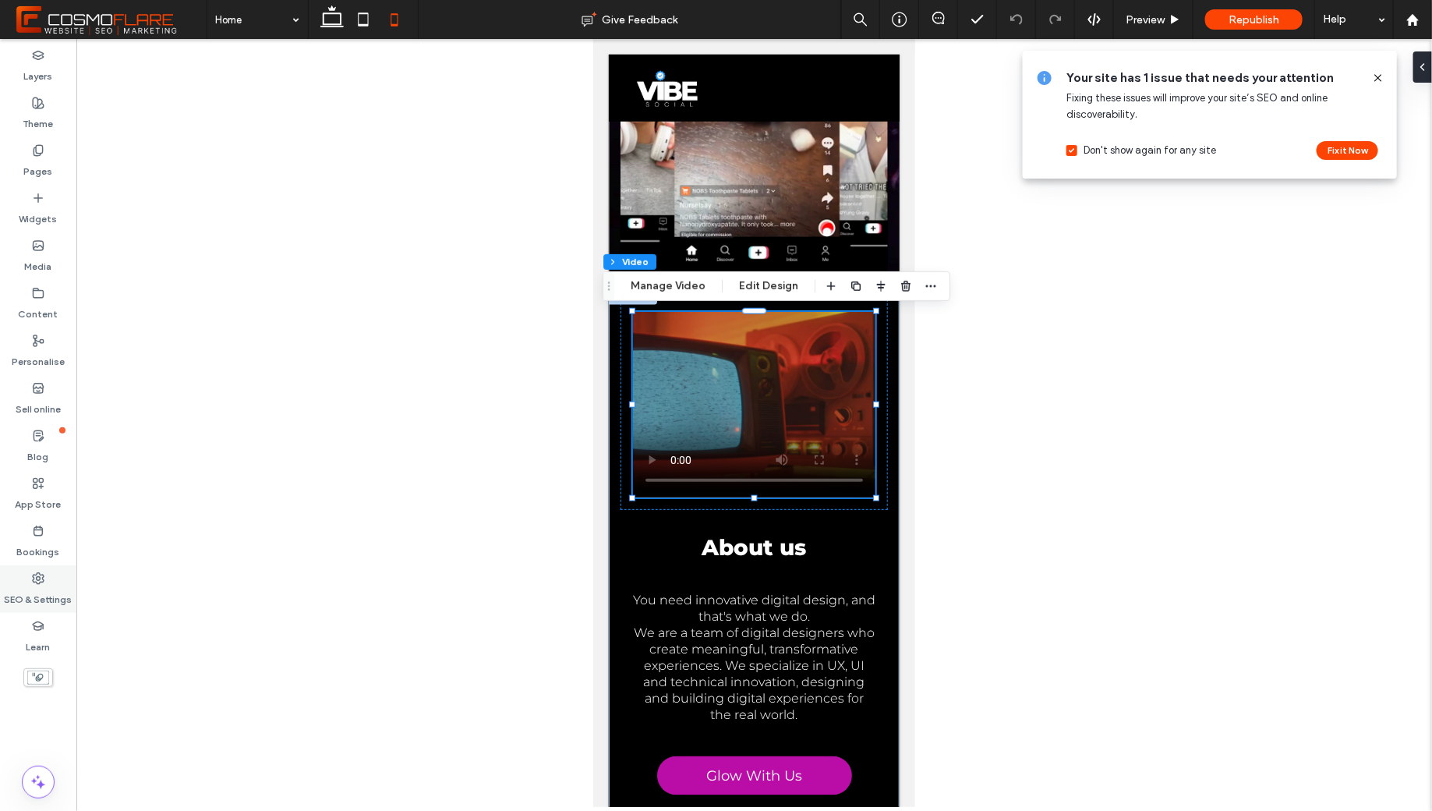
click at [35, 593] on label "SEO & Settings" at bounding box center [39, 596] width 68 height 22
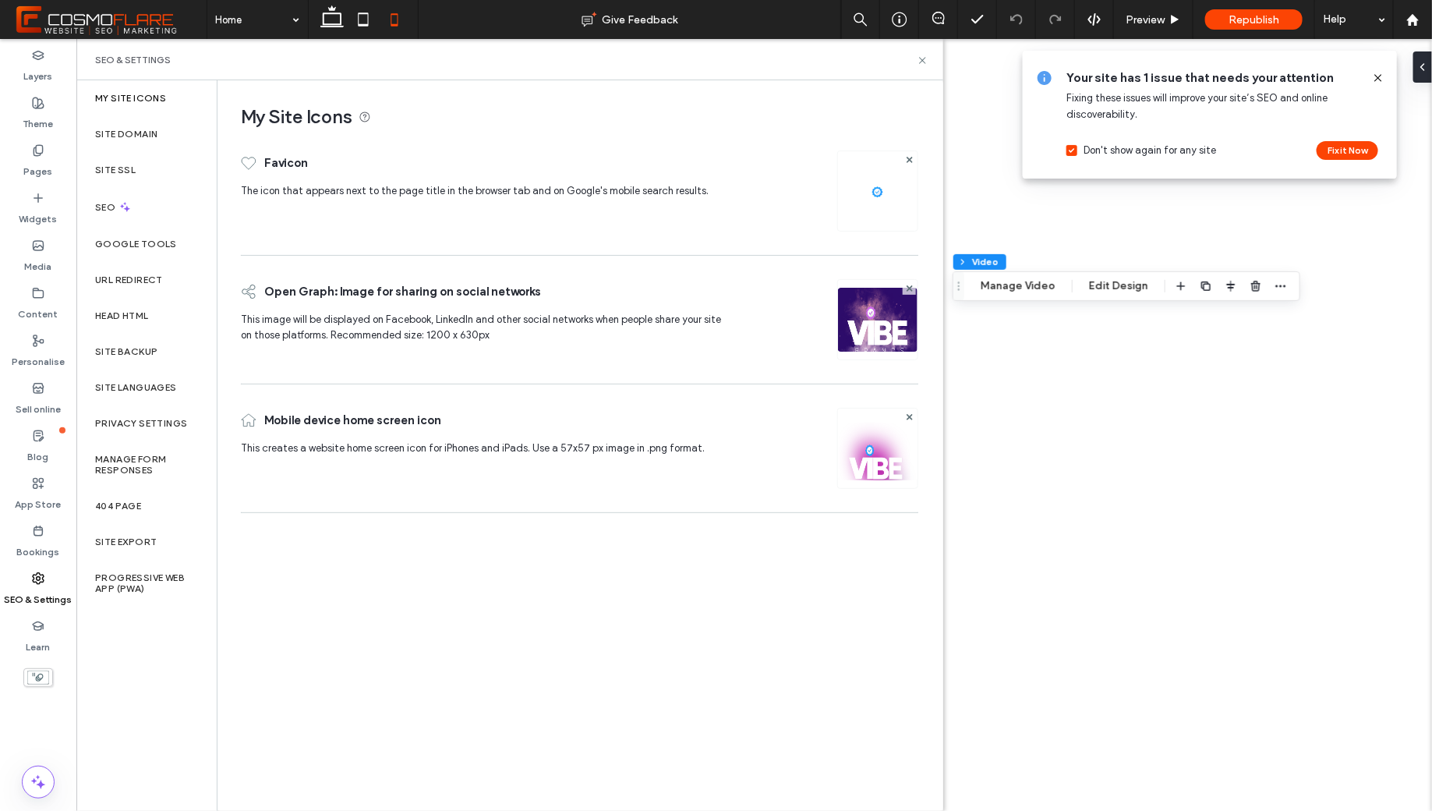
click at [867, 452] on img at bounding box center [877, 469] width 79 height 106
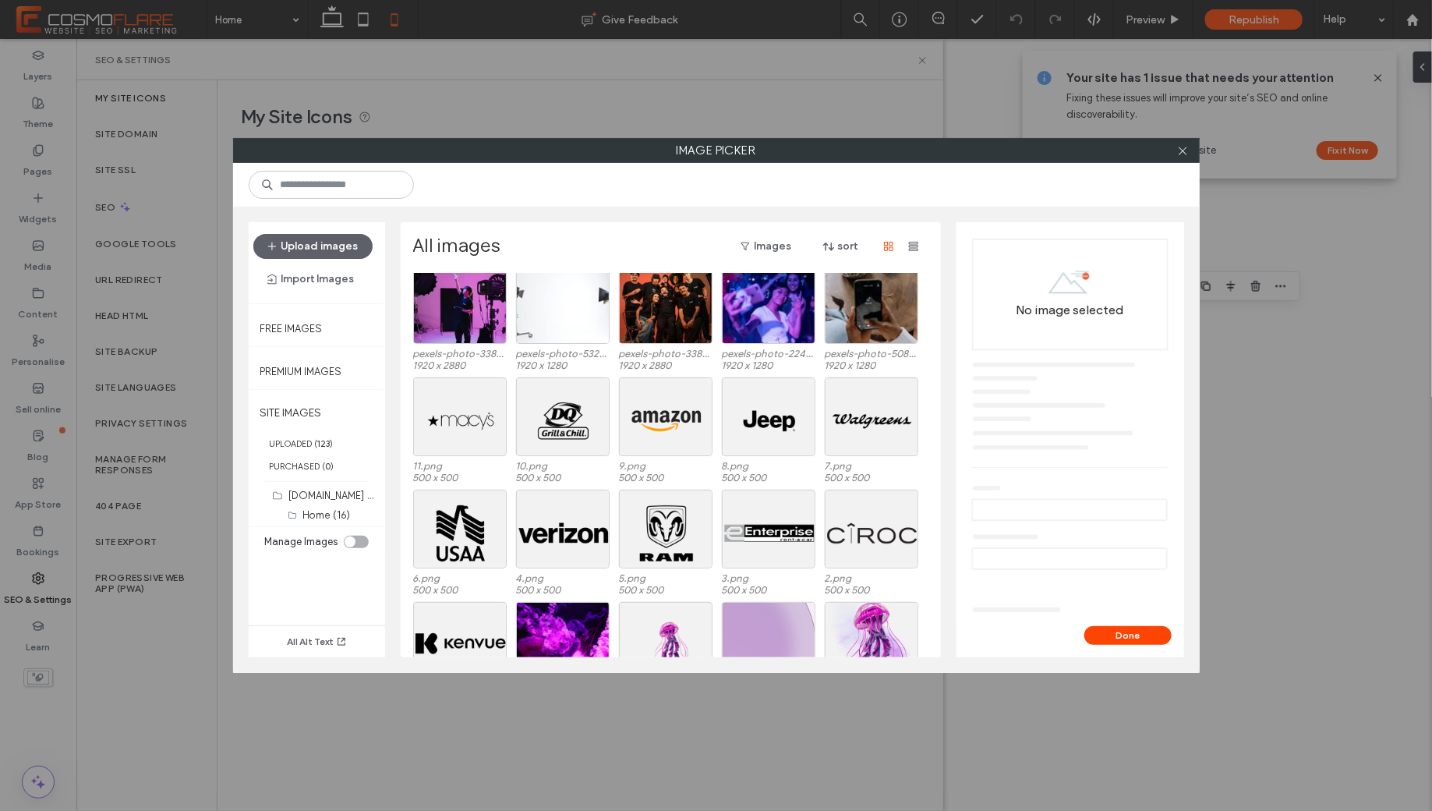
scroll to position [0, 0]
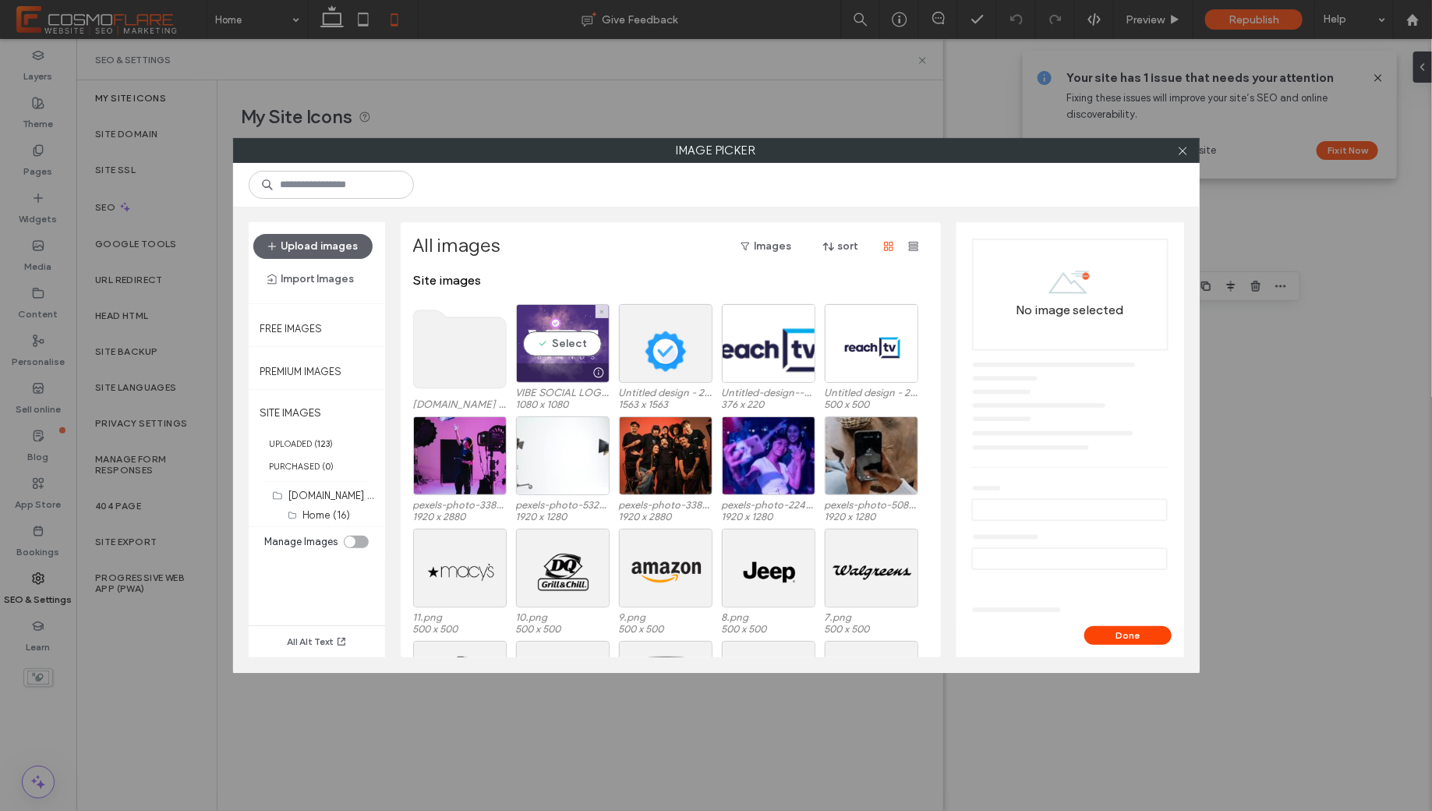
click at [574, 346] on div "Select" at bounding box center [563, 343] width 94 height 79
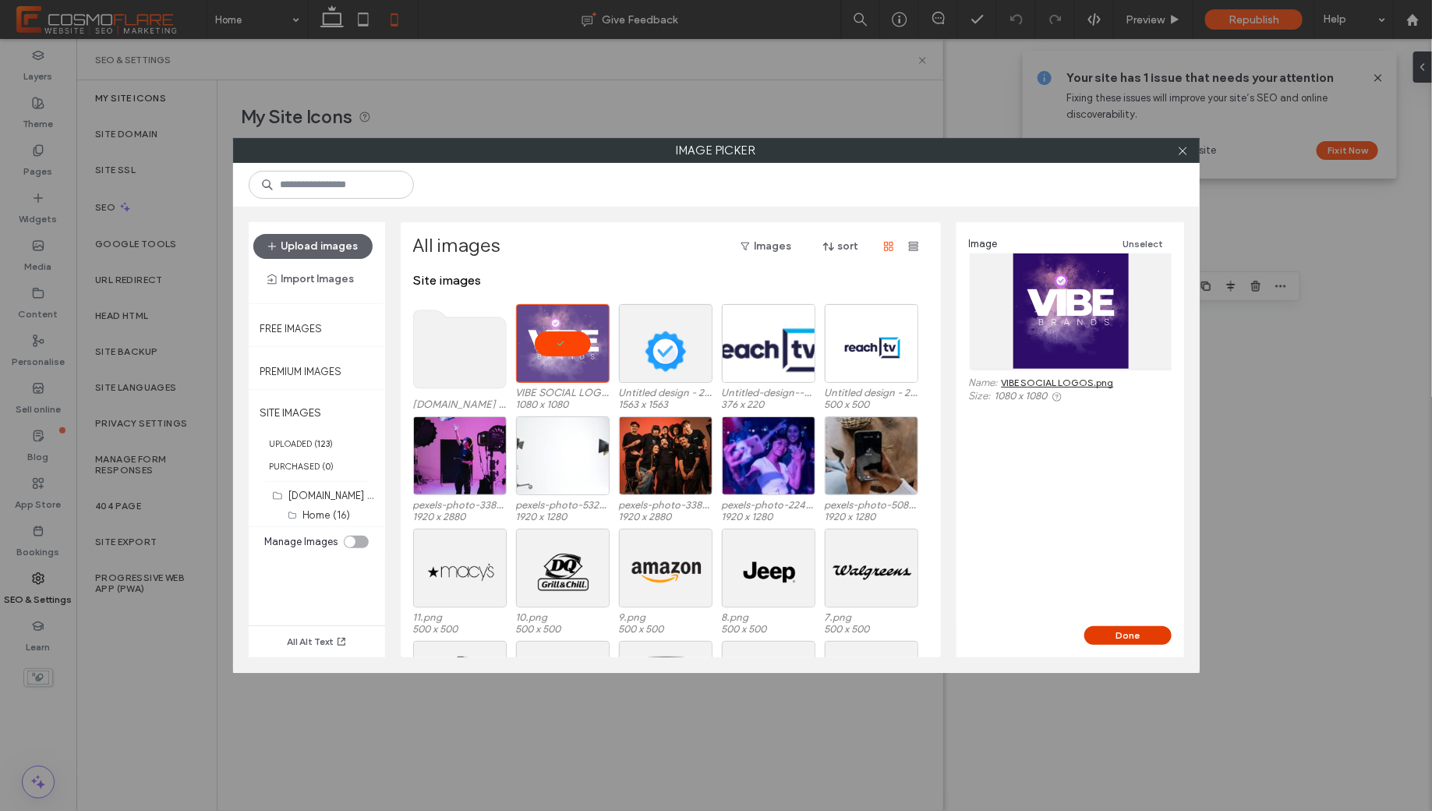
click at [1116, 627] on button "Done" at bounding box center [1127, 635] width 87 height 19
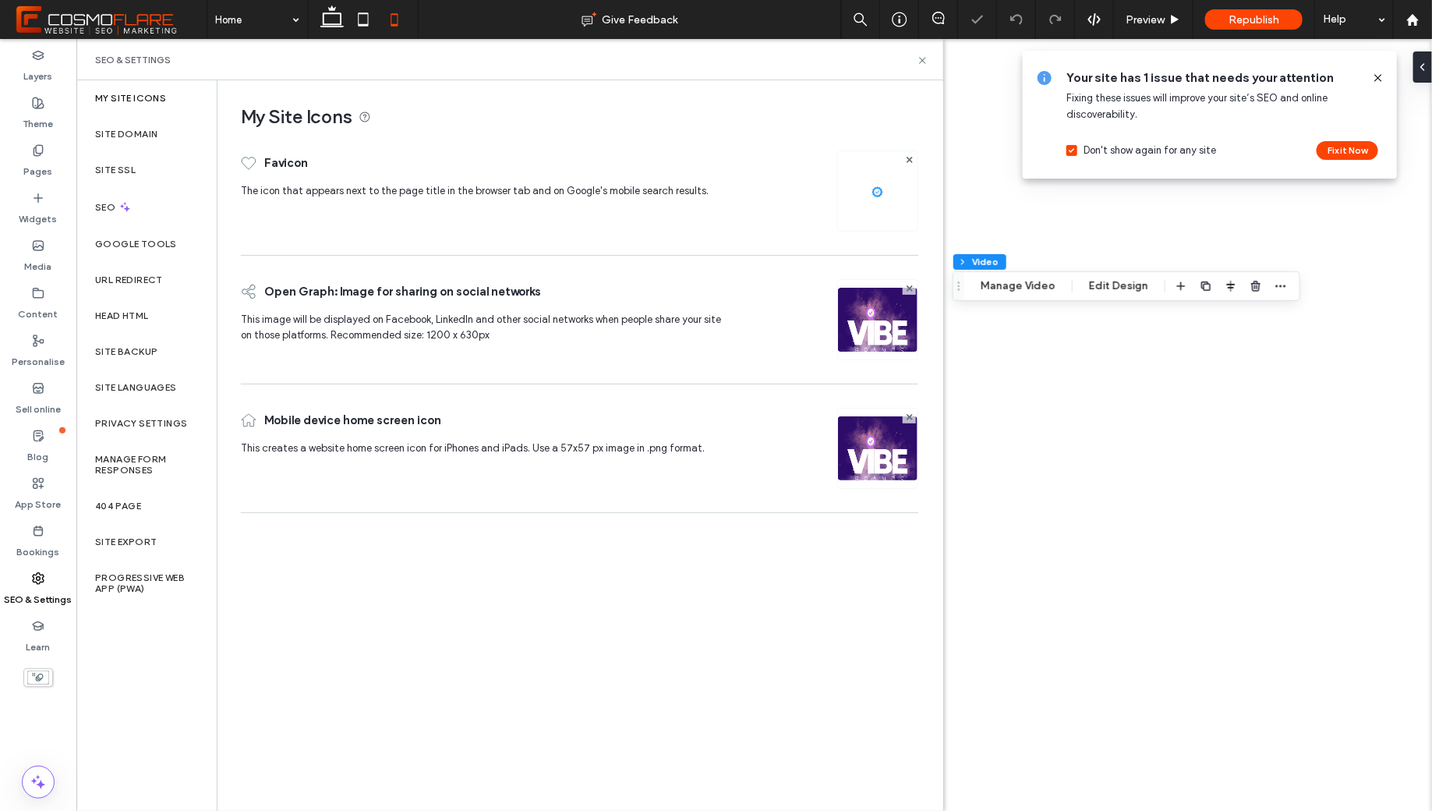
click at [884, 330] on img at bounding box center [877, 341] width 79 height 106
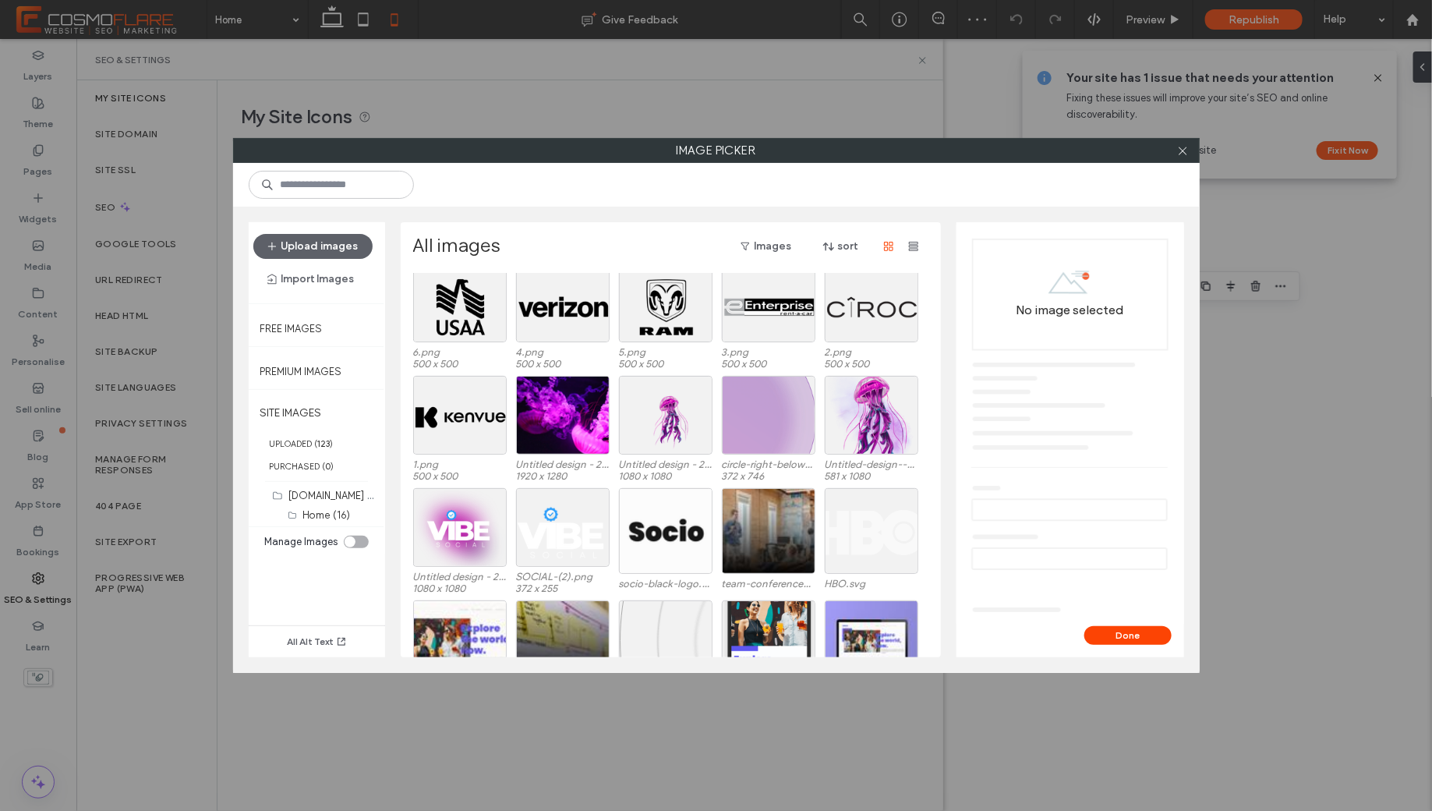
scroll to position [409, 0]
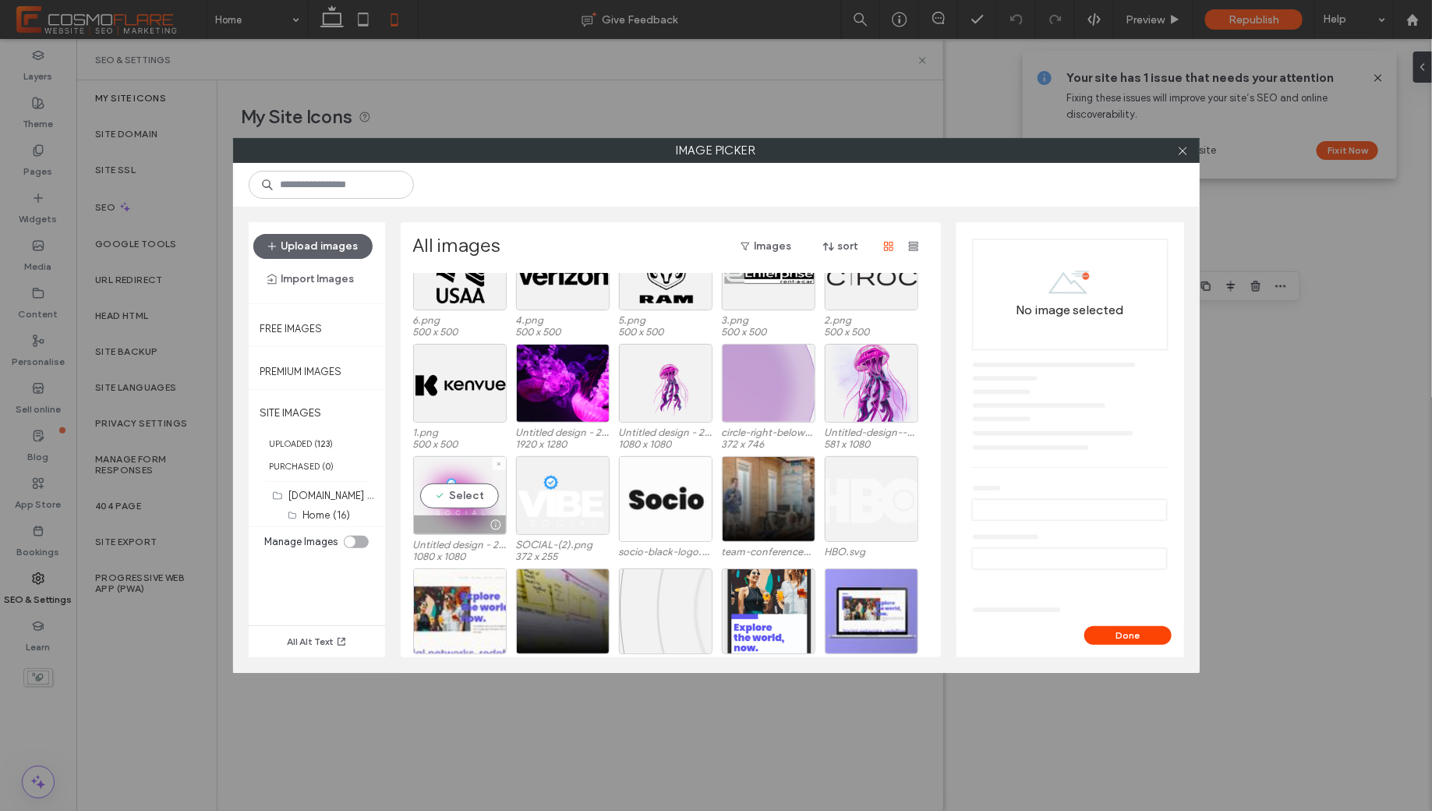
click at [472, 489] on div "Select" at bounding box center [460, 495] width 94 height 79
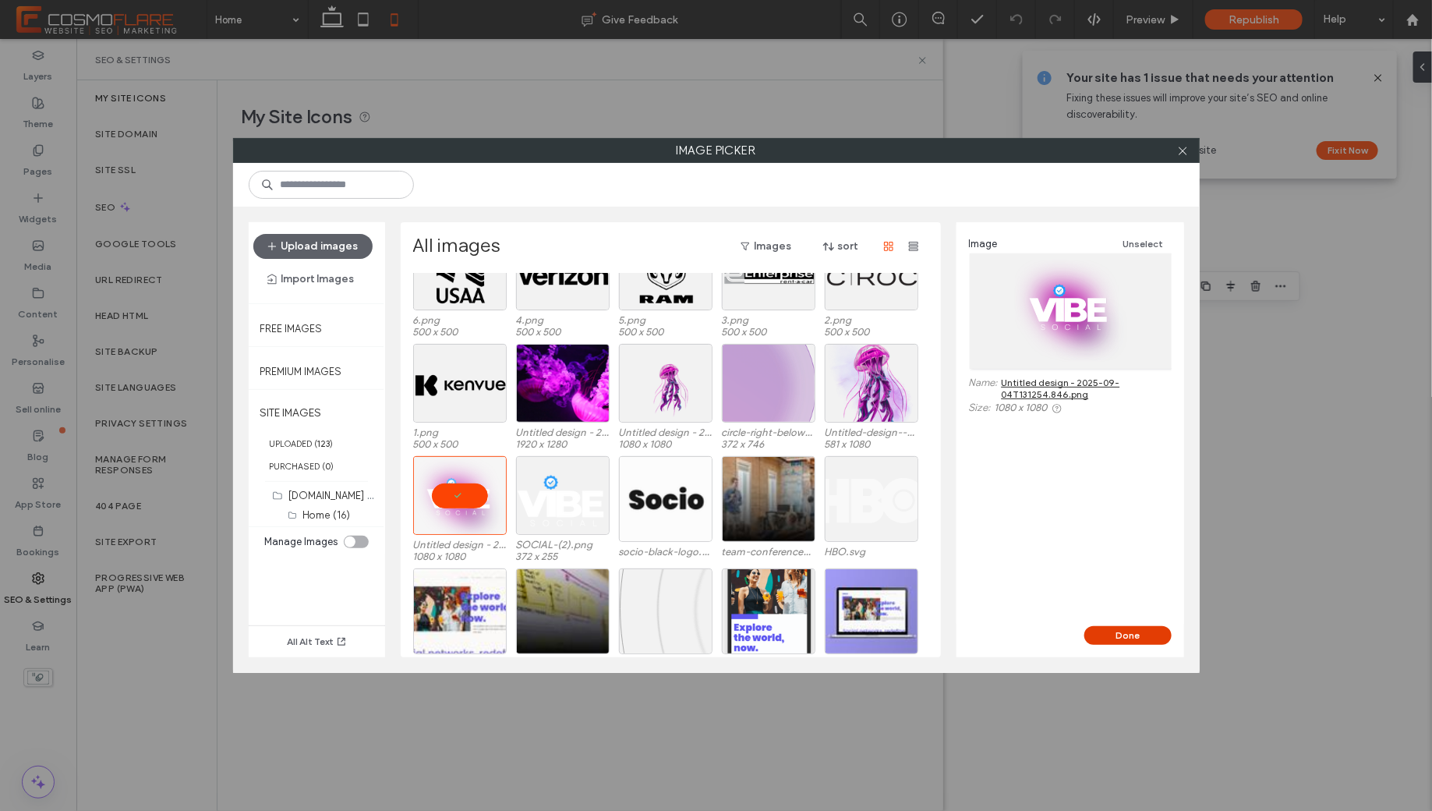
click at [1146, 626] on button "Done" at bounding box center [1127, 635] width 87 height 19
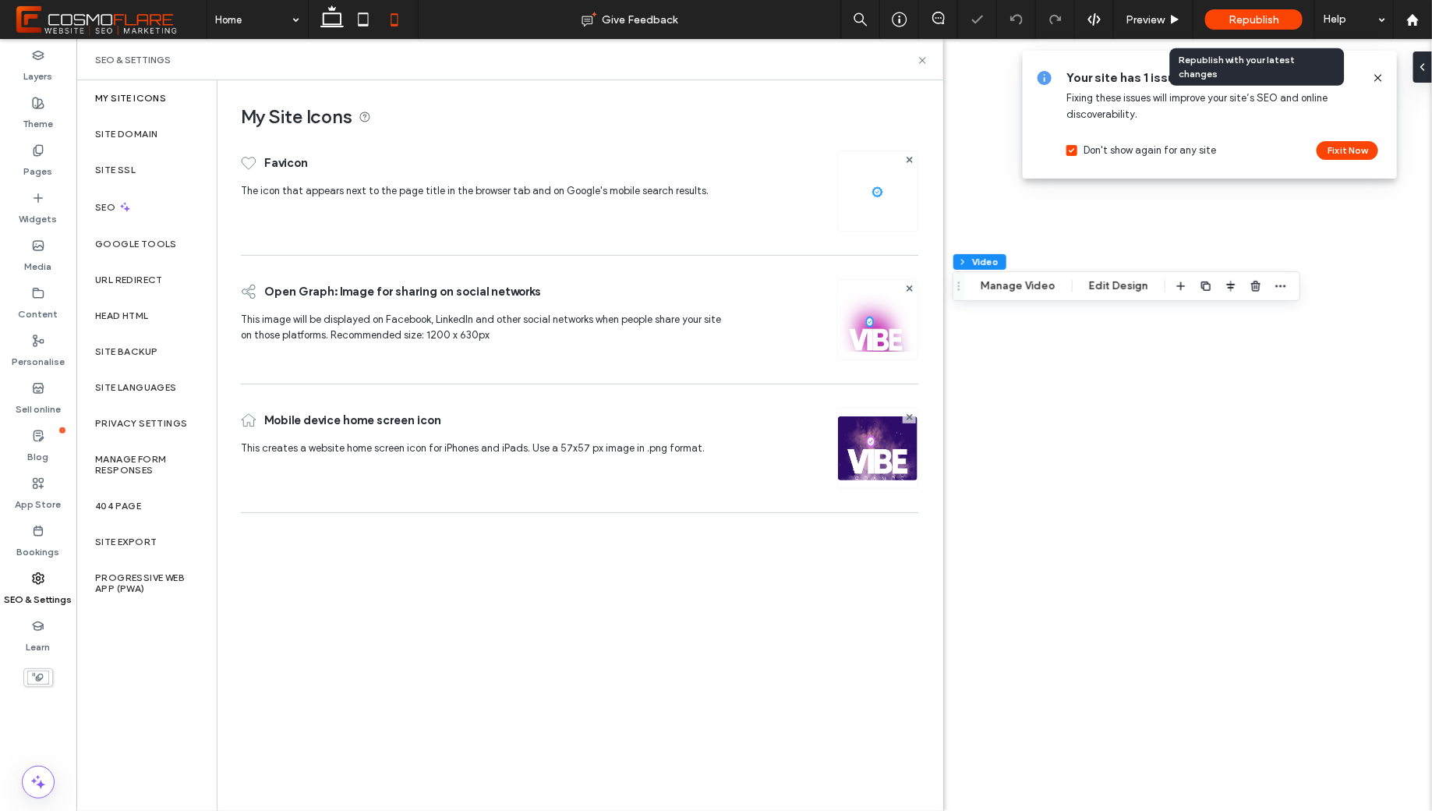
click at [1283, 18] on div "Republish" at bounding box center [1253, 19] width 97 height 20
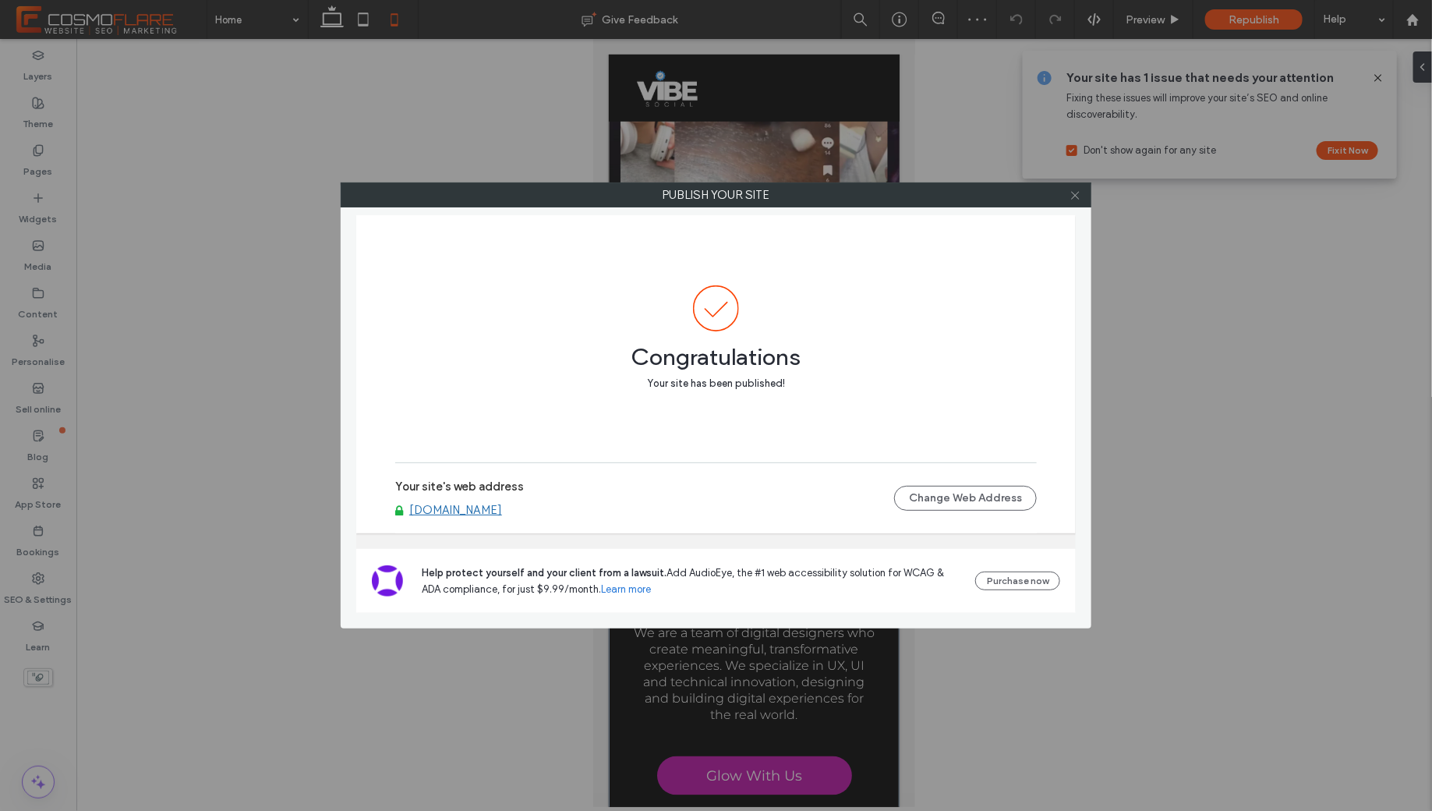
click at [1076, 198] on icon at bounding box center [1075, 195] width 12 height 12
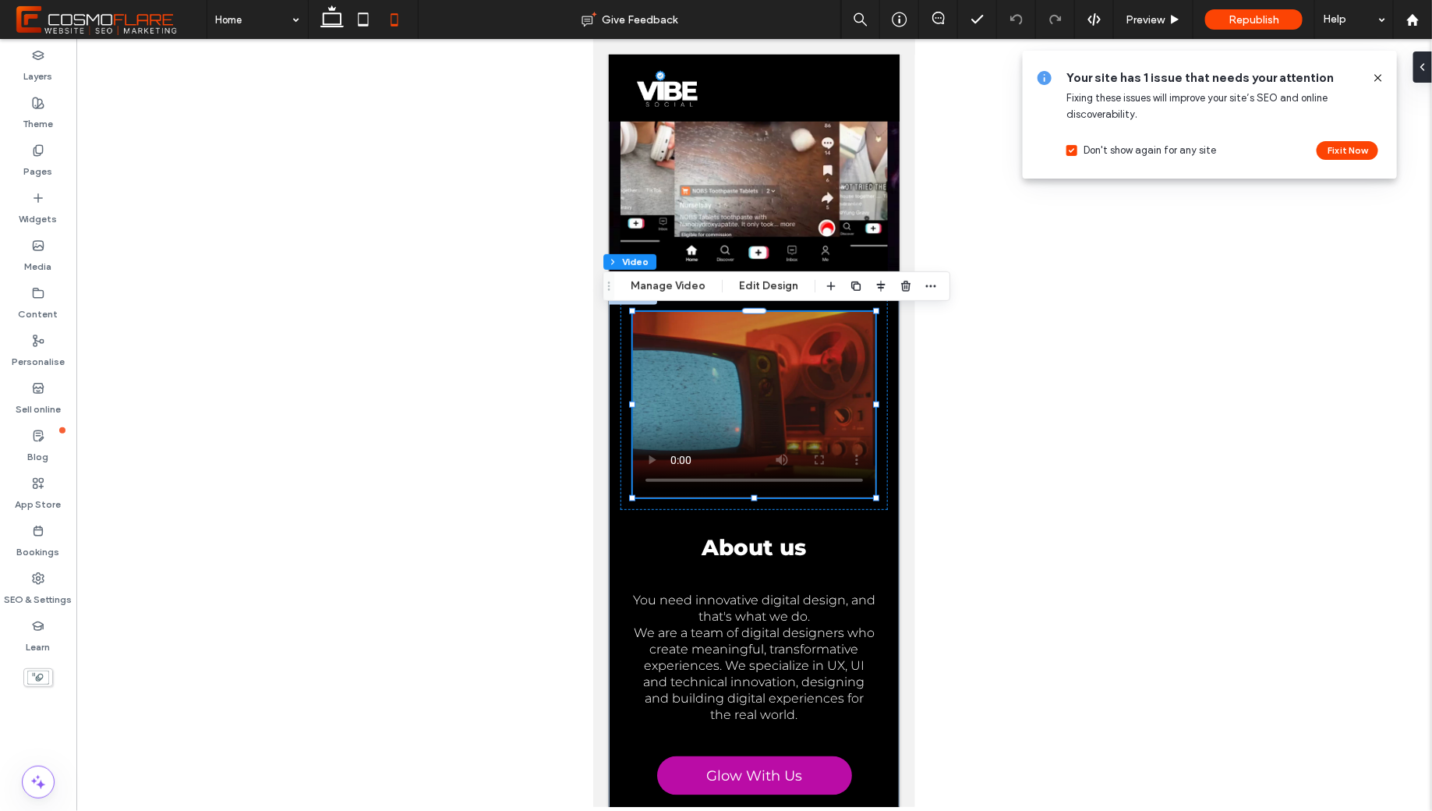
click at [1381, 77] on icon at bounding box center [1378, 78] width 12 height 12
click at [1383, 77] on icon at bounding box center [1378, 78] width 12 height 12
click at [38, 581] on icon at bounding box center [38, 578] width 12 height 12
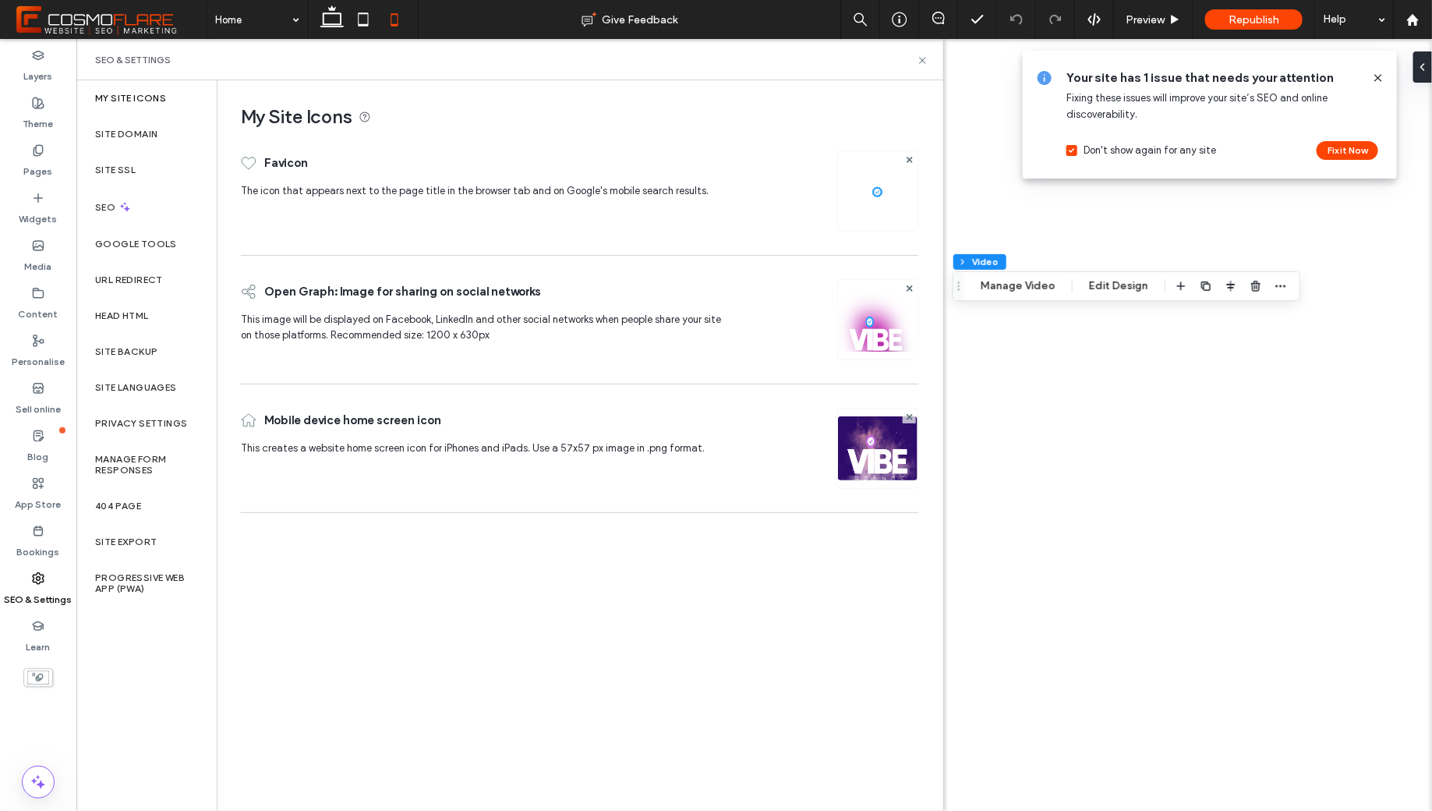
click at [882, 330] on img at bounding box center [877, 341] width 79 height 106
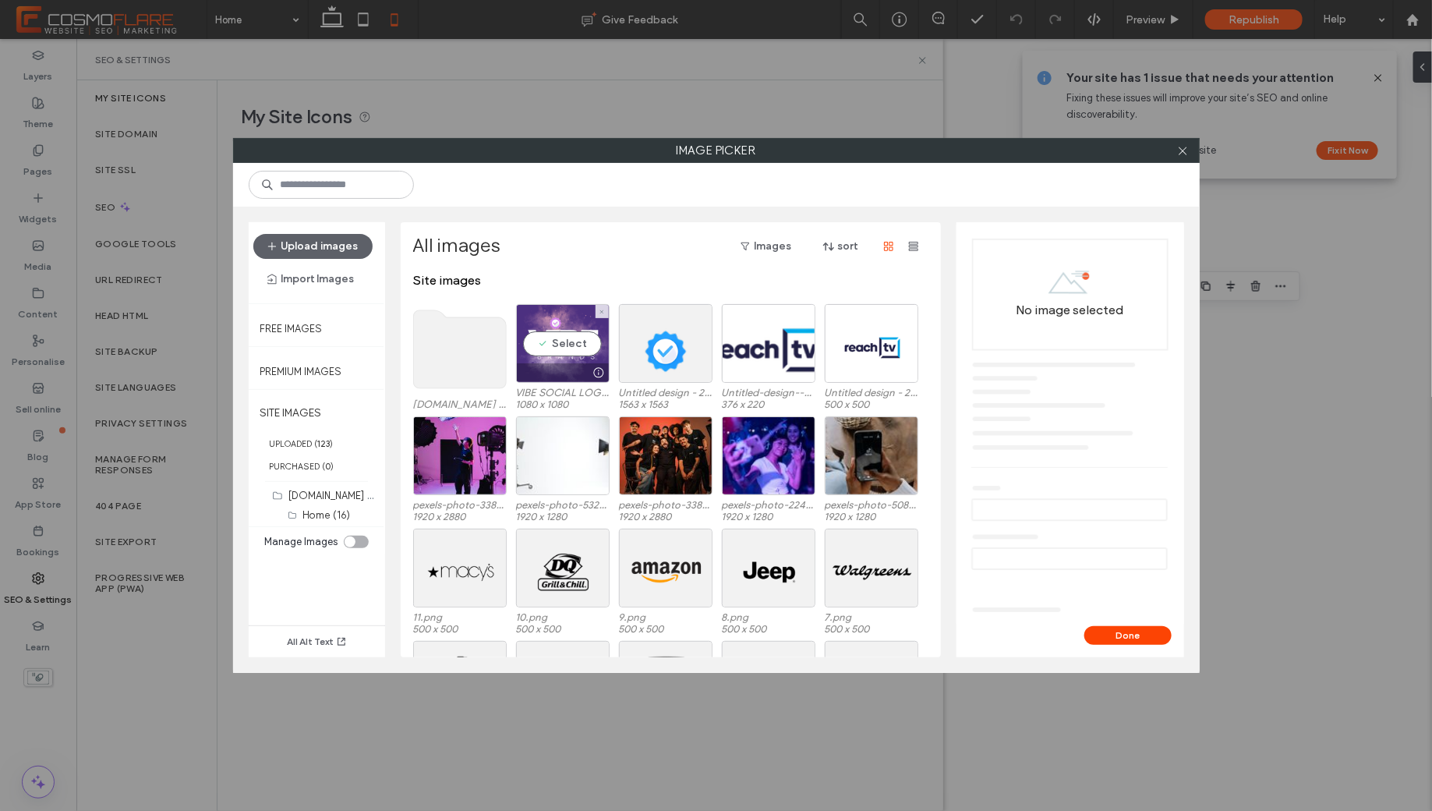
click at [568, 340] on div "Select" at bounding box center [563, 343] width 94 height 79
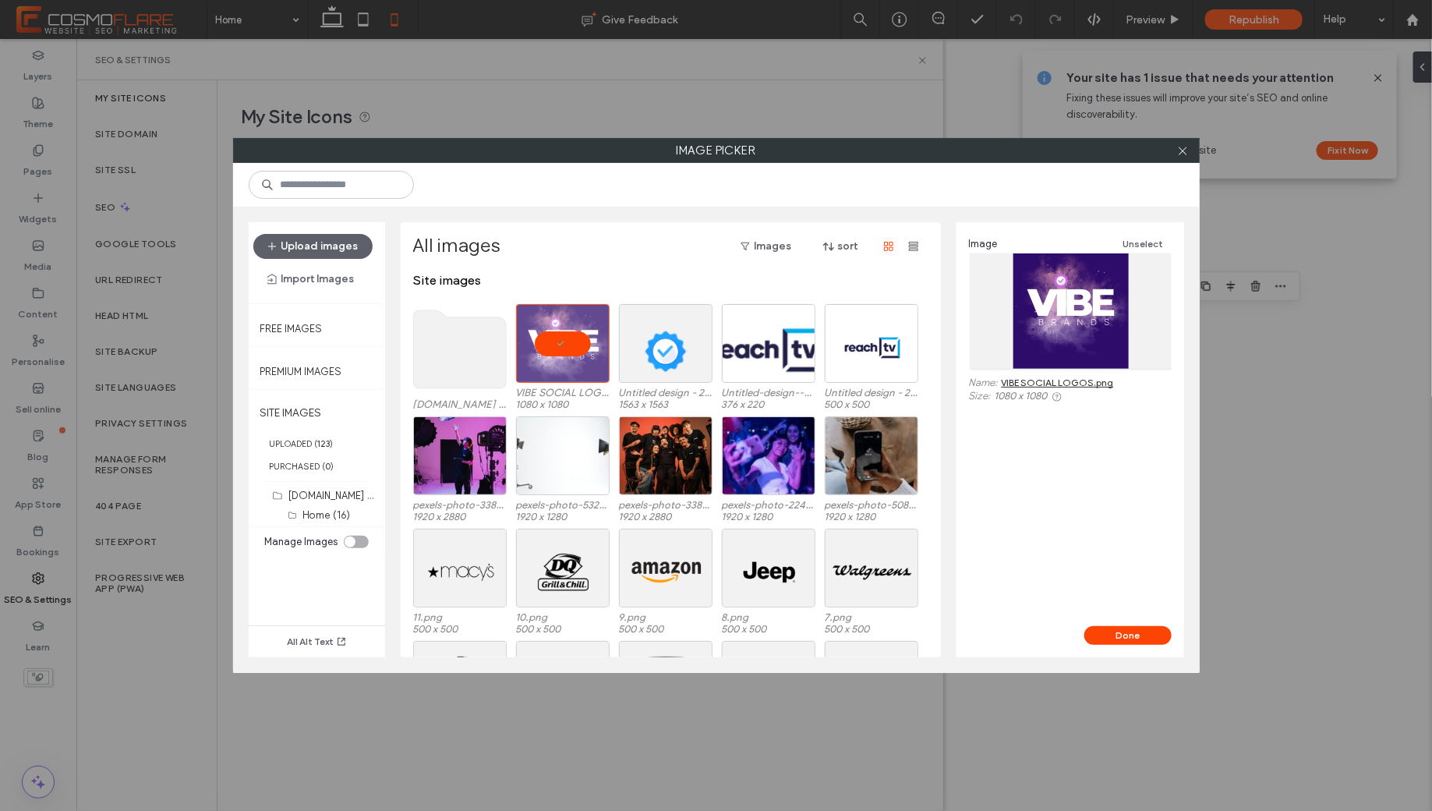
click at [1139, 620] on div "Image Unselect Name: VIBE SOCIAL LOGOS.png Size: 1080 x 1080" at bounding box center [1070, 424] width 228 height 404
click at [1139, 628] on button "Done" at bounding box center [1127, 635] width 87 height 19
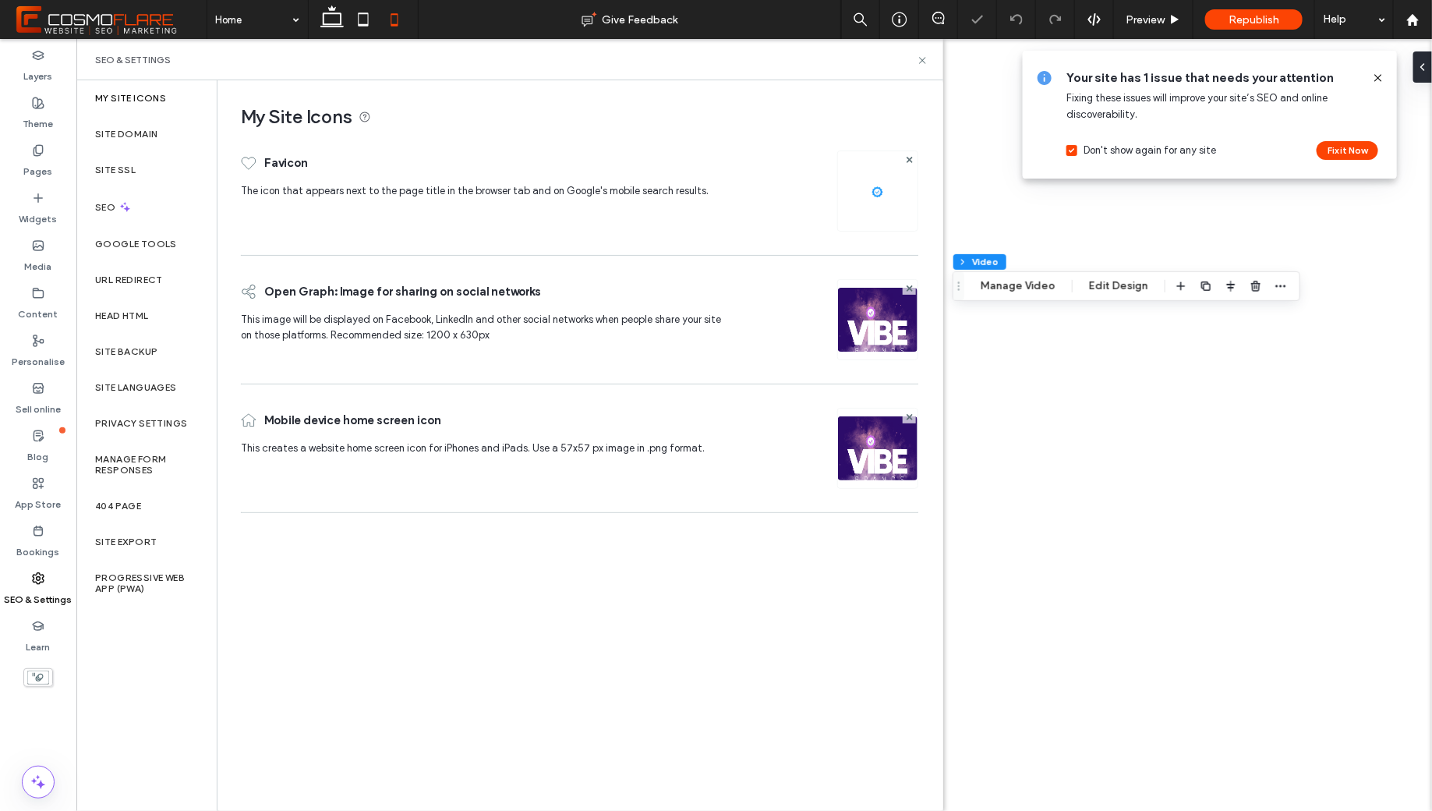
click at [1378, 78] on use at bounding box center [1377, 77] width 7 height 7
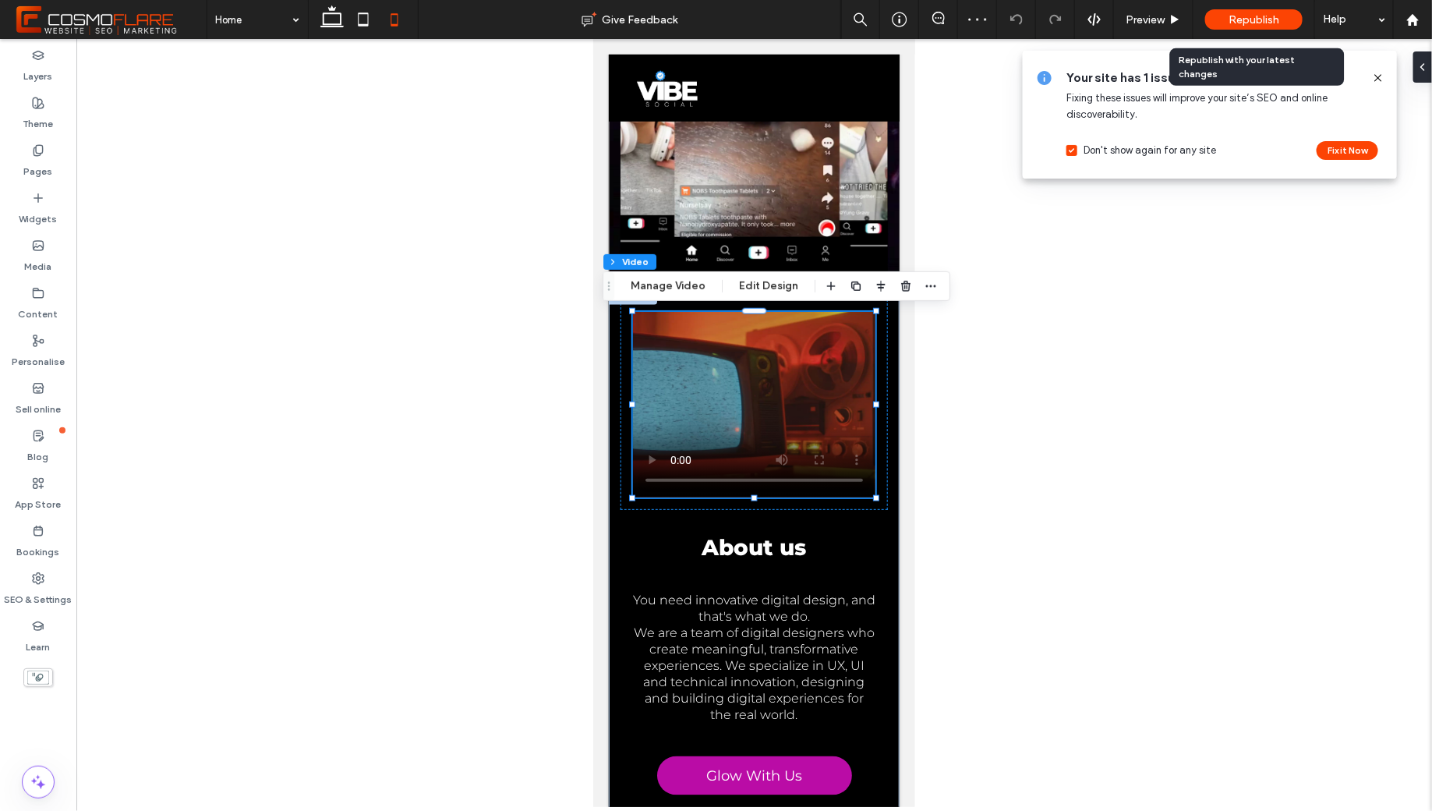
click at [1242, 23] on span "Republish" at bounding box center [1253, 19] width 51 height 13
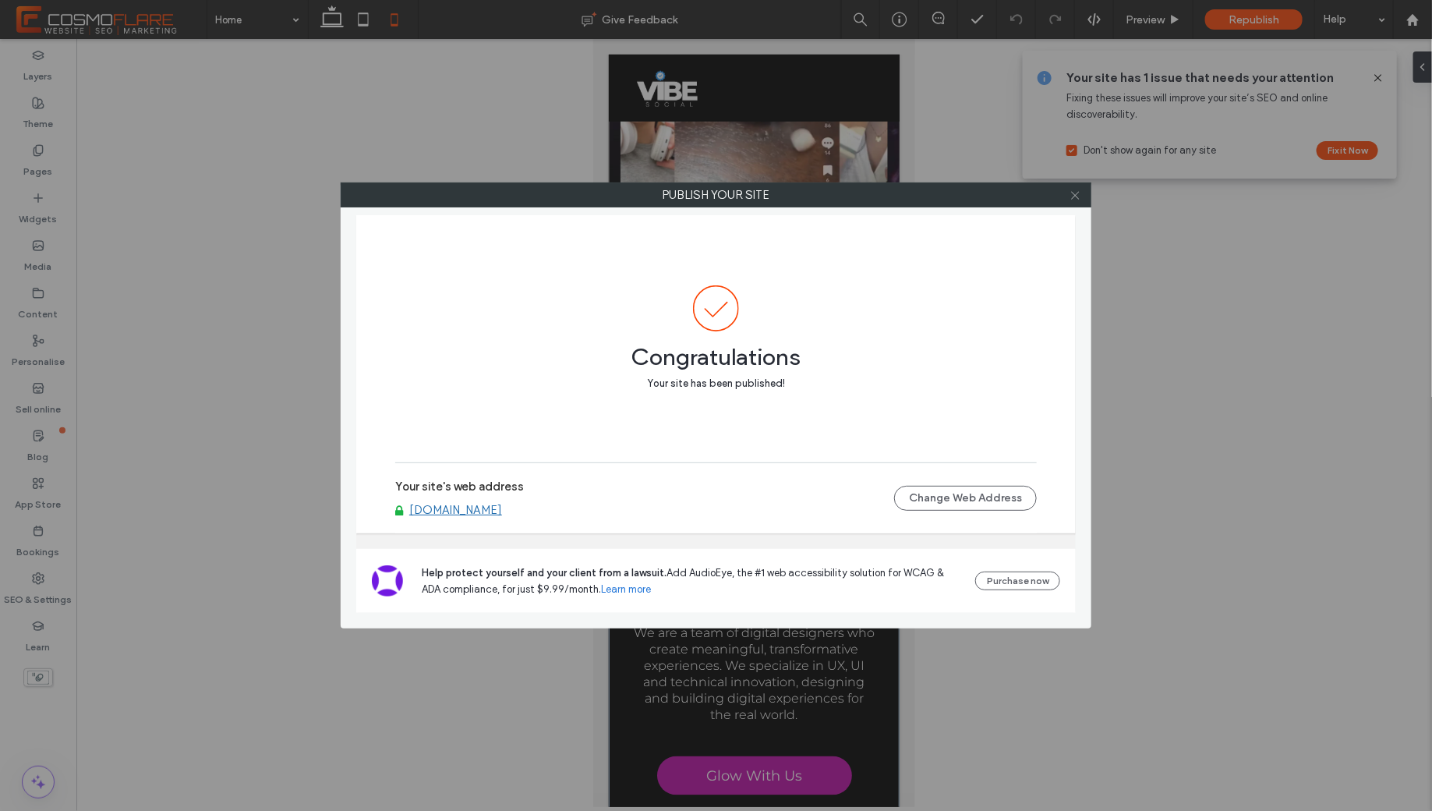
click at [1072, 195] on icon at bounding box center [1075, 195] width 12 height 12
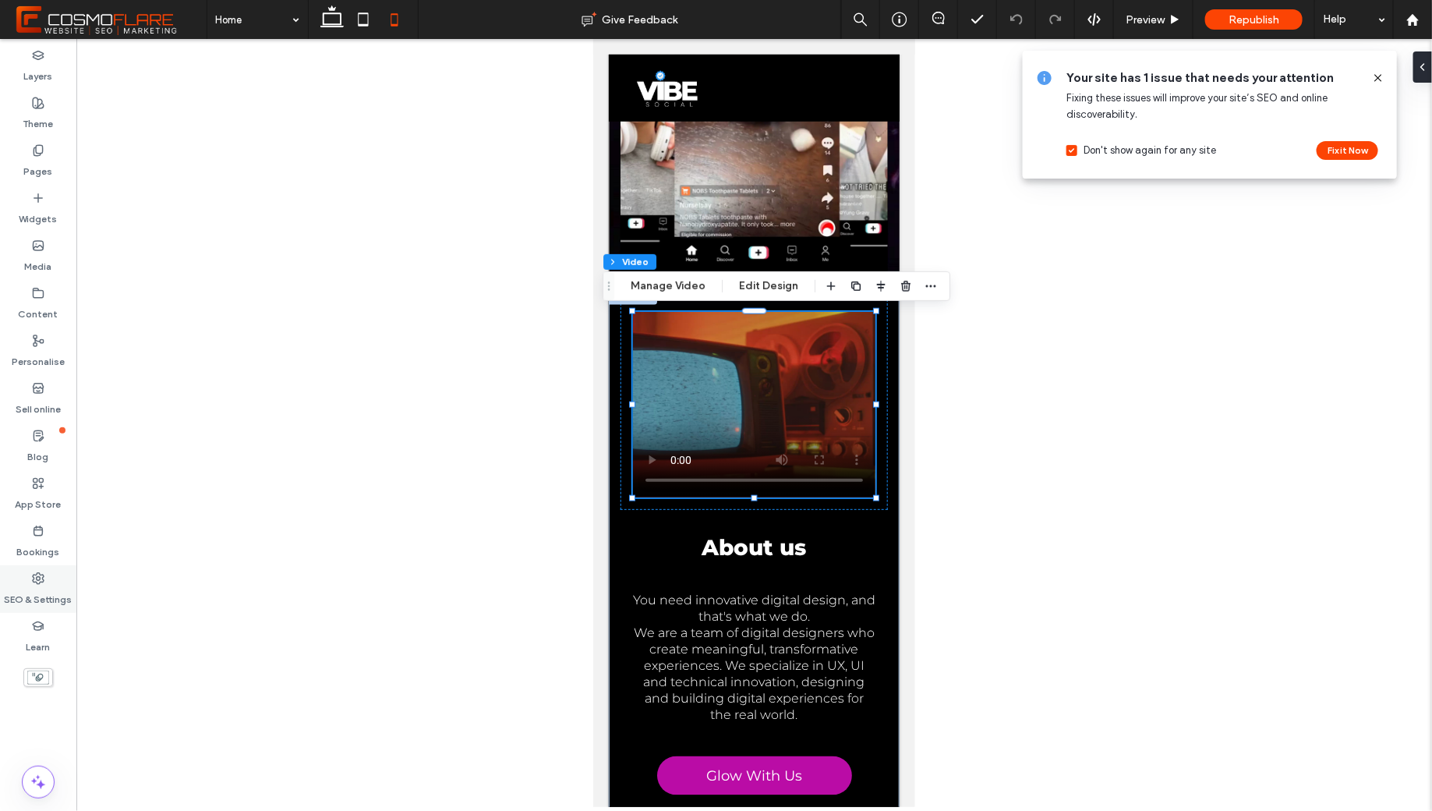
click at [26, 568] on div "SEO & Settings" at bounding box center [38, 589] width 76 height 48
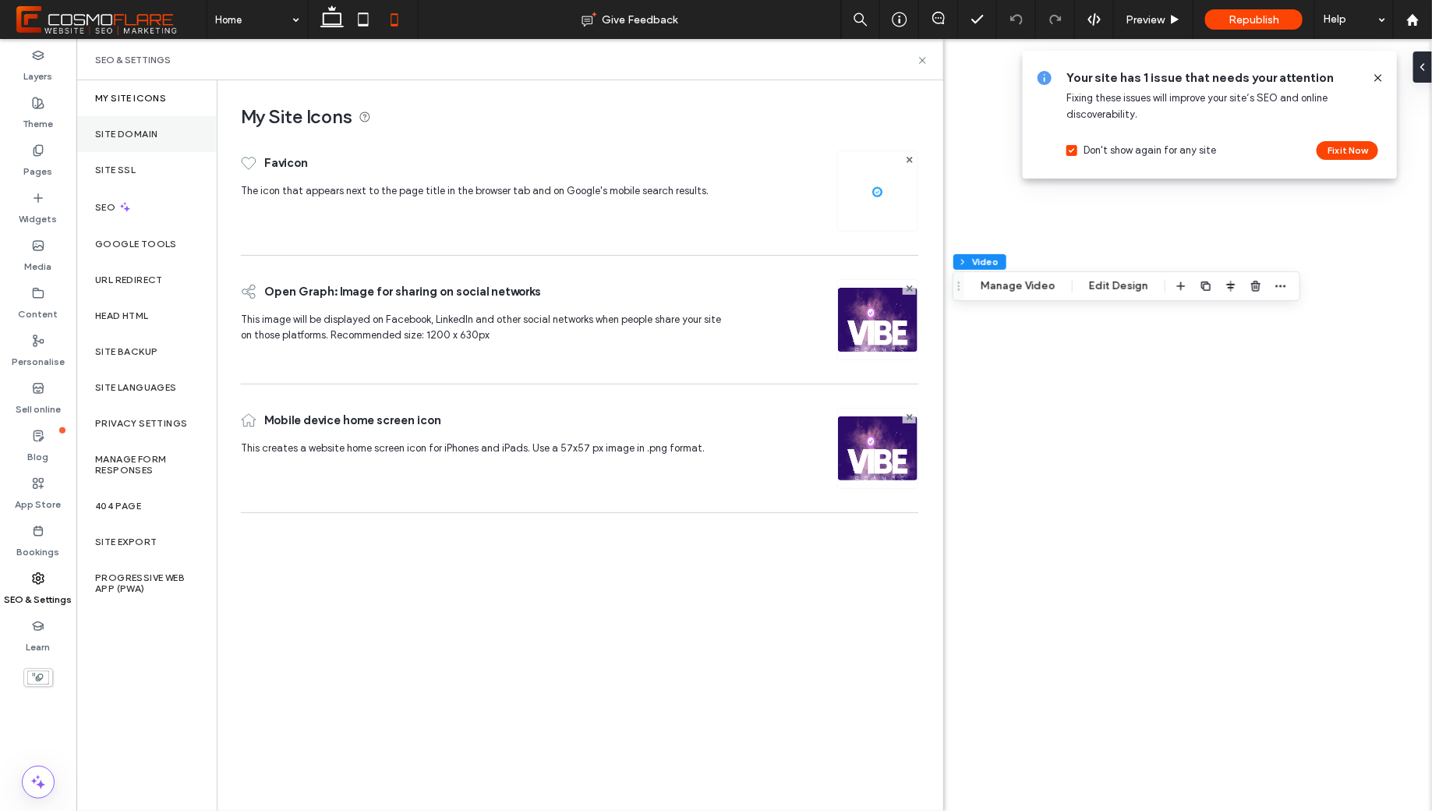
click at [149, 125] on div "Site Domain" at bounding box center [146, 134] width 140 height 36
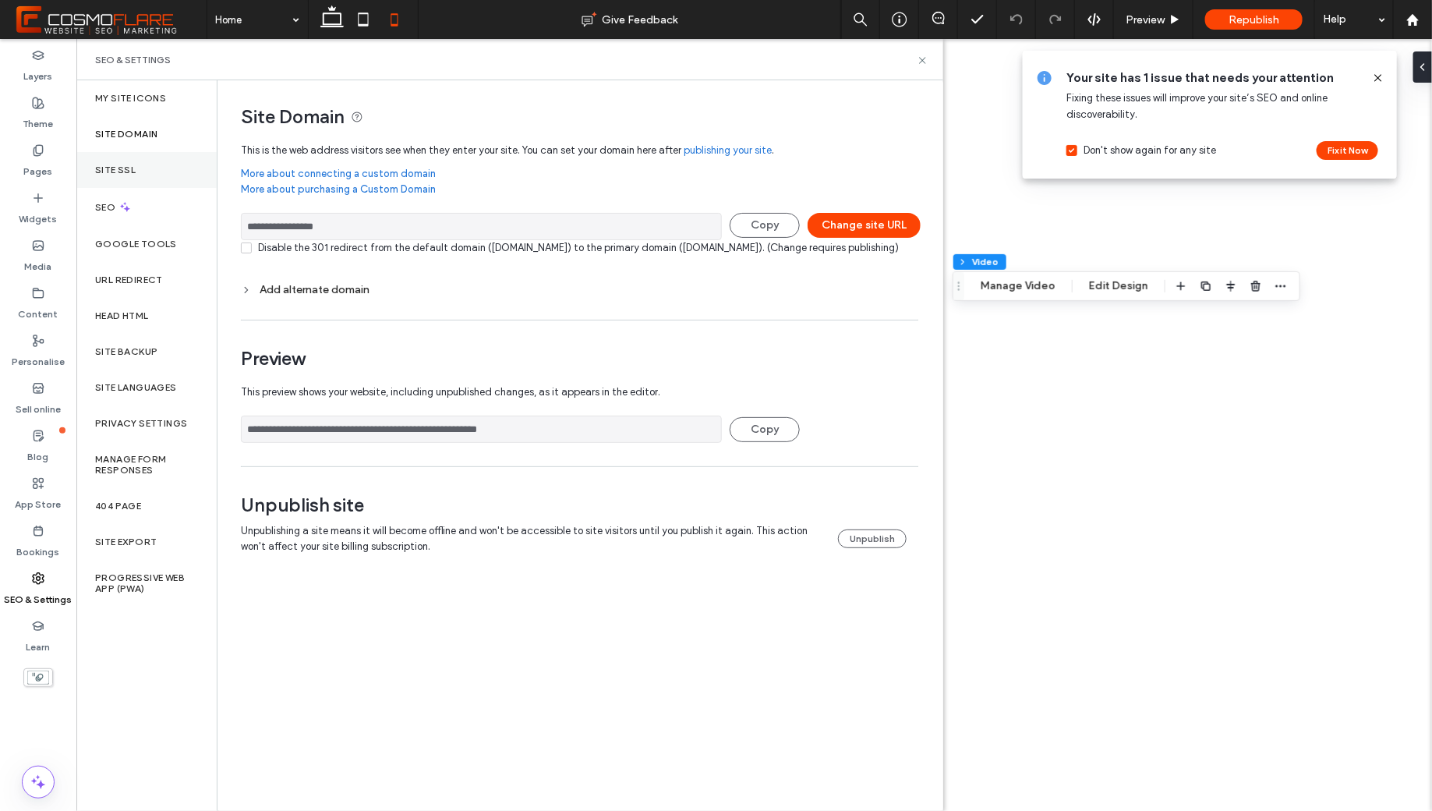
click at [153, 164] on div "Site SSL" at bounding box center [146, 170] width 140 height 36
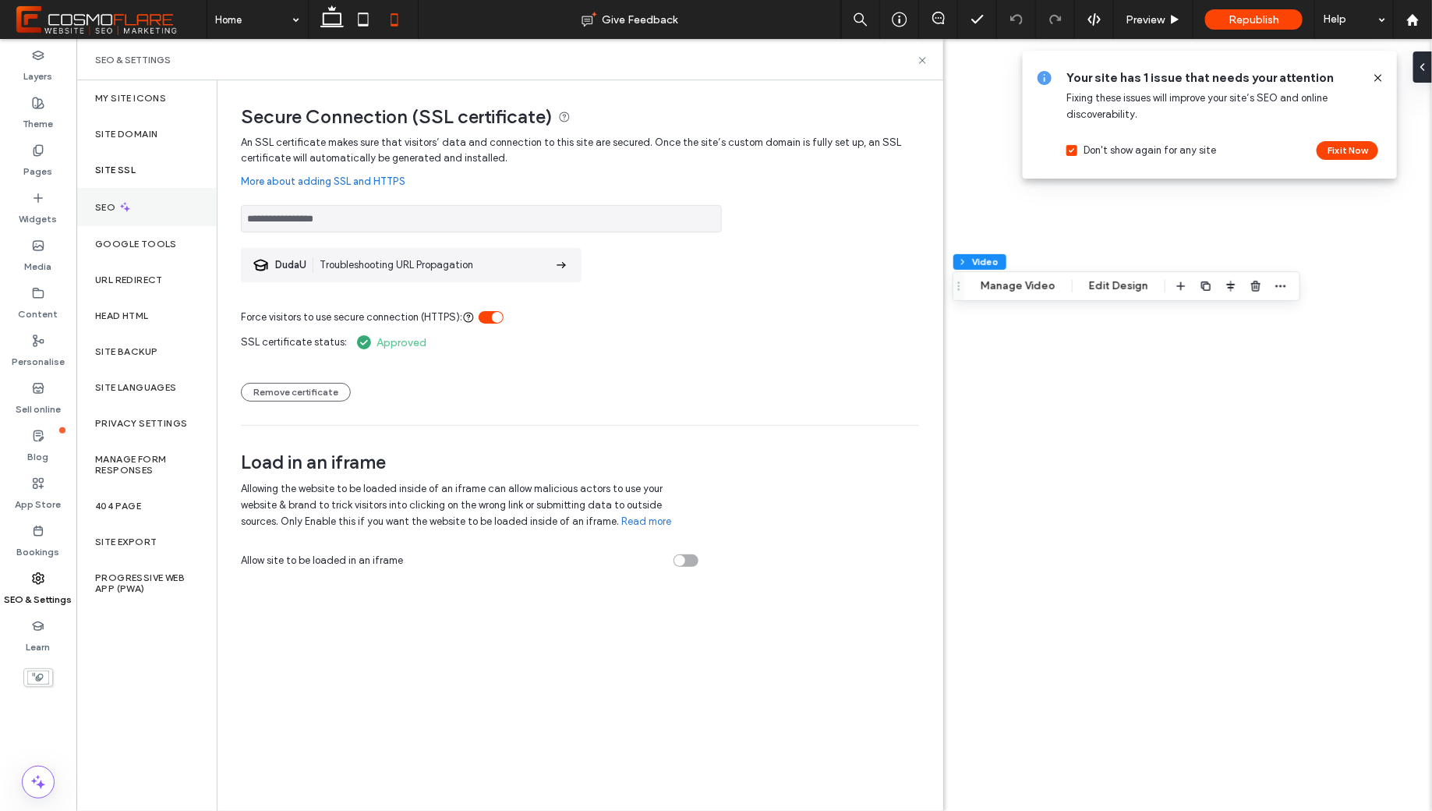
click at [168, 210] on div "SEO" at bounding box center [146, 207] width 140 height 38
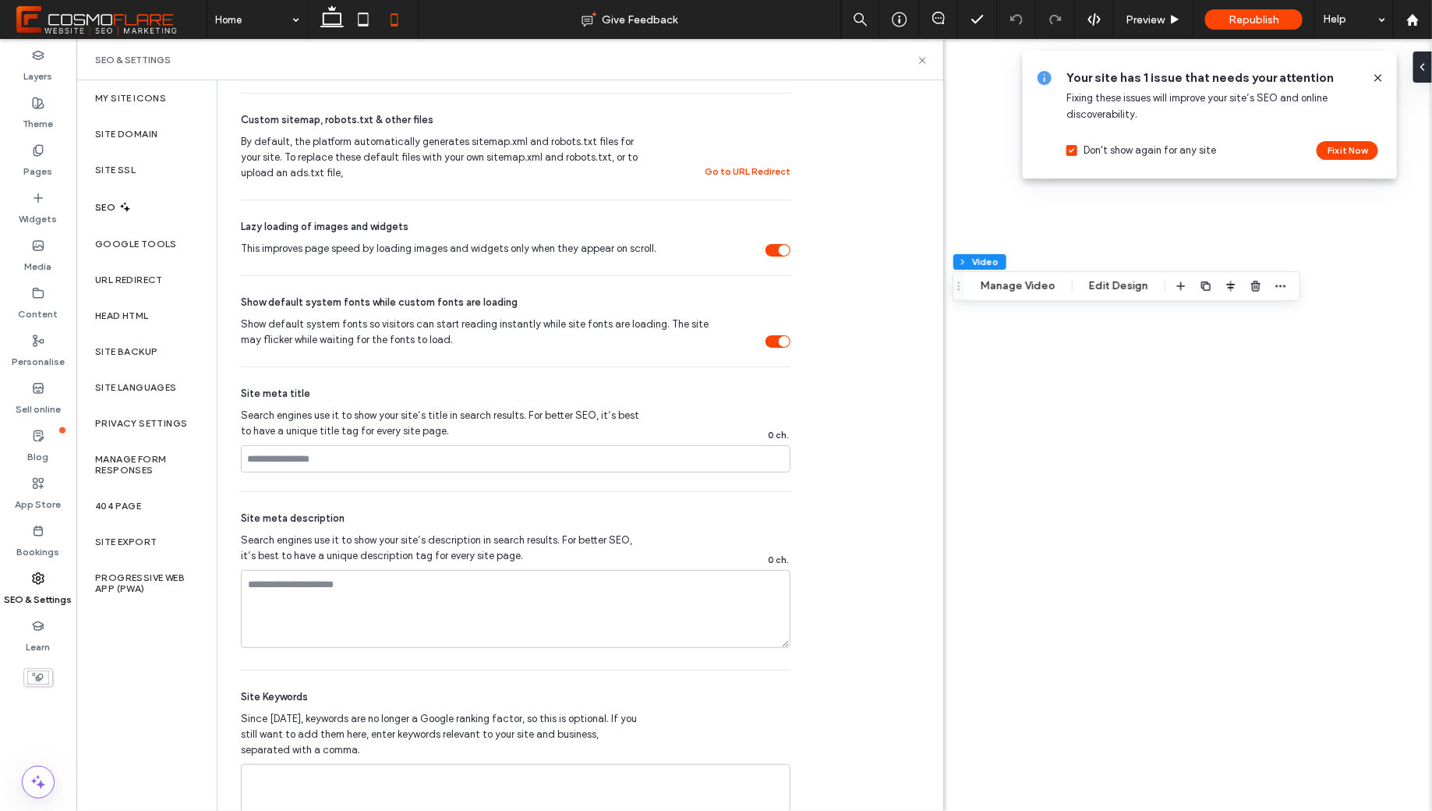
scroll to position [730, 0]
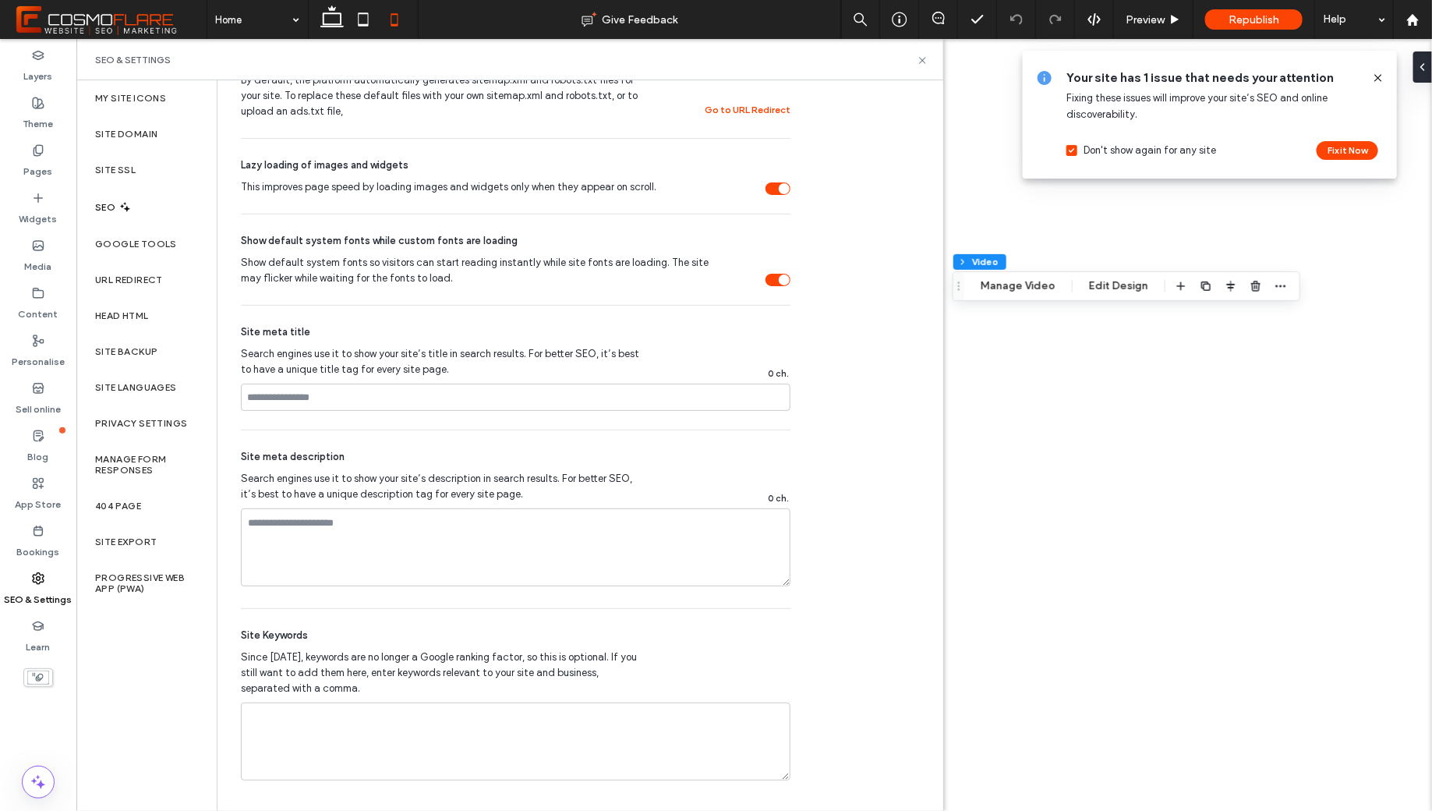
click at [147, 201] on div "SEO" at bounding box center [146, 207] width 140 height 38
click at [148, 213] on div "SEO" at bounding box center [146, 207] width 140 height 38
click at [154, 243] on label "Google Tools" at bounding box center [136, 243] width 82 height 11
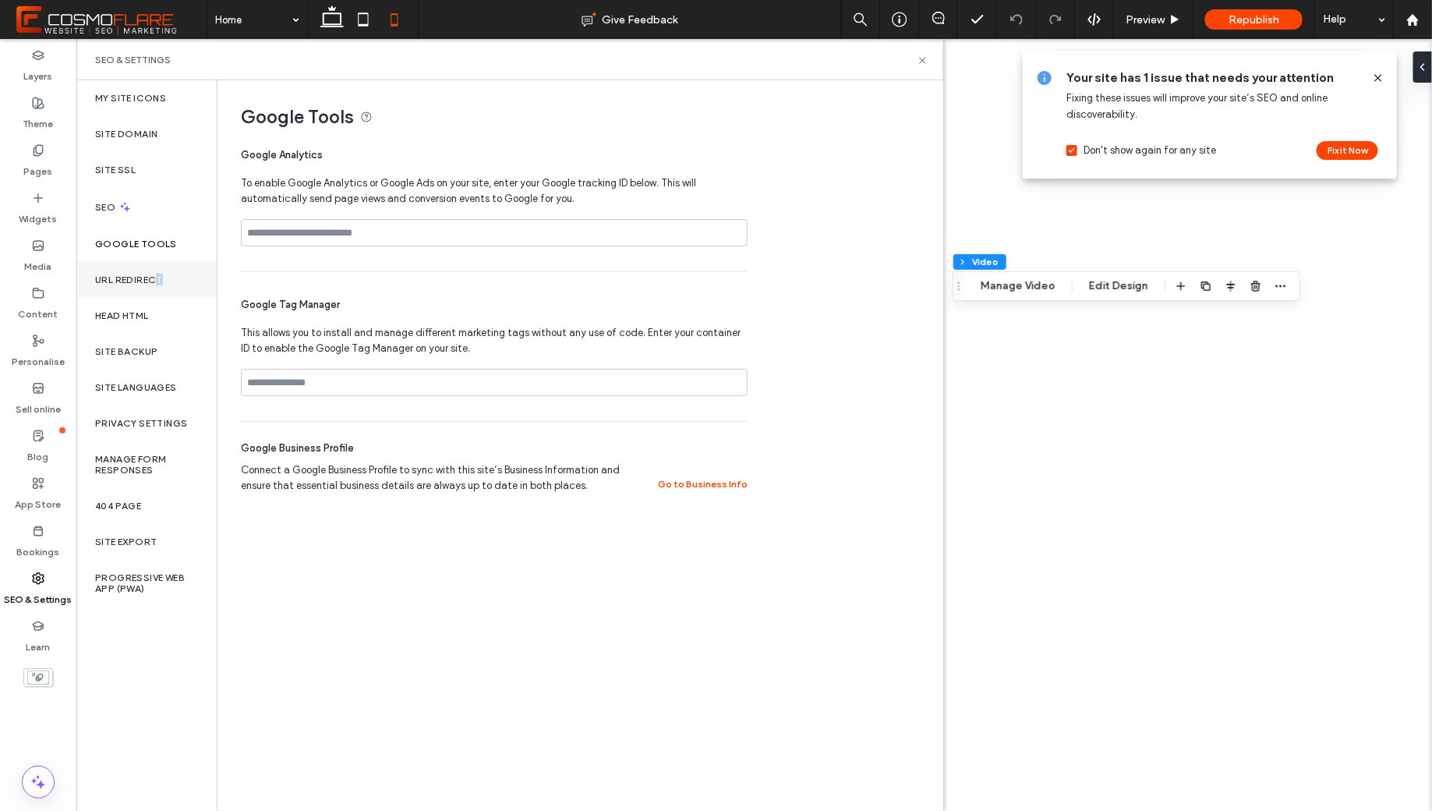
click at [160, 278] on label "URL Redirect" at bounding box center [129, 279] width 68 height 11
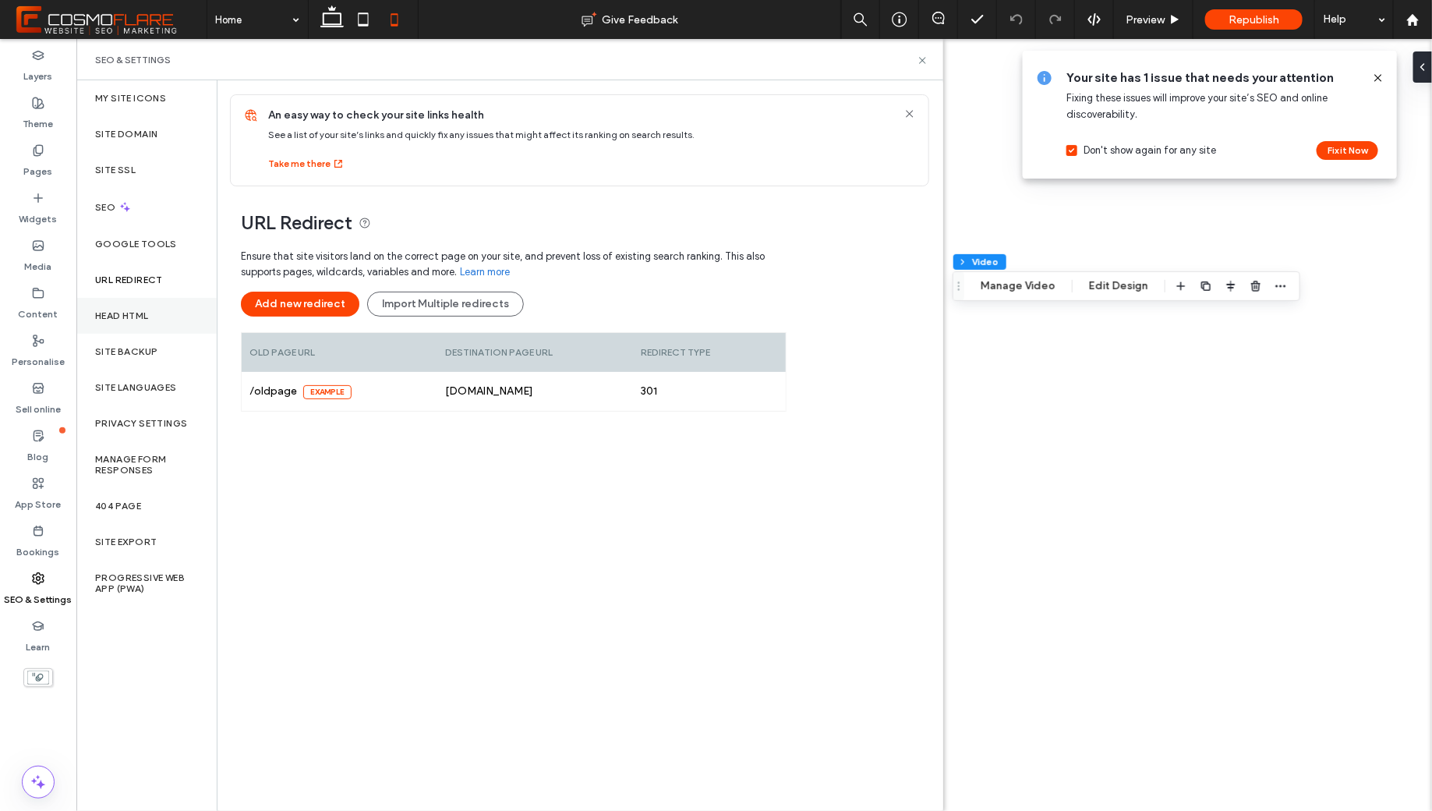
click at [160, 316] on div "Head HTML" at bounding box center [146, 316] width 140 height 36
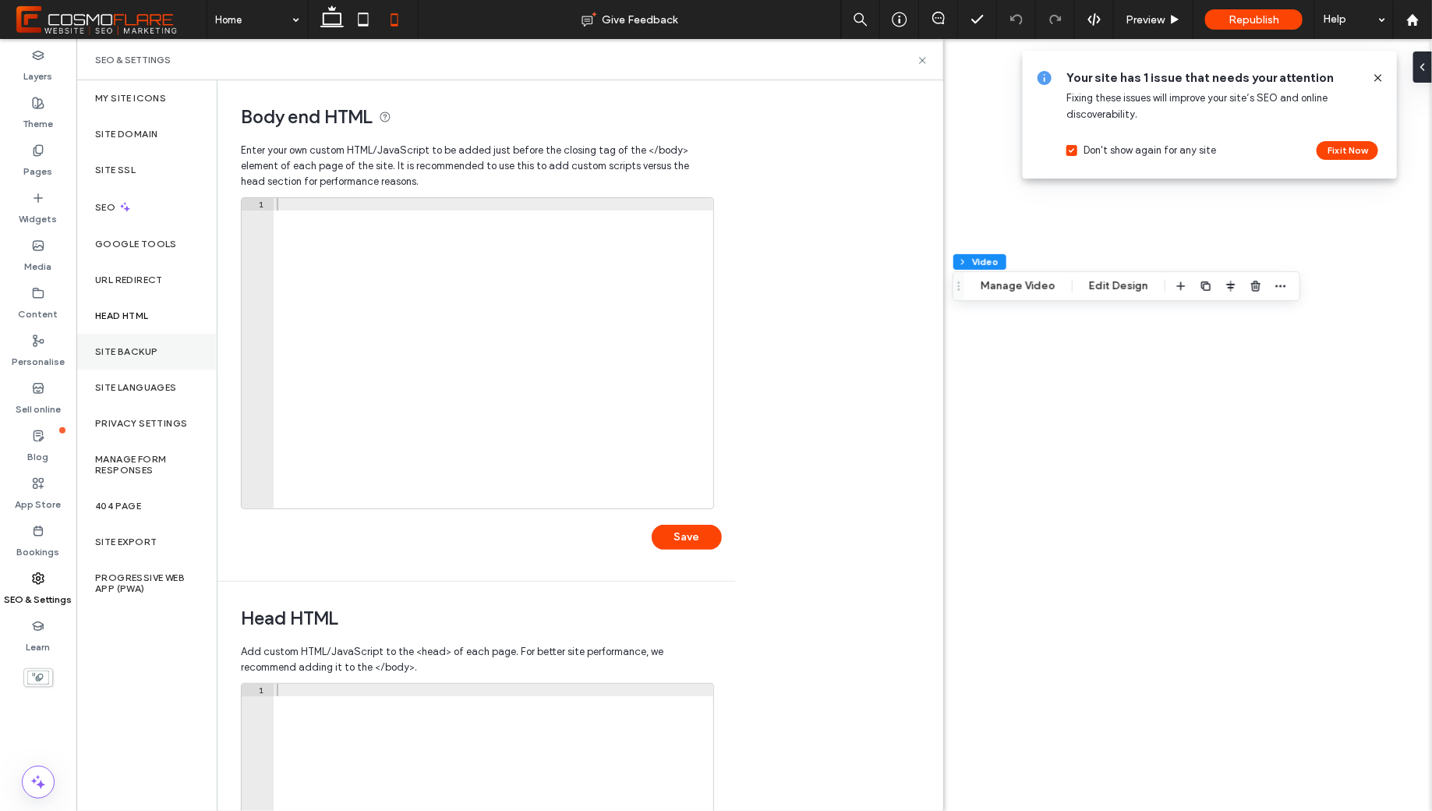
click at [157, 346] on label "Site backup" at bounding box center [126, 351] width 62 height 11
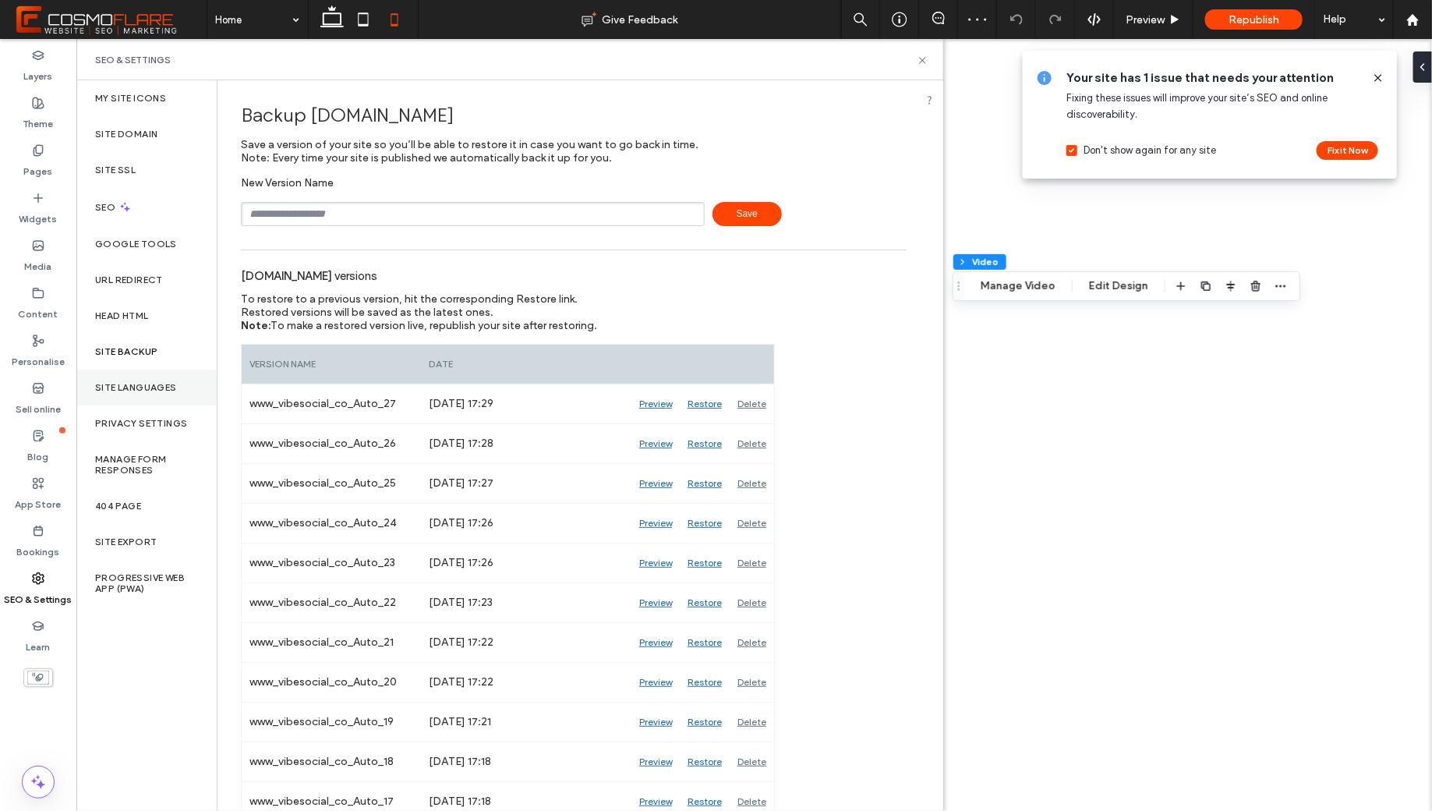
click at [161, 383] on label "Site Languages" at bounding box center [136, 387] width 82 height 11
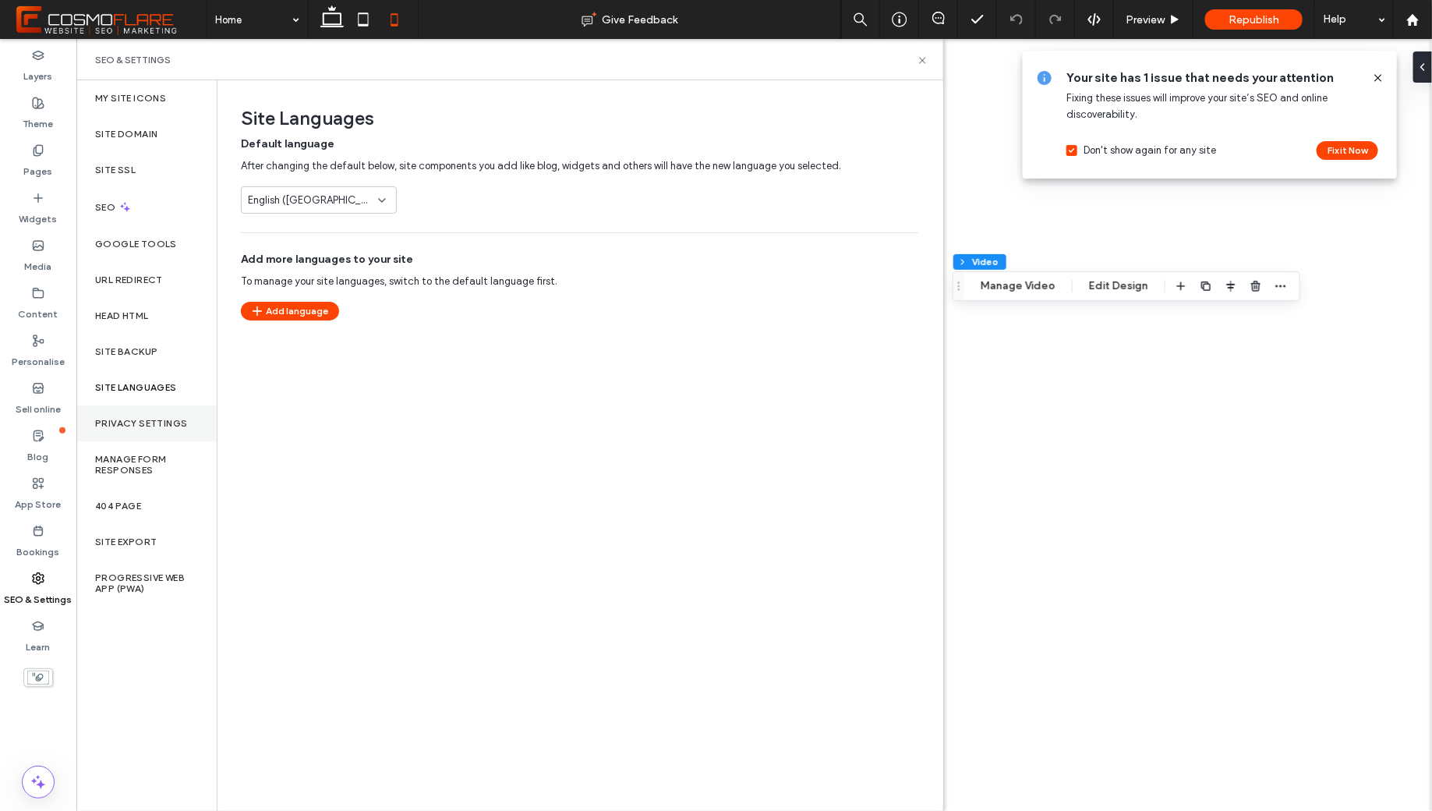
click at [161, 418] on label "Privacy Settings" at bounding box center [141, 423] width 92 height 11
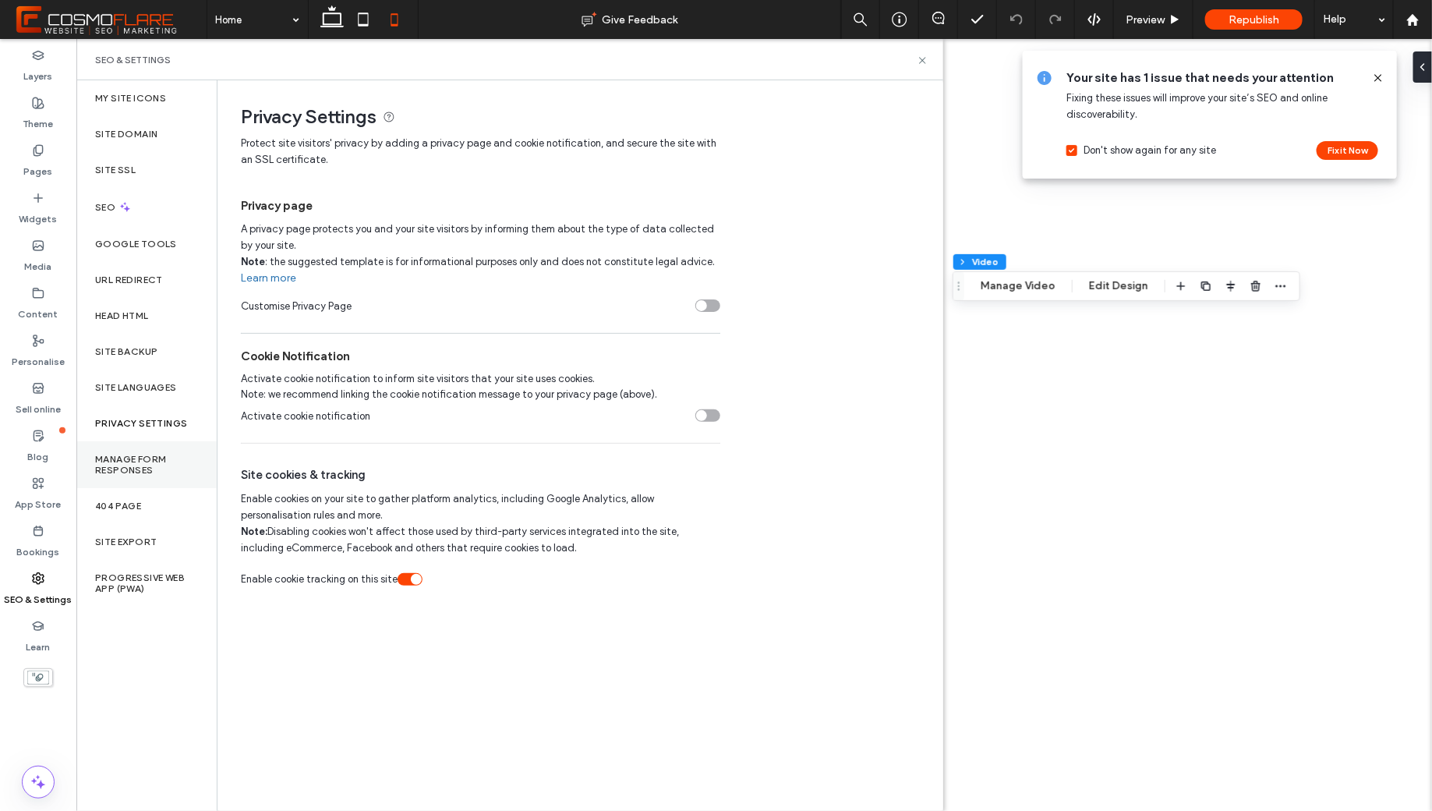
click at [162, 468] on label "Manage Form Responses" at bounding box center [146, 465] width 103 height 22
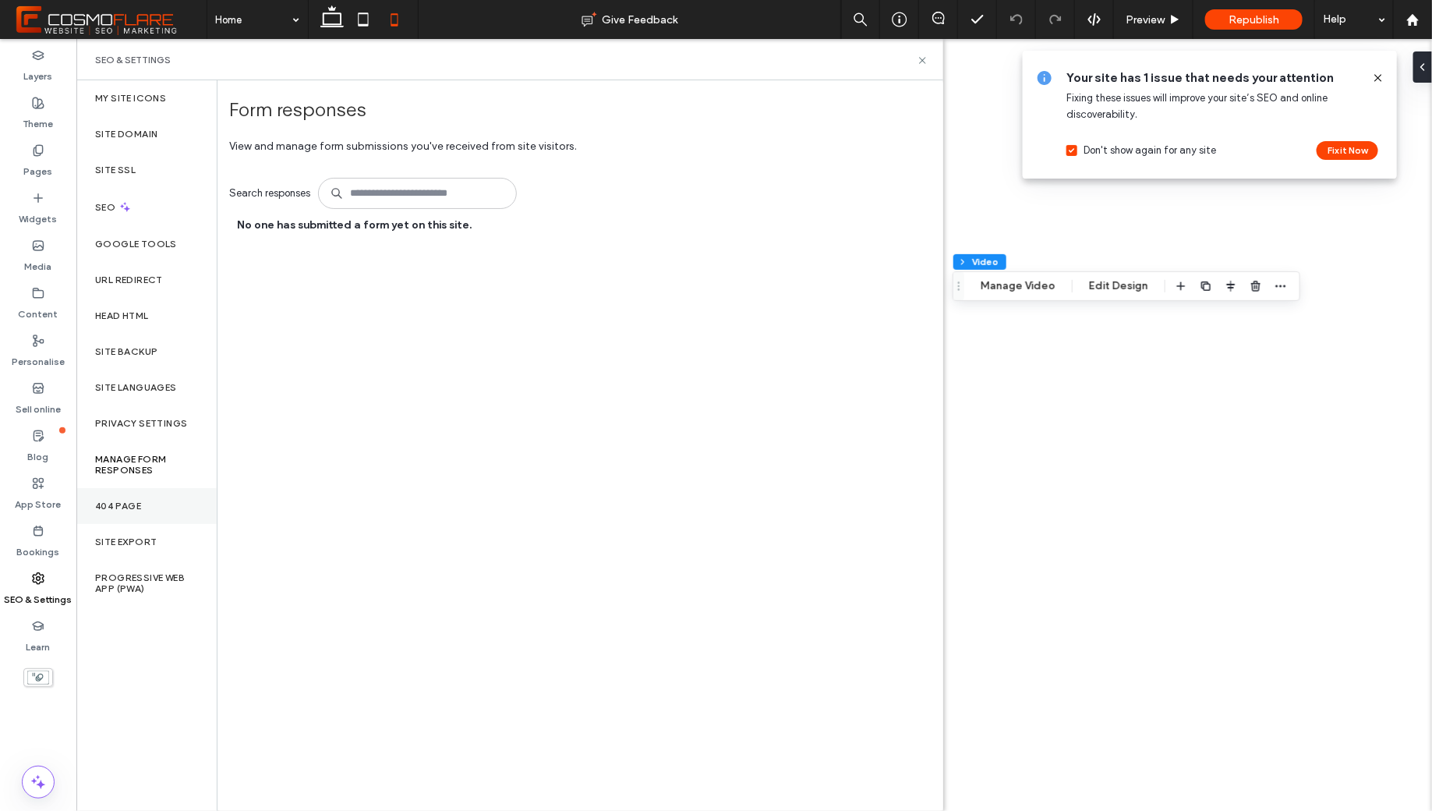
click at [157, 501] on div "404 Page" at bounding box center [146, 506] width 140 height 36
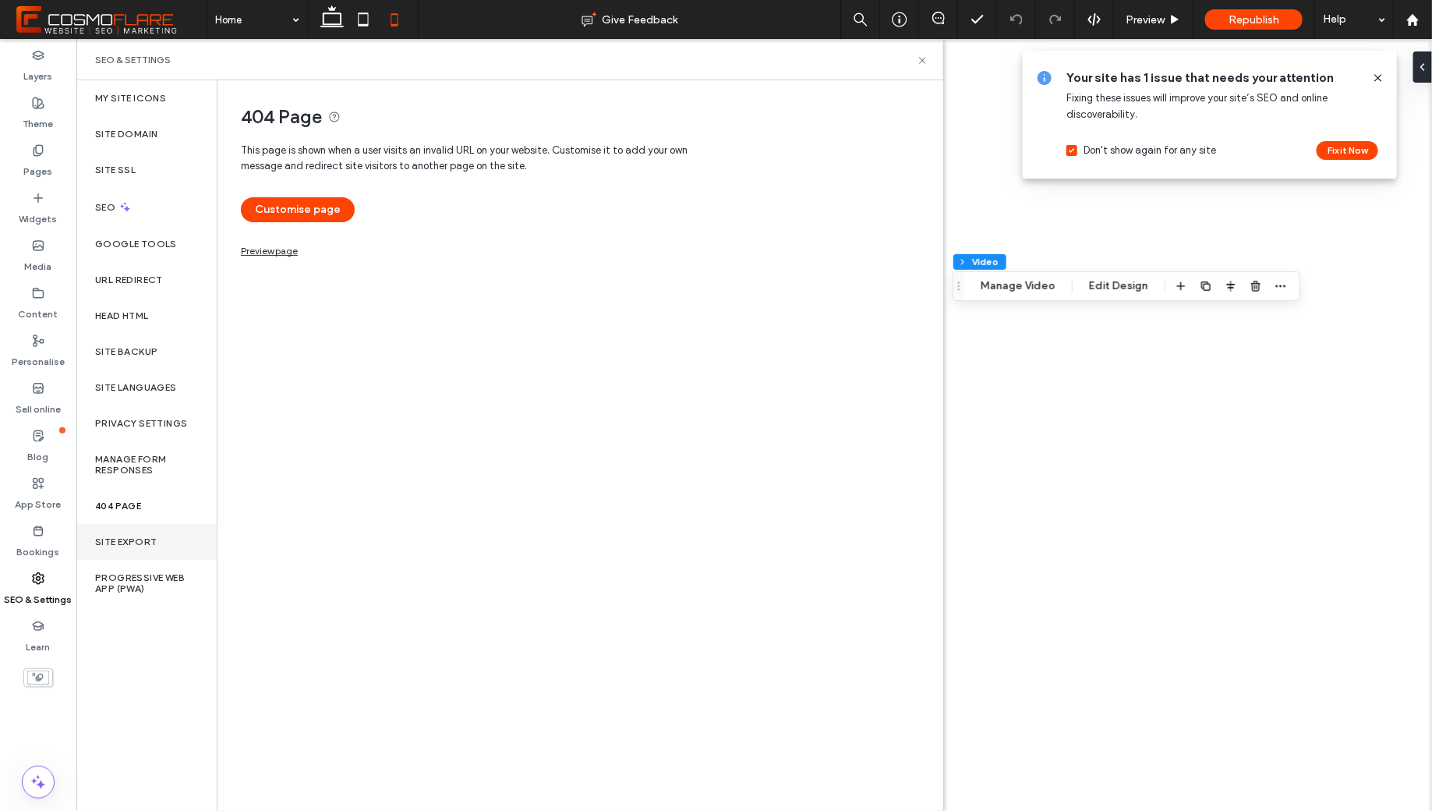
click at [155, 540] on label "Site Export" at bounding box center [126, 541] width 62 height 11
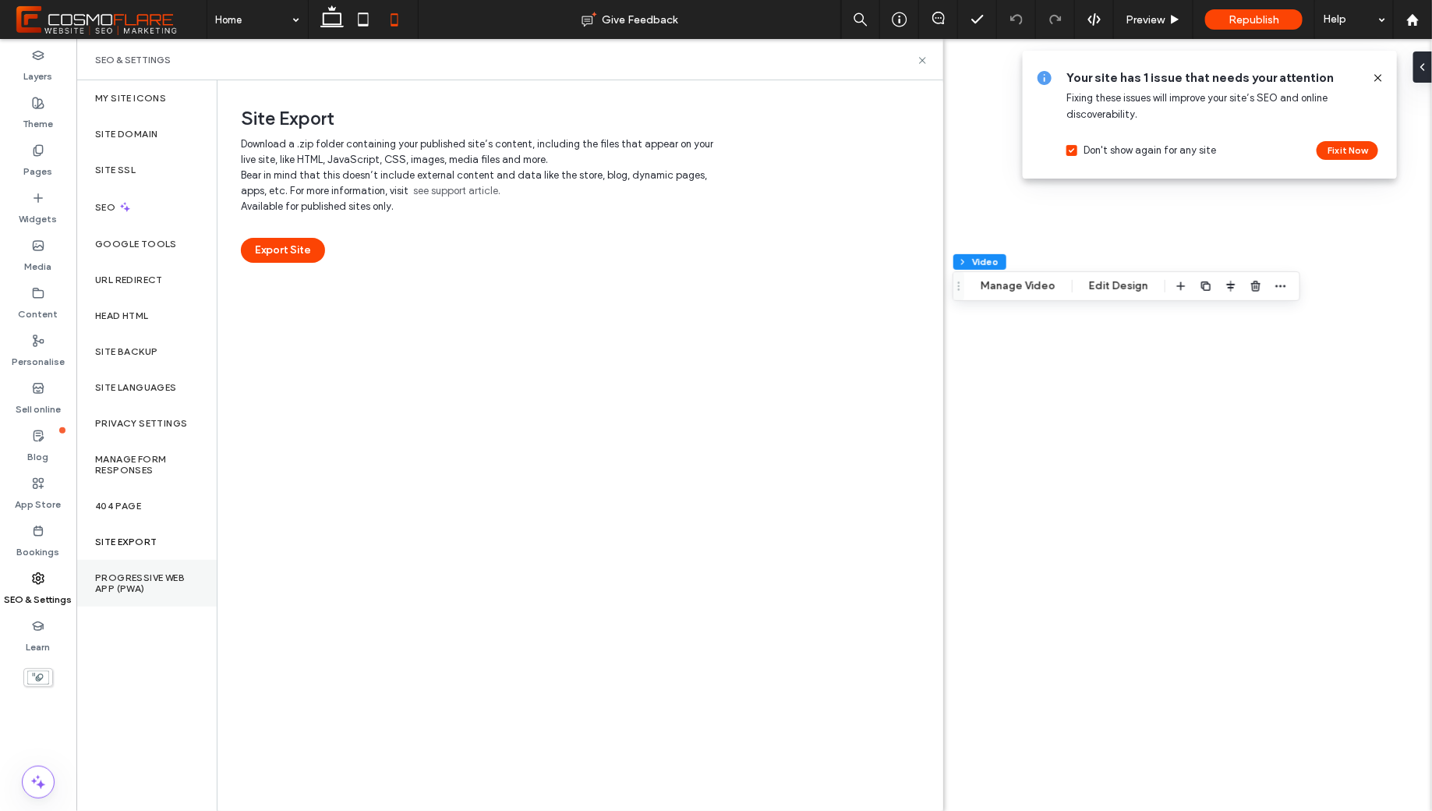
click at [158, 573] on label "Progressive Web App (PWA)" at bounding box center [146, 583] width 103 height 22
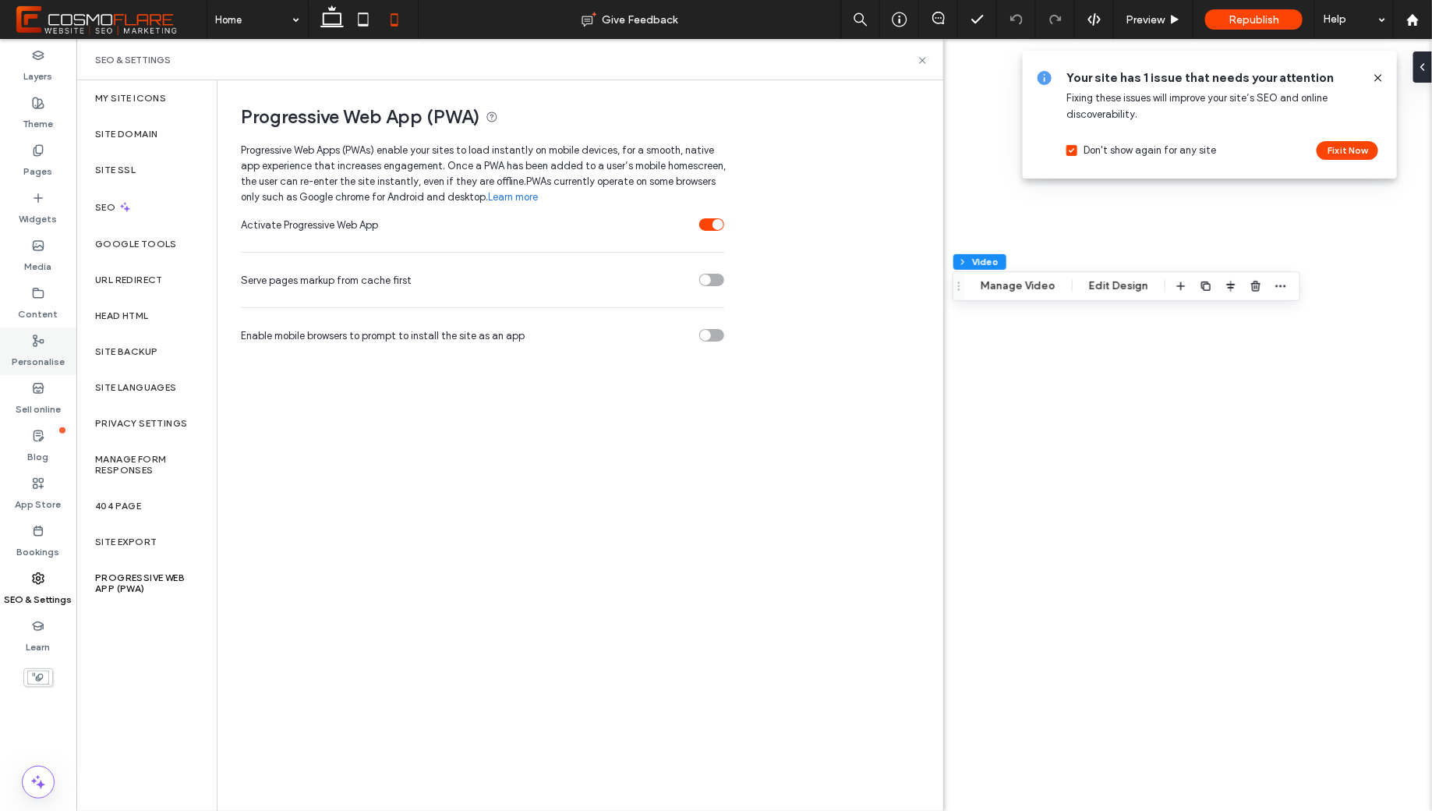
click at [51, 338] on div "Personalise" at bounding box center [38, 351] width 76 height 48
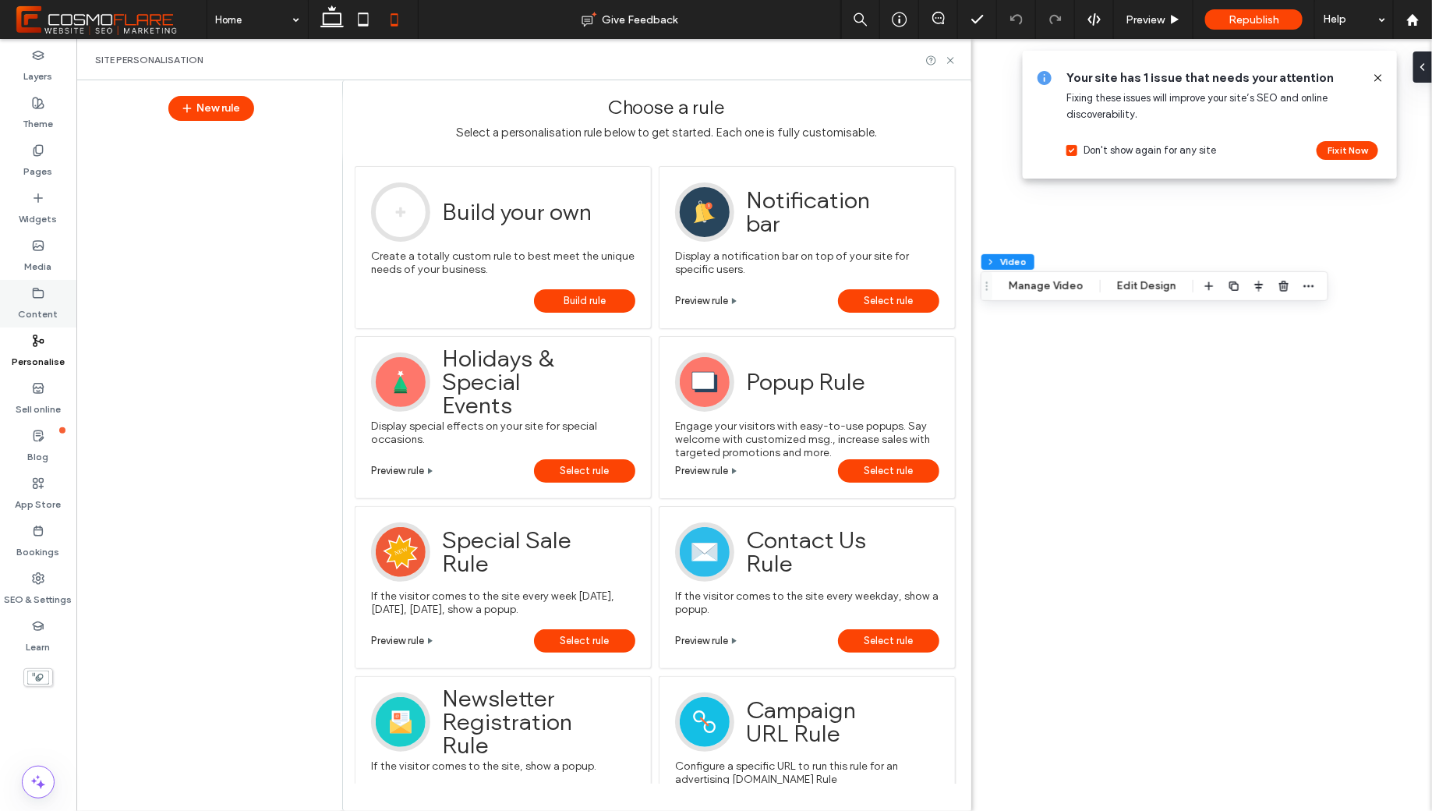
click at [46, 301] on label "Content" at bounding box center [39, 310] width 40 height 22
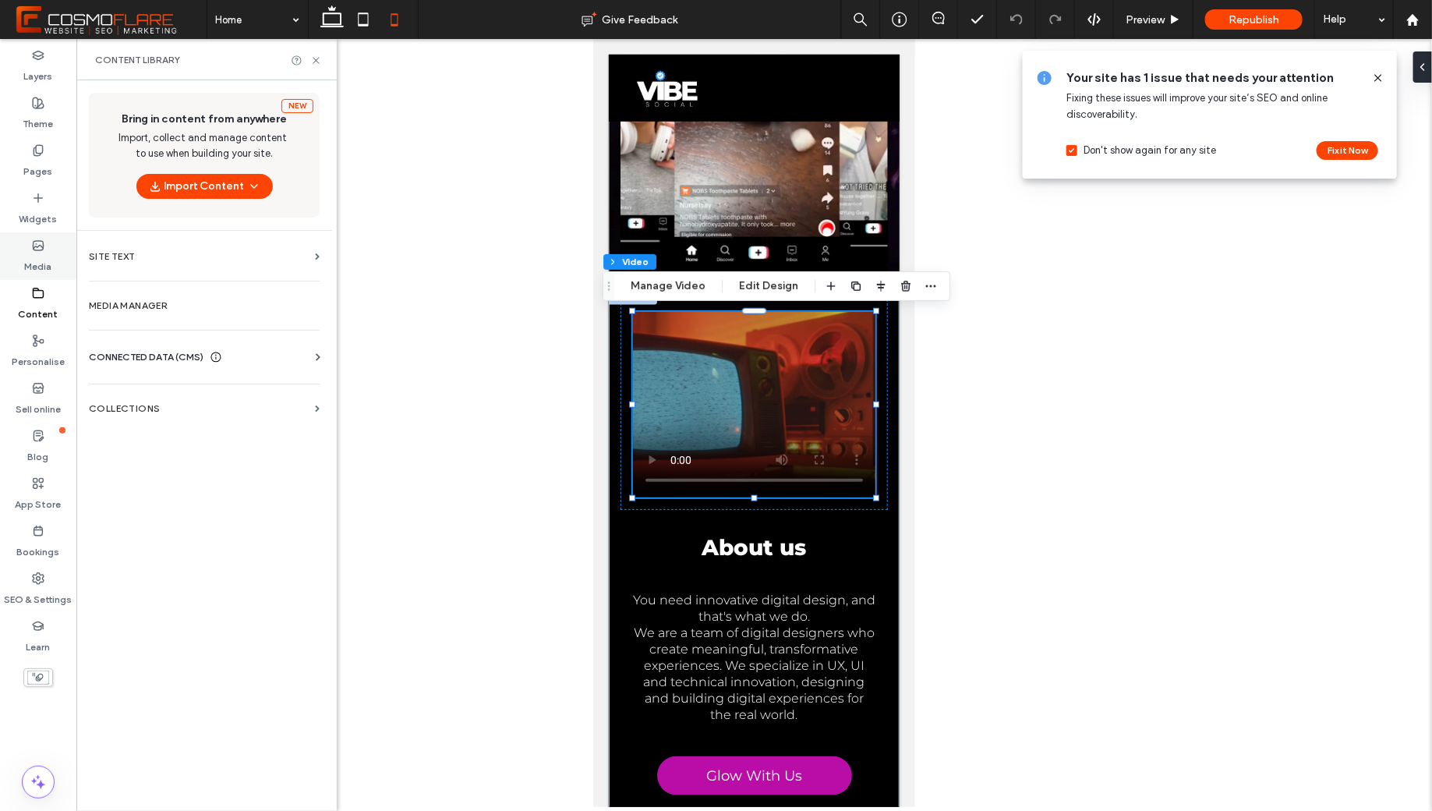
click at [45, 259] on label "Media" at bounding box center [38, 263] width 27 height 22
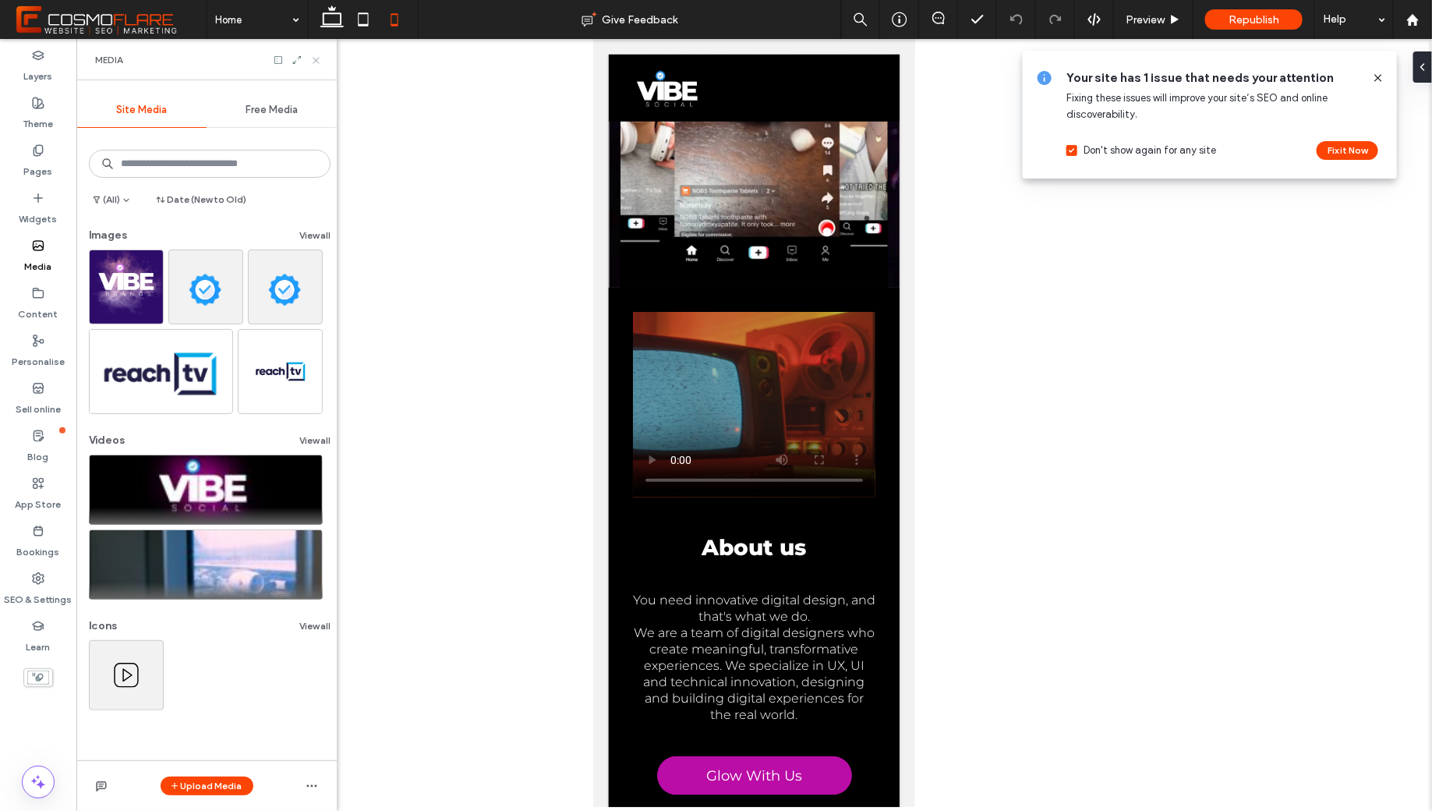
click at [320, 60] on icon at bounding box center [316, 61] width 12 height 12
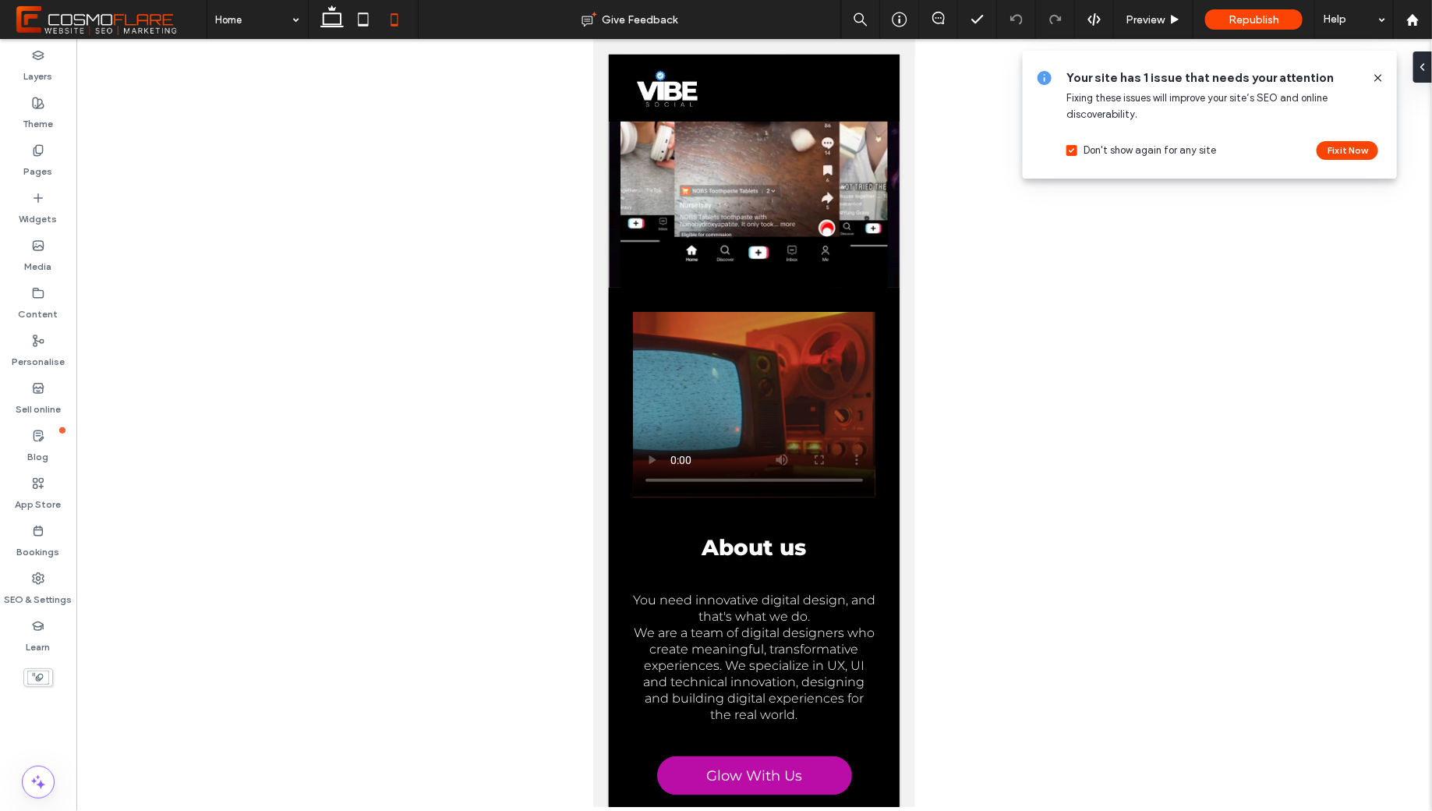
click at [1382, 75] on icon at bounding box center [1378, 78] width 12 height 12
click at [1368, 147] on button "Fix it Now" at bounding box center [1347, 150] width 62 height 19
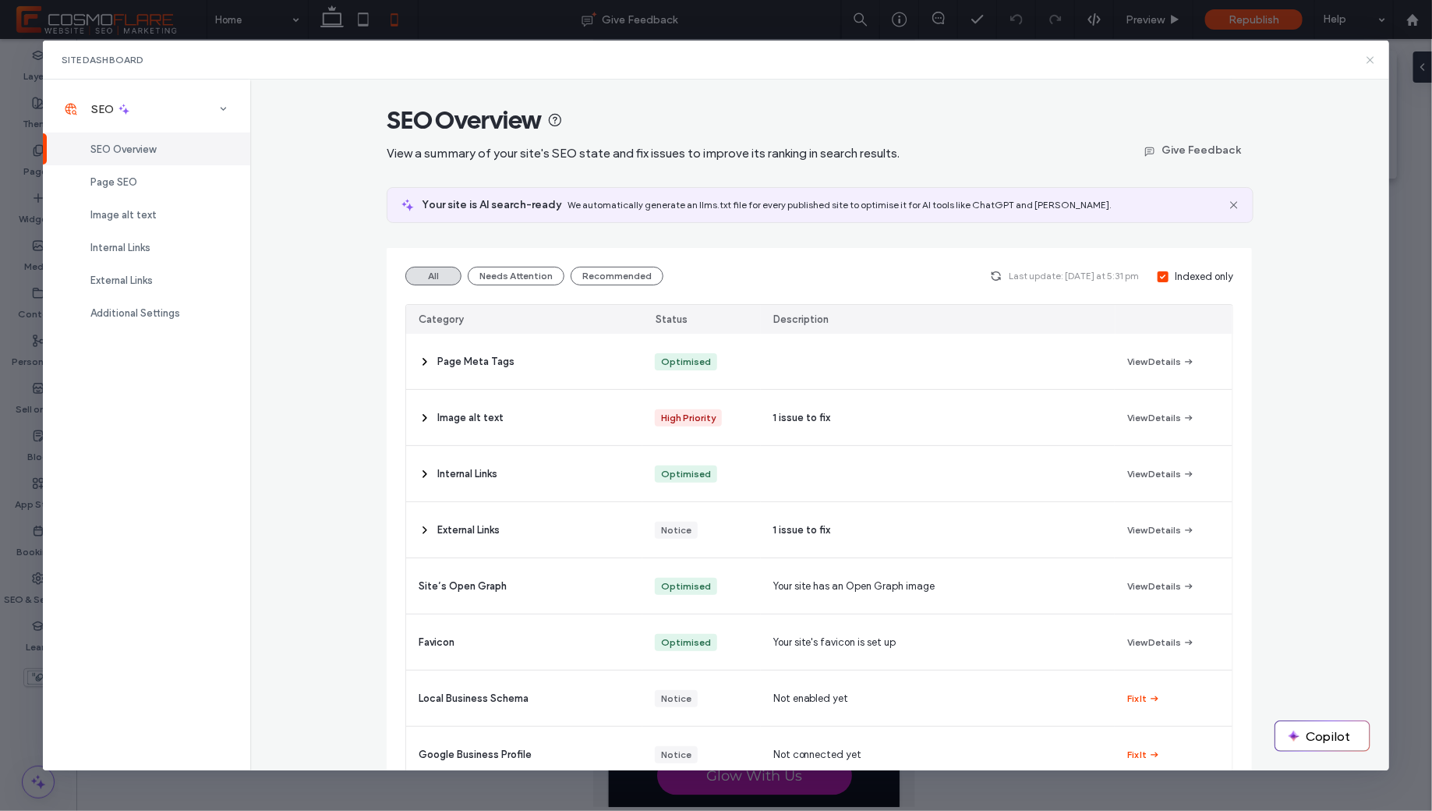
click at [1371, 61] on use at bounding box center [1369, 59] width 7 height 7
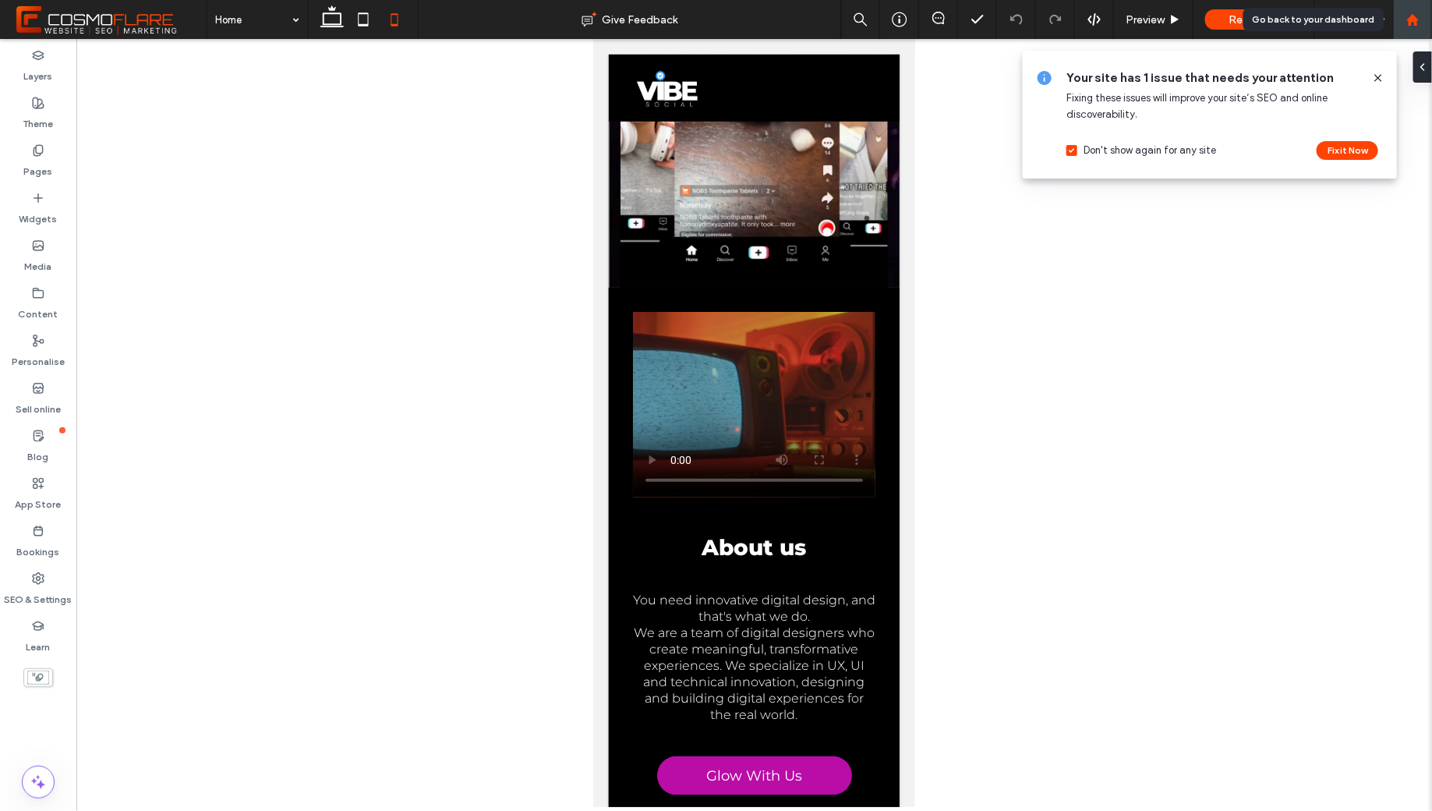
click at [1406, 24] on icon at bounding box center [1412, 19] width 13 height 13
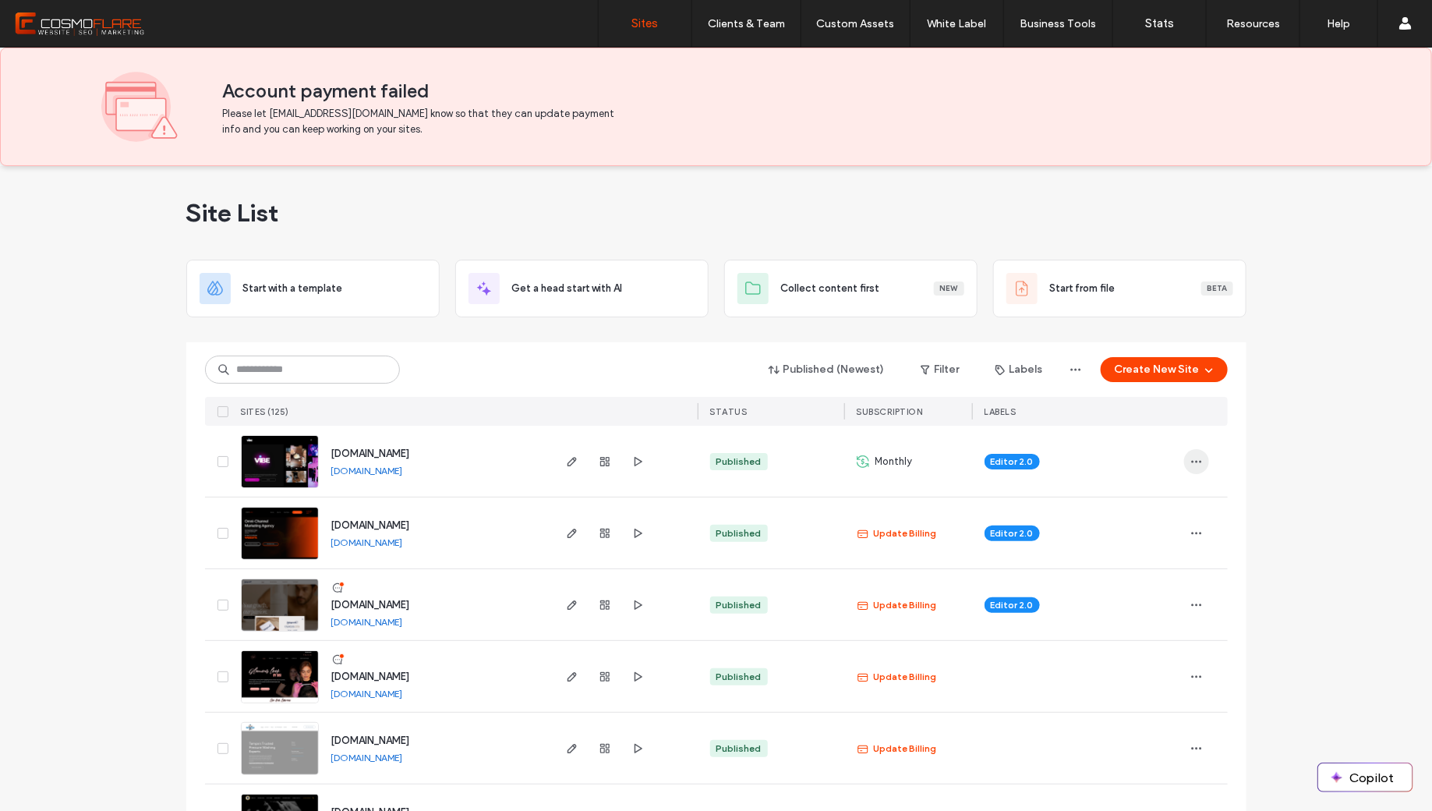
click at [1190, 457] on icon "button" at bounding box center [1196, 461] width 12 height 12
click at [1130, 677] on span "Site Dashboard" at bounding box center [1129, 678] width 72 height 16
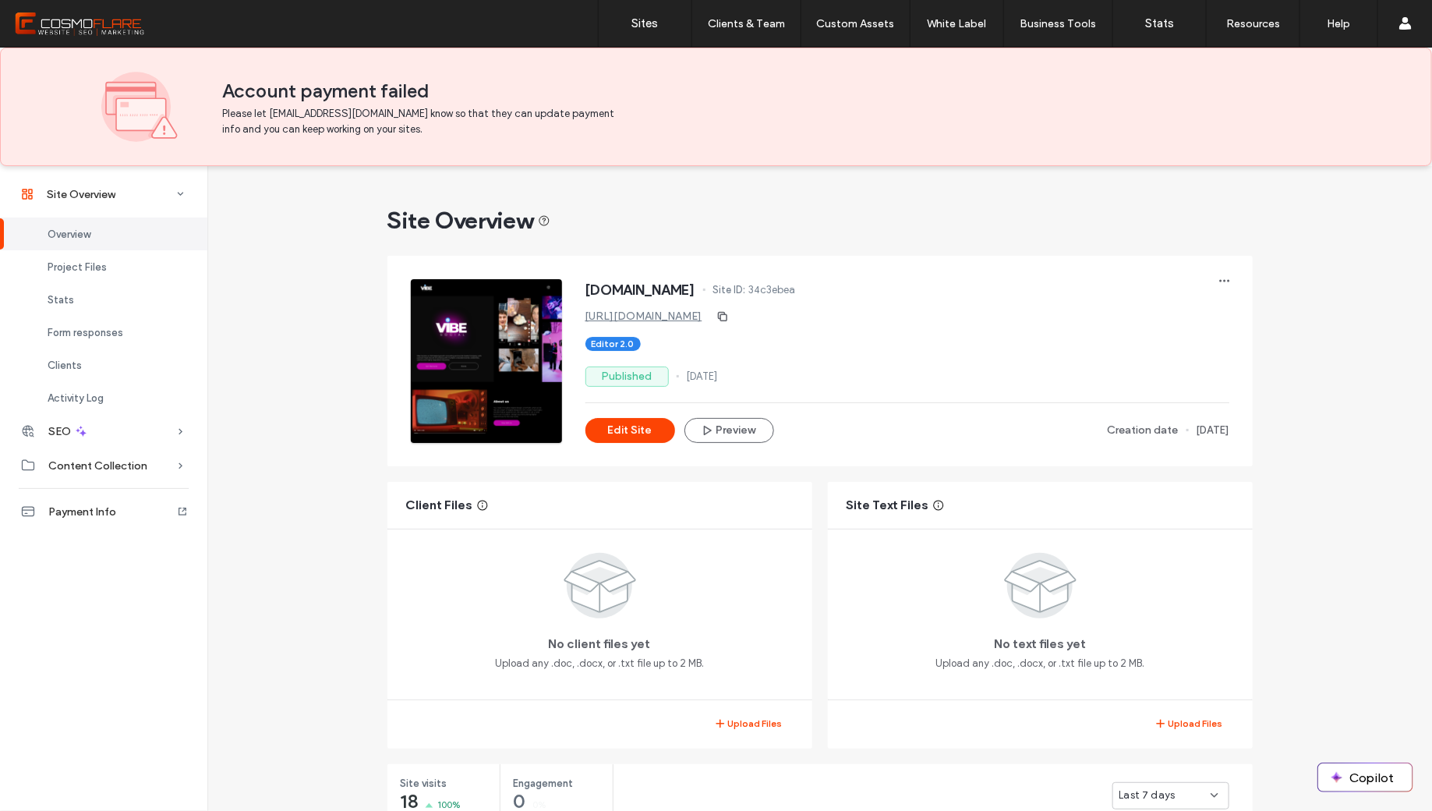
scroll to position [16, 0]
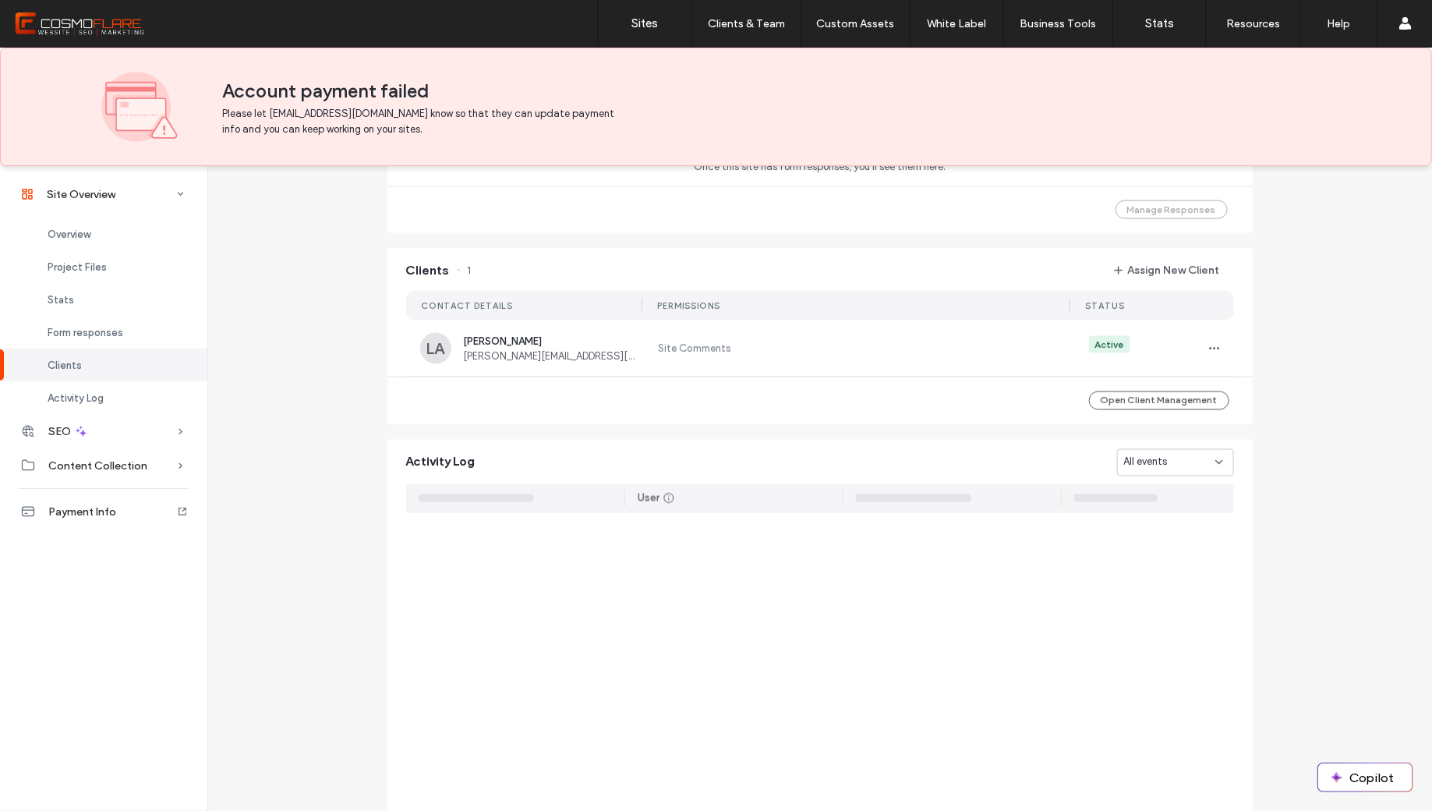
scroll to position [1902, 0]
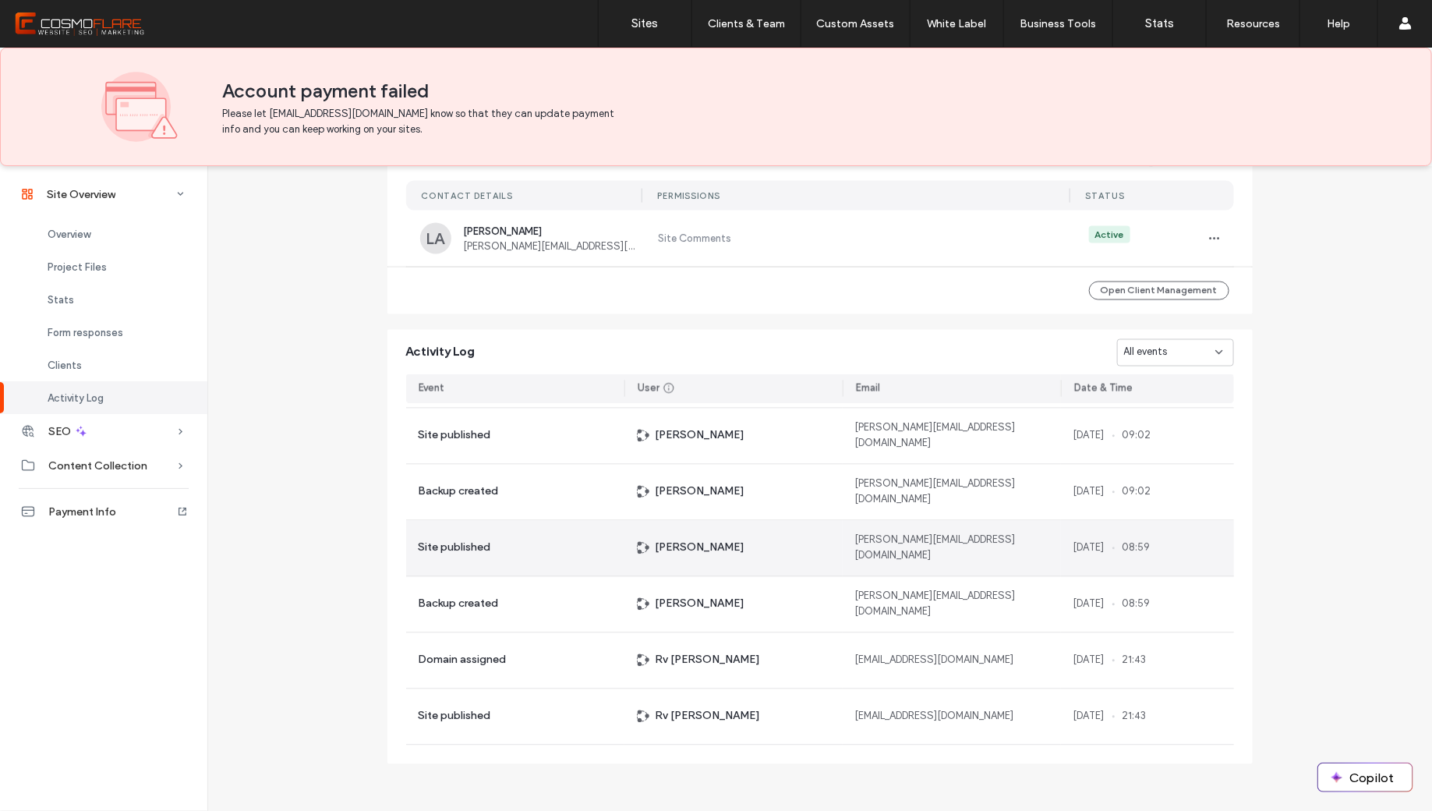
scroll to position [2969, 0]
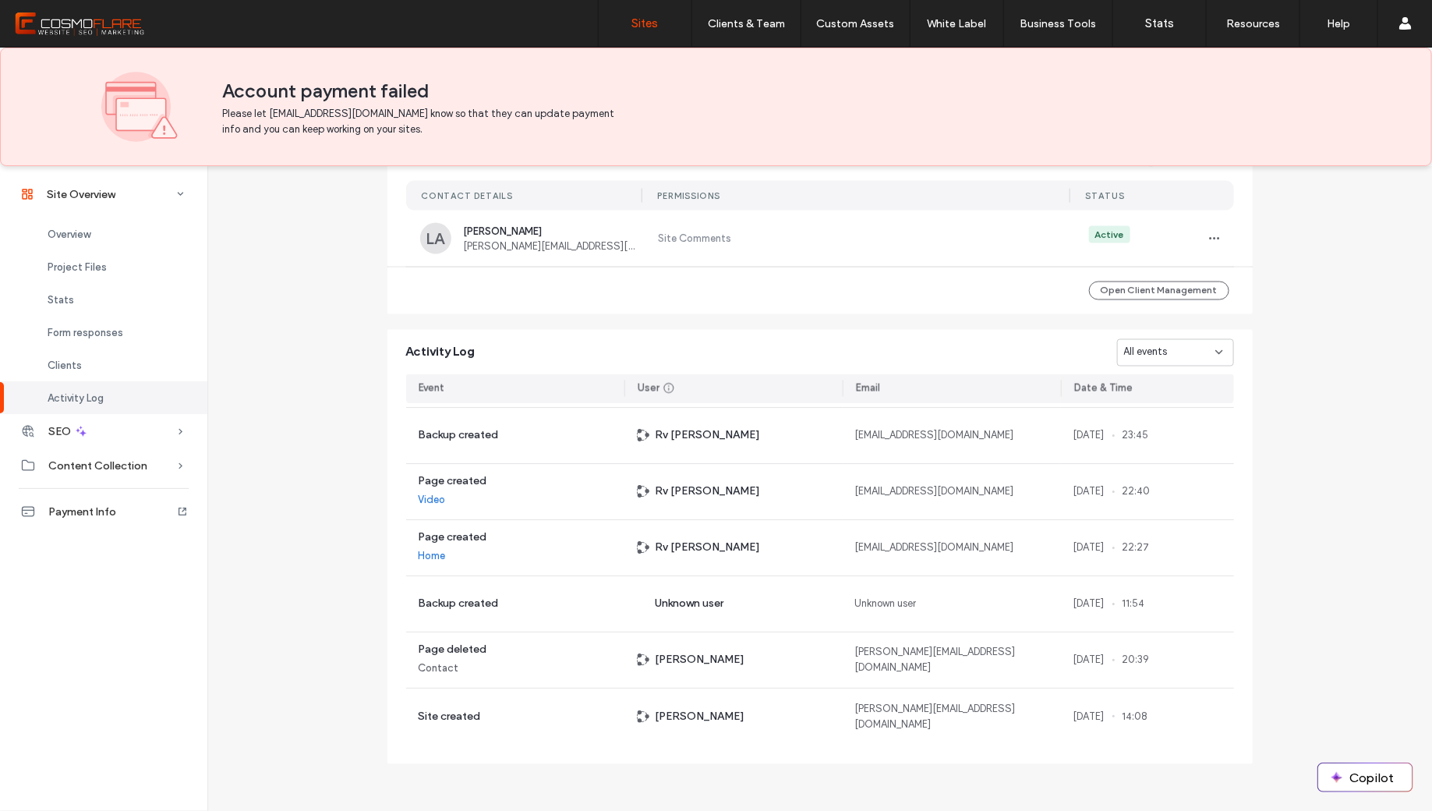
click at [654, 20] on label "Sites" at bounding box center [645, 23] width 26 height 14
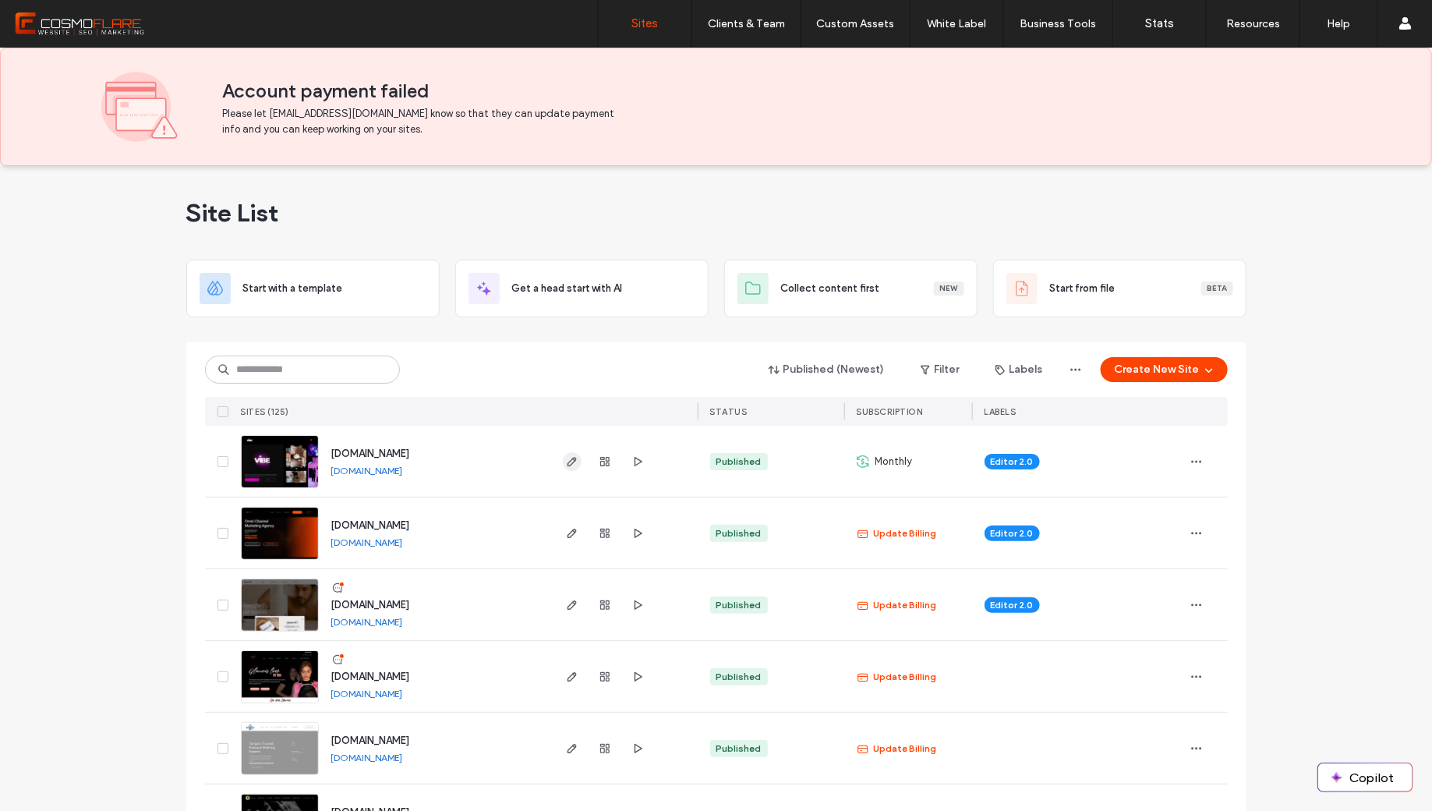
click at [569, 452] on span "button" at bounding box center [572, 461] width 19 height 19
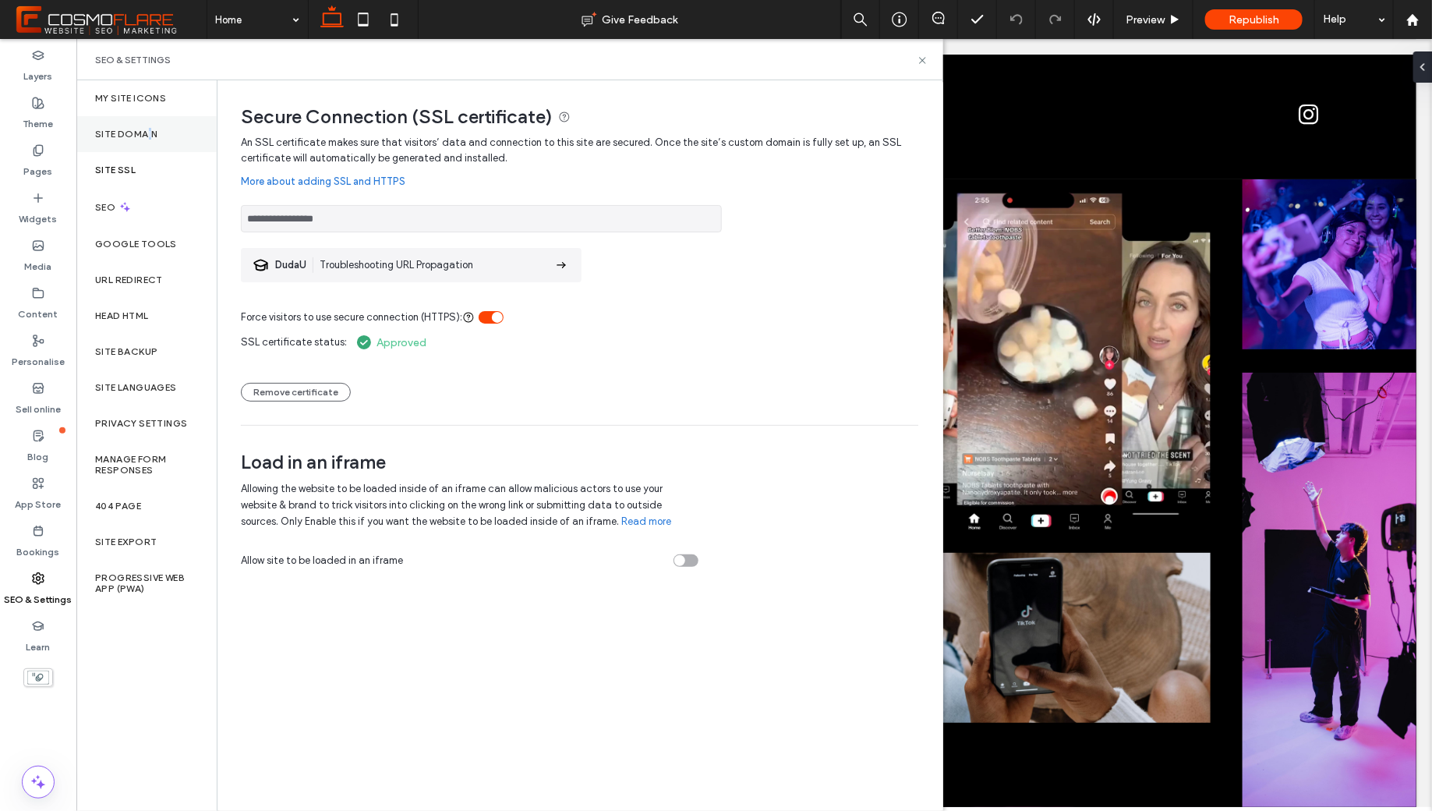
click at [149, 129] on label "Site Domain" at bounding box center [126, 134] width 62 height 11
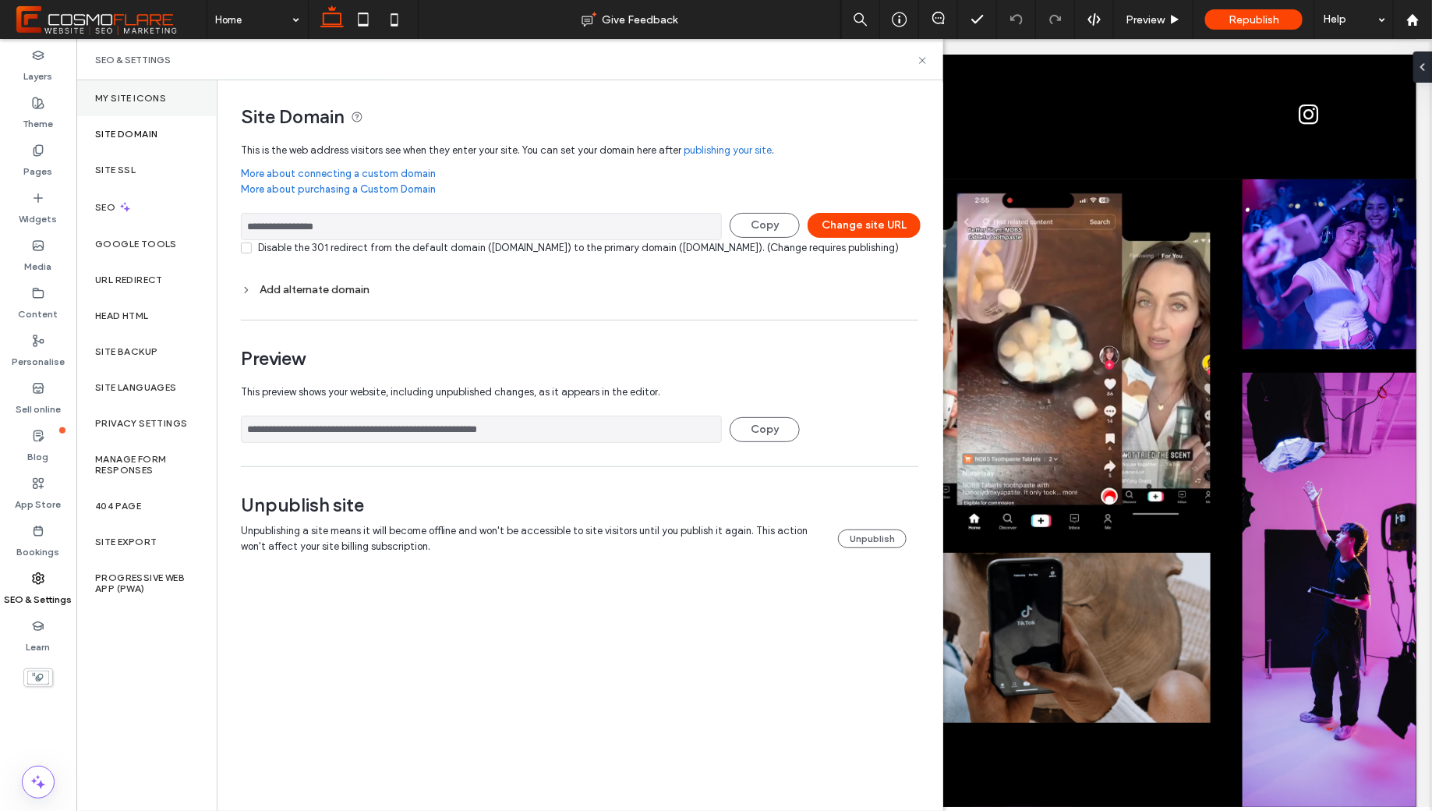
click at [158, 86] on div "My Site Icons" at bounding box center [146, 98] width 140 height 36
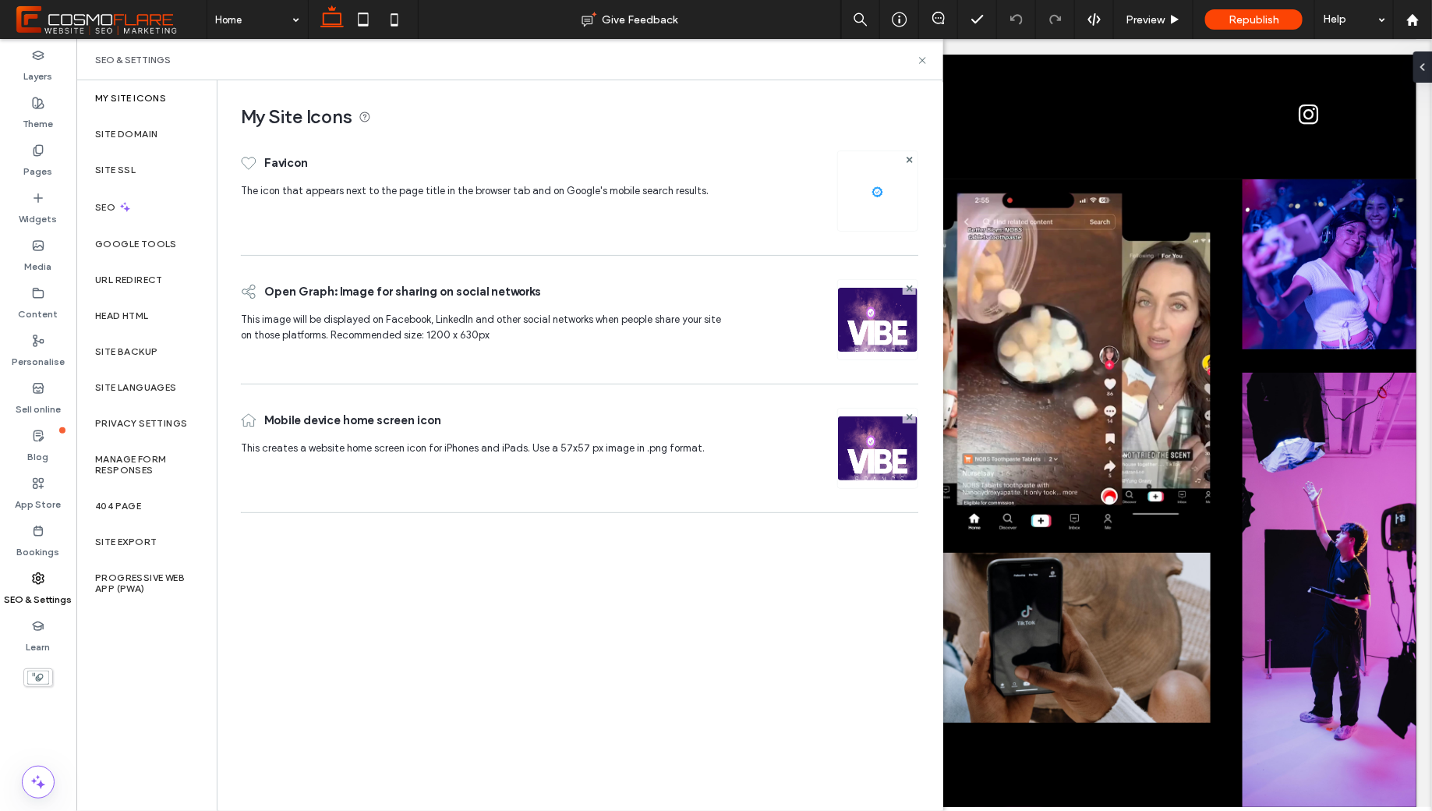
click at [892, 441] on img at bounding box center [877, 469] width 79 height 106
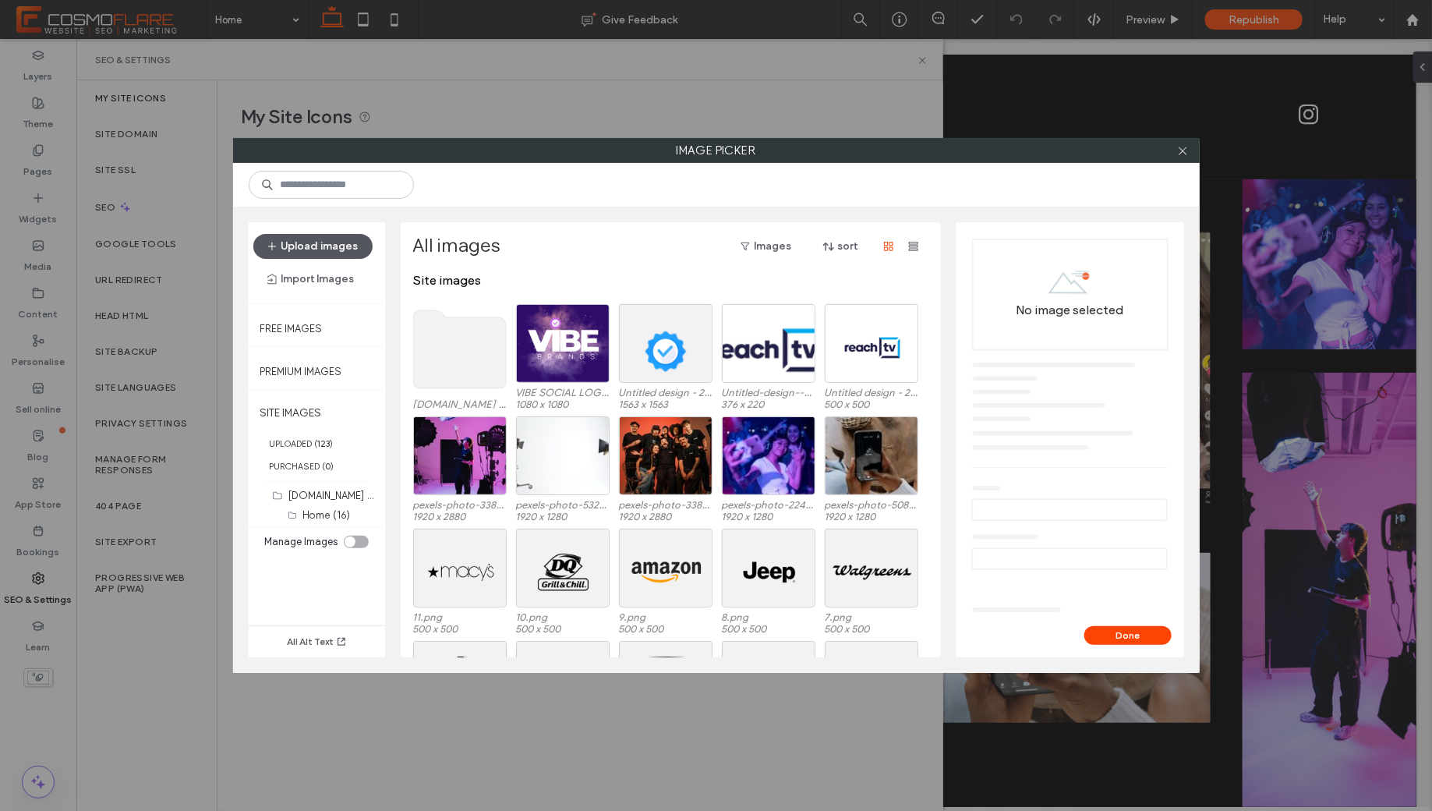
click at [344, 246] on button "Upload images" at bounding box center [312, 246] width 119 height 25
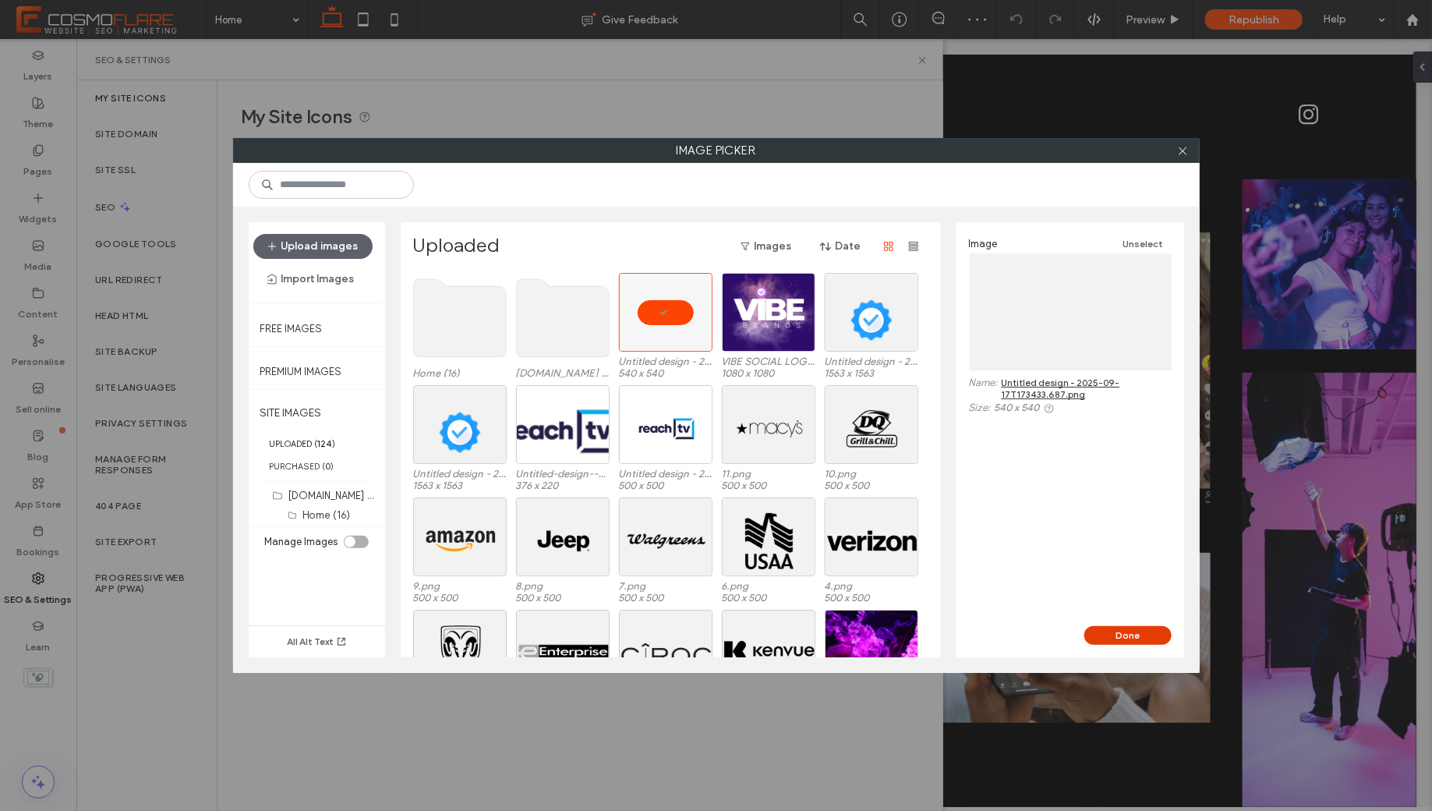
click at [1118, 630] on button "Done" at bounding box center [1127, 635] width 87 height 19
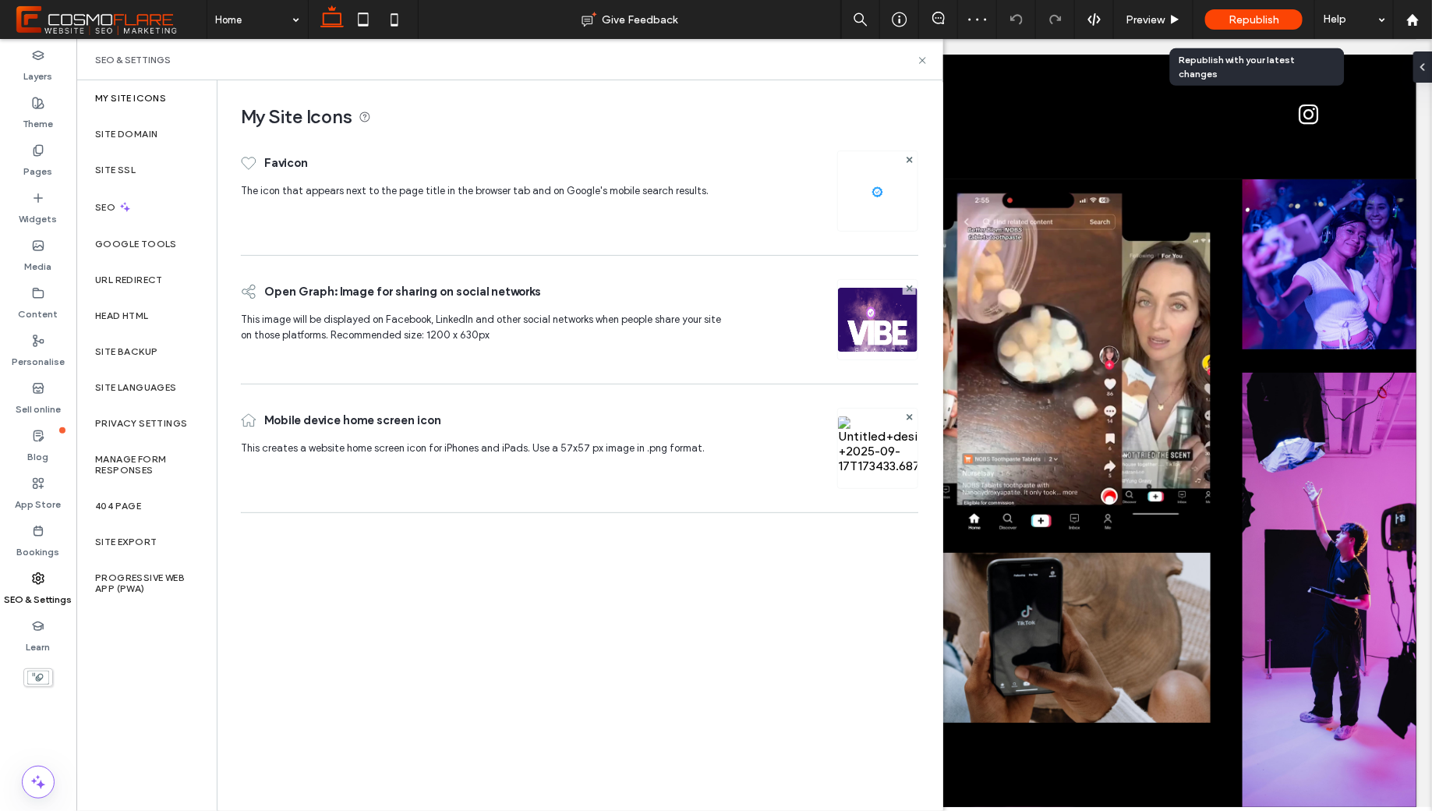
click at [1260, 19] on span "Republish" at bounding box center [1253, 19] width 51 height 13
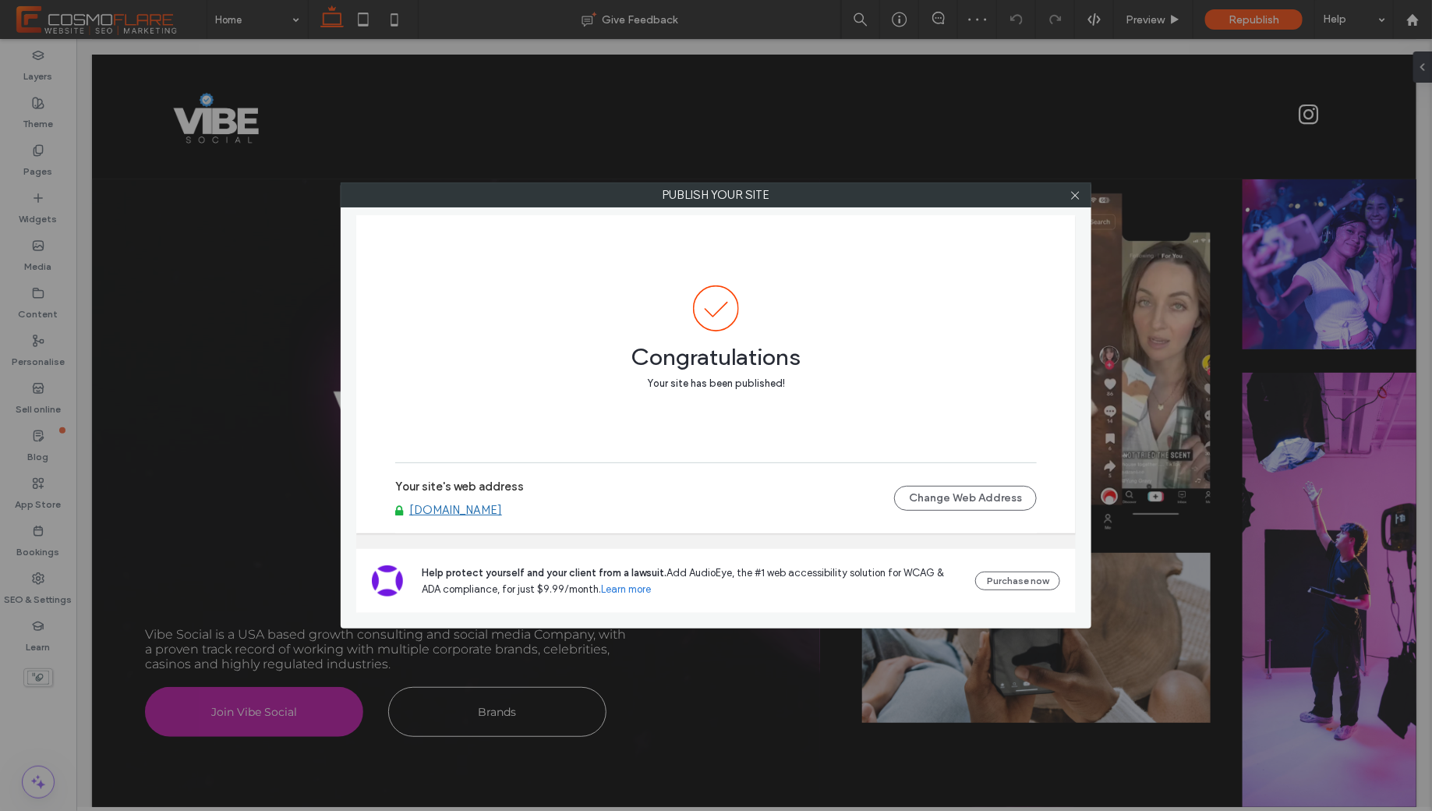
click at [1083, 191] on div at bounding box center [1074, 194] width 23 height 23
click at [1076, 196] on icon at bounding box center [1075, 195] width 12 height 12
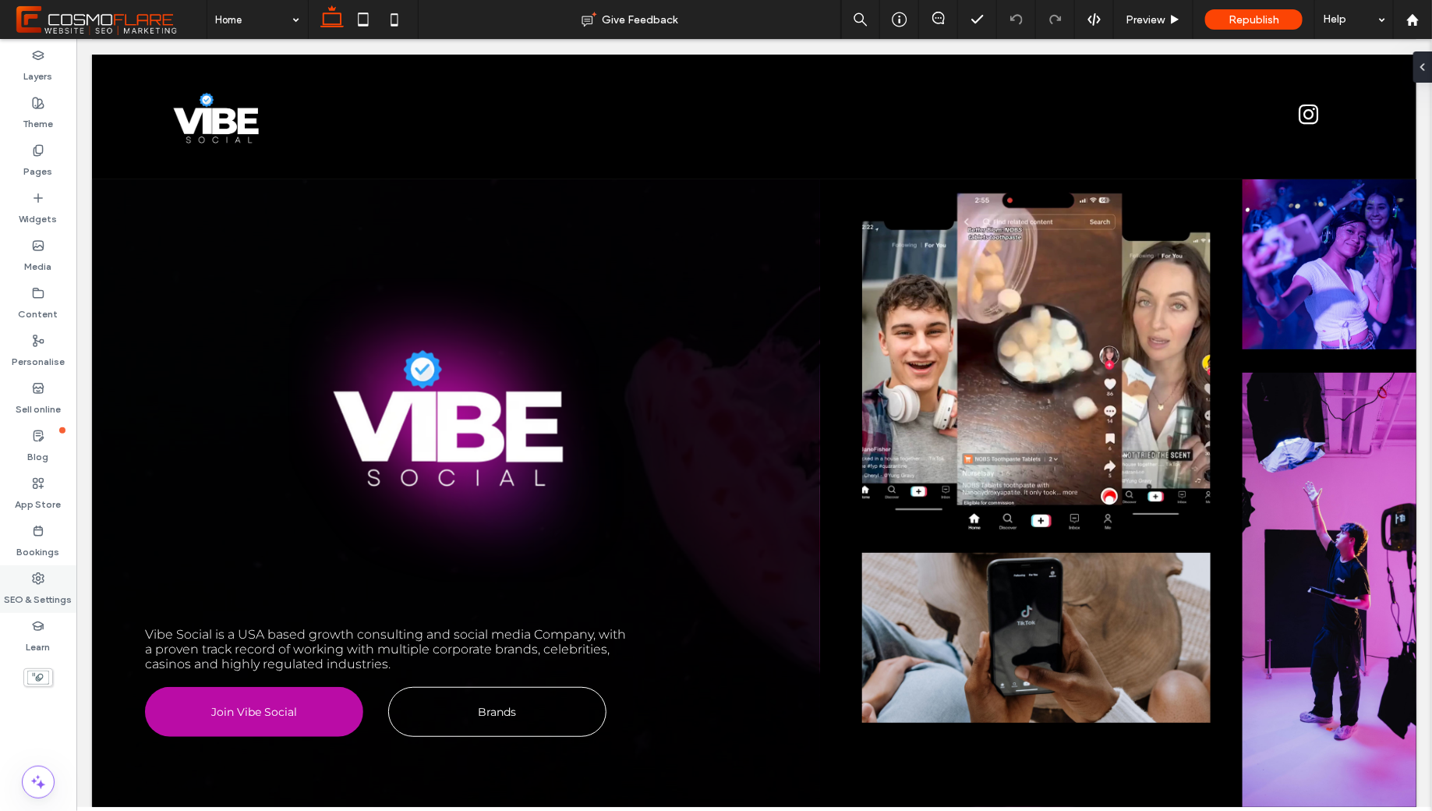
click at [32, 590] on label "SEO & Settings" at bounding box center [39, 596] width 68 height 22
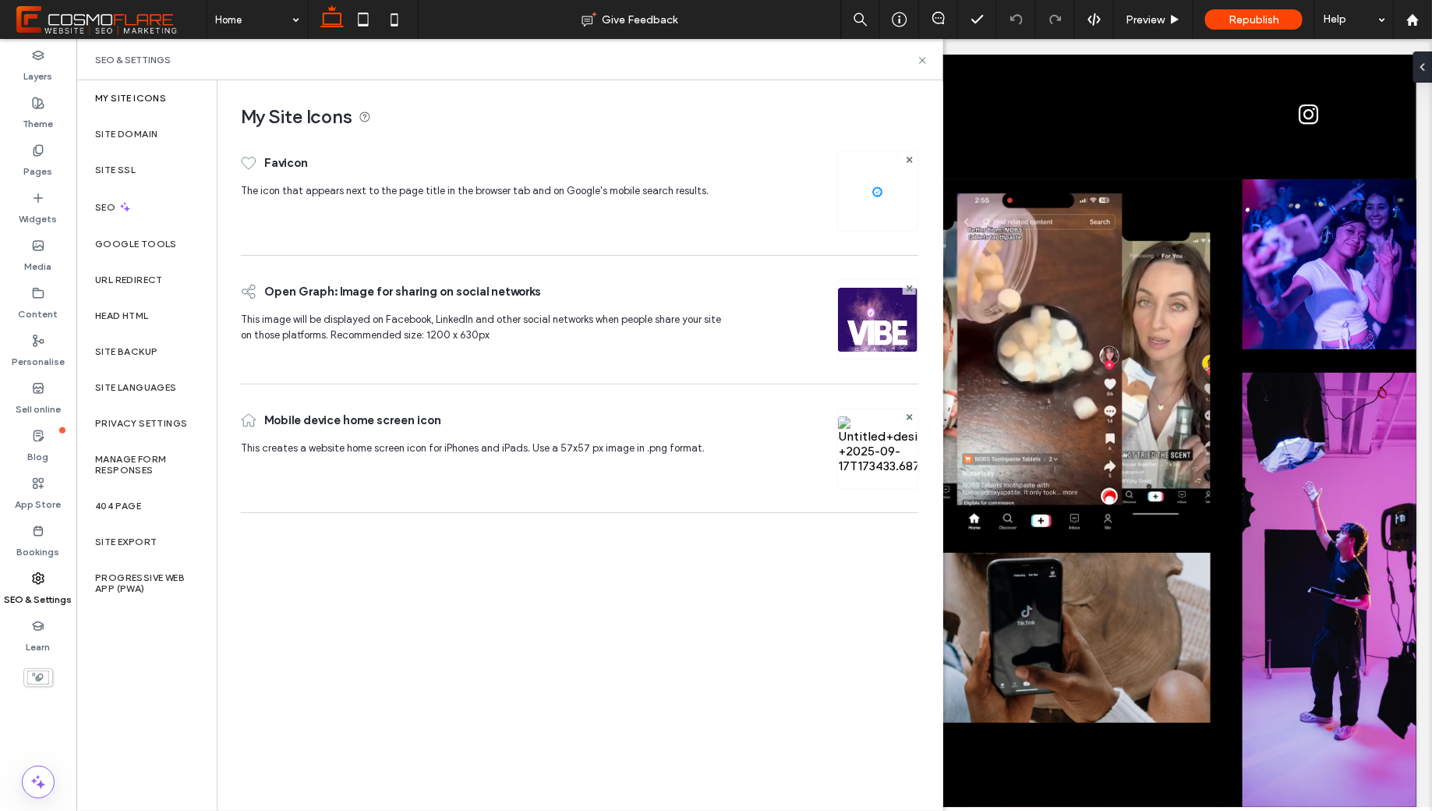
click at [886, 452] on img at bounding box center [877, 469] width 79 height 106
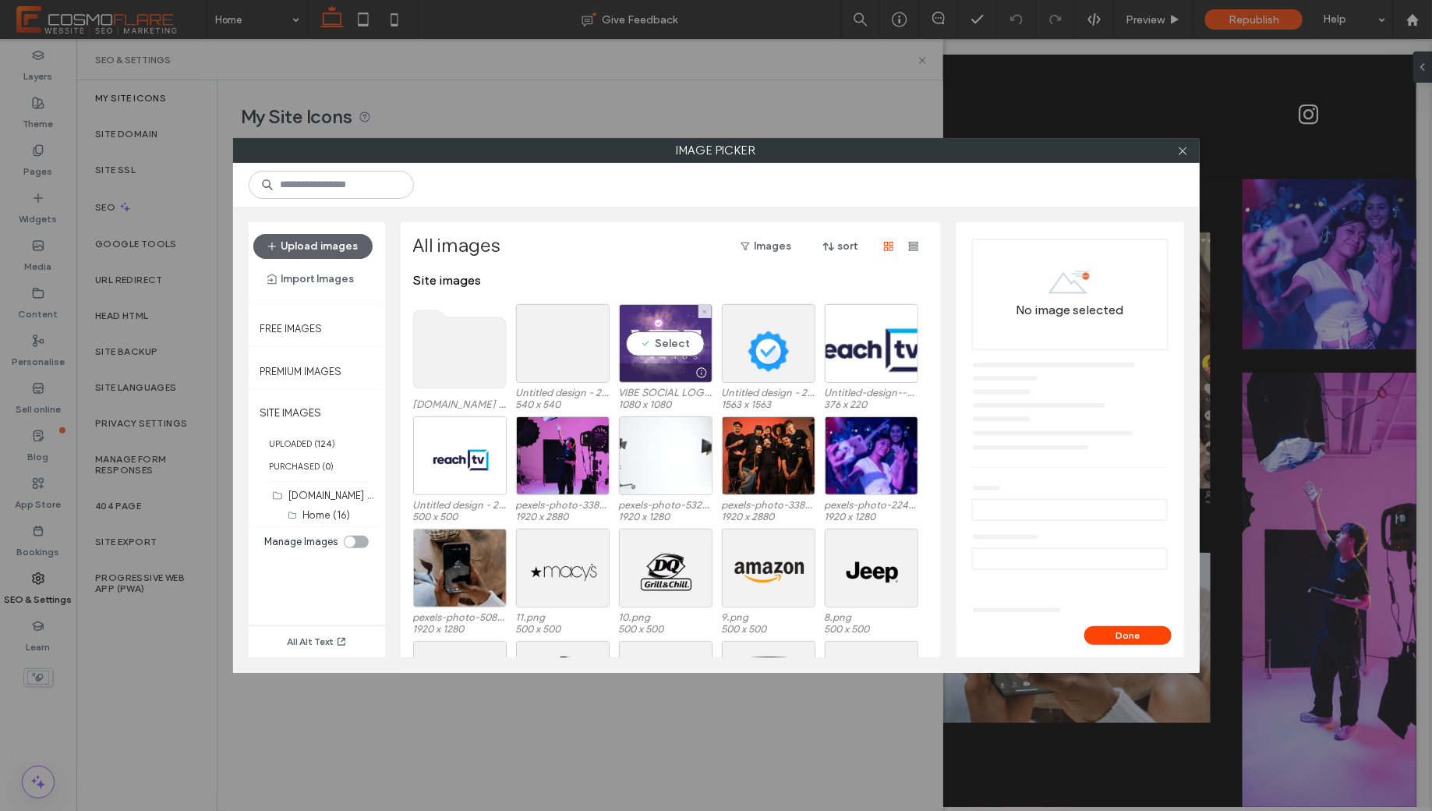
click at [654, 330] on div "Select" at bounding box center [666, 343] width 94 height 79
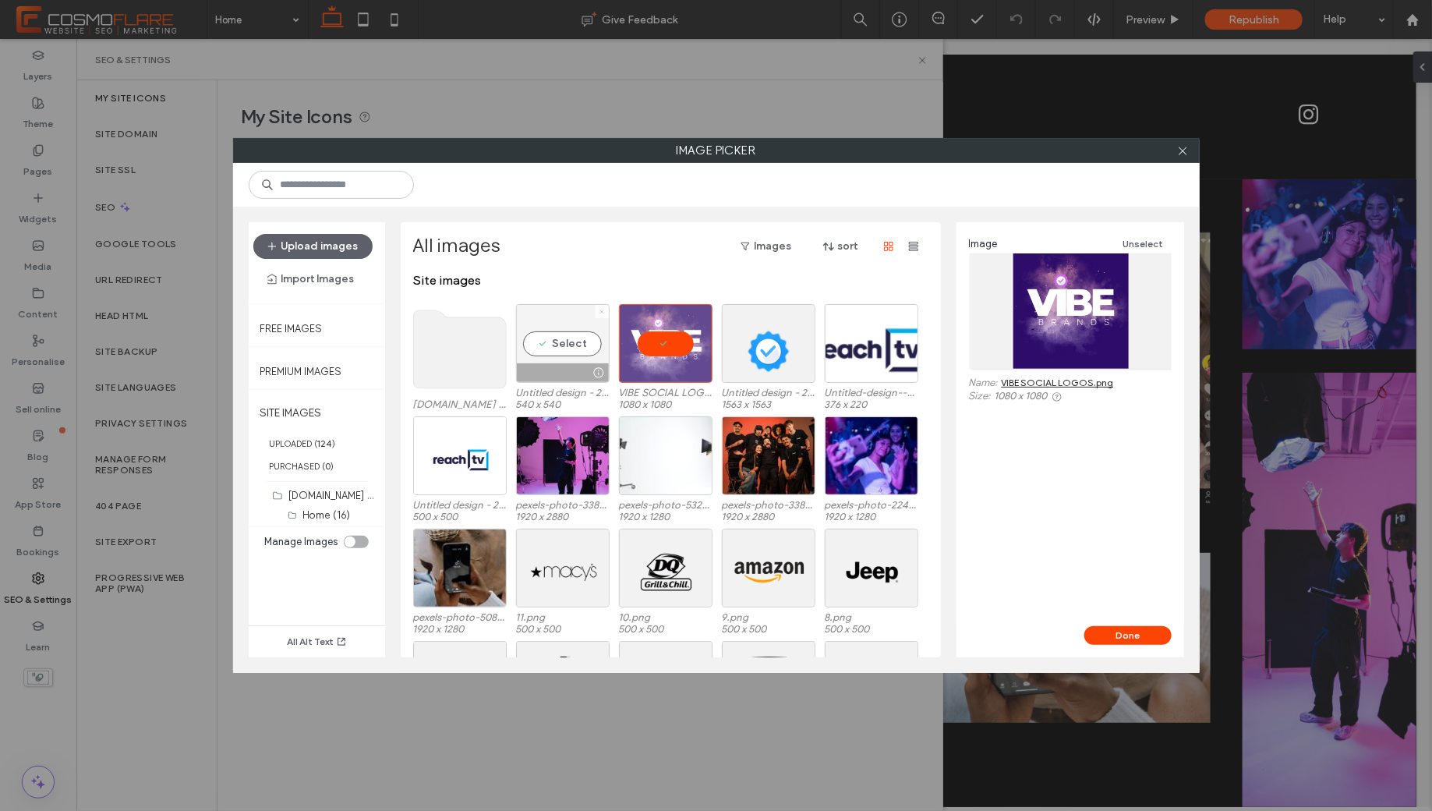
click at [599, 310] on icon at bounding box center [602, 312] width 6 height 6
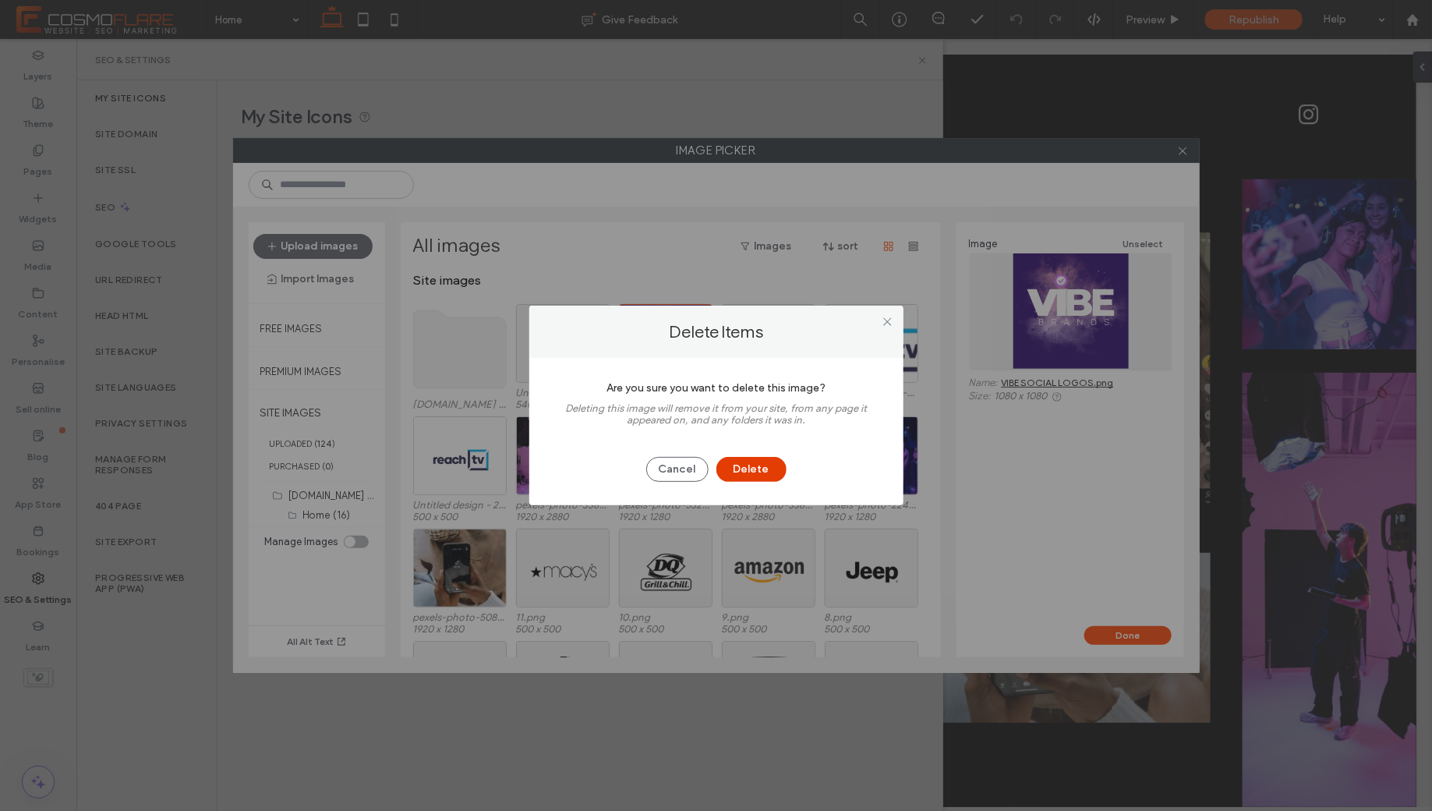
click at [729, 472] on button "Delete" at bounding box center [751, 469] width 70 height 25
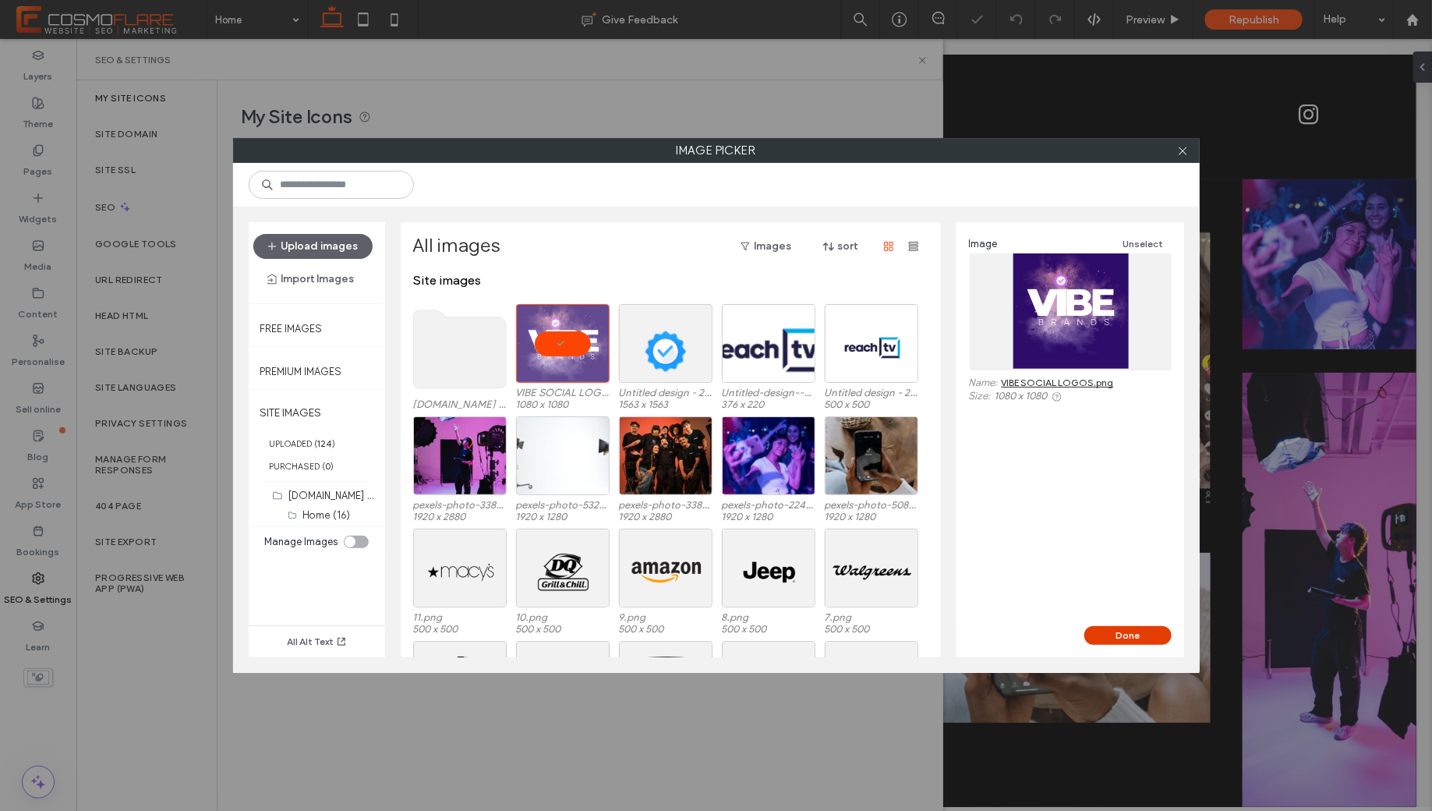
click at [1119, 627] on button "Done" at bounding box center [1127, 635] width 87 height 19
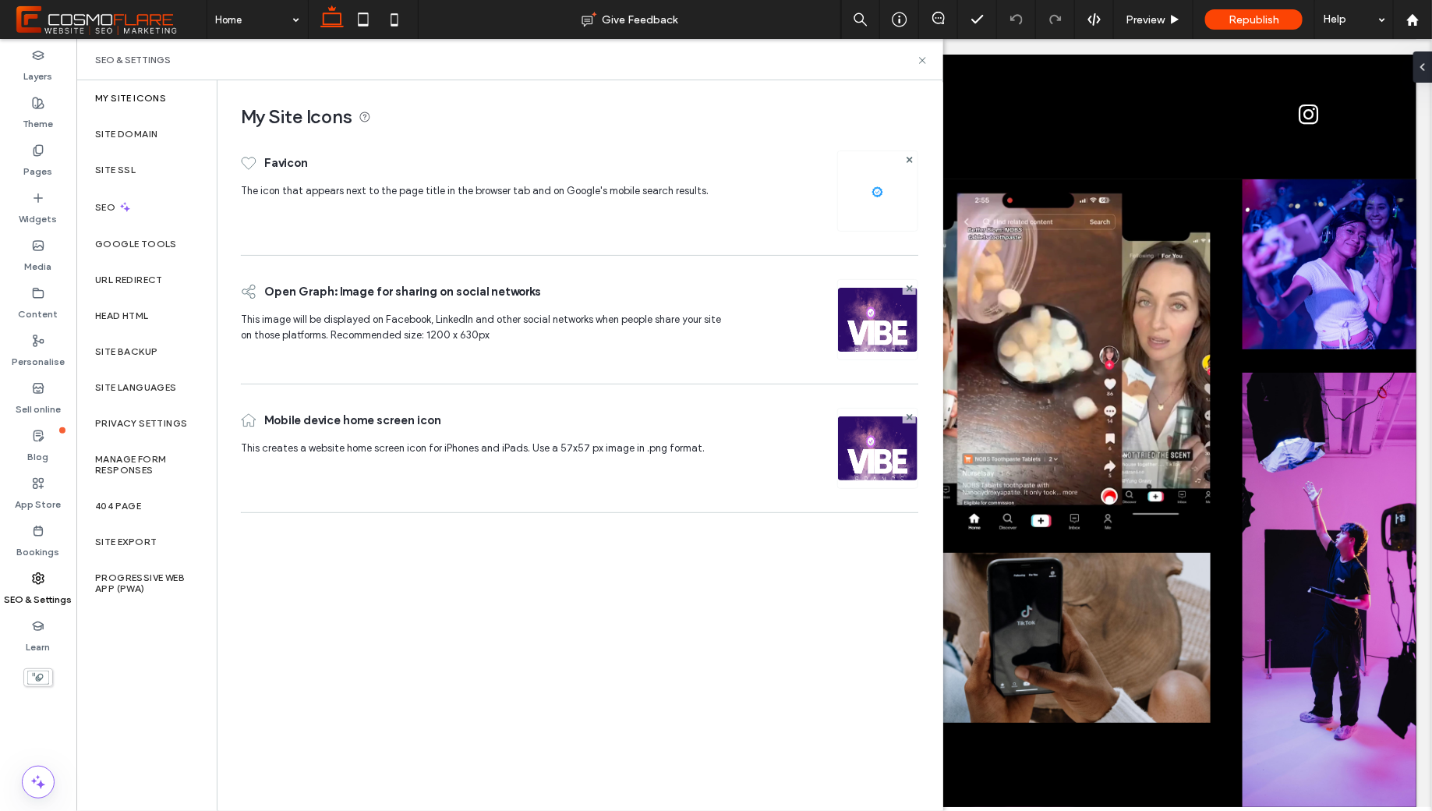
click at [894, 176] on div at bounding box center [877, 190] width 81 height 81
click at [878, 193] on img at bounding box center [877, 190] width 25 height 25
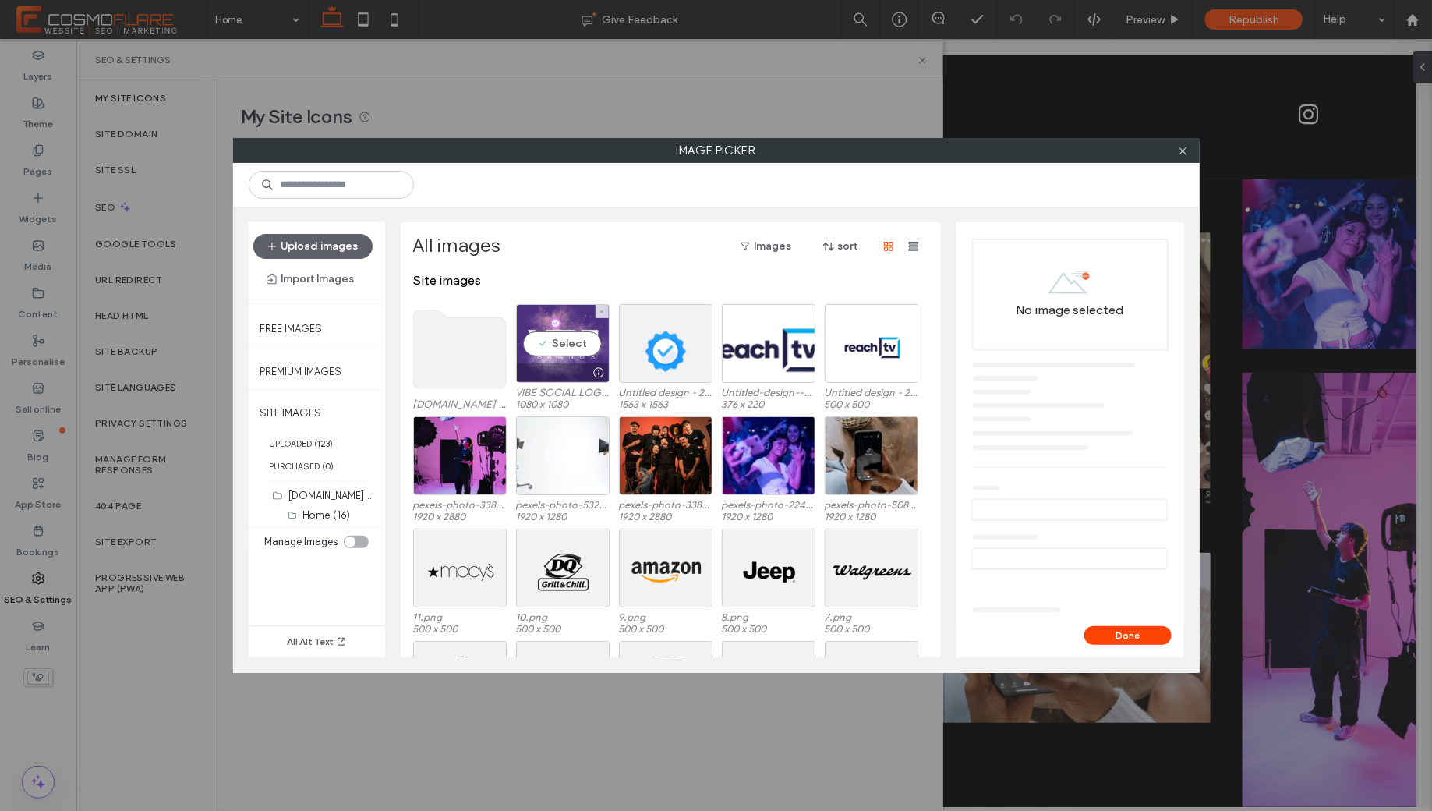
click at [567, 342] on div "Select" at bounding box center [563, 343] width 94 height 79
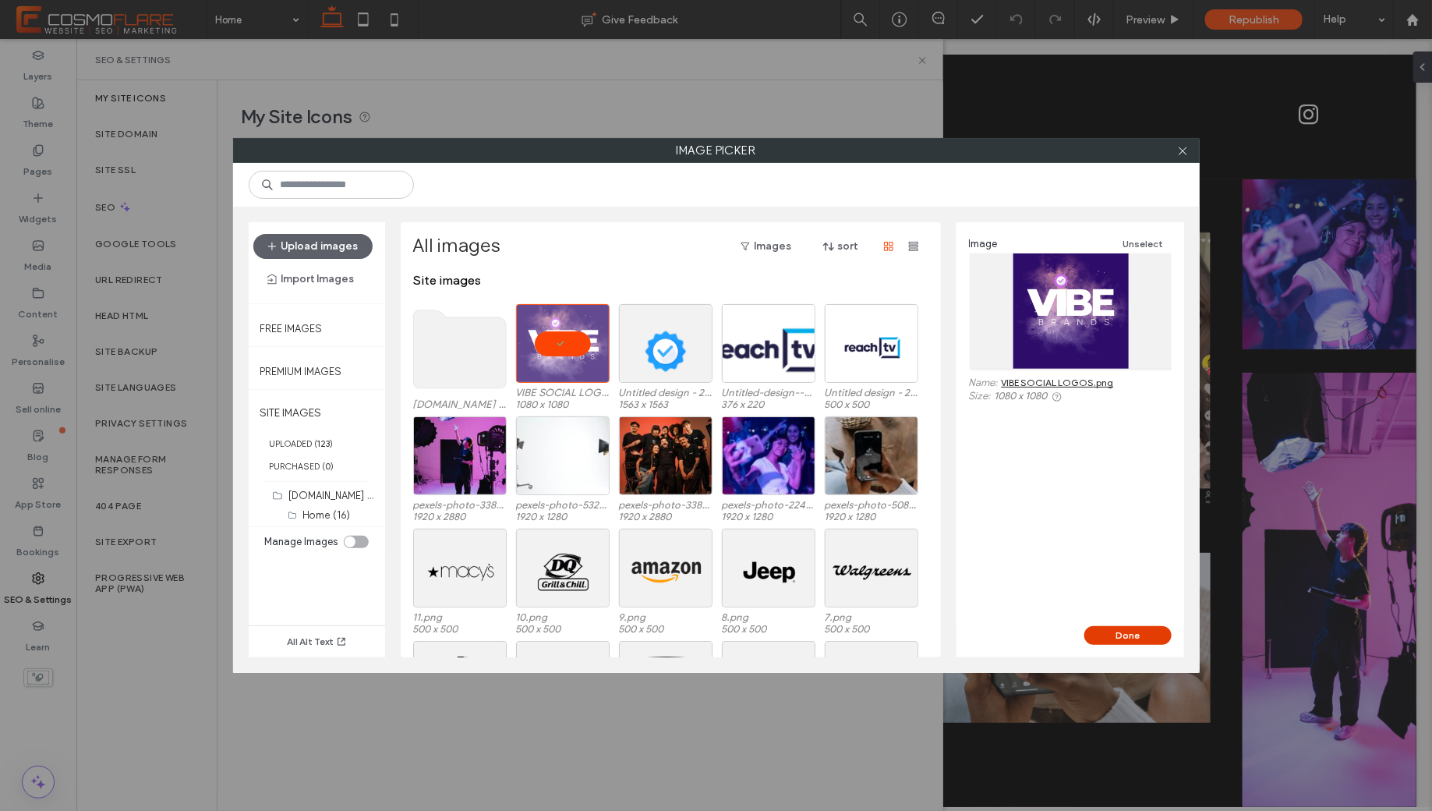
click at [1145, 630] on button "Done" at bounding box center [1127, 635] width 87 height 19
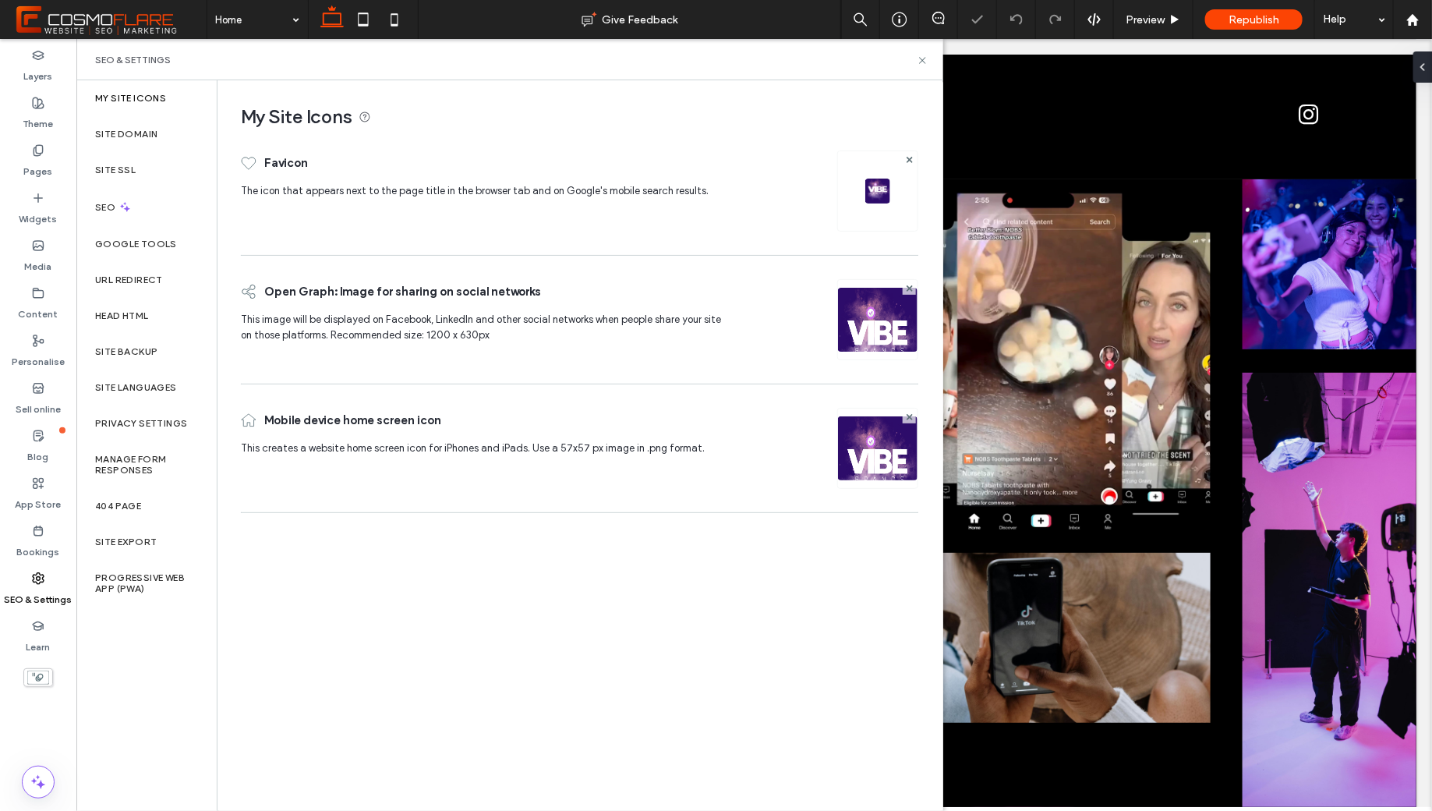
click at [915, 66] on div "SEO & Settings" at bounding box center [509, 59] width 867 height 41
click at [924, 60] on icon at bounding box center [923, 61] width 12 height 12
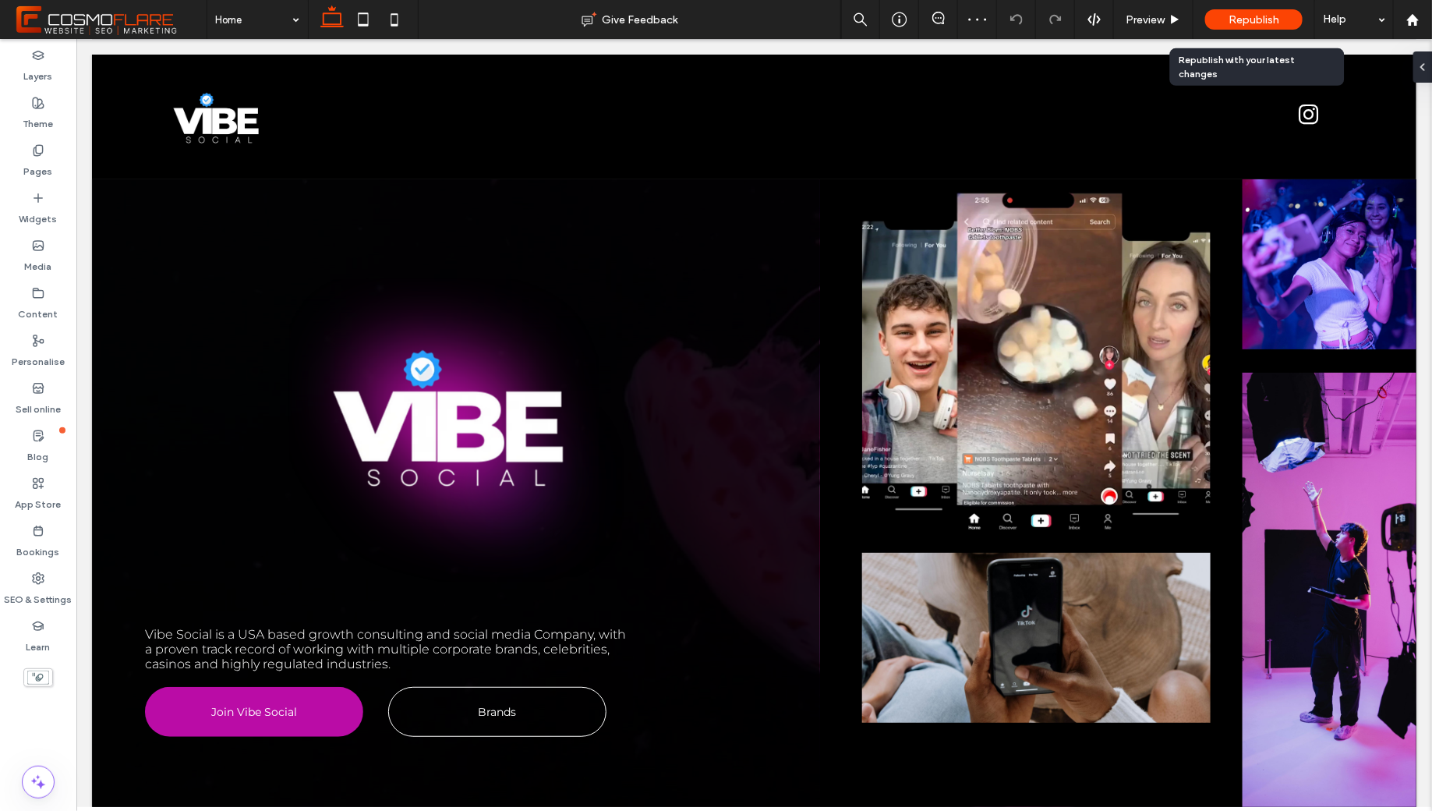
click at [1228, 21] on div "Republish" at bounding box center [1253, 19] width 97 height 20
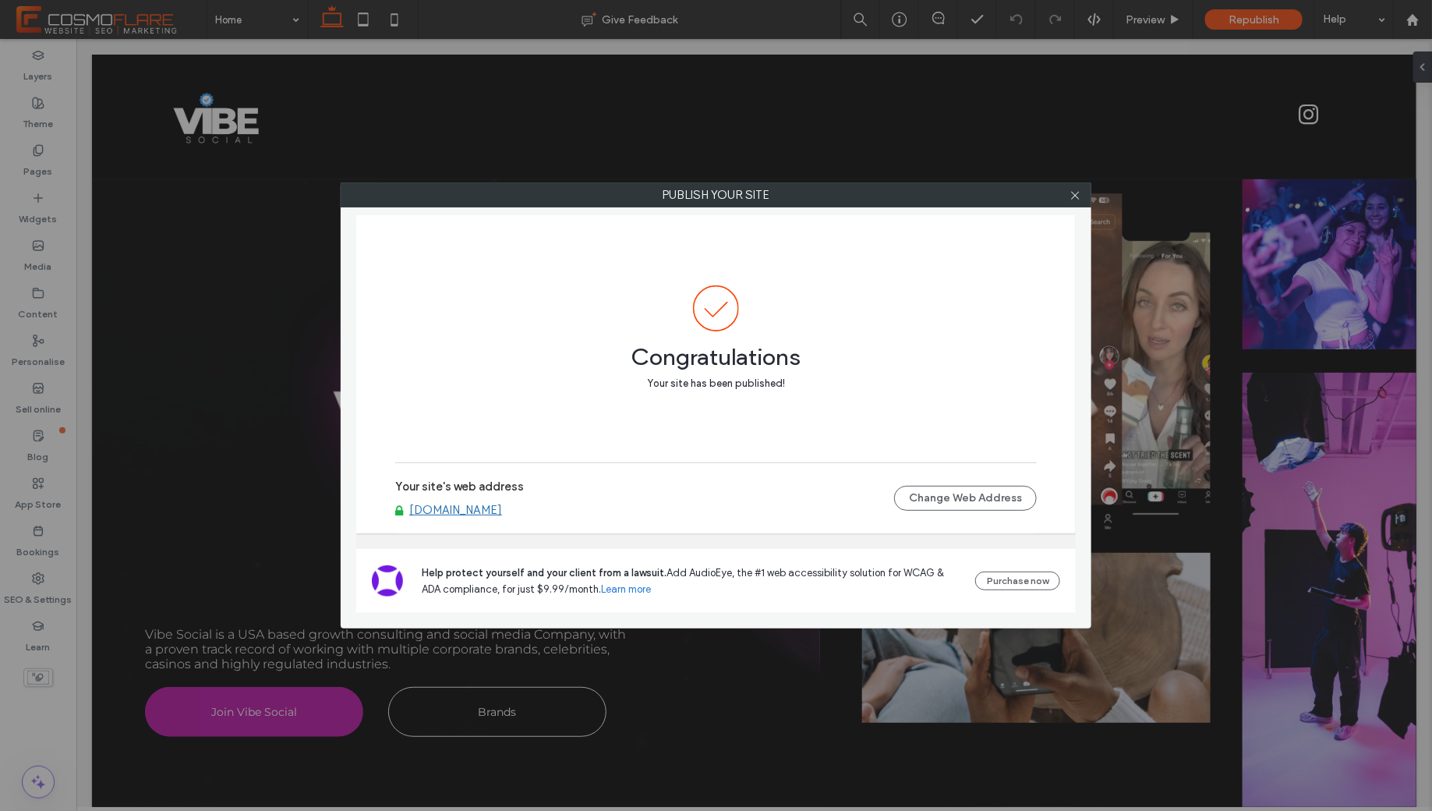
click at [1082, 193] on div at bounding box center [1074, 194] width 23 height 23
click at [1079, 193] on icon at bounding box center [1075, 195] width 12 height 12
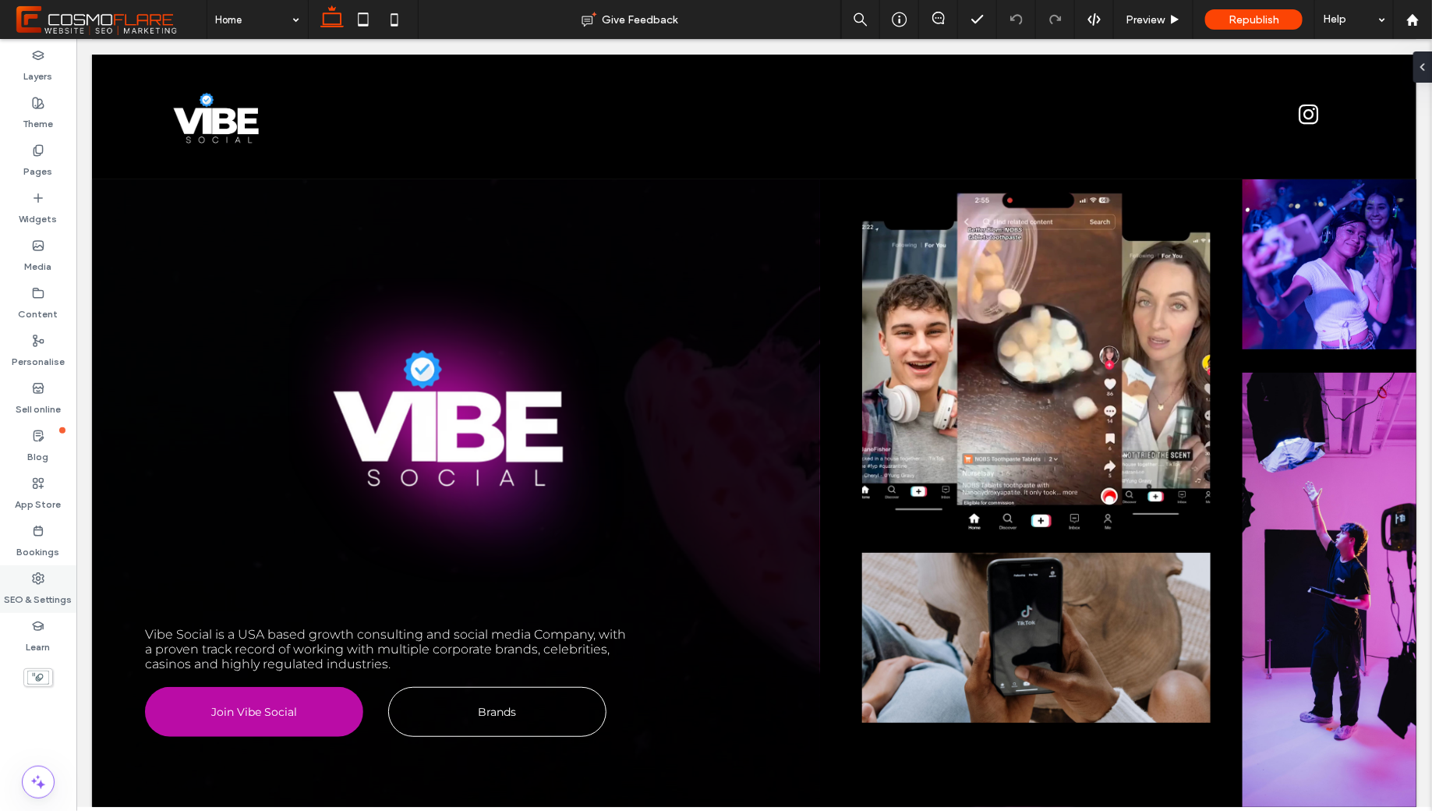
click at [21, 588] on label "SEO & Settings" at bounding box center [39, 596] width 68 height 22
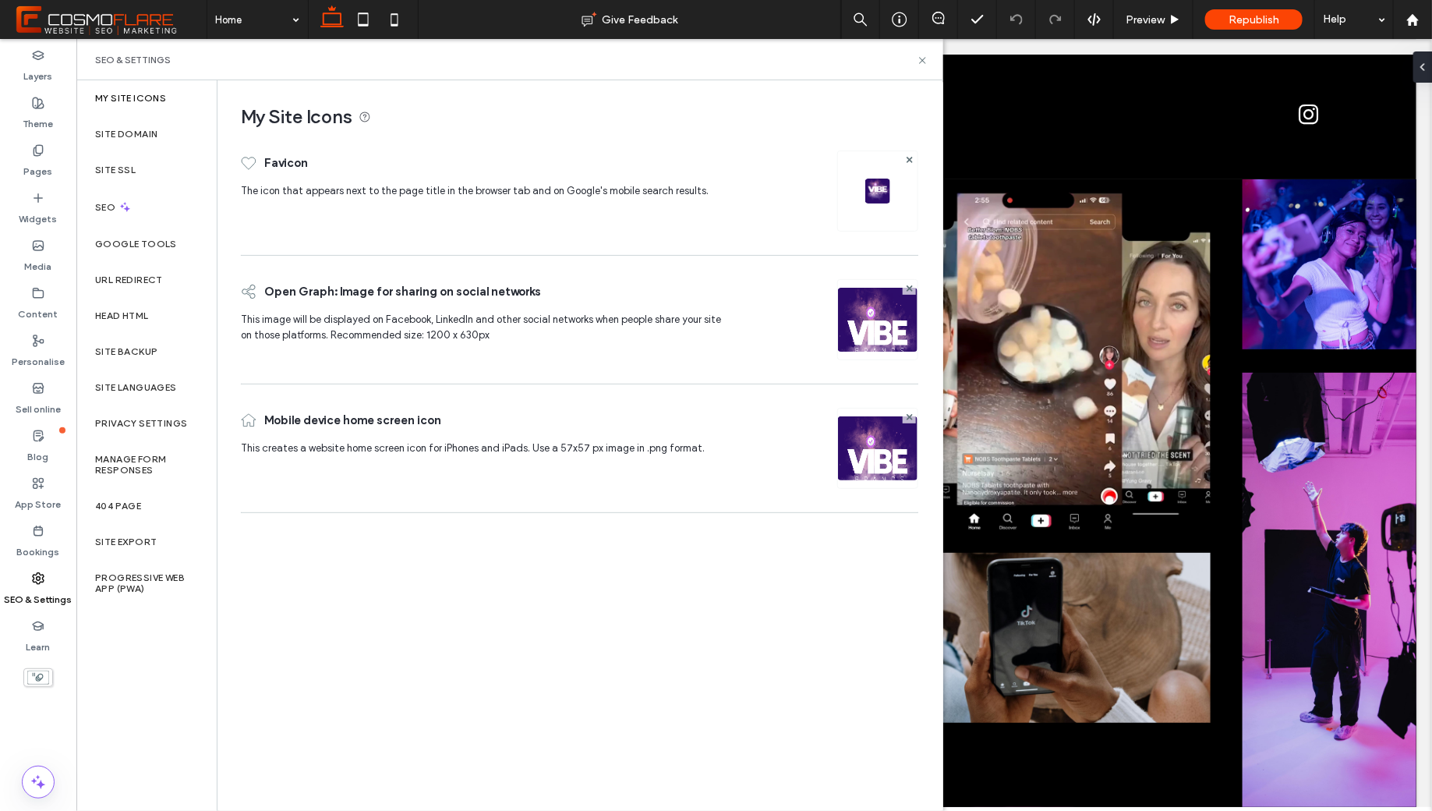
click at [874, 189] on img at bounding box center [877, 190] width 25 height 25
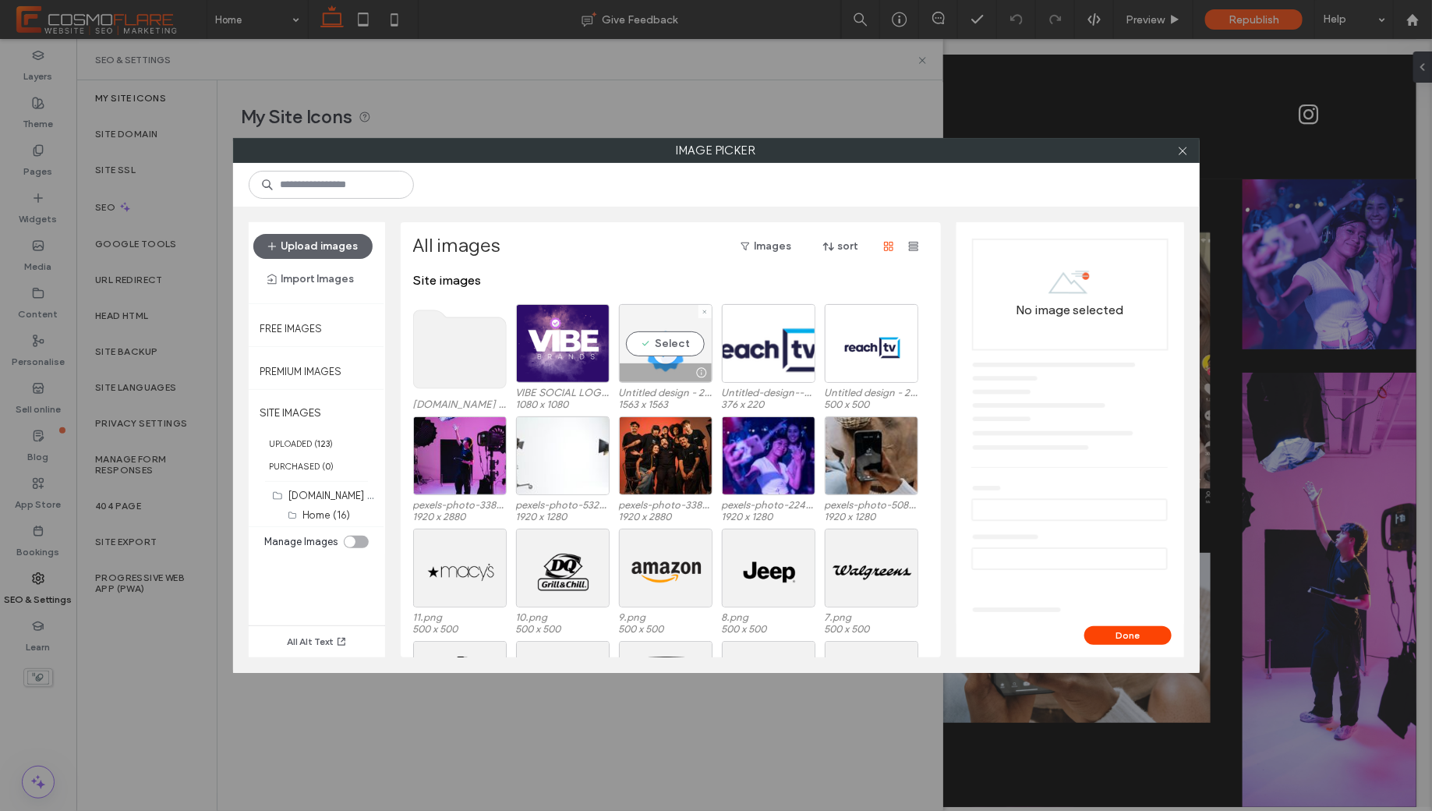
click at [673, 340] on div "Select" at bounding box center [666, 343] width 94 height 79
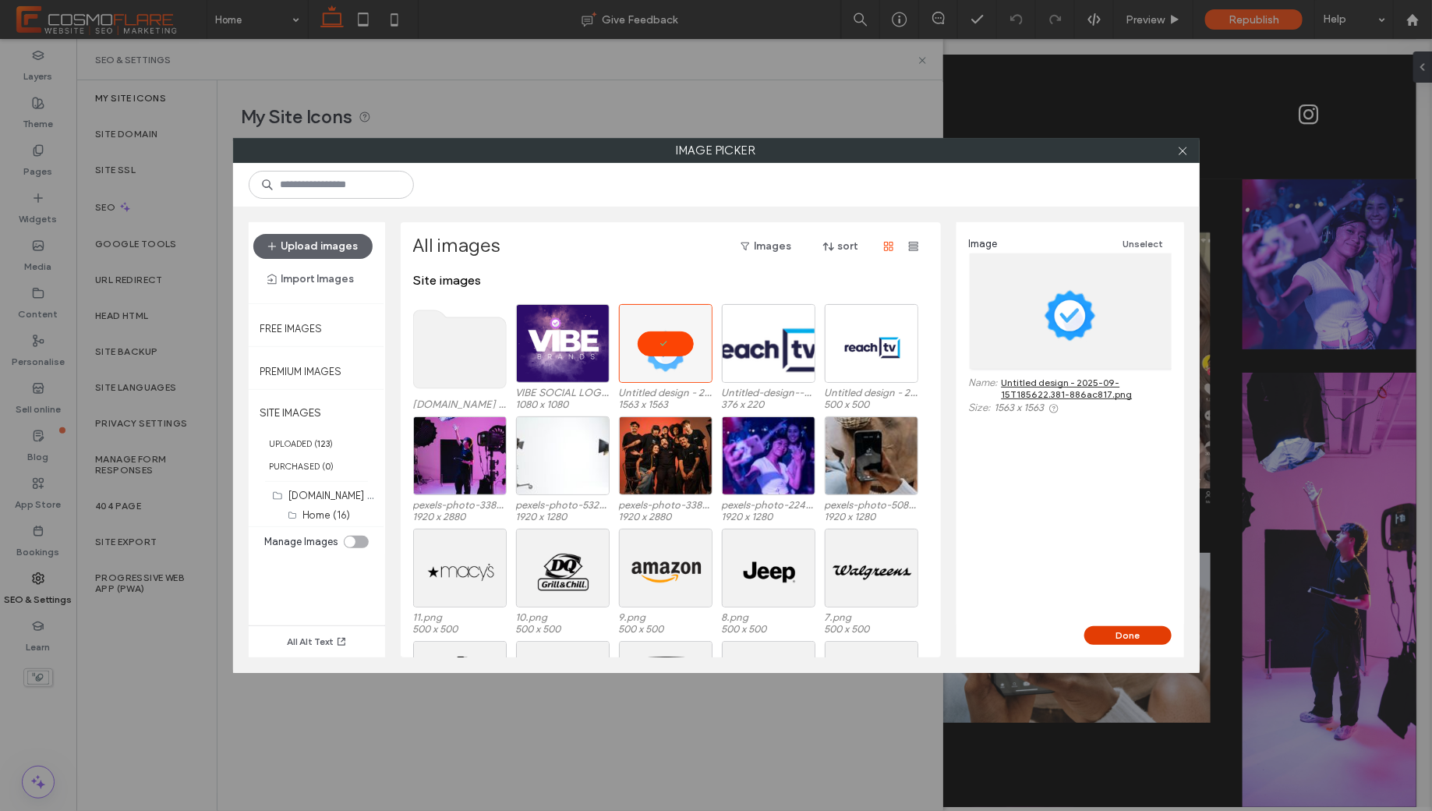
click at [1147, 637] on button "Done" at bounding box center [1127, 635] width 87 height 19
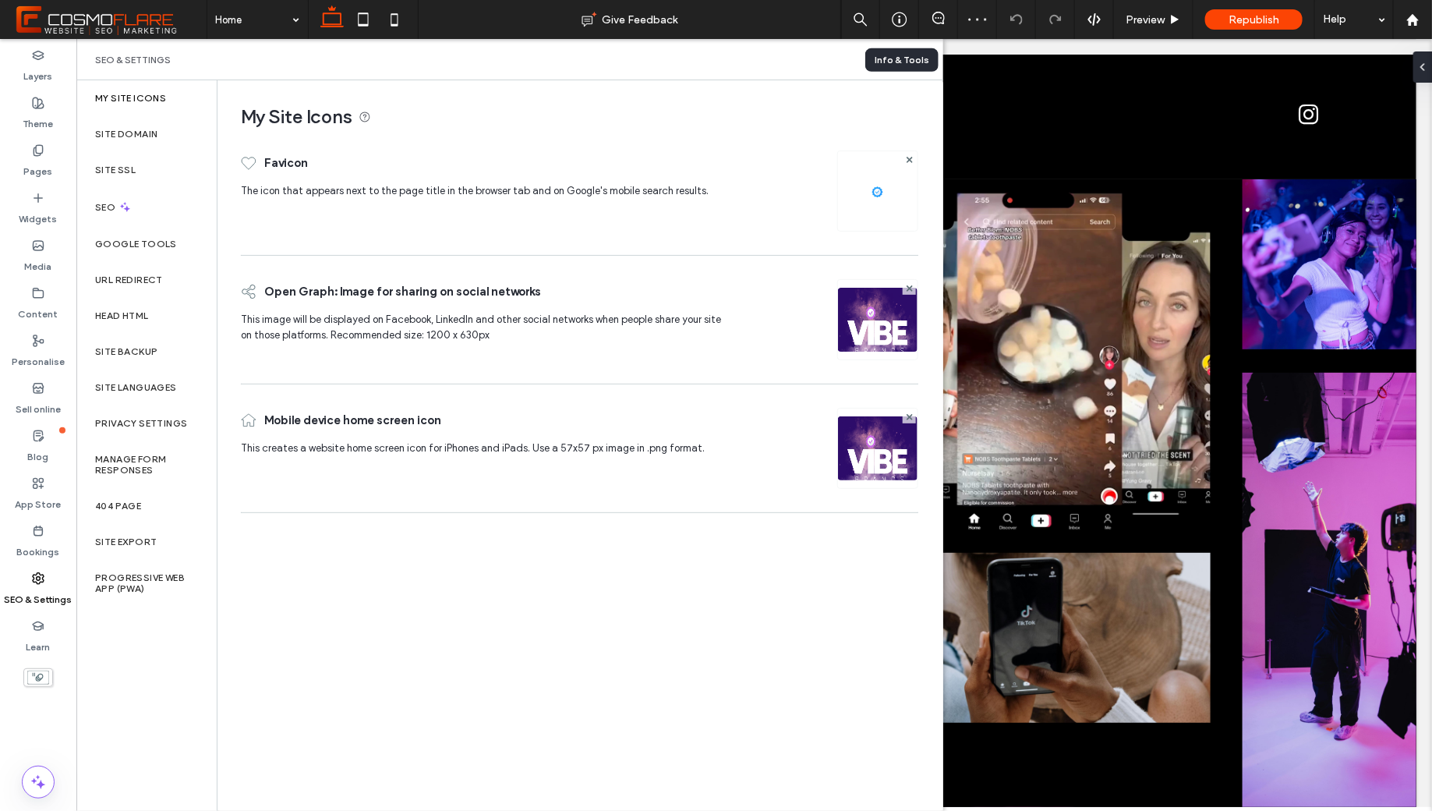
click at [924, 62] on div "Info & Tools" at bounding box center [901, 60] width 55 height 14
click at [922, 61] on icon at bounding box center [923, 61] width 12 height 12
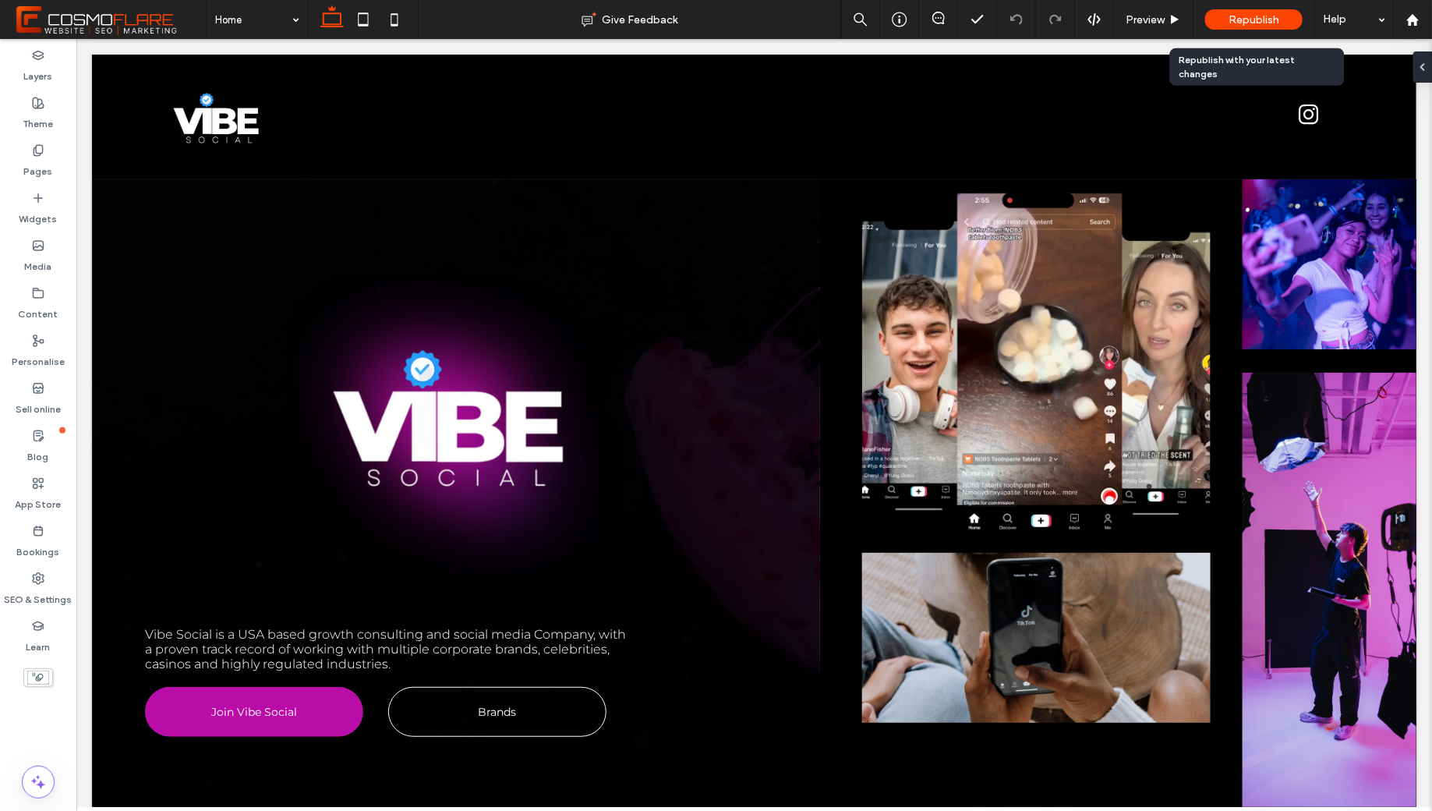
click at [1238, 25] on span "Republish" at bounding box center [1253, 19] width 51 height 13
